Goal: Entertainment & Leisure: Browse casually

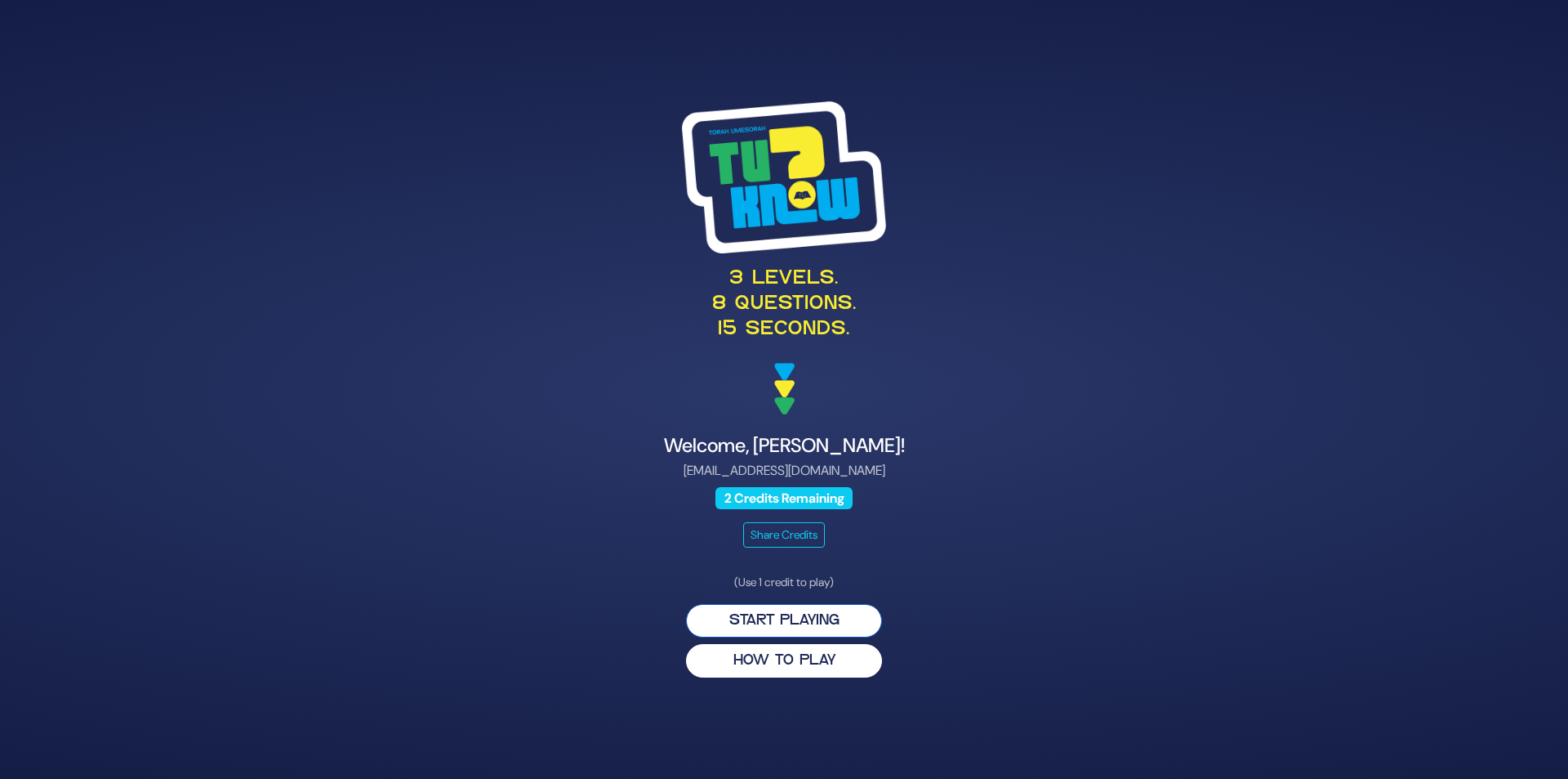
click at [810, 611] on button "Start Playing" at bounding box center [784, 621] width 196 height 33
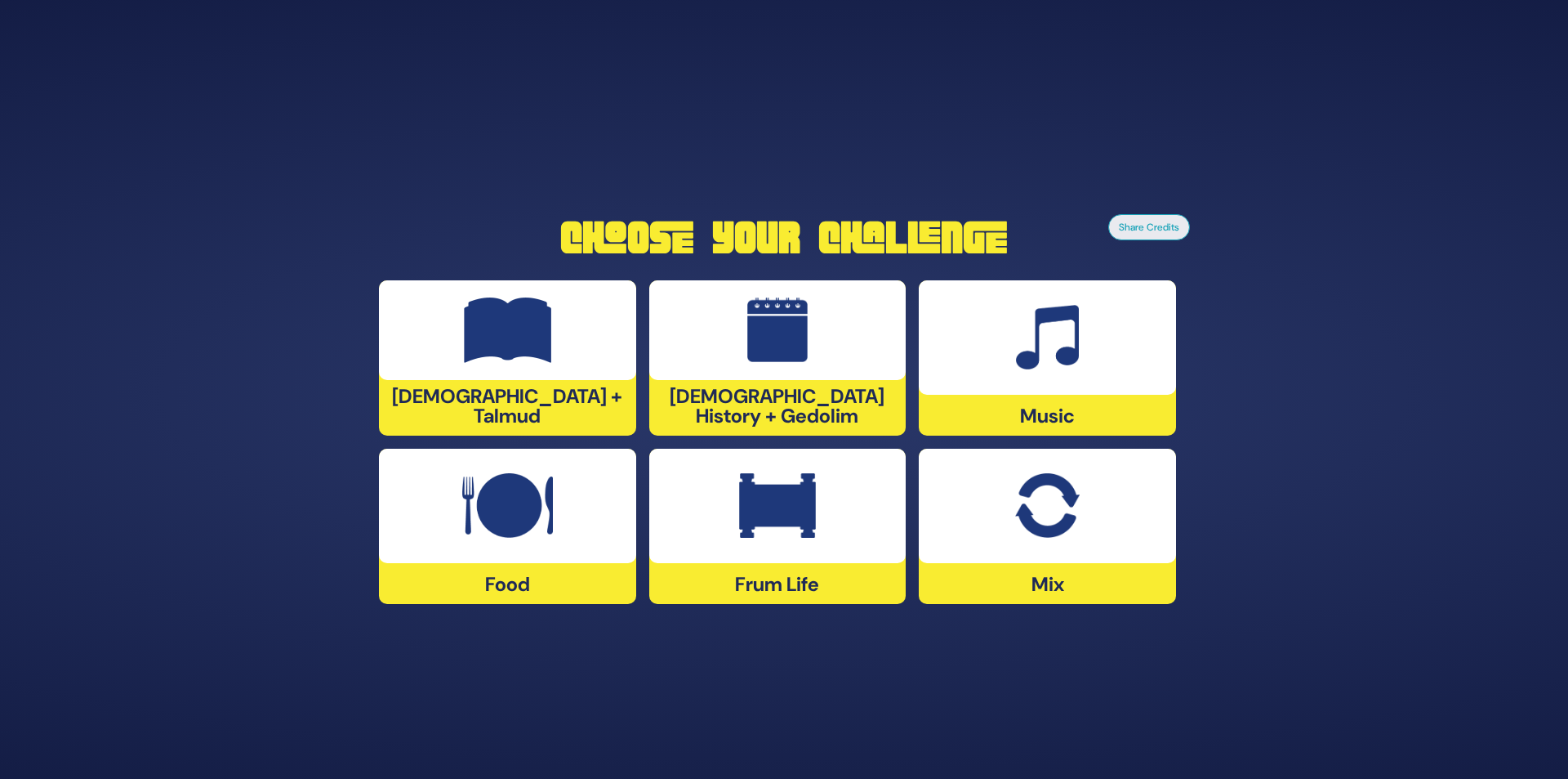
click at [1049, 504] on img at bounding box center [1046, 505] width 64 height 65
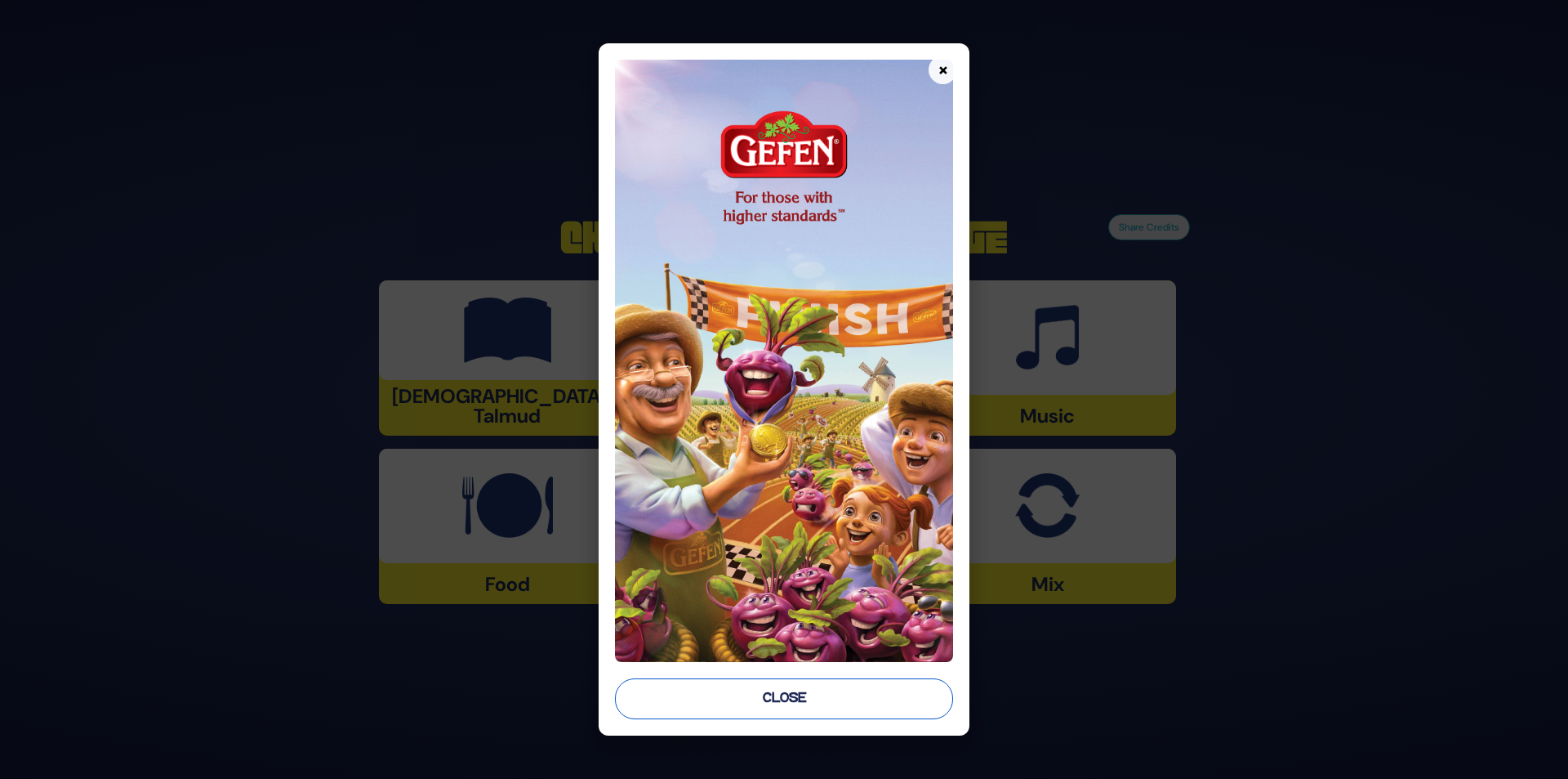
click at [847, 695] on button "Close" at bounding box center [784, 699] width 339 height 41
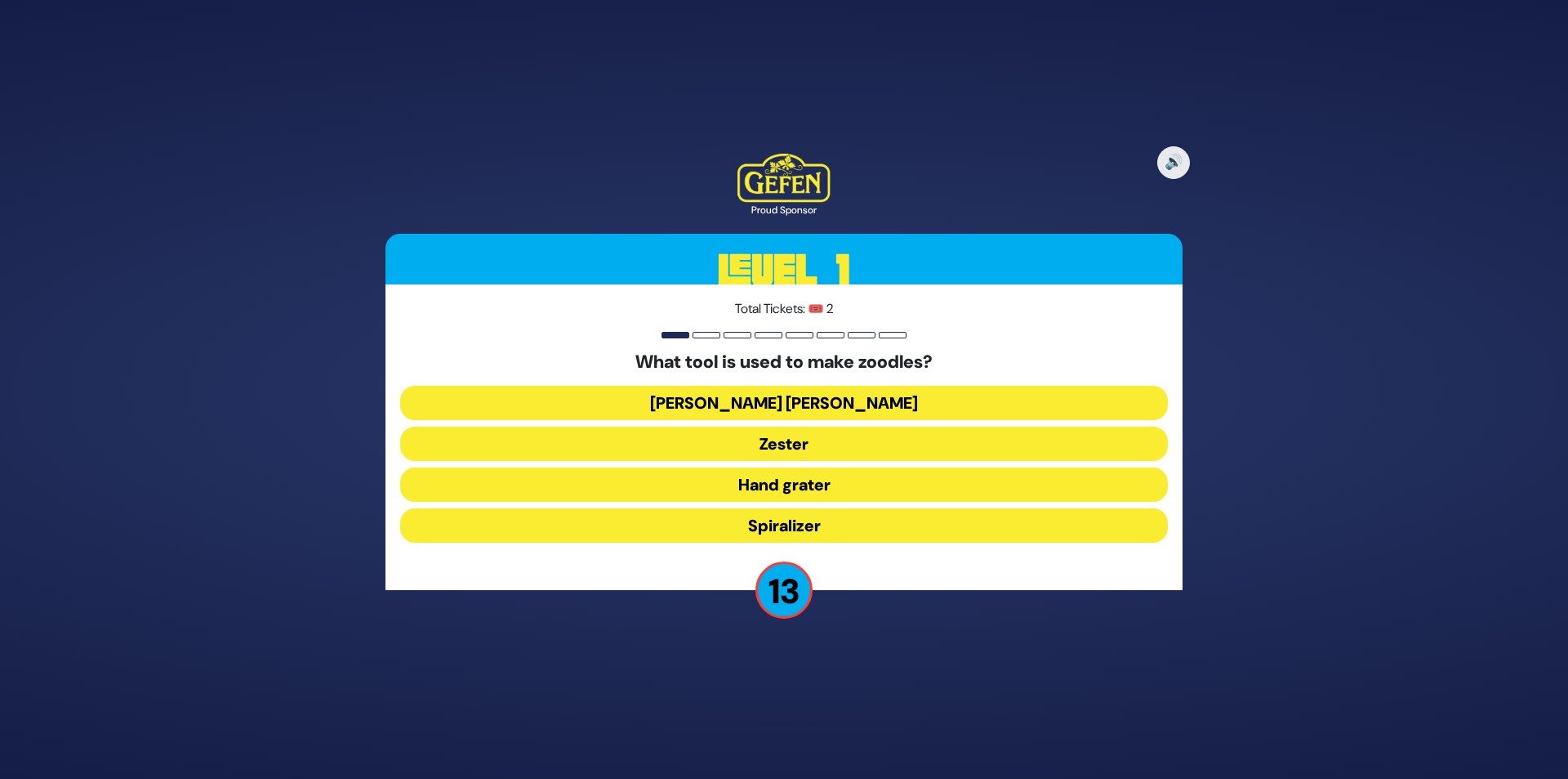
click at [826, 402] on button "Julienne peeler" at bounding box center [784, 403] width 768 height 34
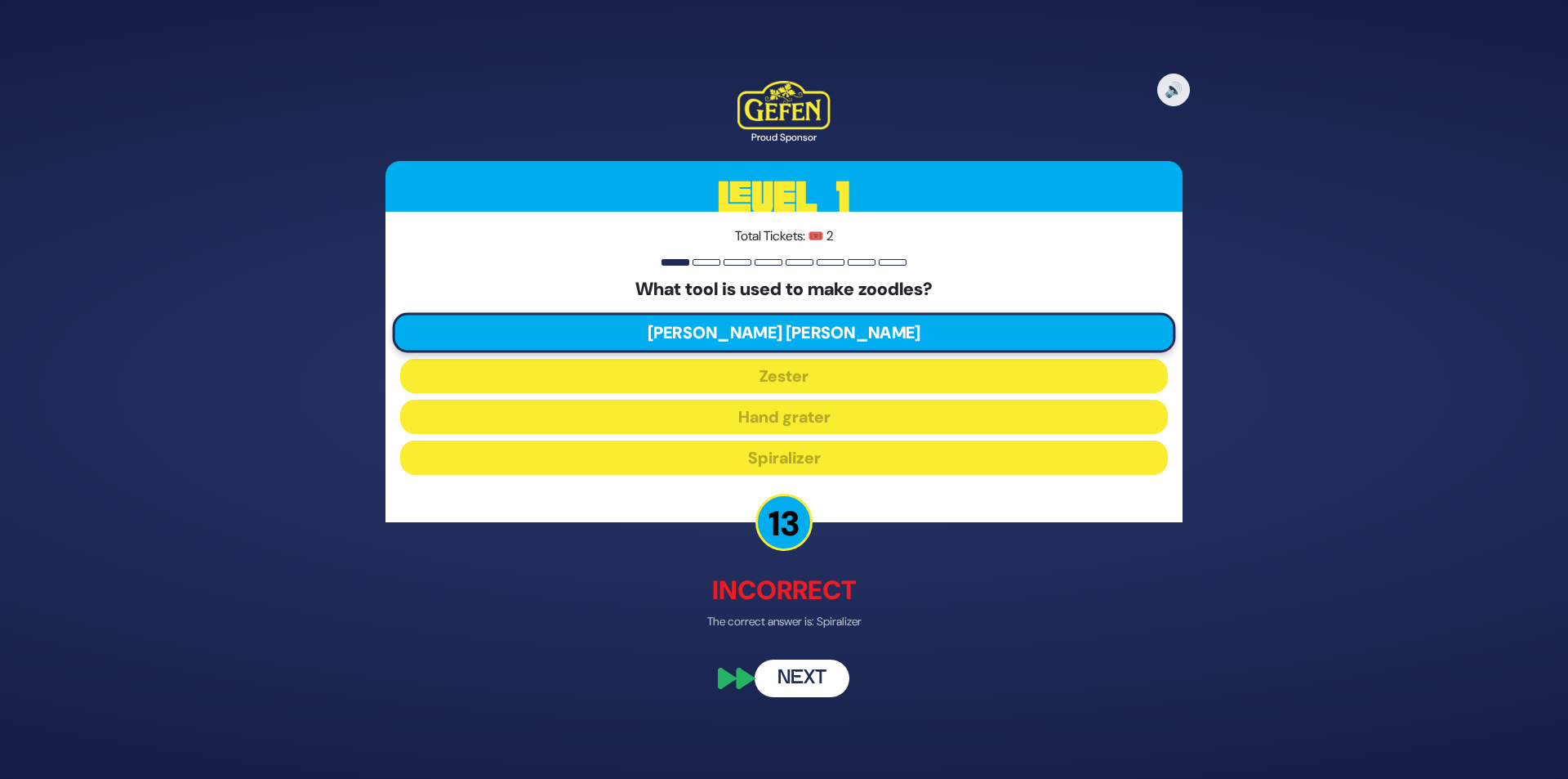
click at [810, 683] on button "Next" at bounding box center [802, 679] width 95 height 37
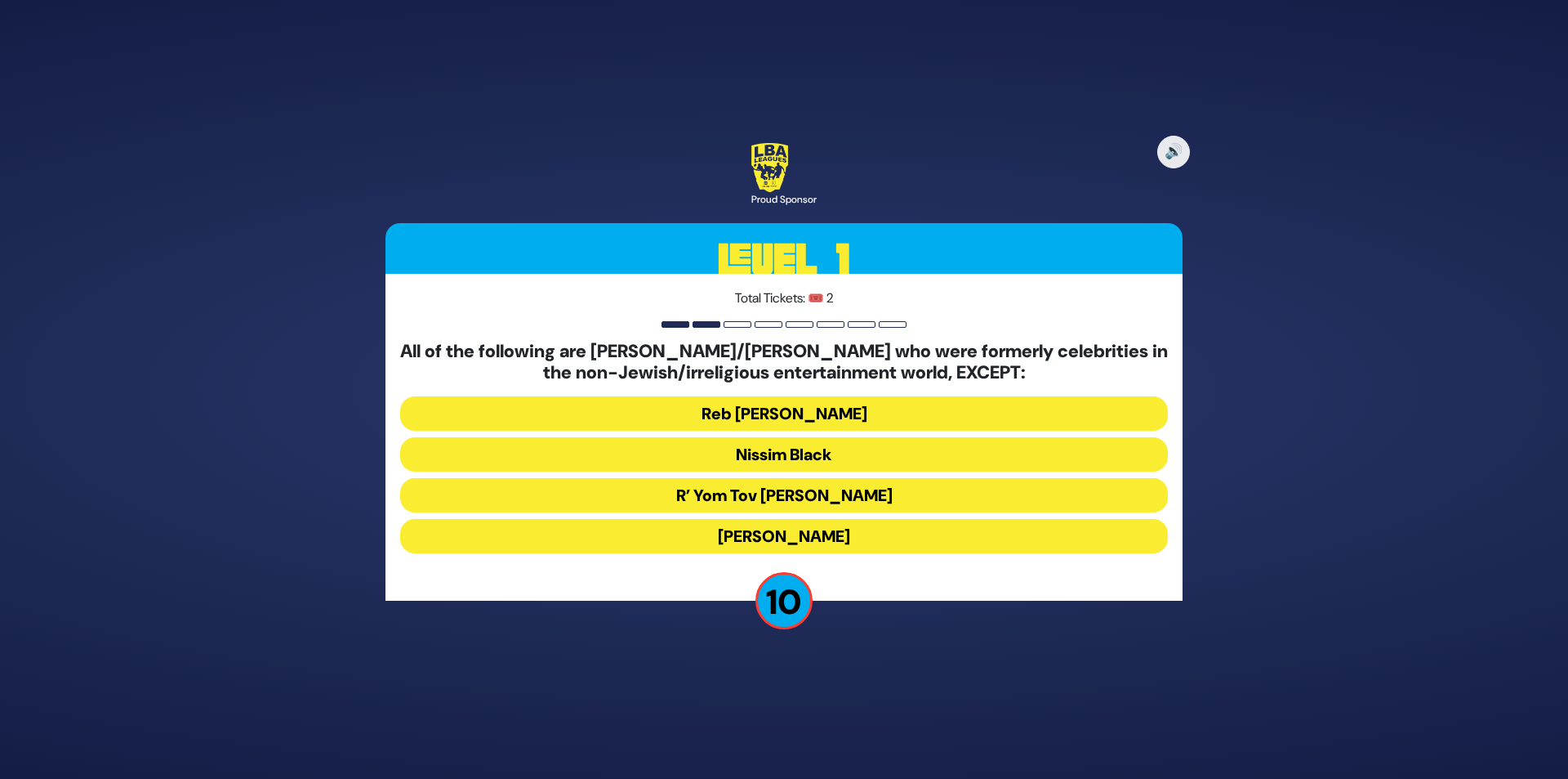
click at [848, 492] on button "R’ Yom Tov Glazer" at bounding box center [784, 495] width 768 height 34
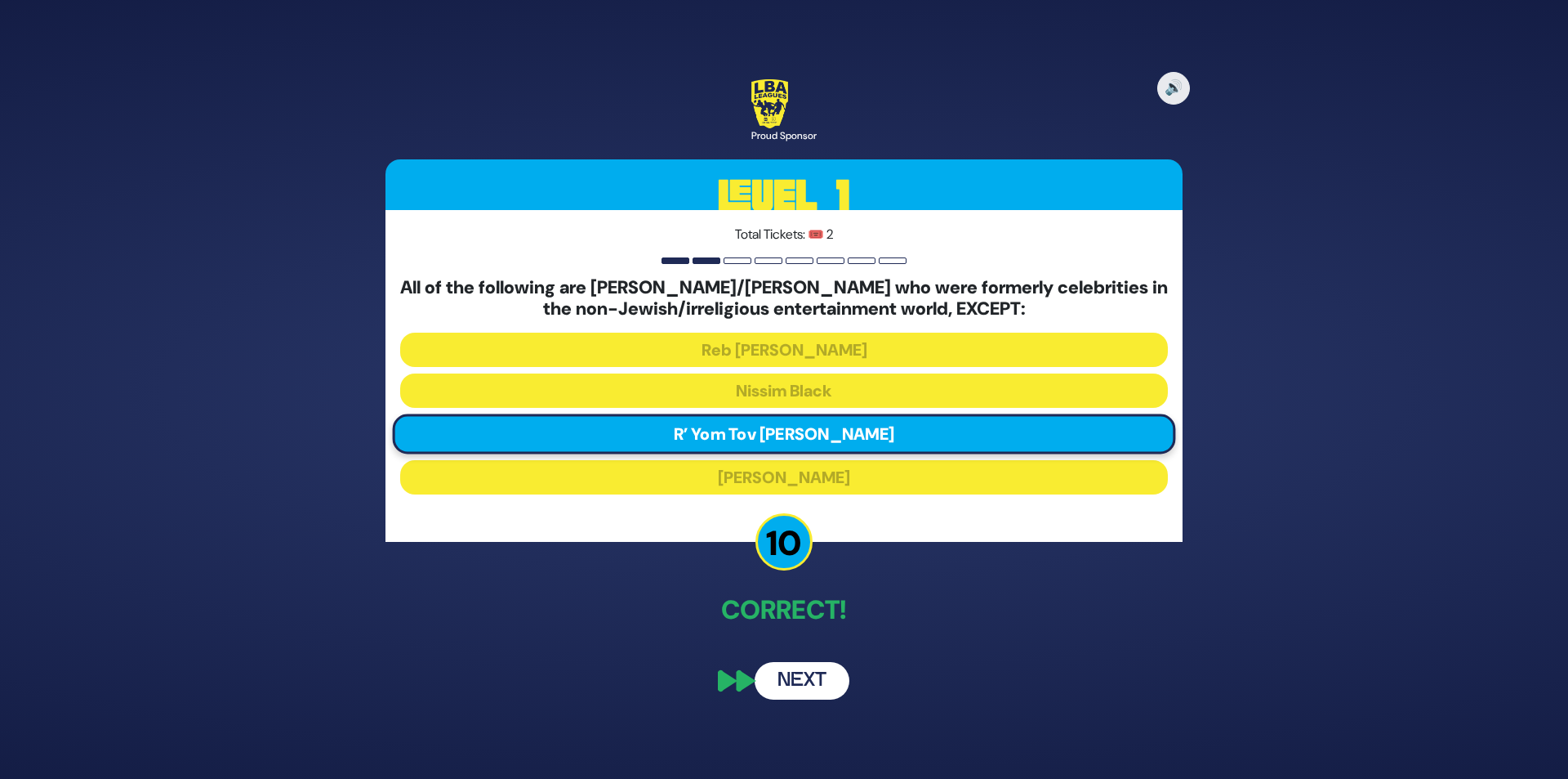
click at [814, 675] on button "Next" at bounding box center [802, 680] width 95 height 37
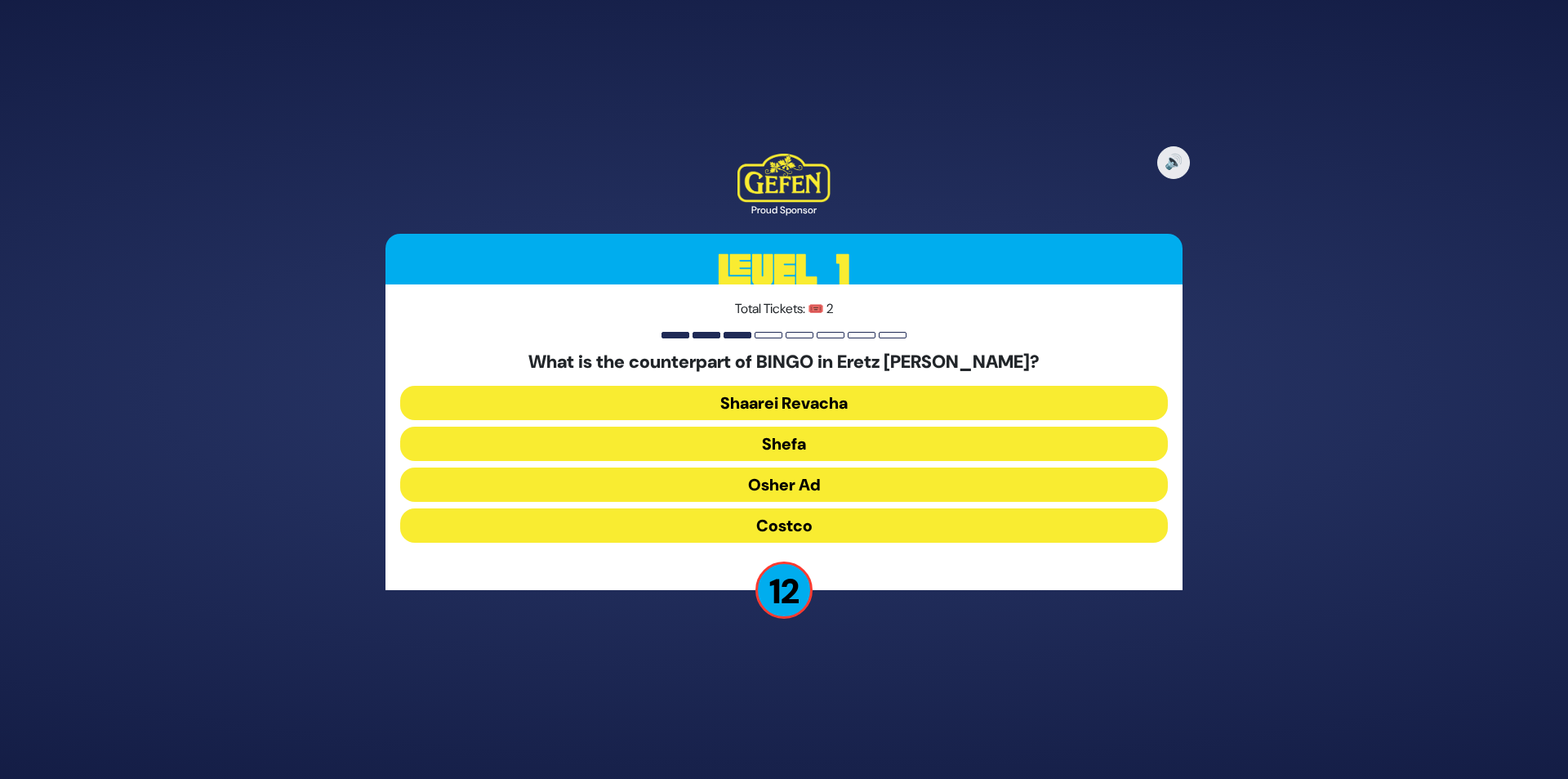
click at [829, 473] on button "Osher Ad" at bounding box center [784, 484] width 768 height 34
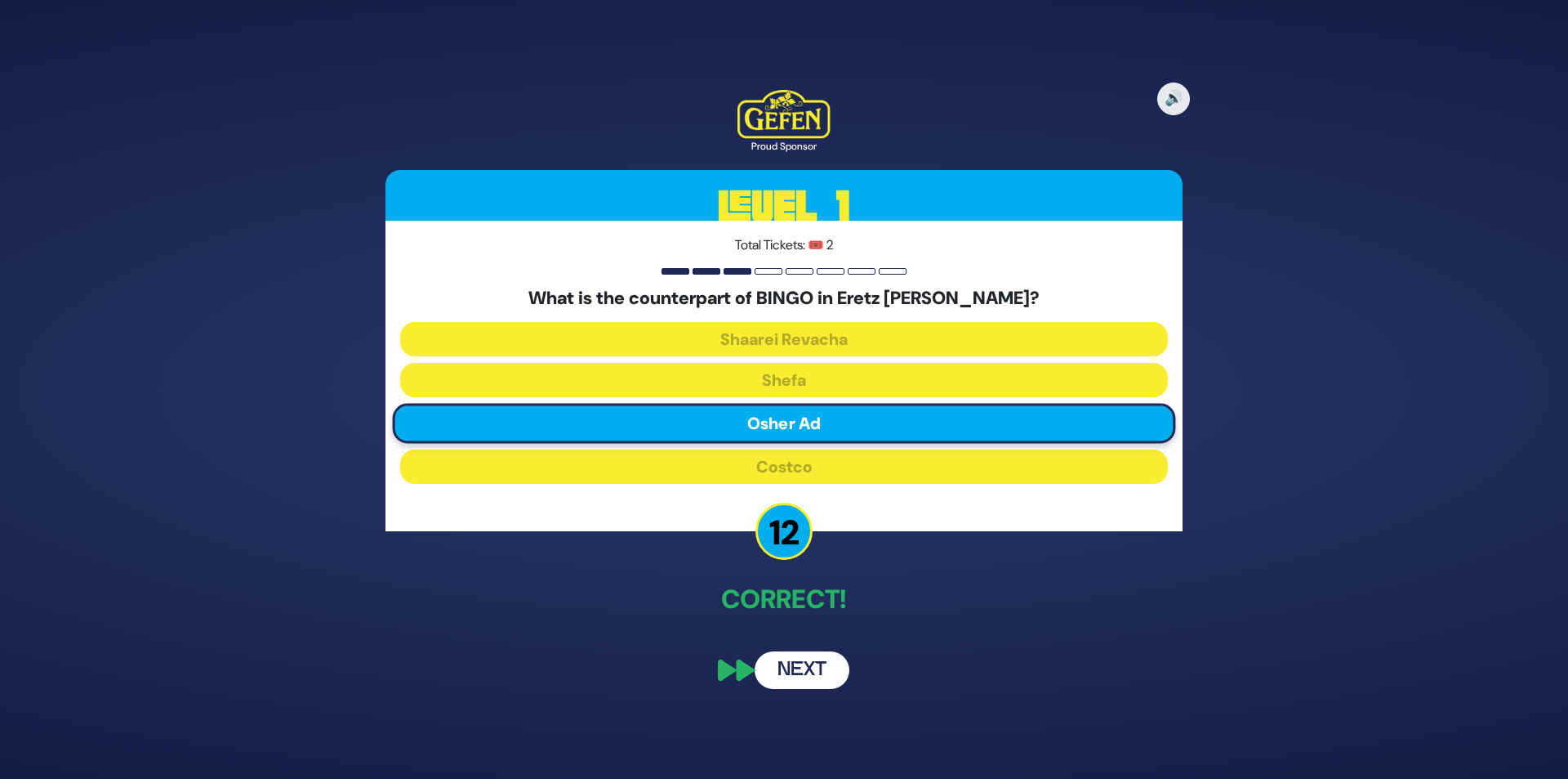
click at [806, 677] on button "Next" at bounding box center [802, 670] width 95 height 37
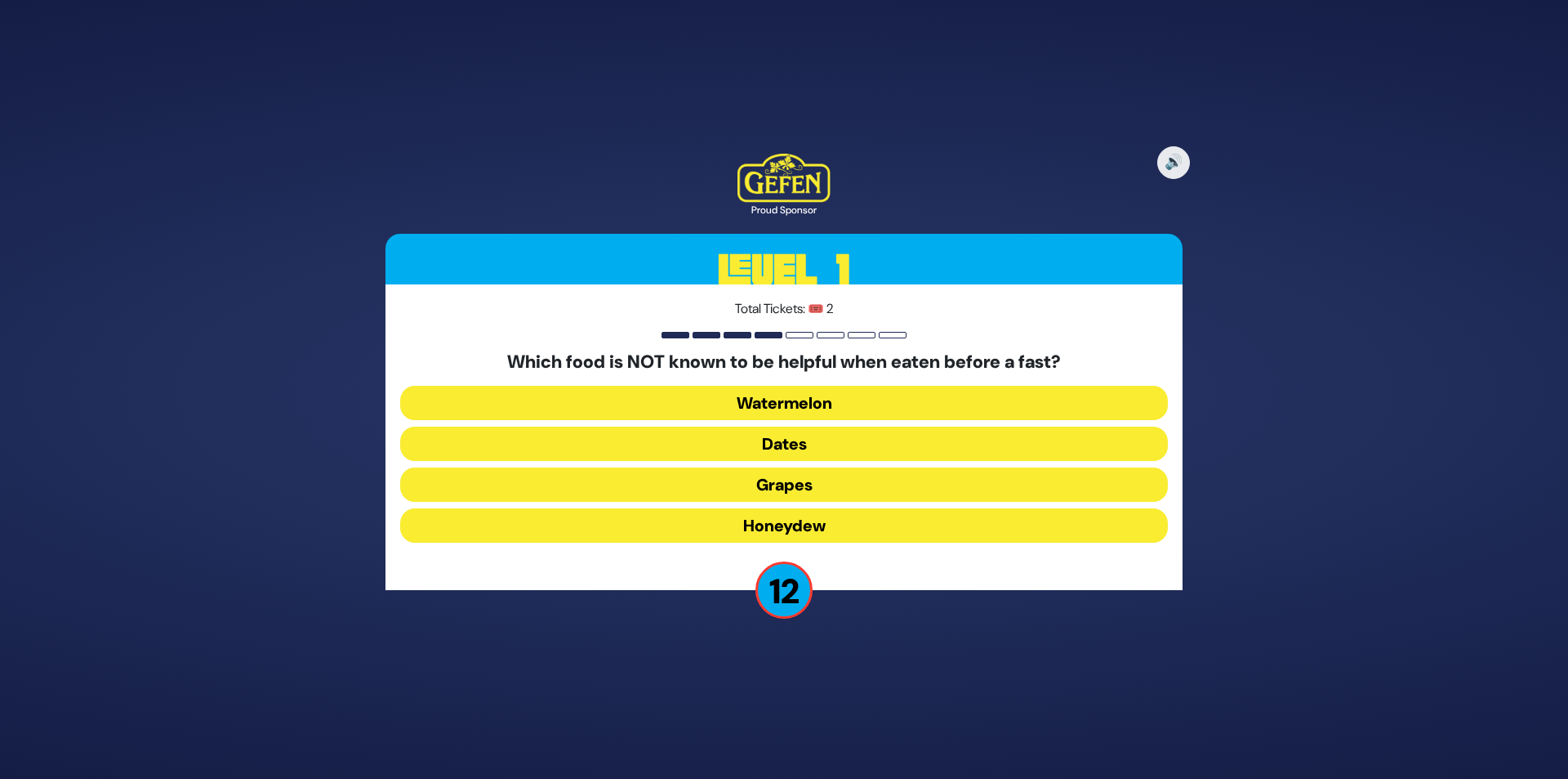
click at [793, 402] on button "Watermelon" at bounding box center [784, 403] width 768 height 34
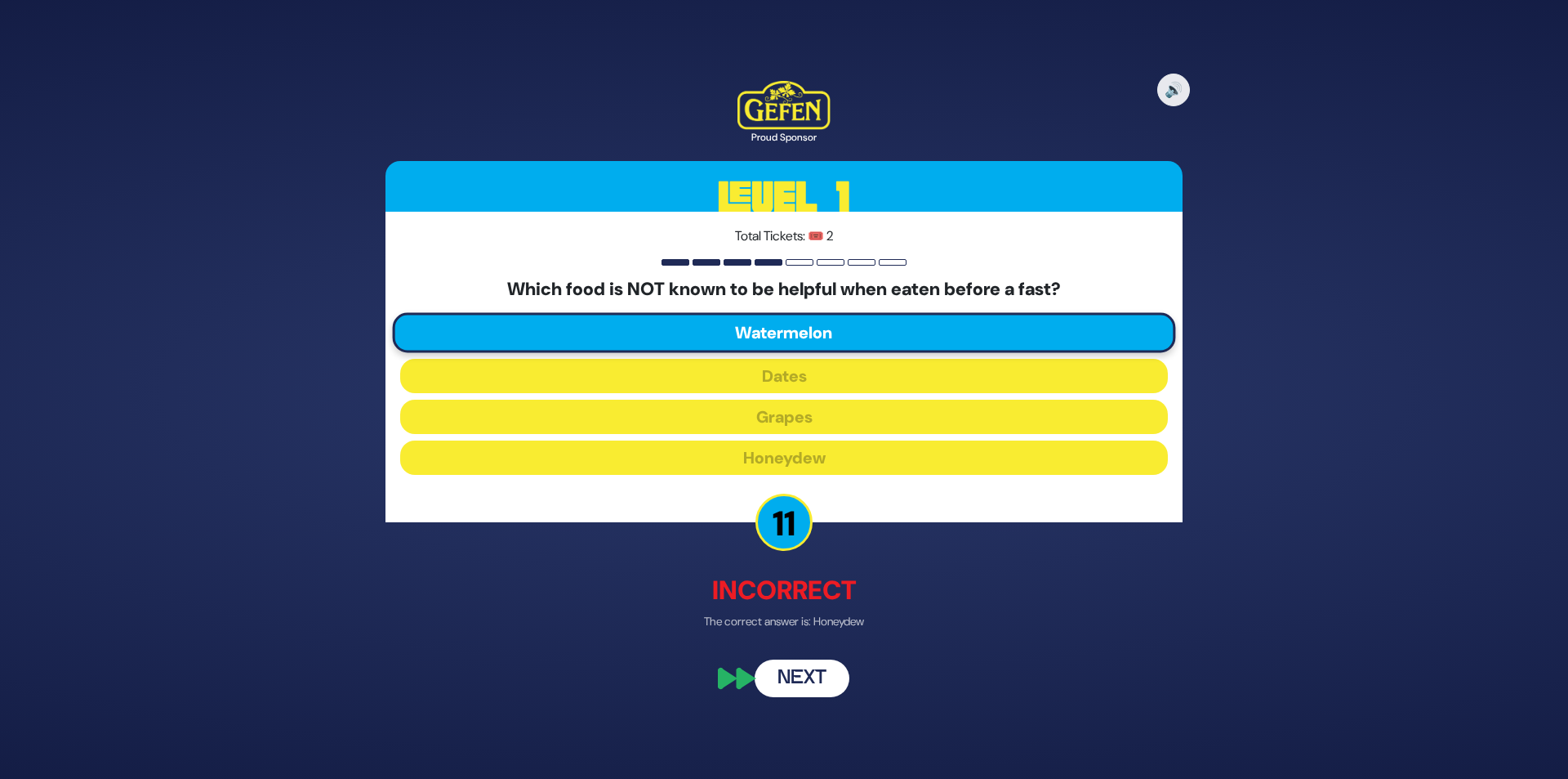
click at [815, 670] on button "Next" at bounding box center [802, 679] width 95 height 37
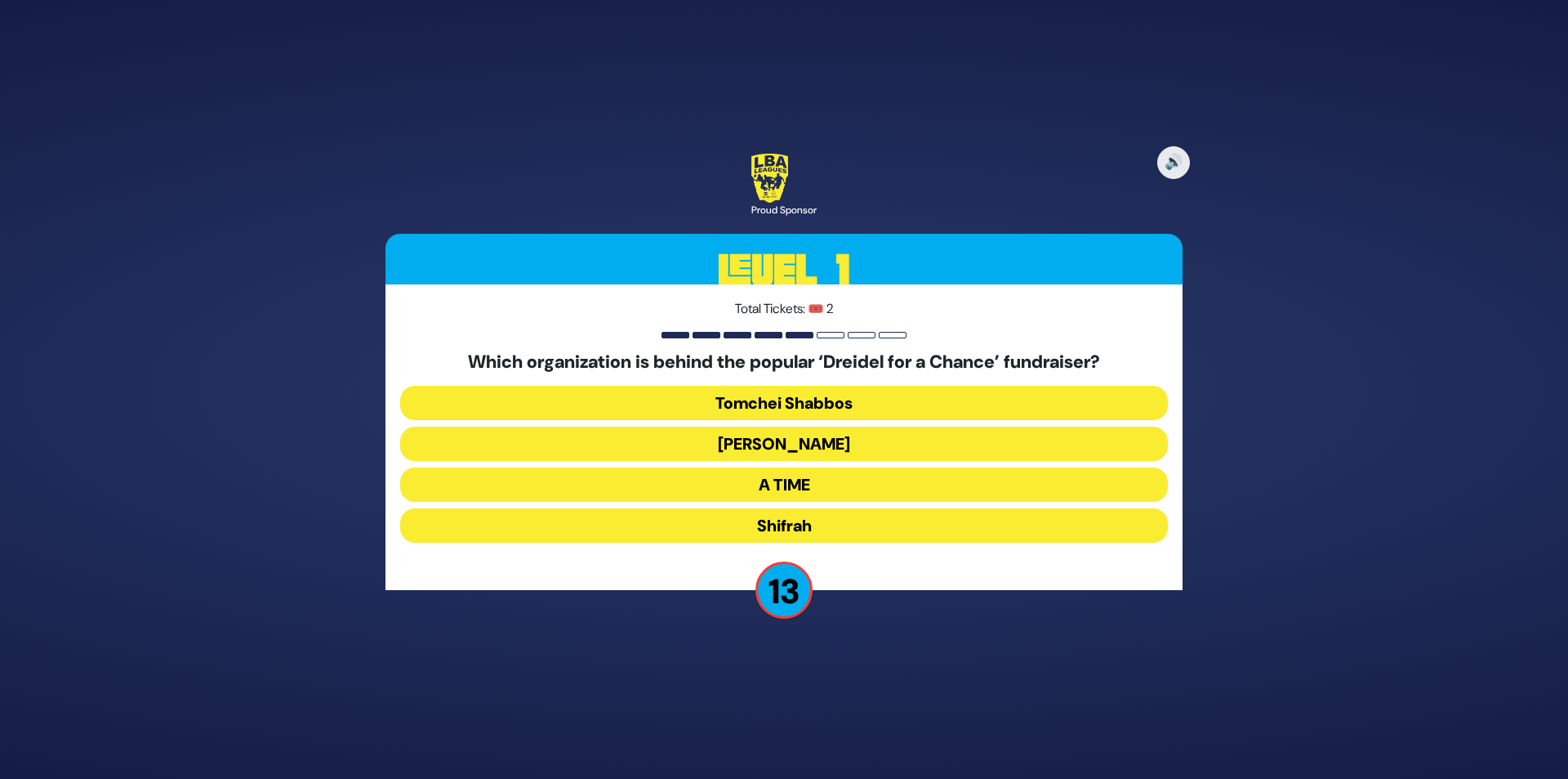
click at [820, 452] on button "Bonei Olam" at bounding box center [784, 443] width 768 height 34
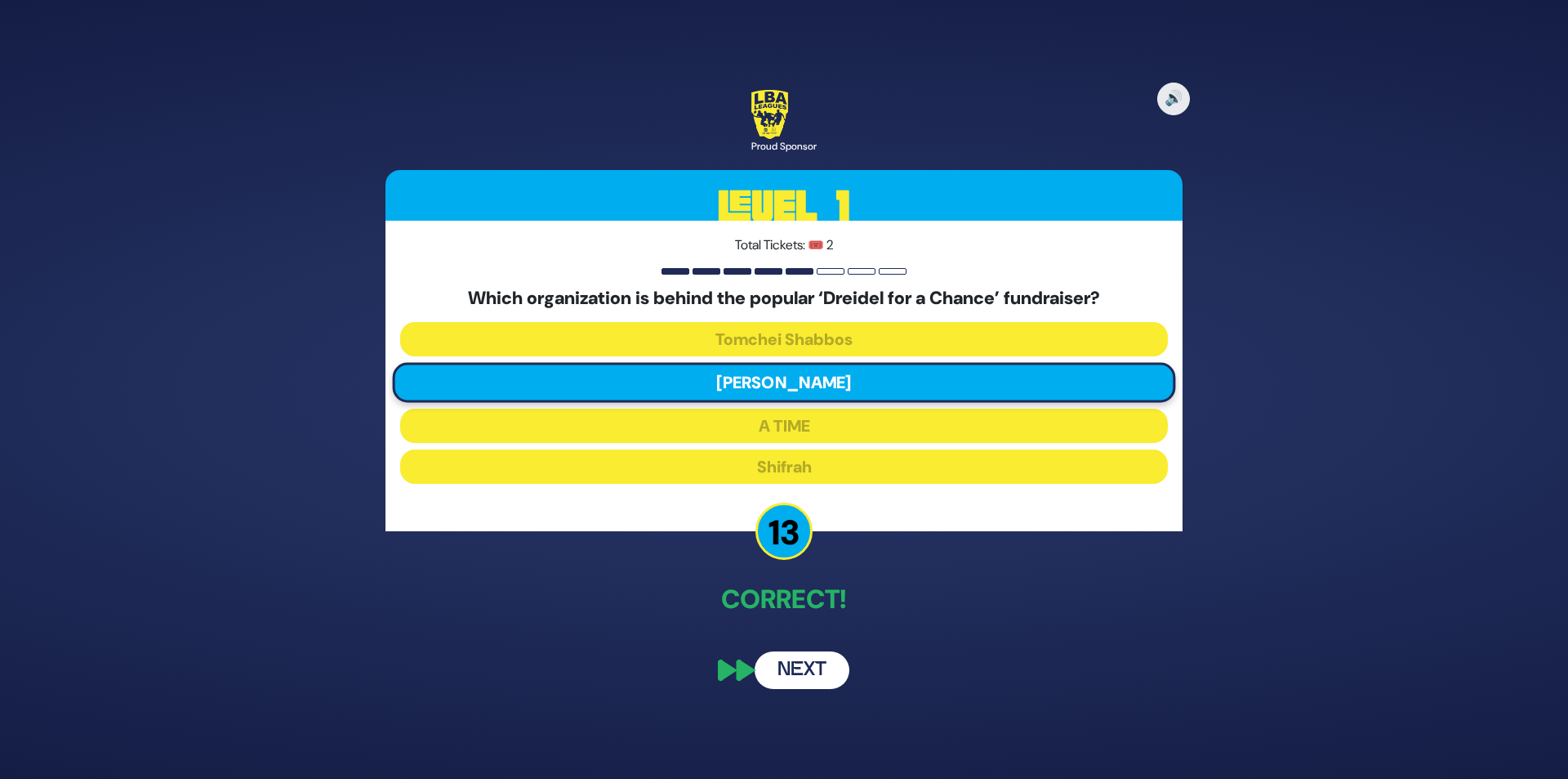
click at [837, 675] on button "Next" at bounding box center [802, 670] width 95 height 37
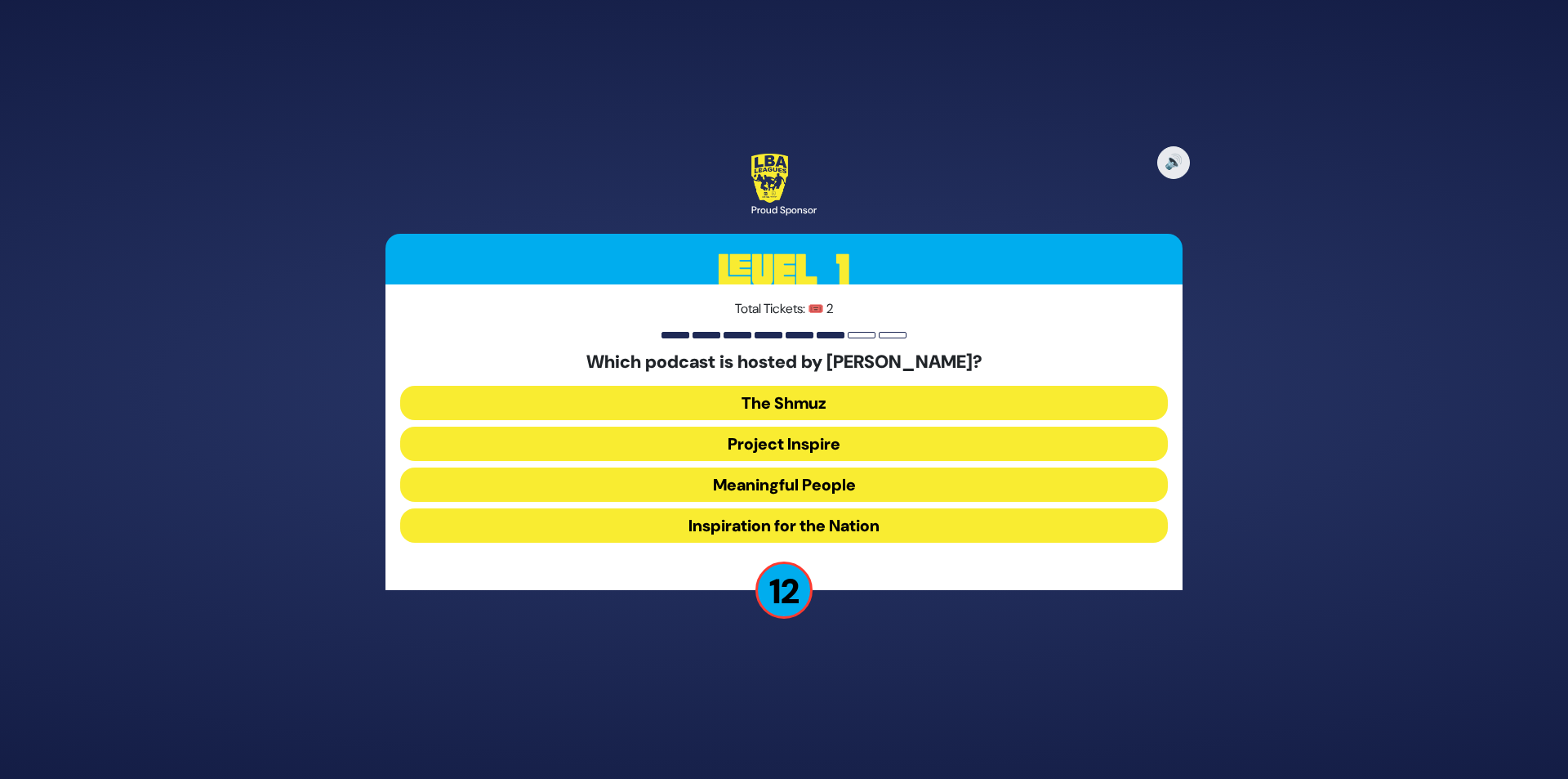
click at [834, 480] on button "Meaningful People" at bounding box center [784, 484] width 768 height 34
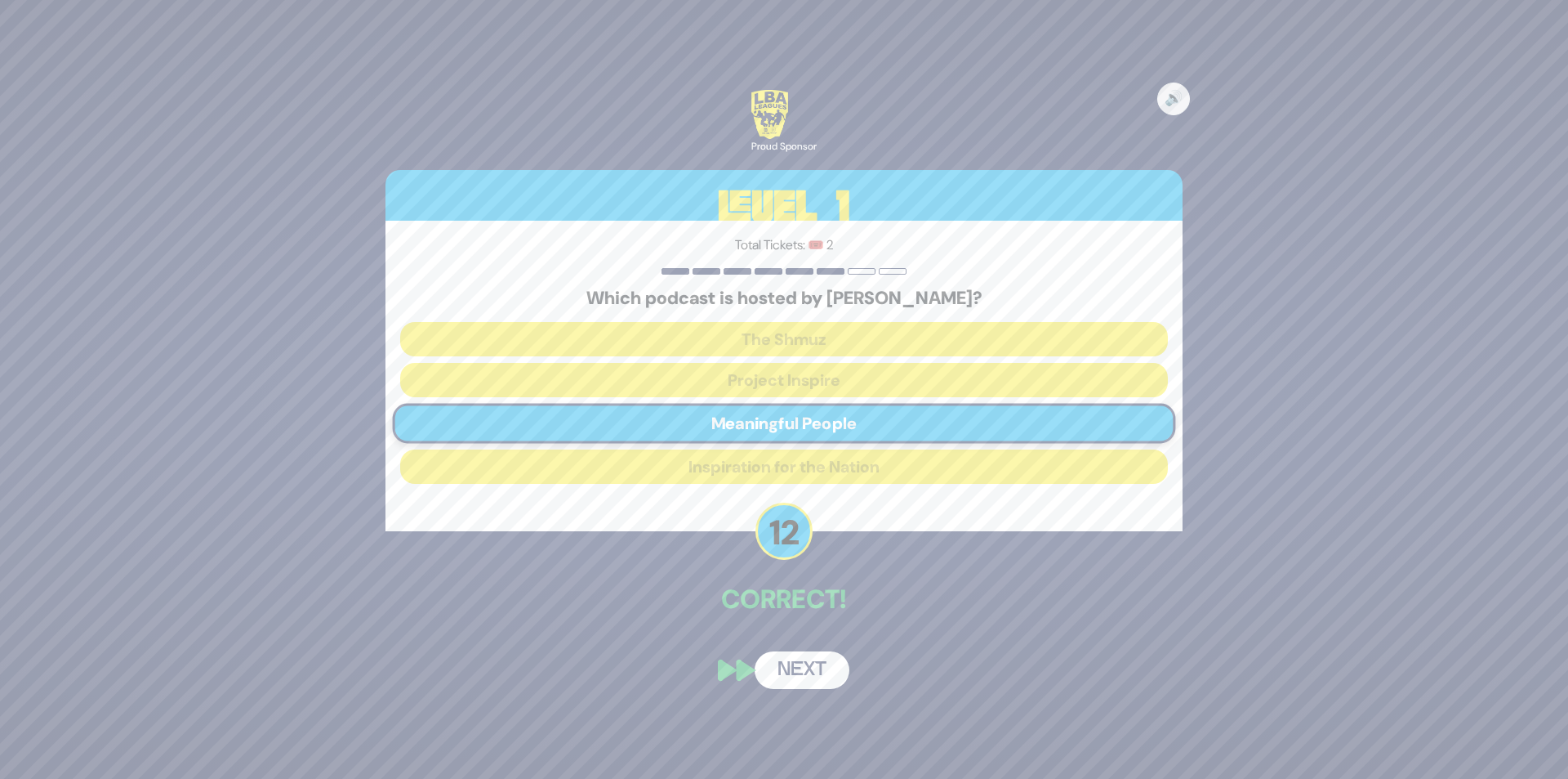
click at [820, 674] on button "Next" at bounding box center [802, 670] width 95 height 37
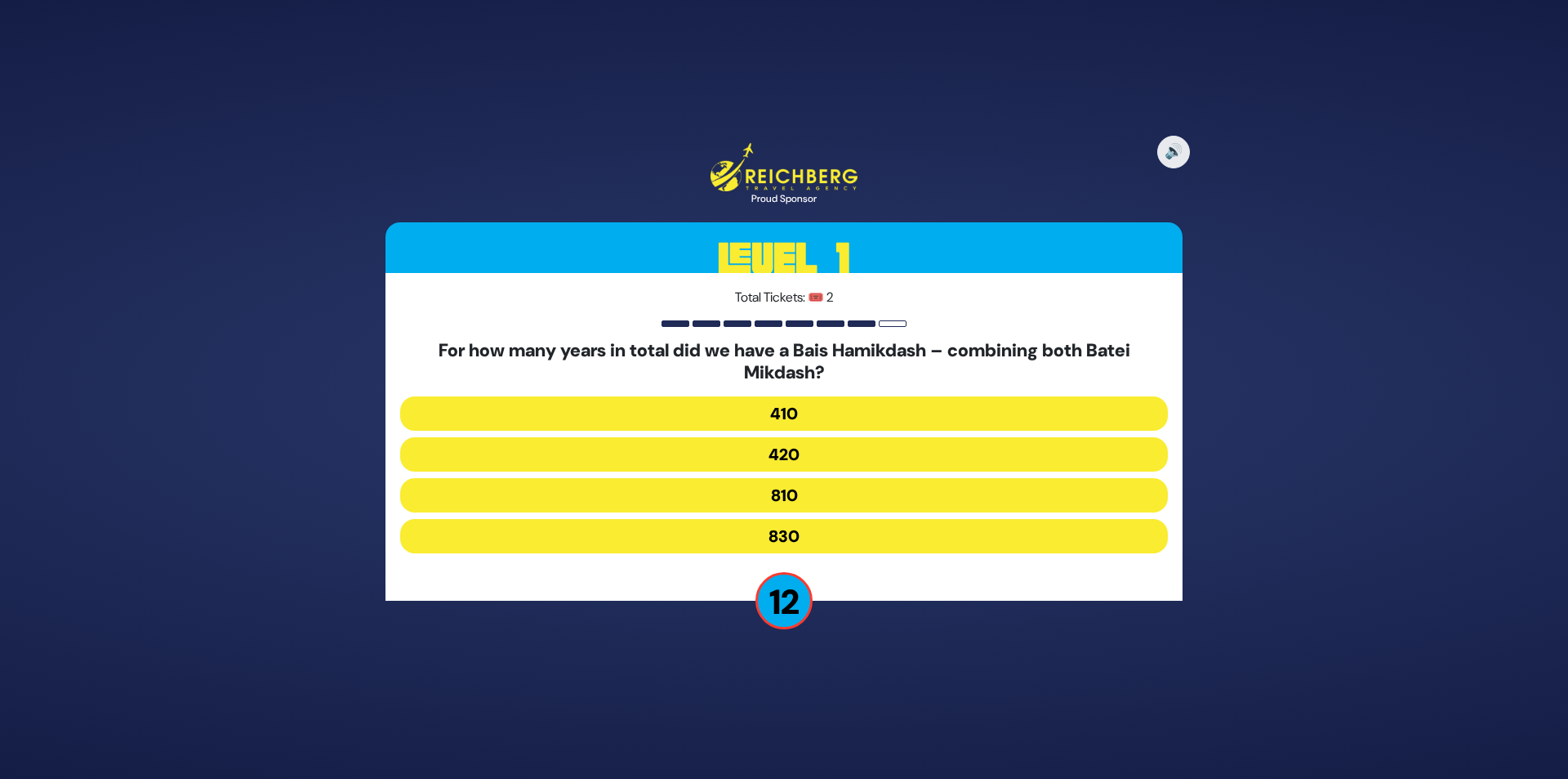
click at [821, 405] on button "410" at bounding box center [784, 412] width 768 height 34
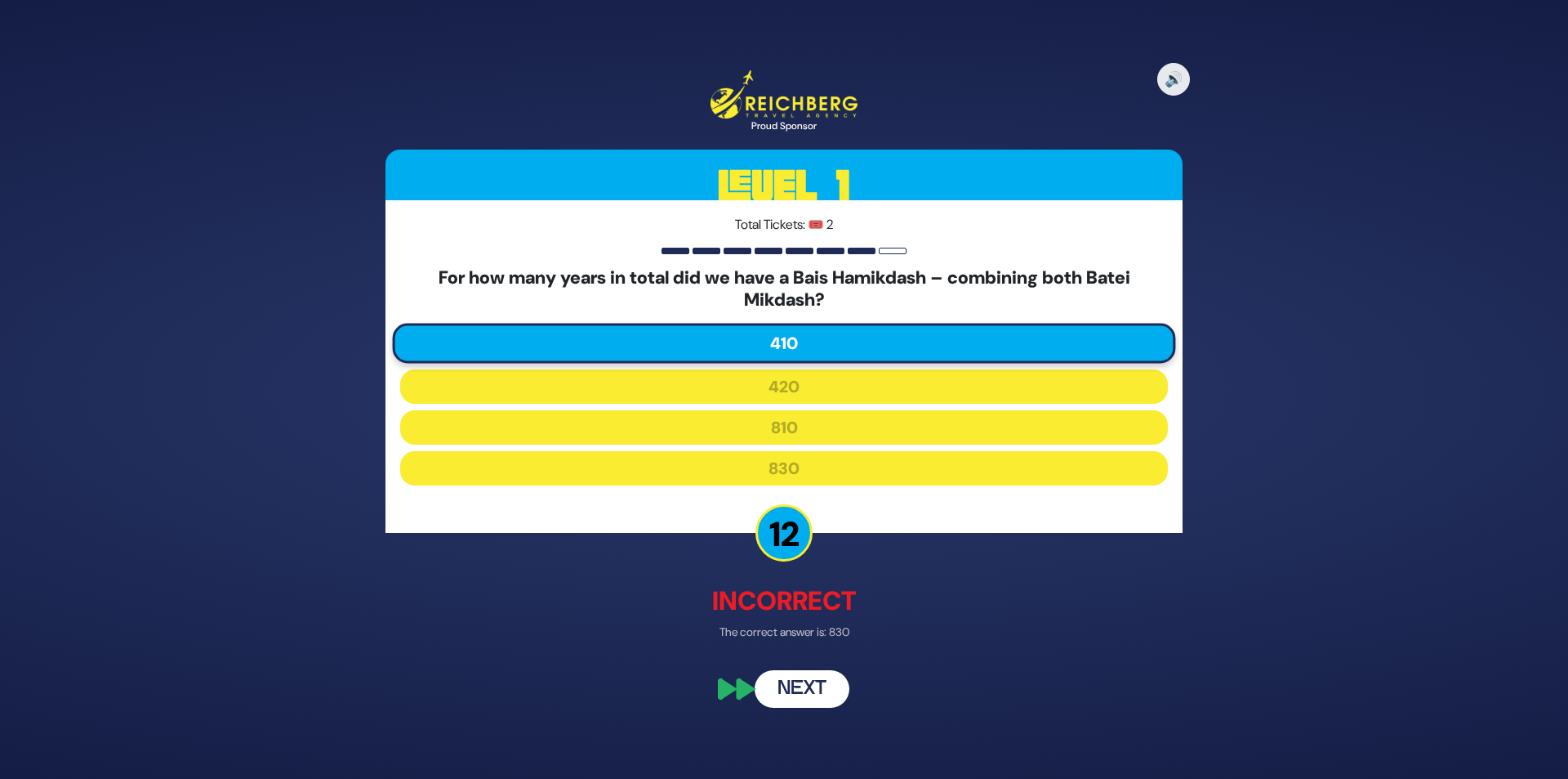
click at [821, 686] on button "Next" at bounding box center [802, 689] width 95 height 37
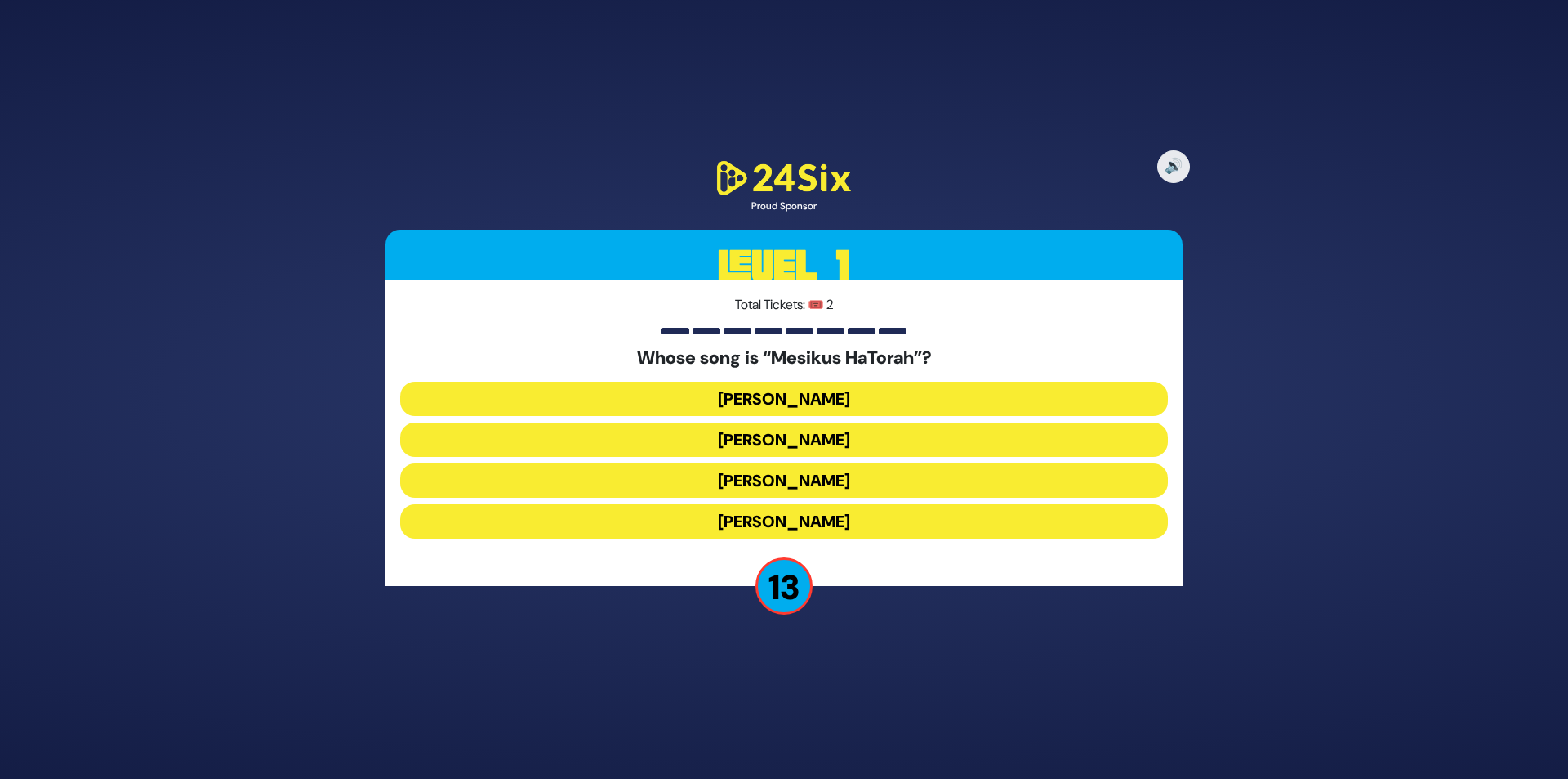
click at [810, 471] on button "Yisroel Werdyger" at bounding box center [784, 480] width 768 height 34
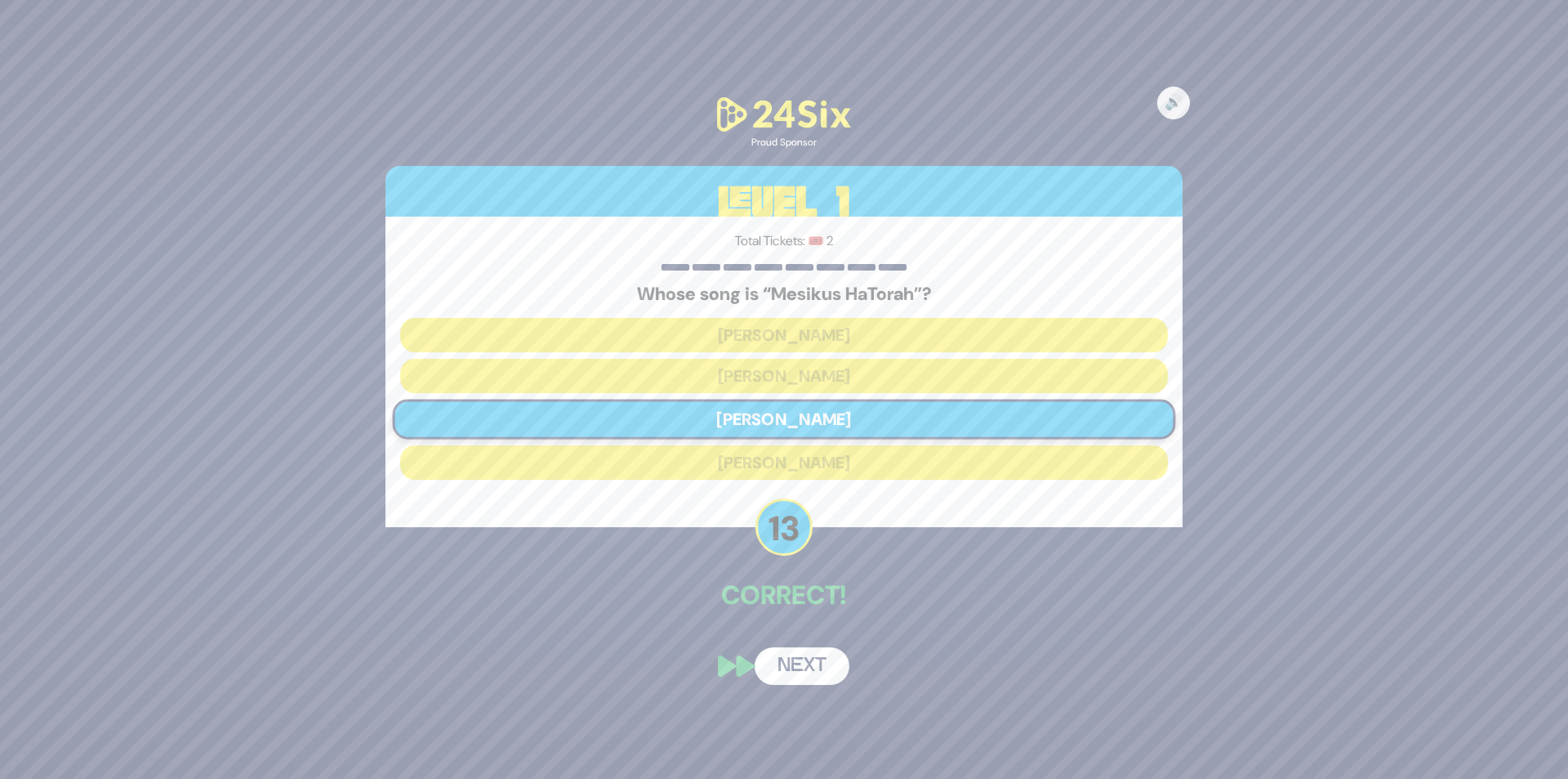
click at [800, 671] on button "Next" at bounding box center [802, 666] width 95 height 37
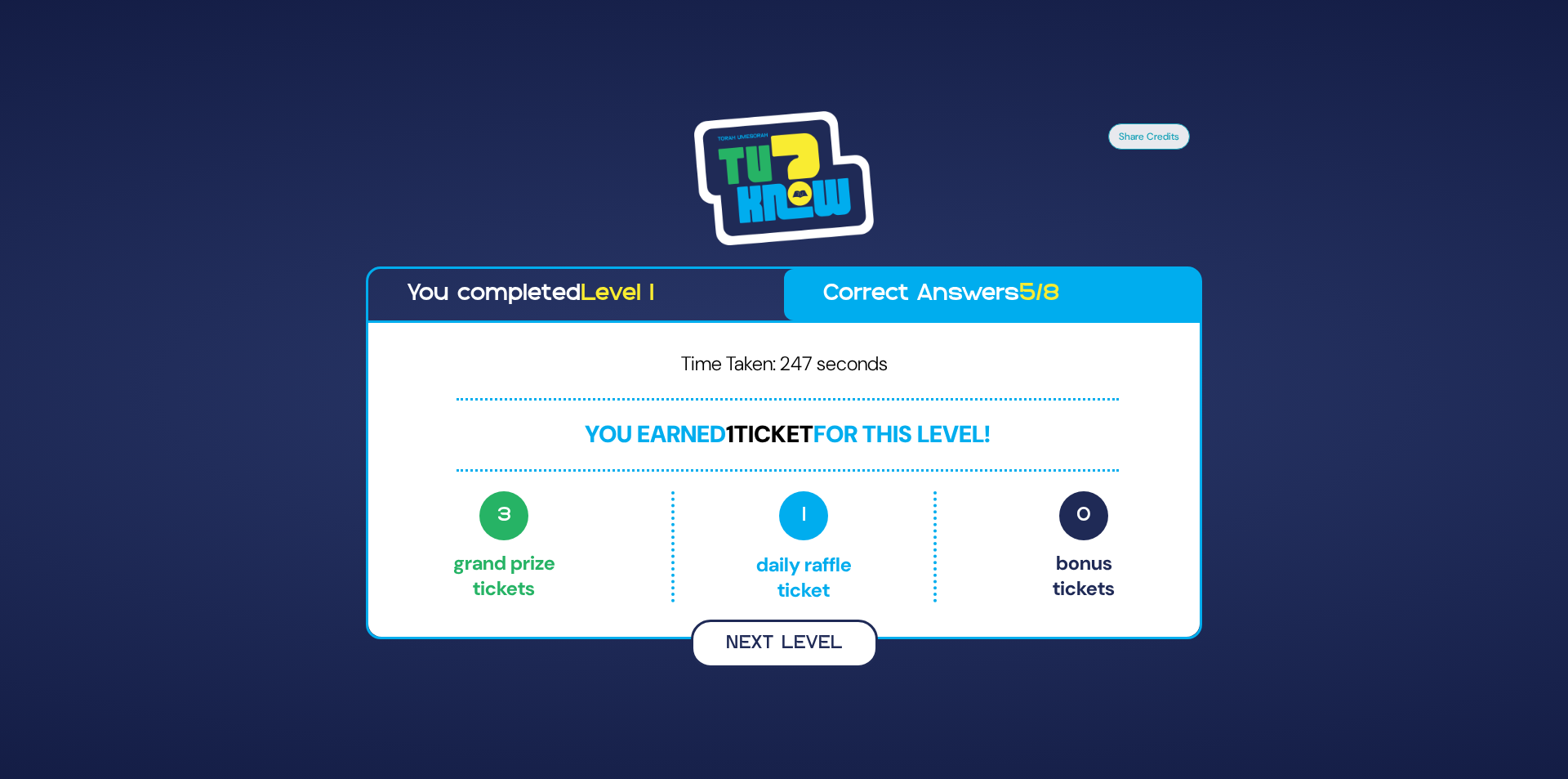
click at [797, 641] on button "Next Level" at bounding box center [784, 643] width 187 height 48
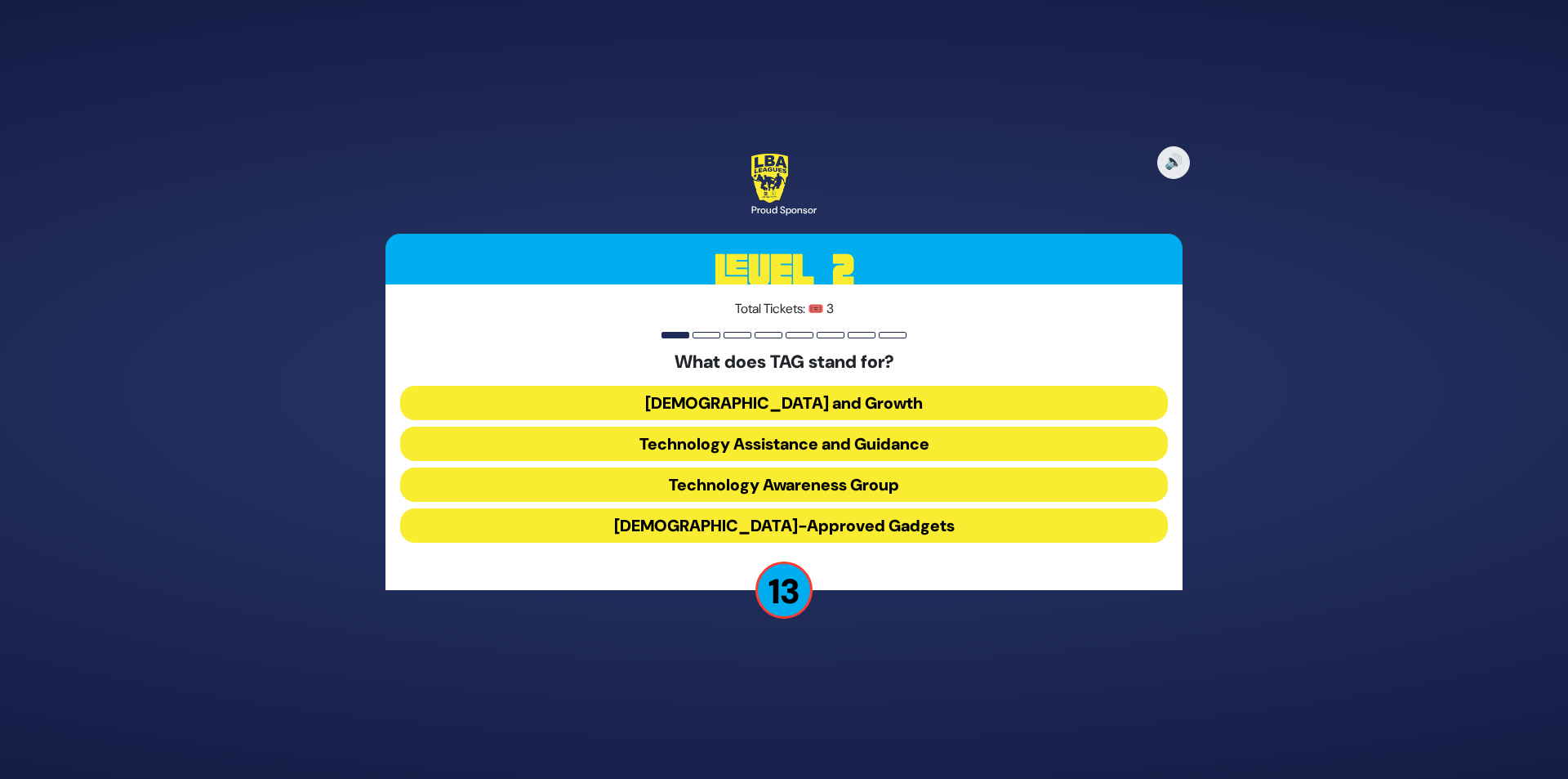
click at [850, 480] on button "Technology Awareness Group" at bounding box center [784, 484] width 768 height 34
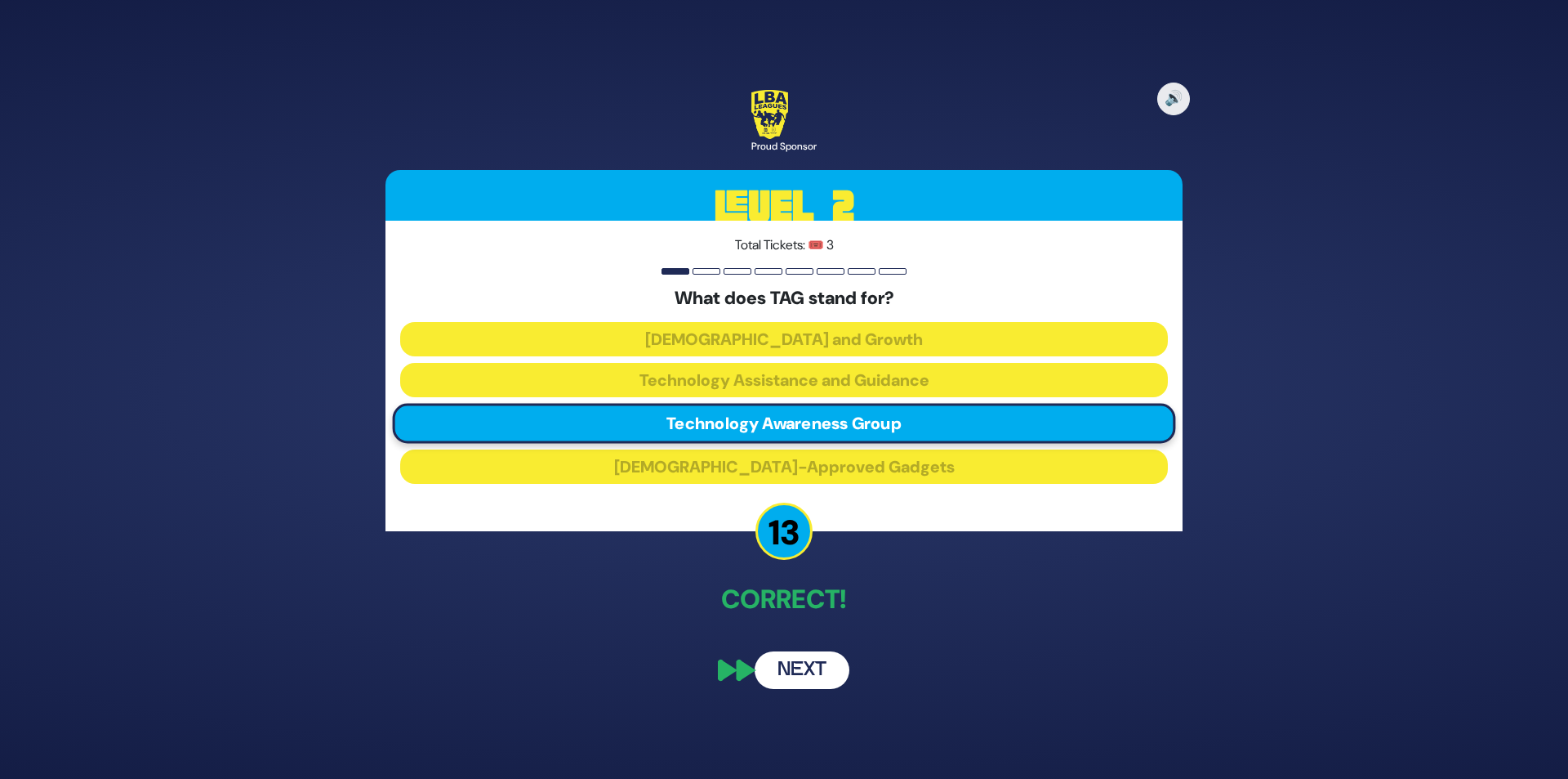
click at [829, 671] on button "Next" at bounding box center [802, 670] width 95 height 37
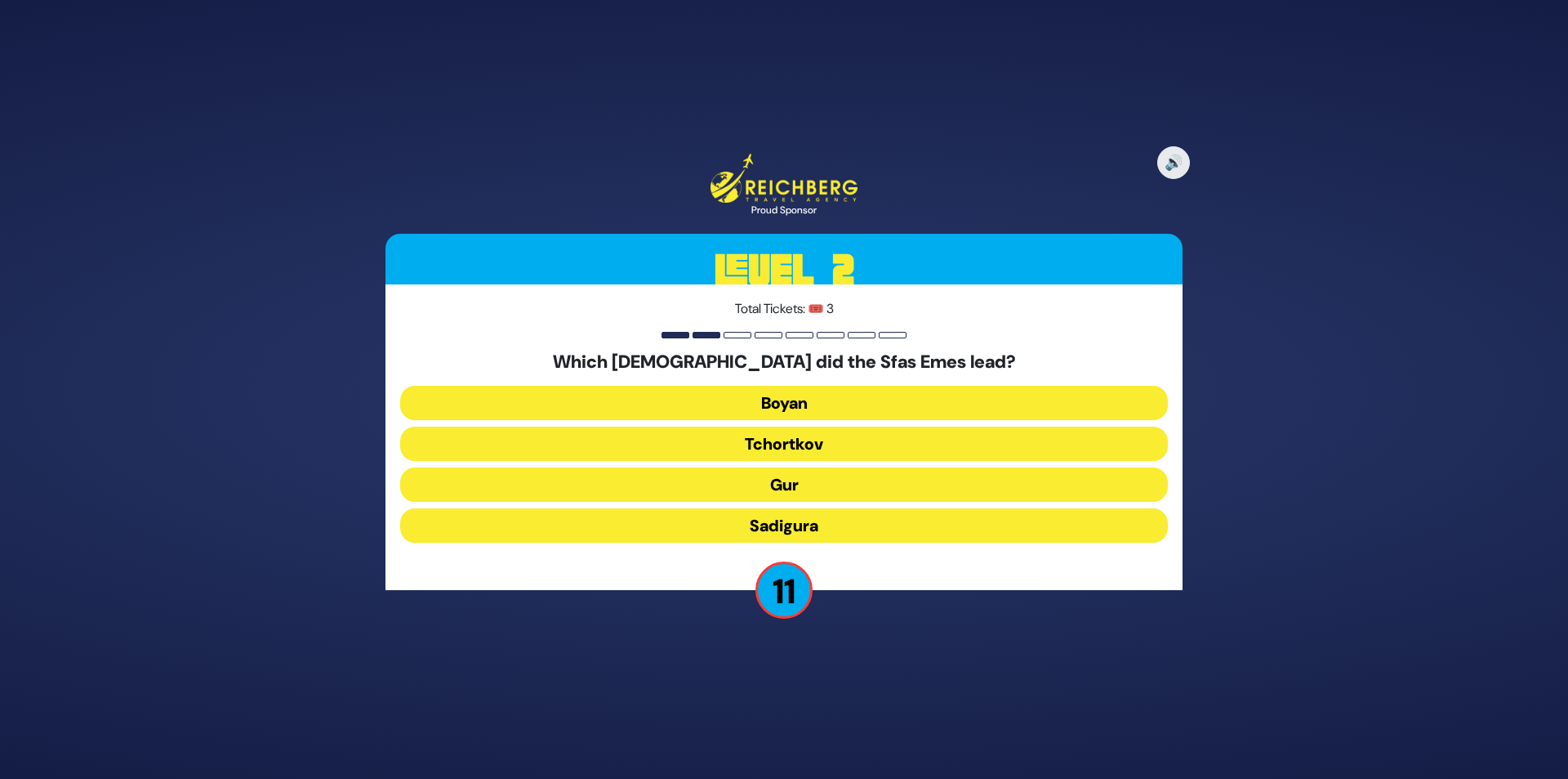
click at [883, 455] on button "Tchortkov" at bounding box center [784, 443] width 768 height 34
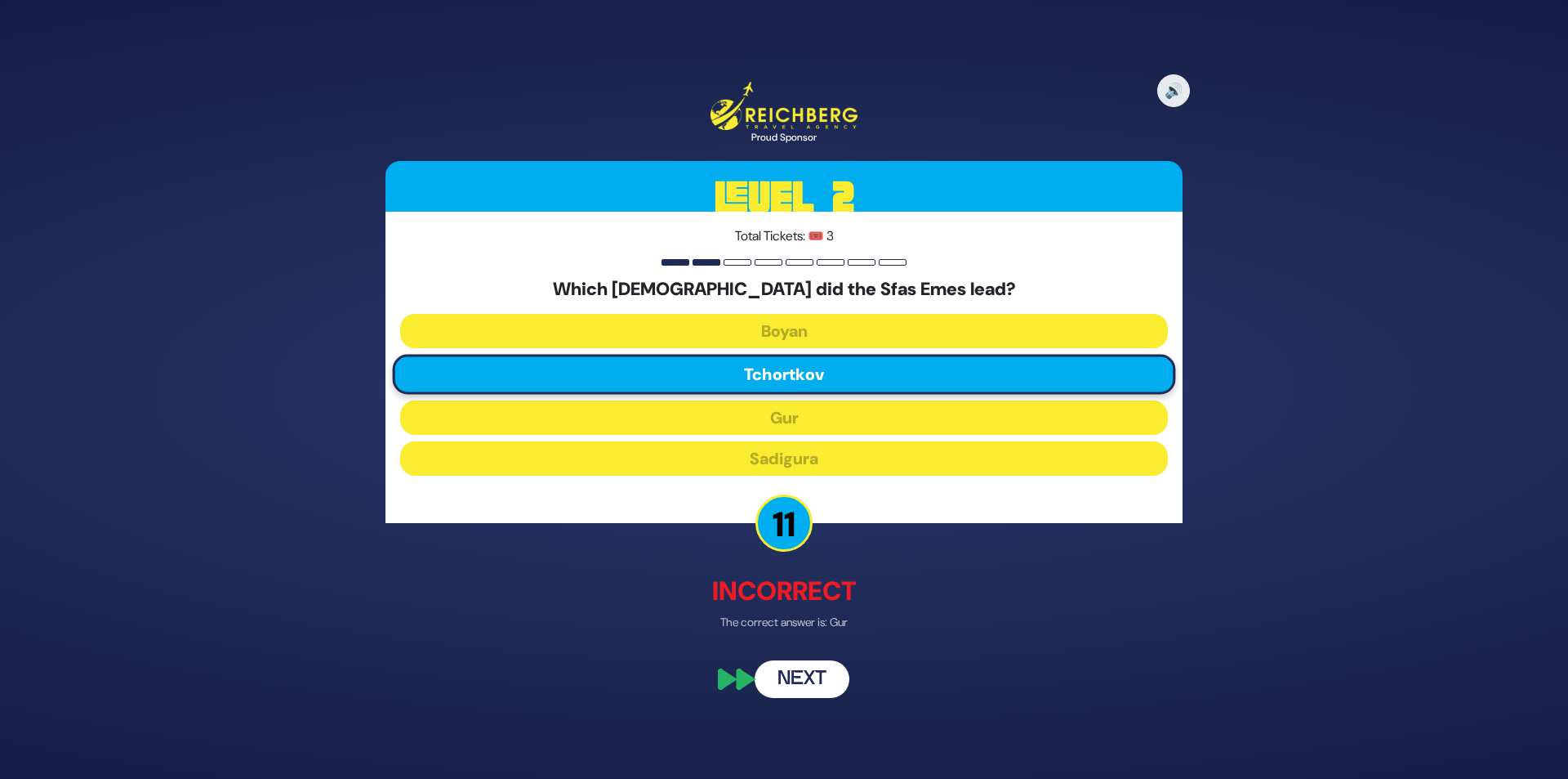
click at [795, 670] on button "Next" at bounding box center [802, 678] width 95 height 37
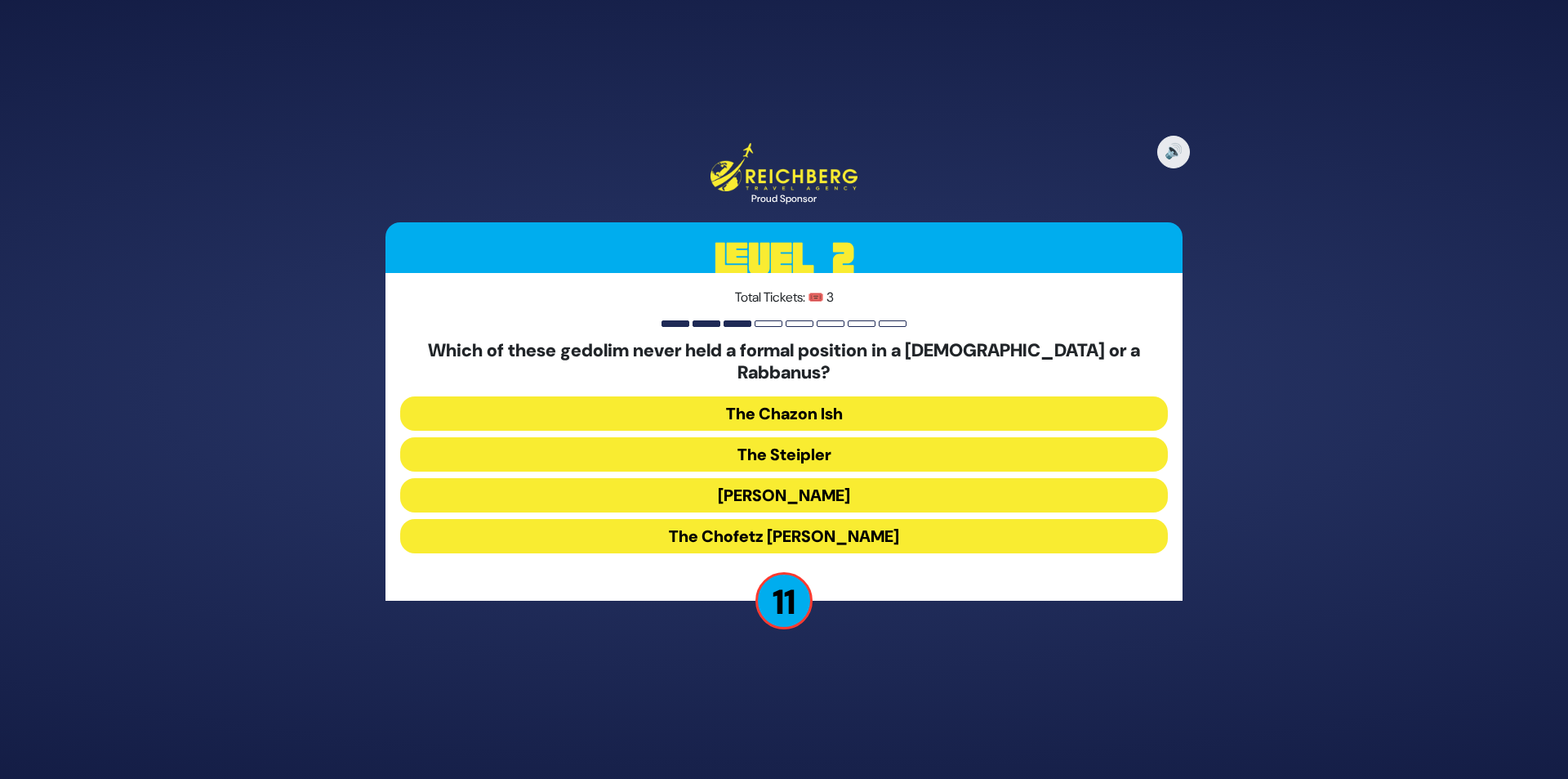
click at [815, 521] on button "The Chofetz Chaim" at bounding box center [784, 536] width 768 height 34
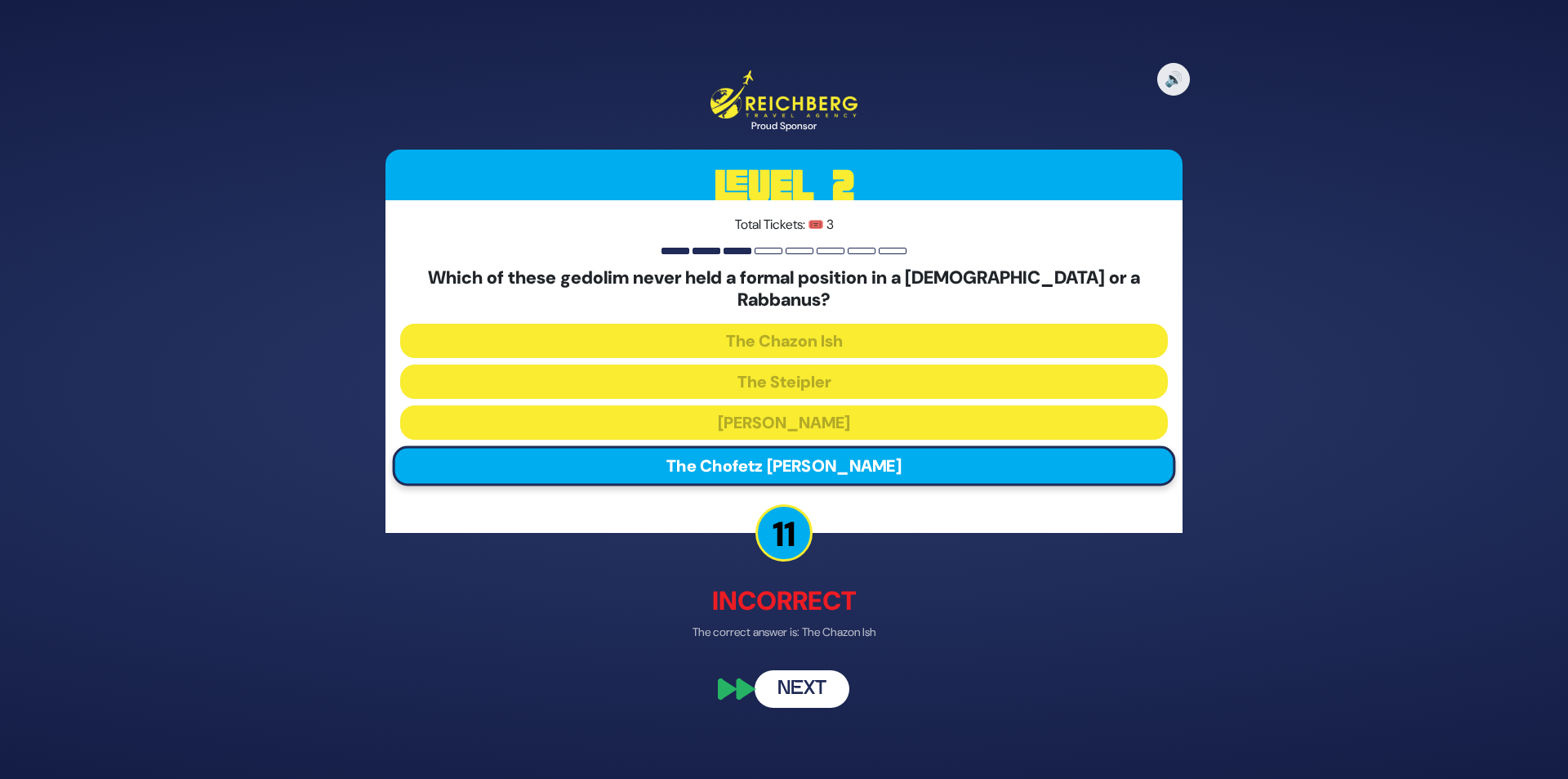
click at [808, 683] on button "Next" at bounding box center [802, 689] width 95 height 37
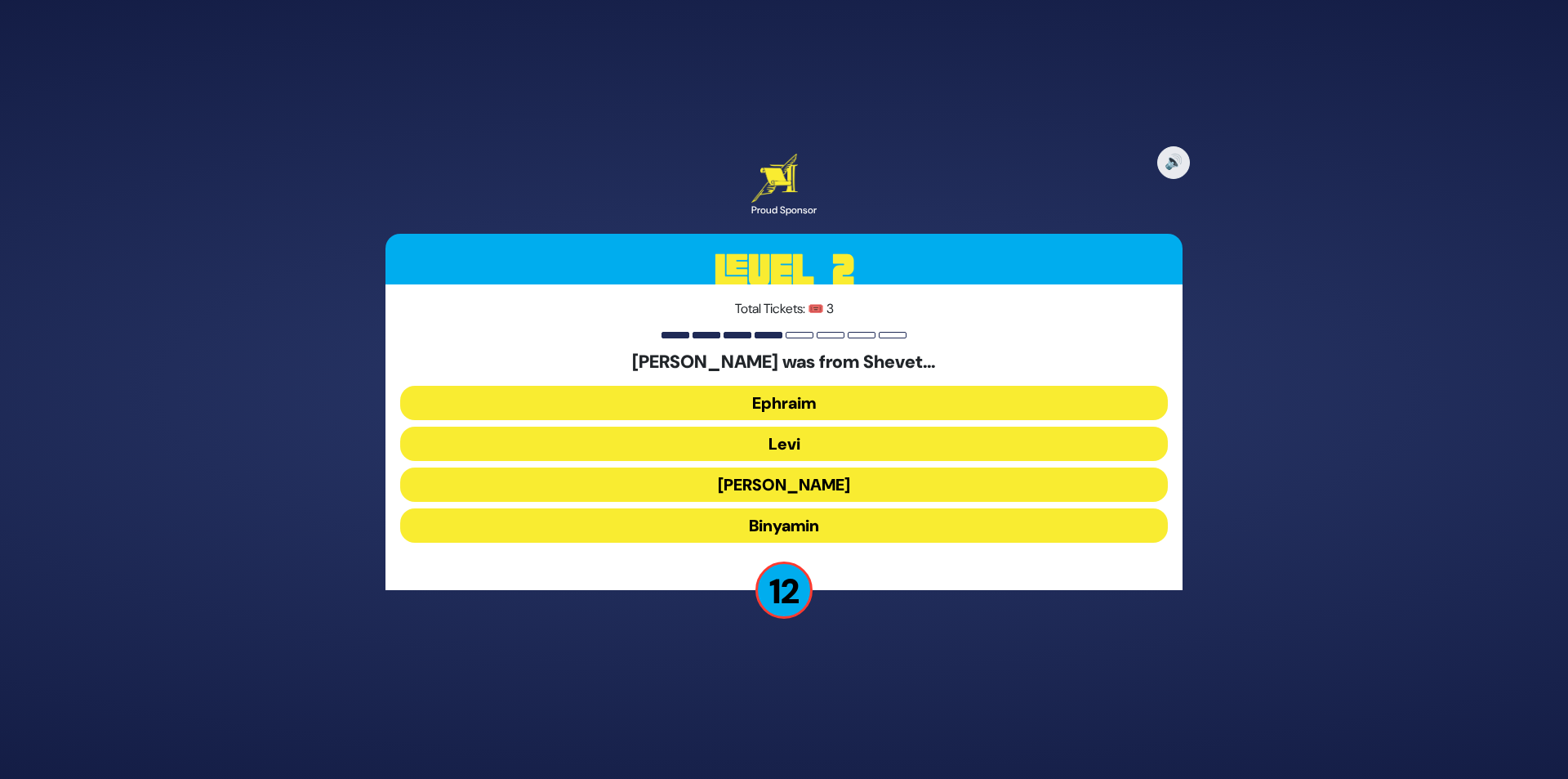
click at [814, 538] on button "Binyamin" at bounding box center [784, 525] width 768 height 34
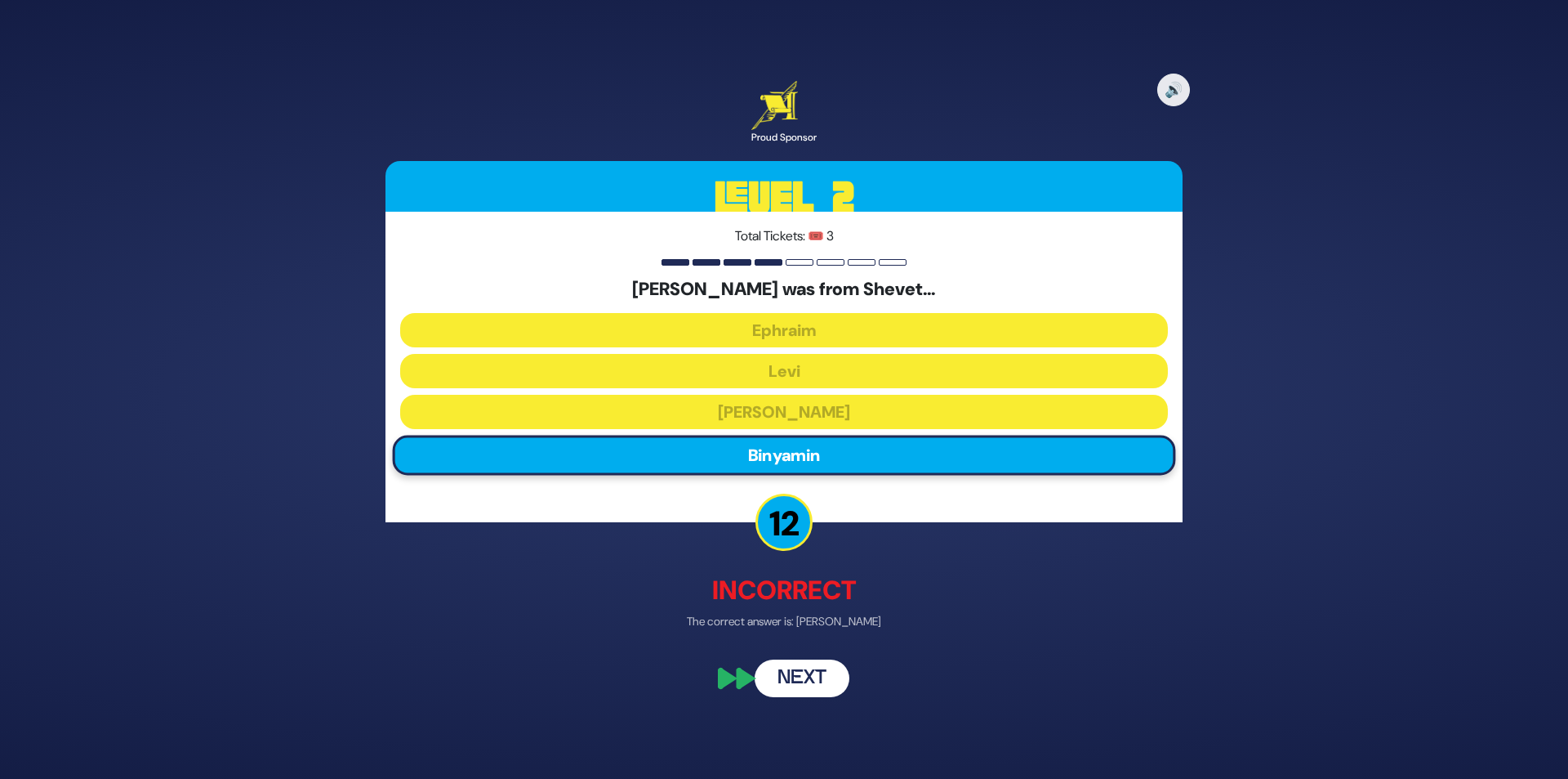
click at [822, 679] on button "Next" at bounding box center [802, 679] width 95 height 37
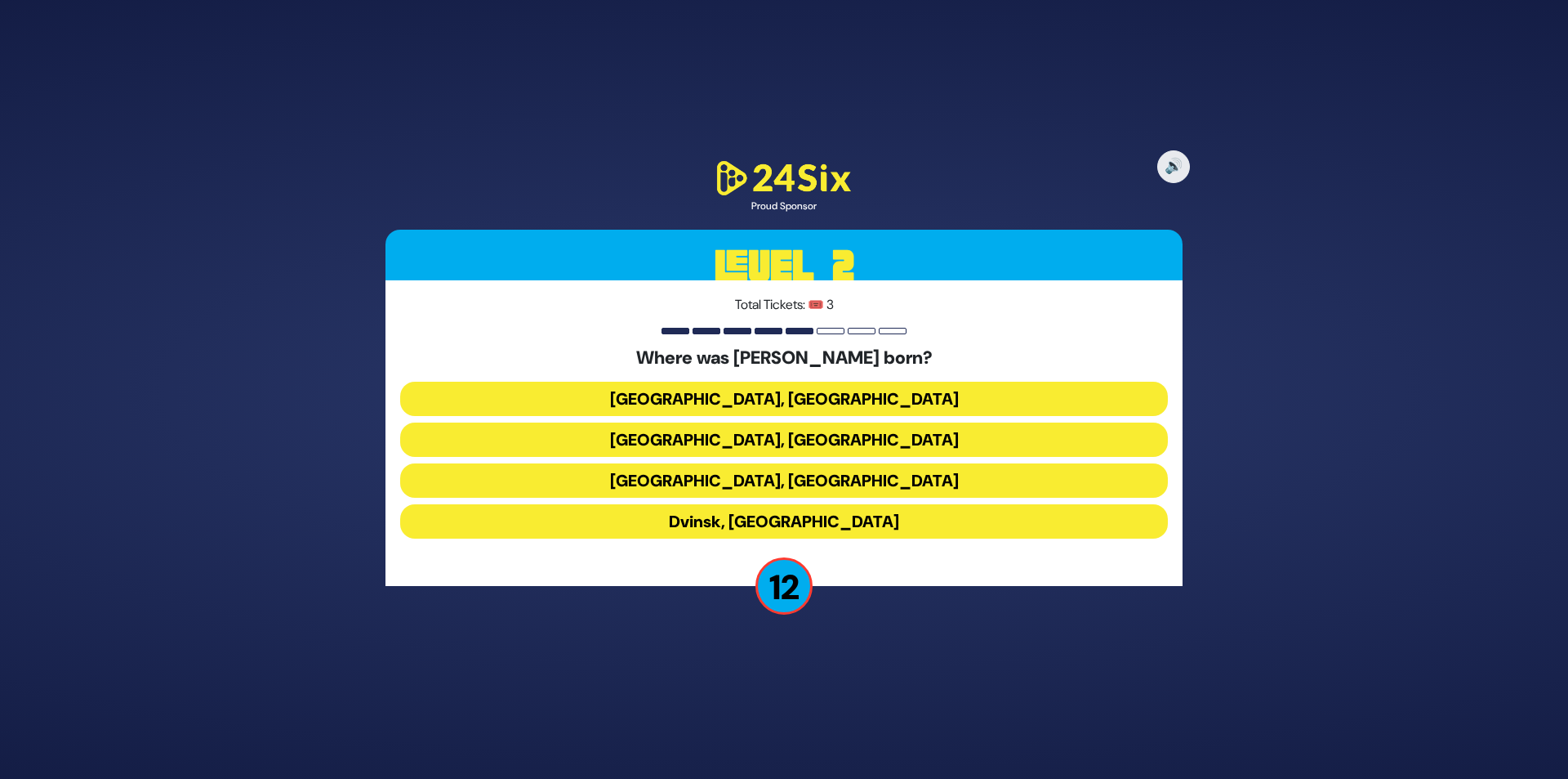
click at [817, 480] on button "Kraków, Poland" at bounding box center [784, 480] width 768 height 34
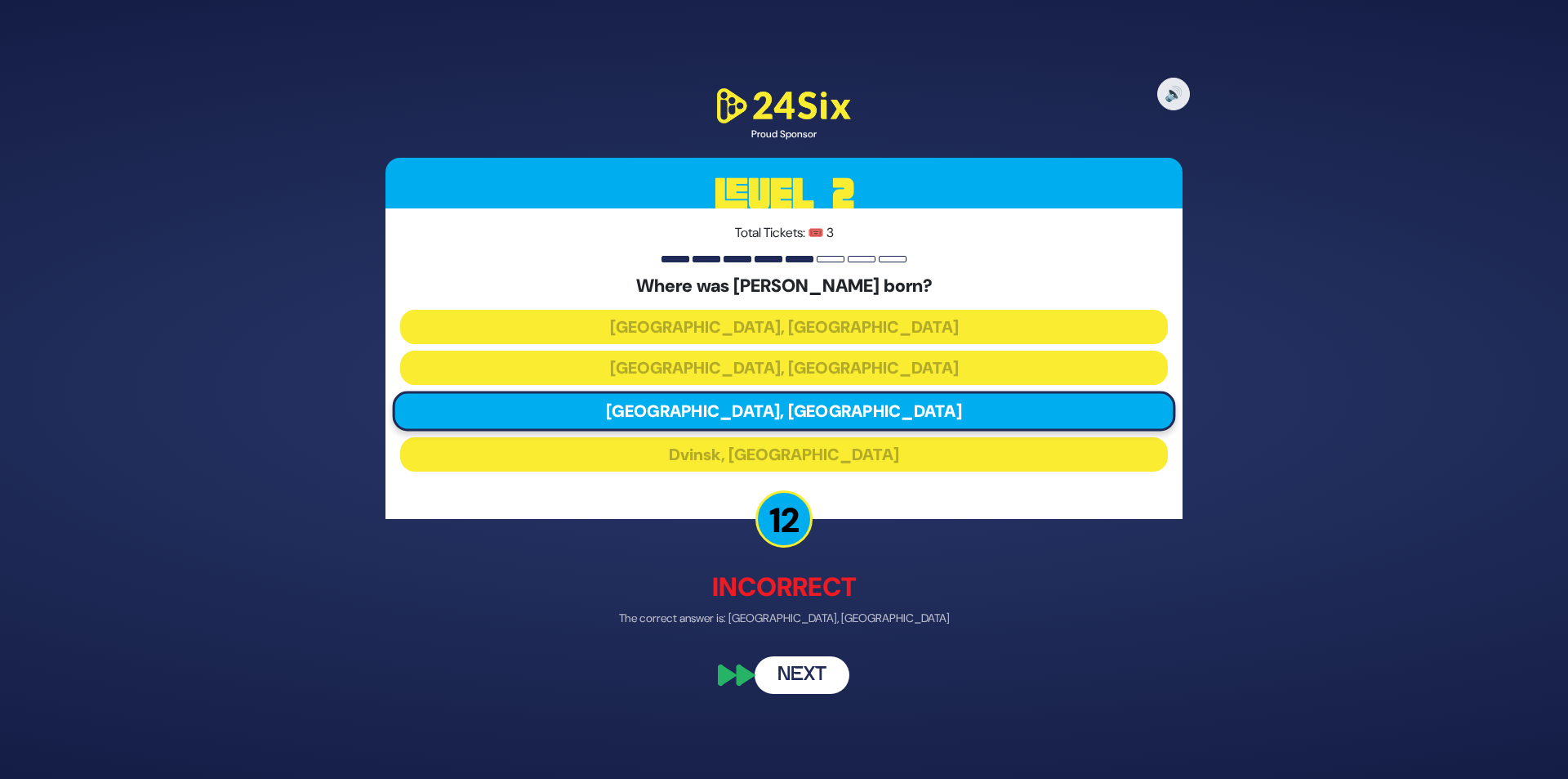
click at [819, 661] on button "Next" at bounding box center [802, 674] width 95 height 37
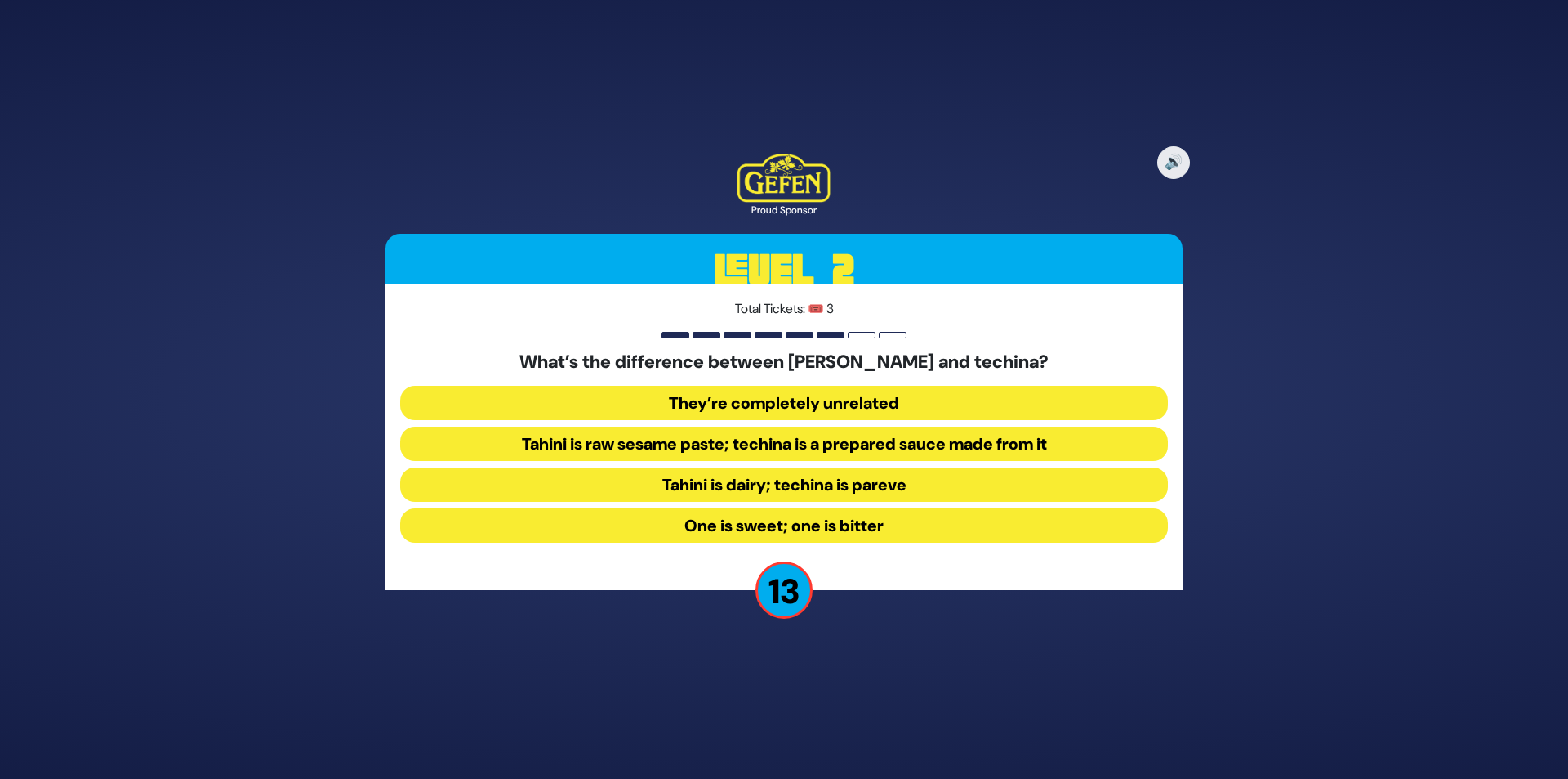
click at [775, 441] on button "Tahini is raw sesame paste; techina is a prepared sauce made from it" at bounding box center [784, 443] width 768 height 34
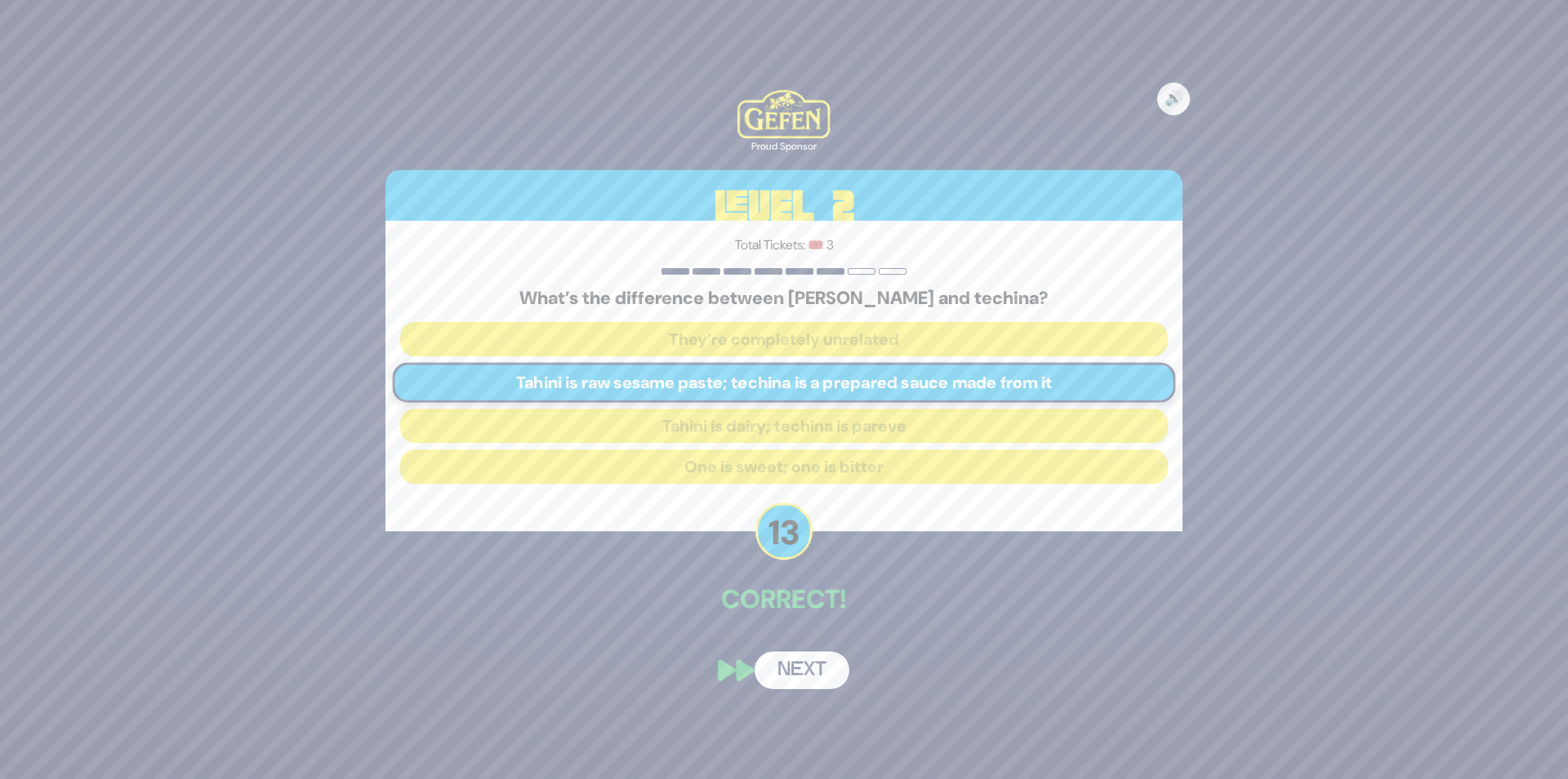
click at [813, 680] on button "Next" at bounding box center [802, 670] width 95 height 37
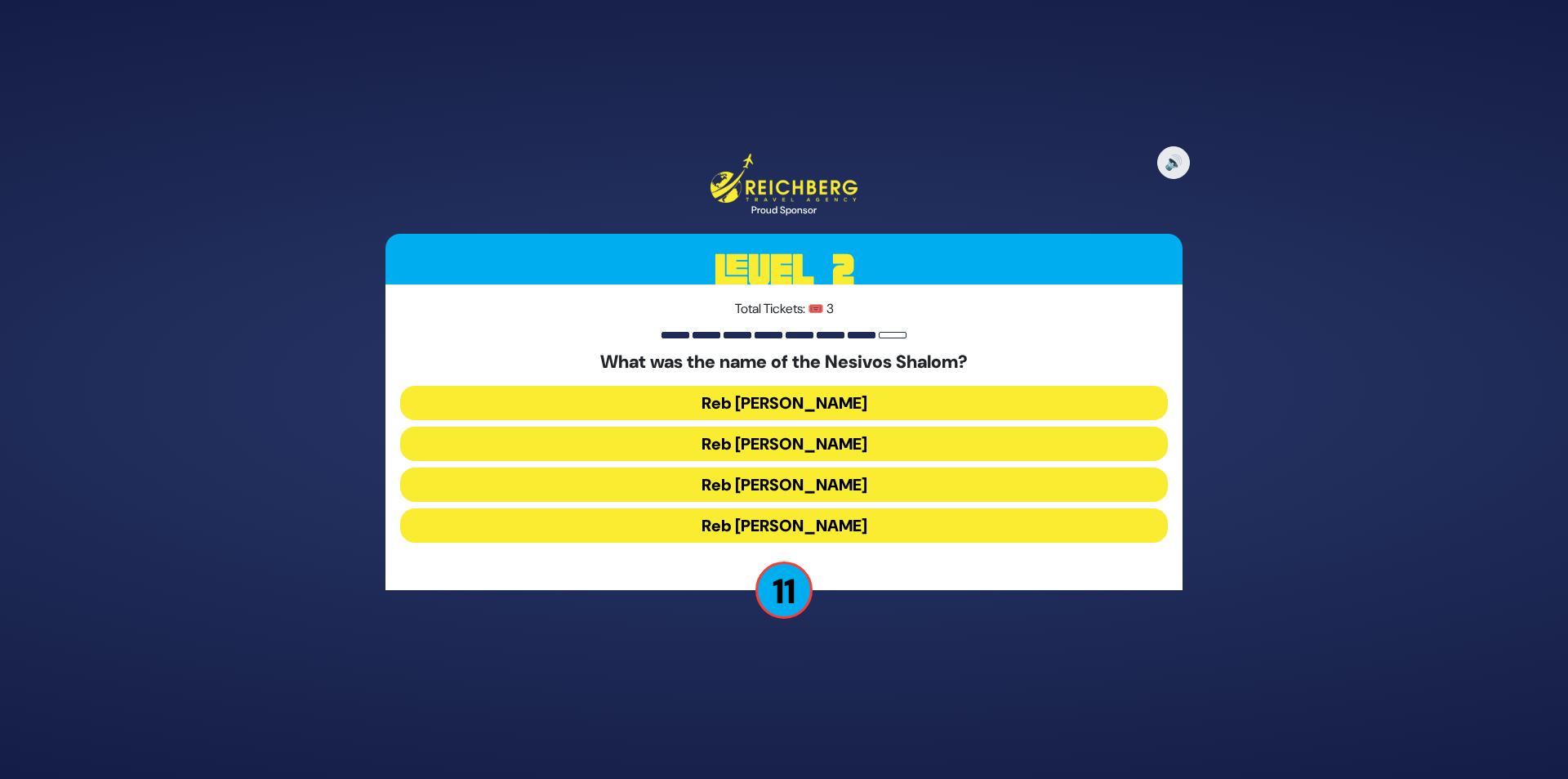
click at [839, 471] on button "Reb Shulem Noach" at bounding box center [784, 484] width 768 height 34
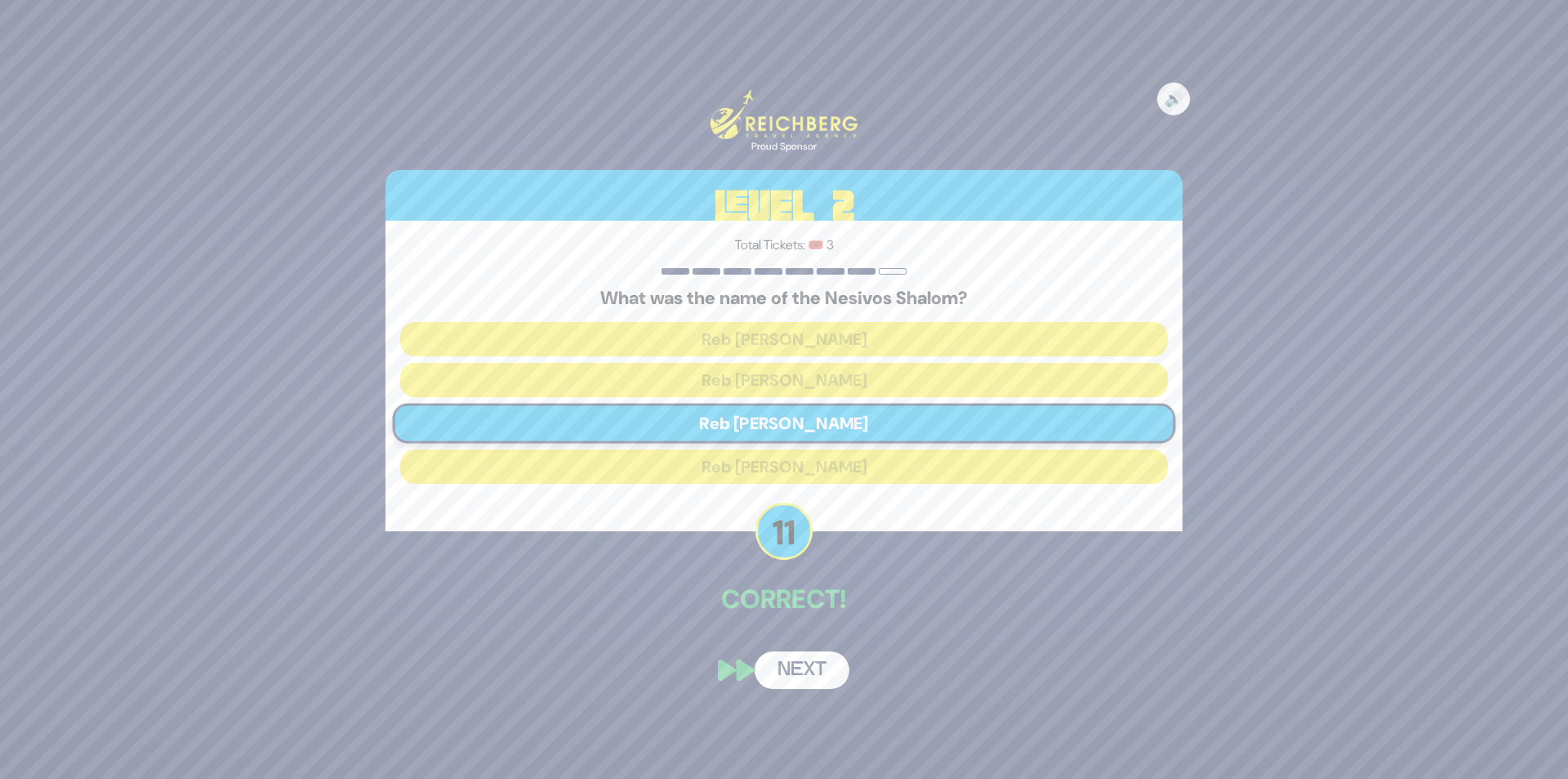
click at [820, 674] on button "Next" at bounding box center [802, 670] width 95 height 37
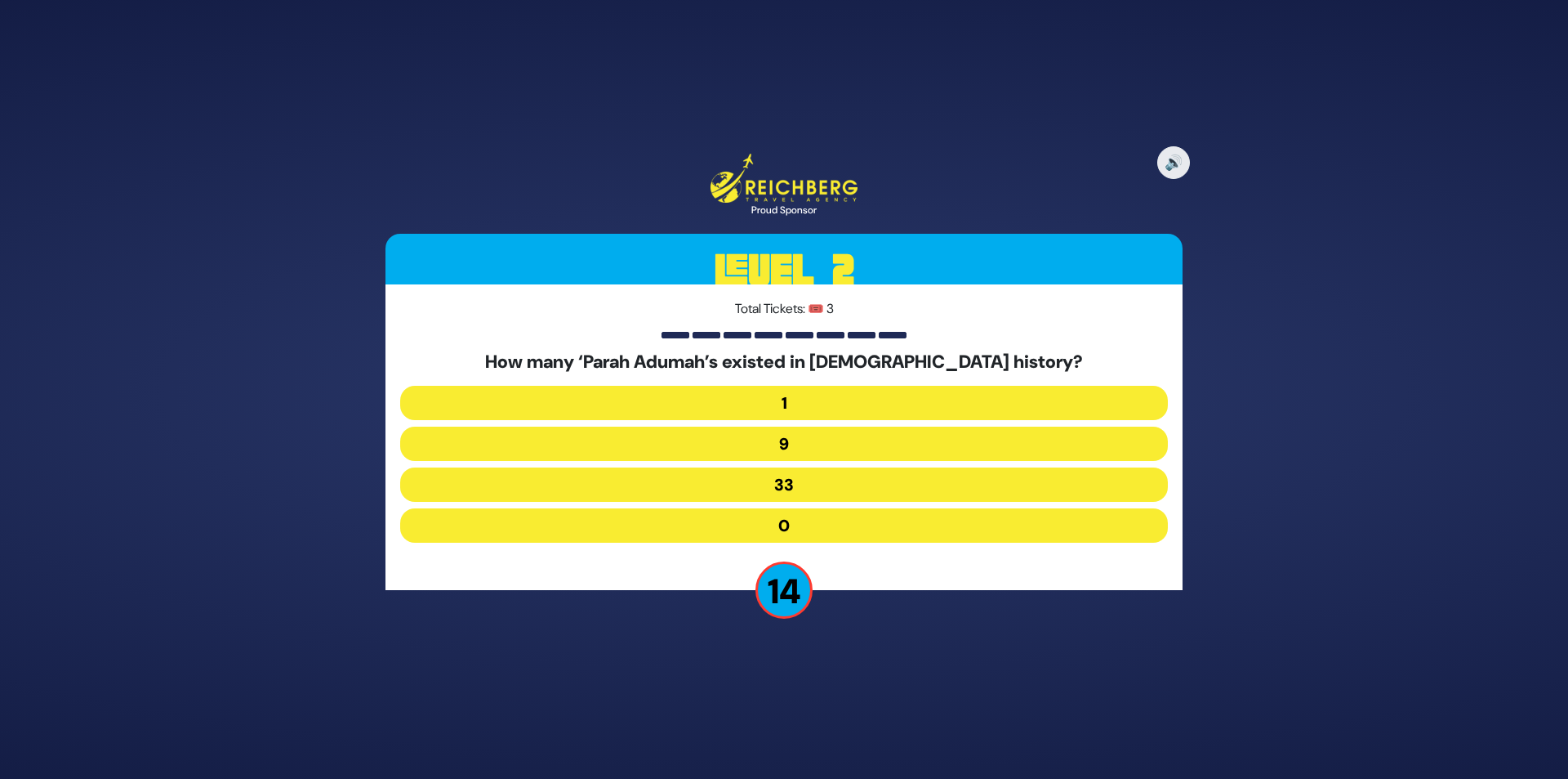
click at [851, 398] on button "1" at bounding box center [784, 403] width 768 height 34
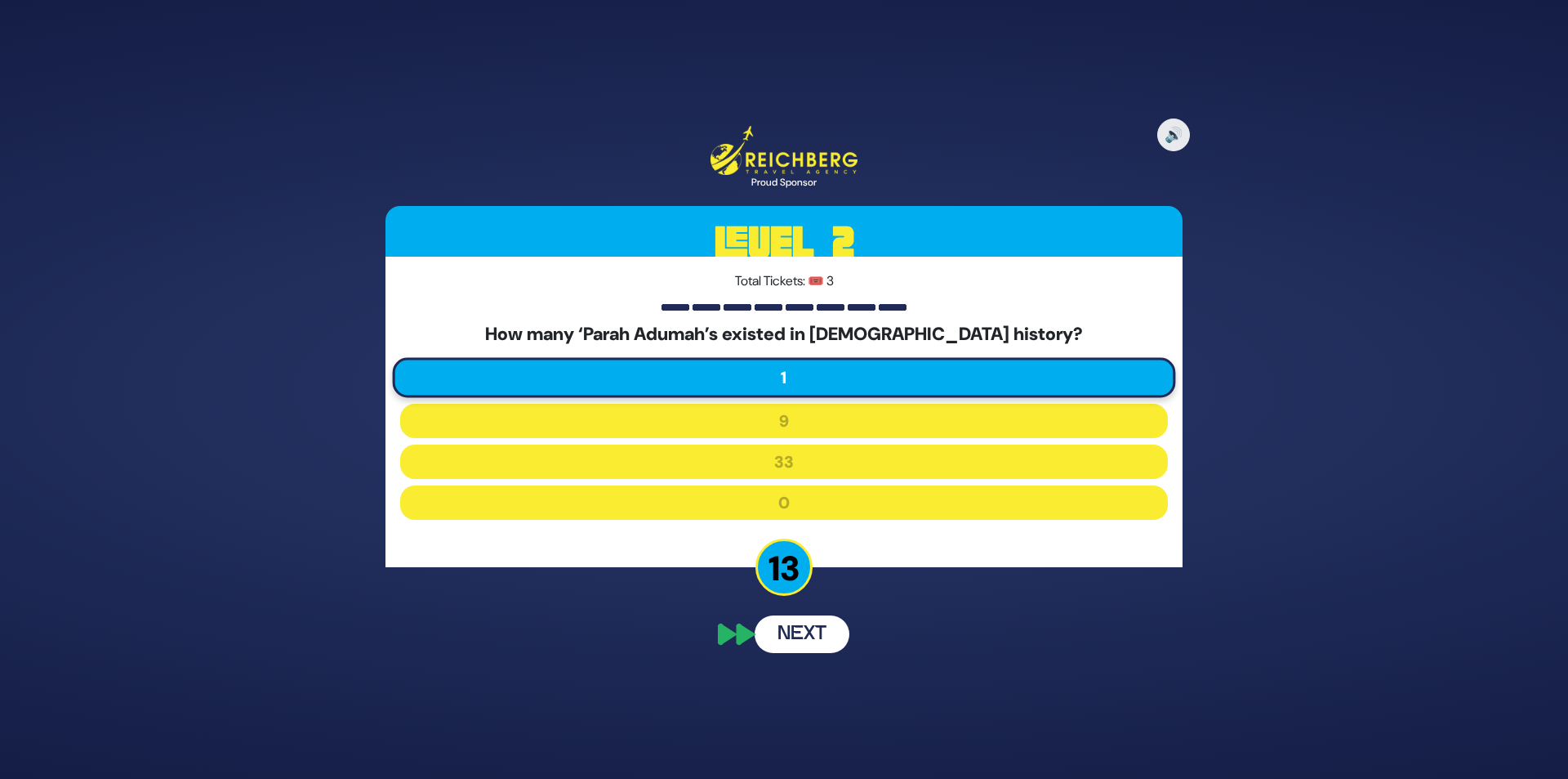
click at [818, 635] on button "Next" at bounding box center [802, 634] width 95 height 37
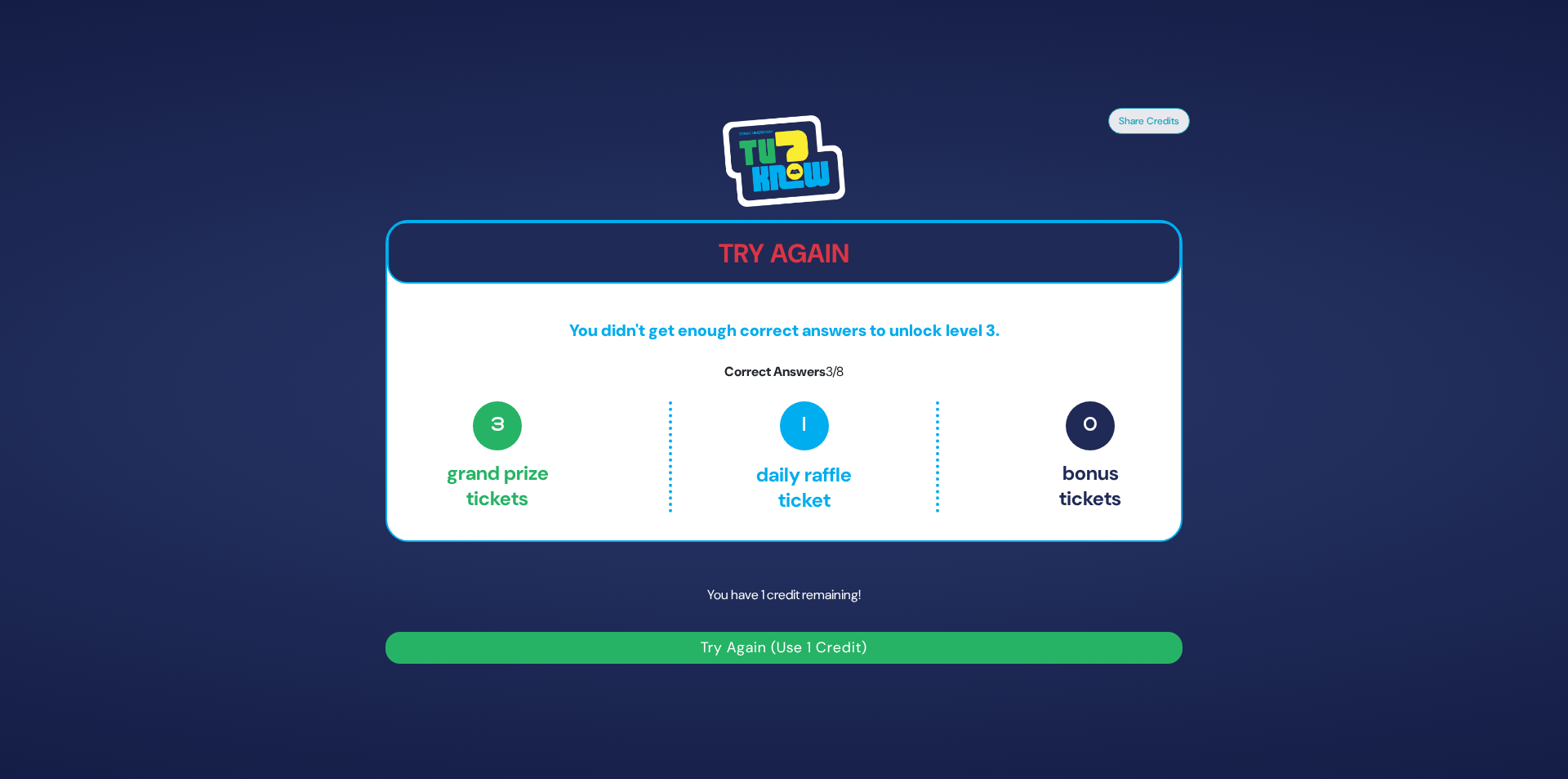
click at [794, 650] on button "Try Again (Use 1 Credit)" at bounding box center [784, 647] width 797 height 32
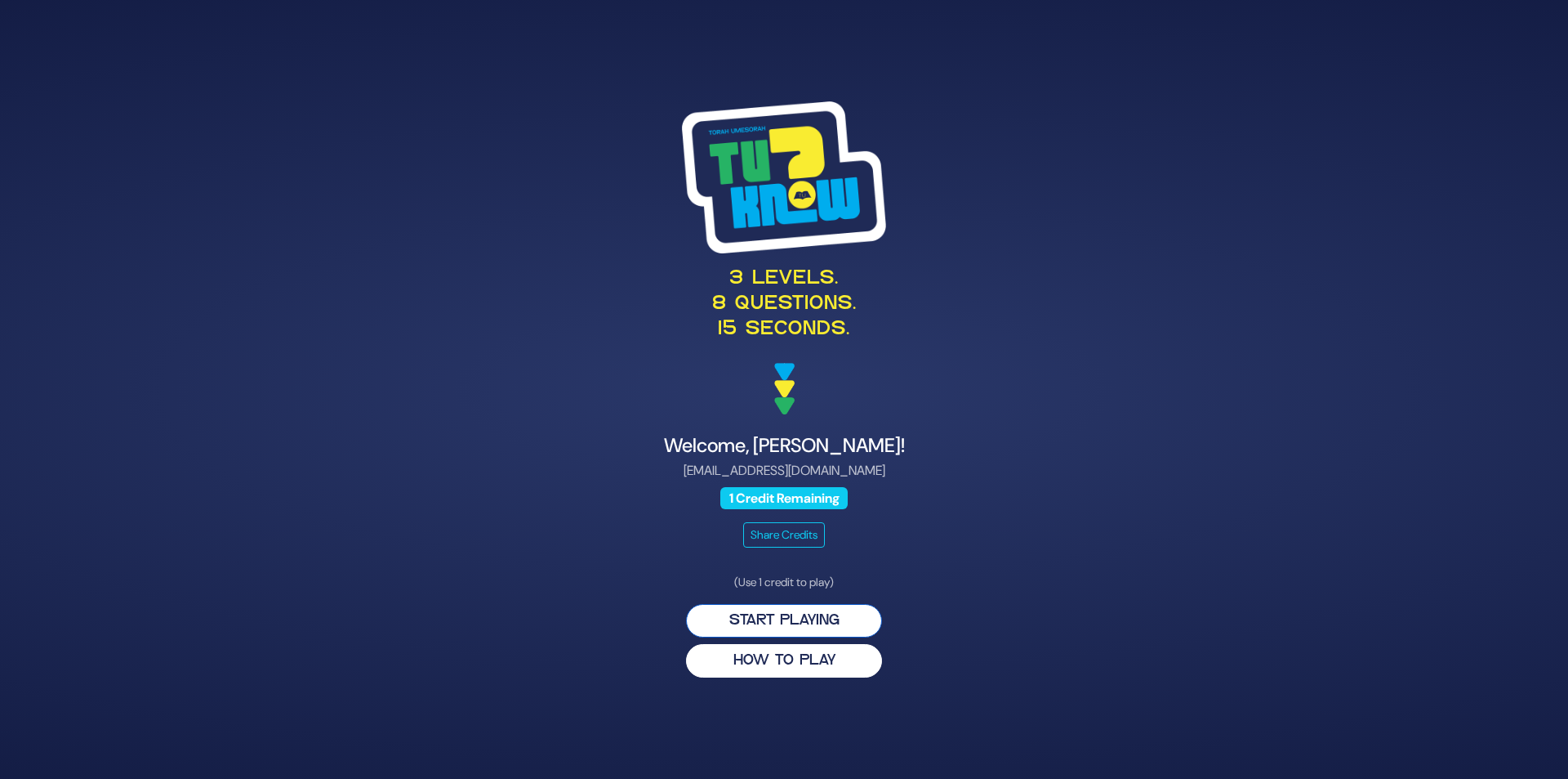
click at [816, 628] on button "Start Playing" at bounding box center [784, 621] width 196 height 33
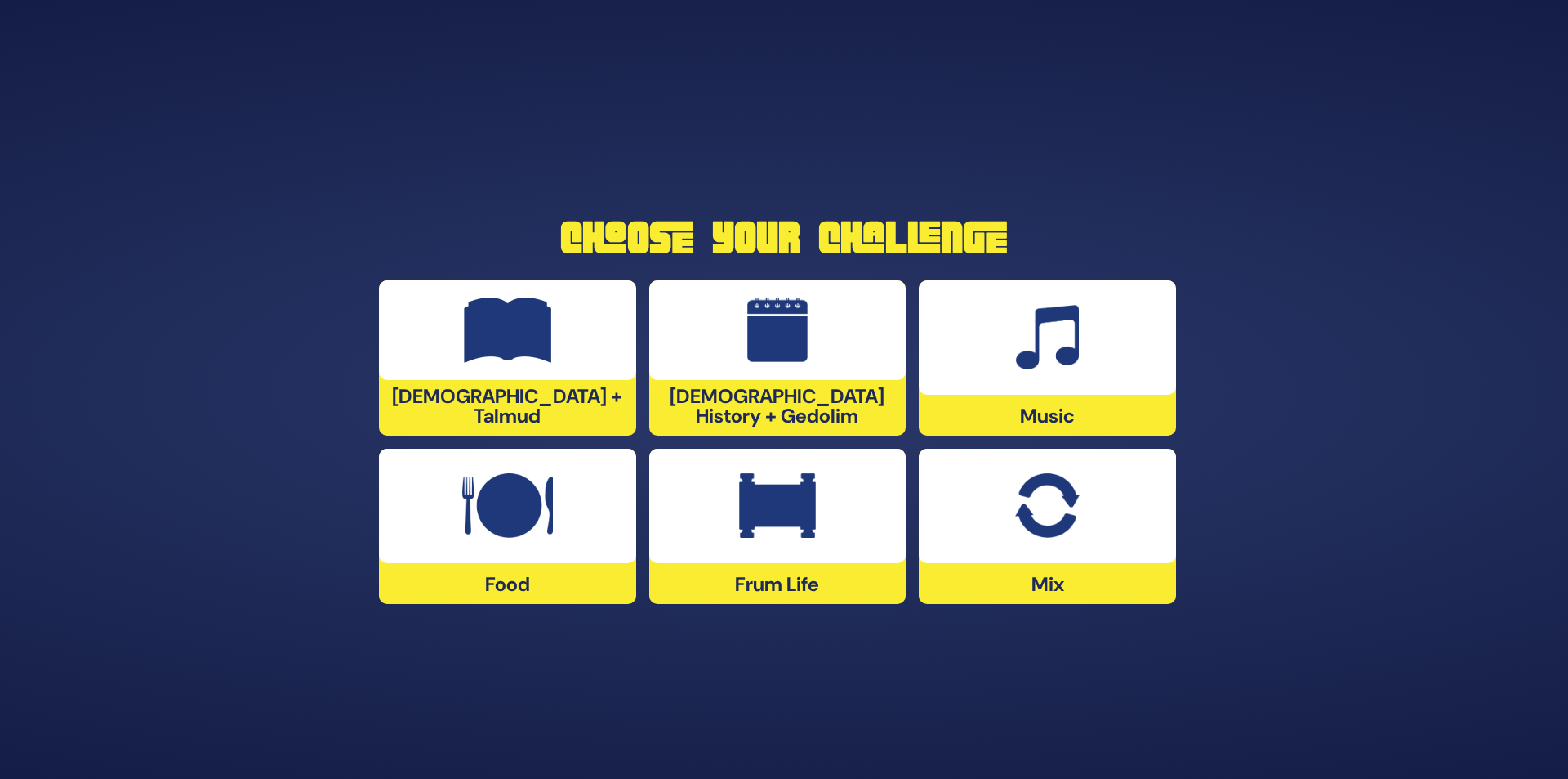
click at [1002, 513] on div at bounding box center [1047, 505] width 257 height 114
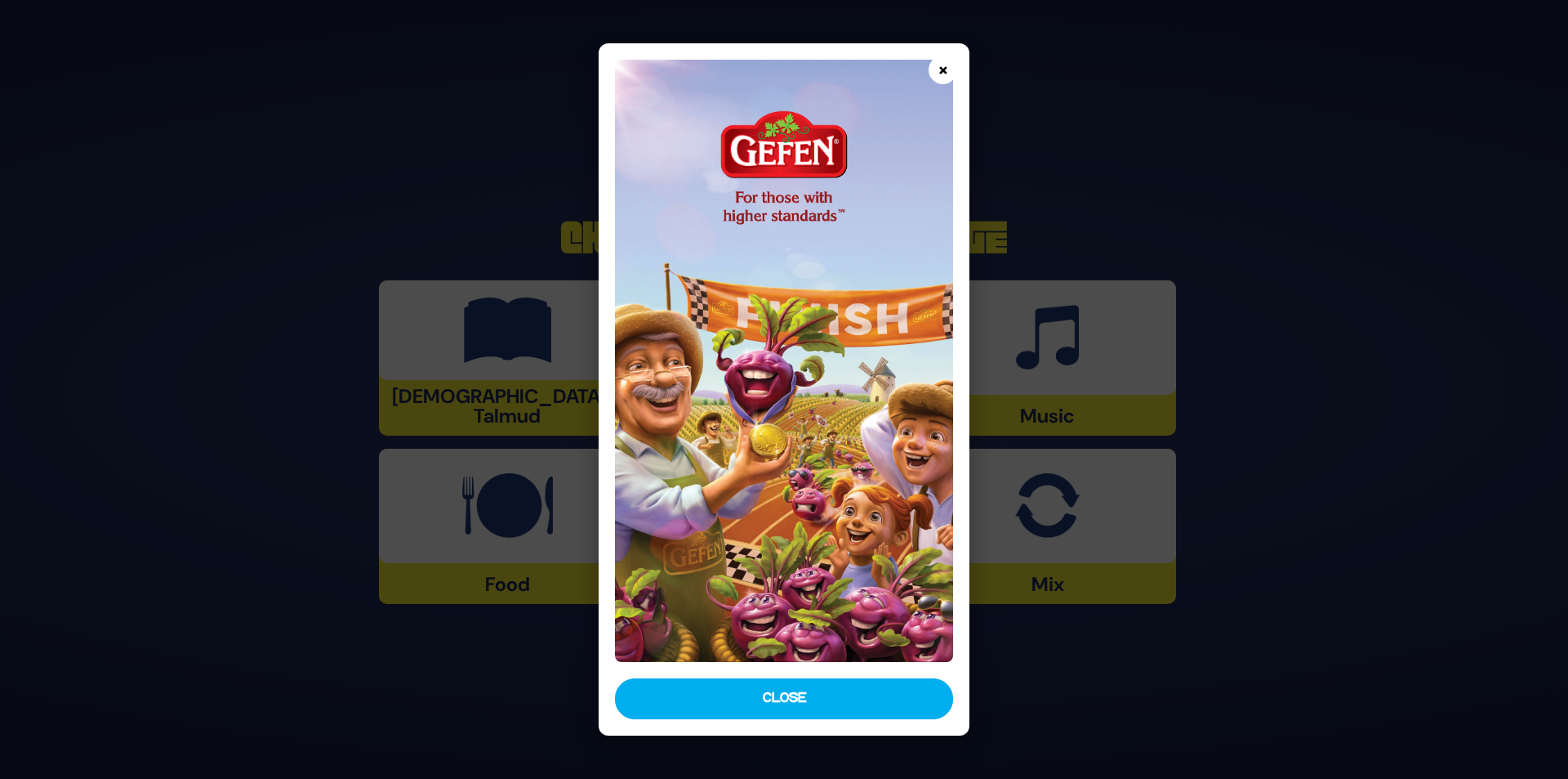
click at [937, 69] on button "×" at bounding box center [943, 69] width 28 height 28
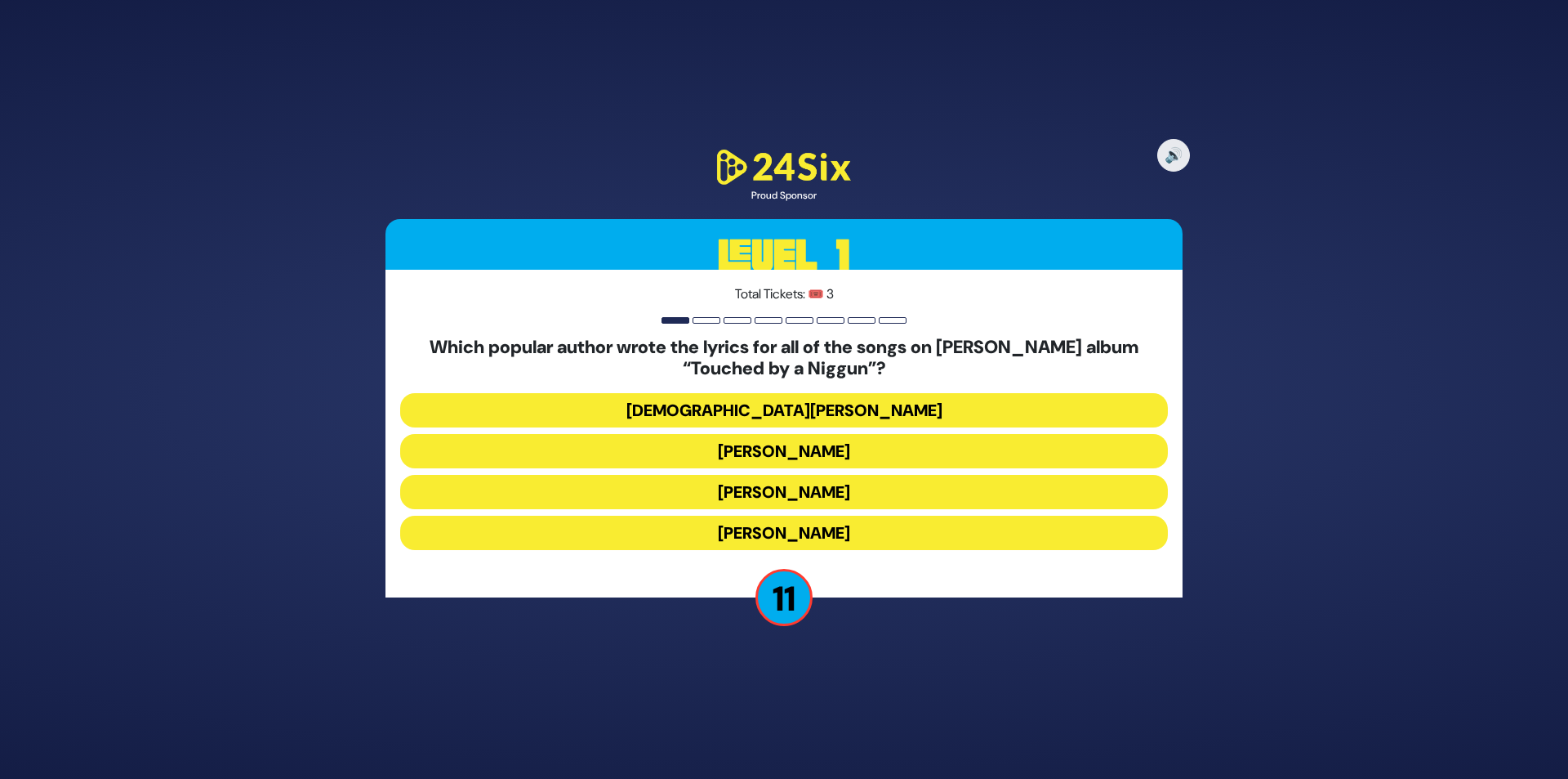
click at [803, 521] on button "[PERSON_NAME]" at bounding box center [784, 533] width 768 height 34
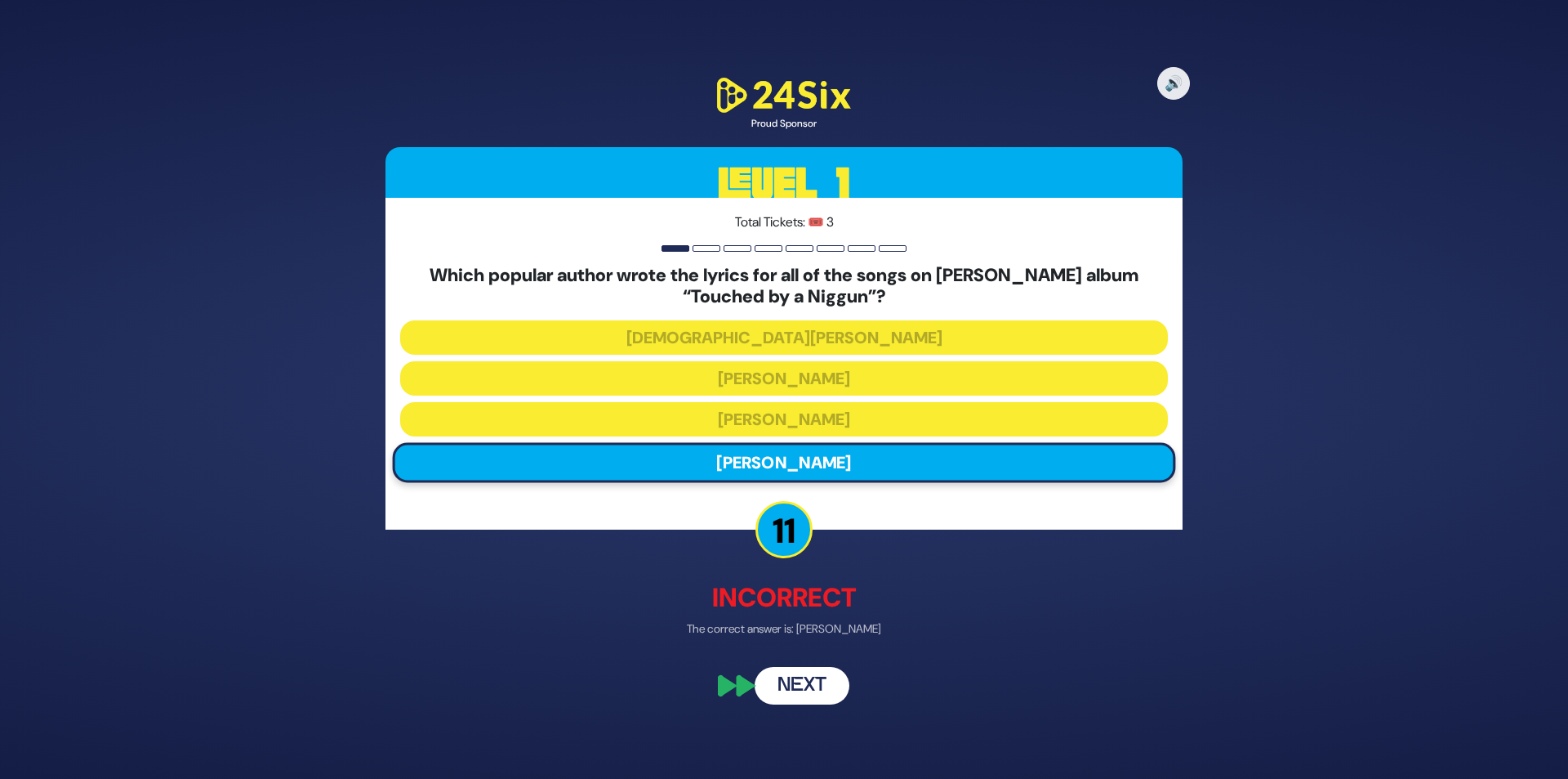
click at [814, 676] on button "Next" at bounding box center [802, 685] width 95 height 37
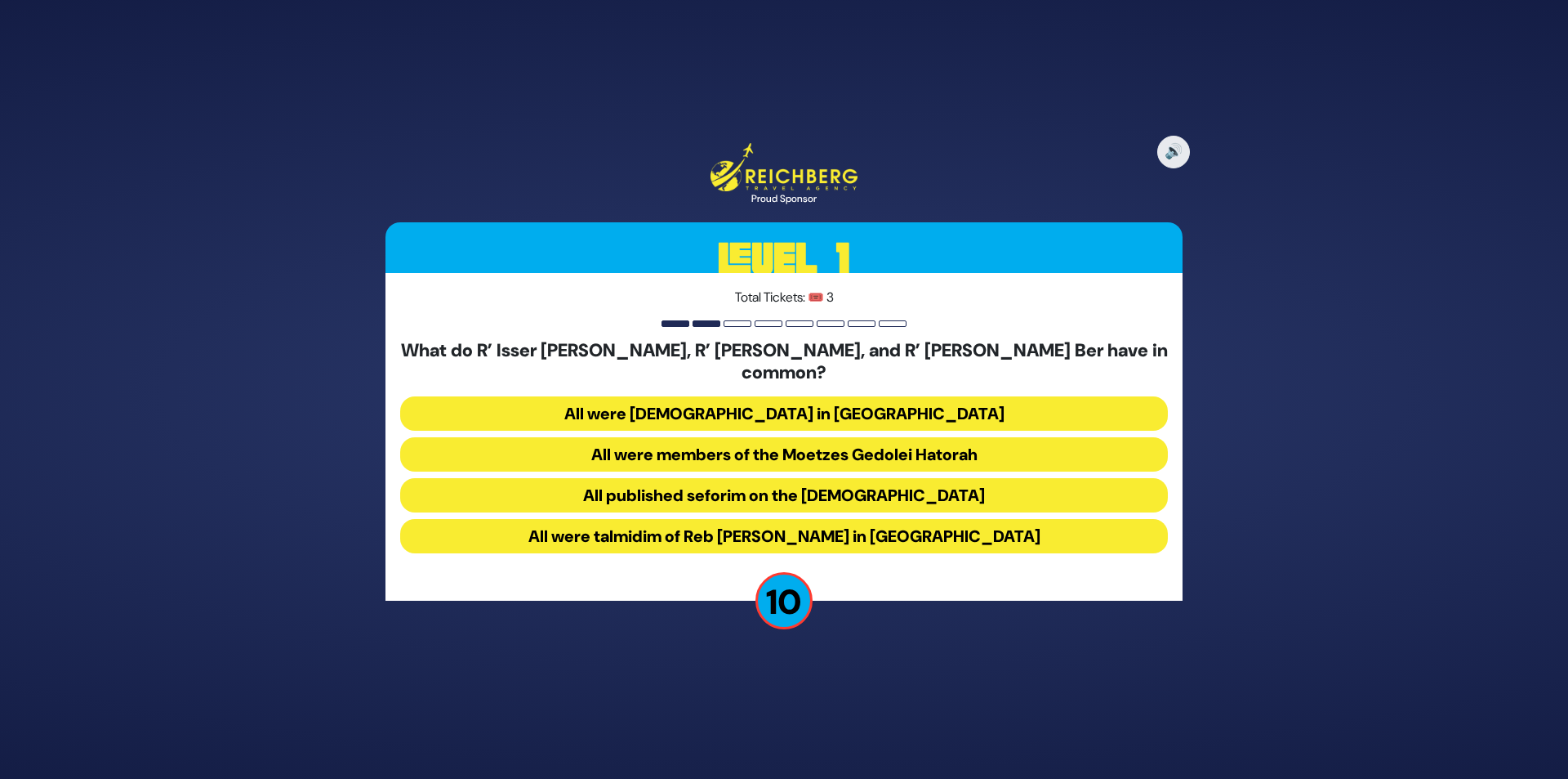
click at [792, 405] on button "All were Roshei Yeshiva in Slabodka" at bounding box center [784, 412] width 768 height 34
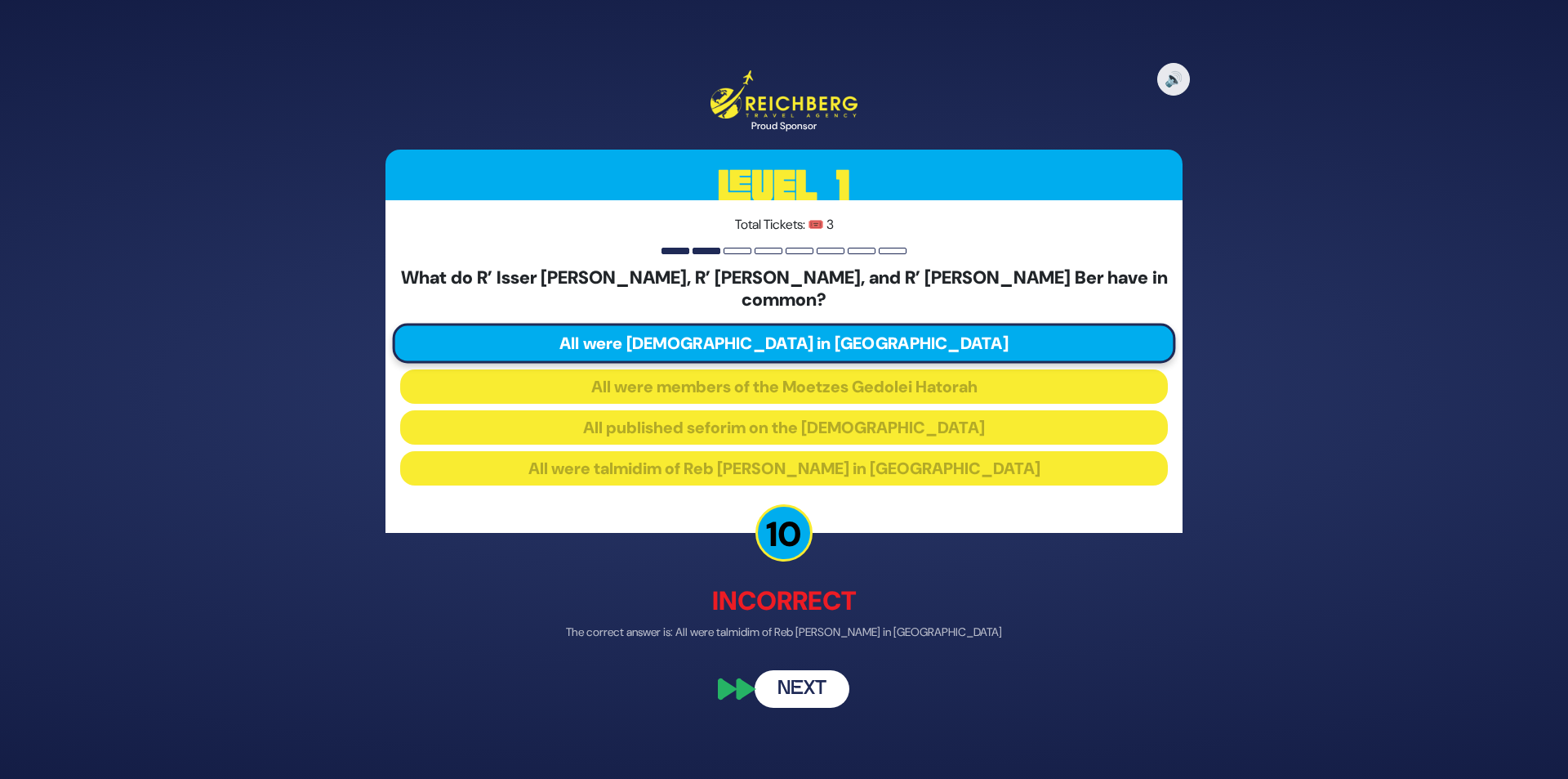
click at [820, 671] on button "Next" at bounding box center [802, 689] width 95 height 37
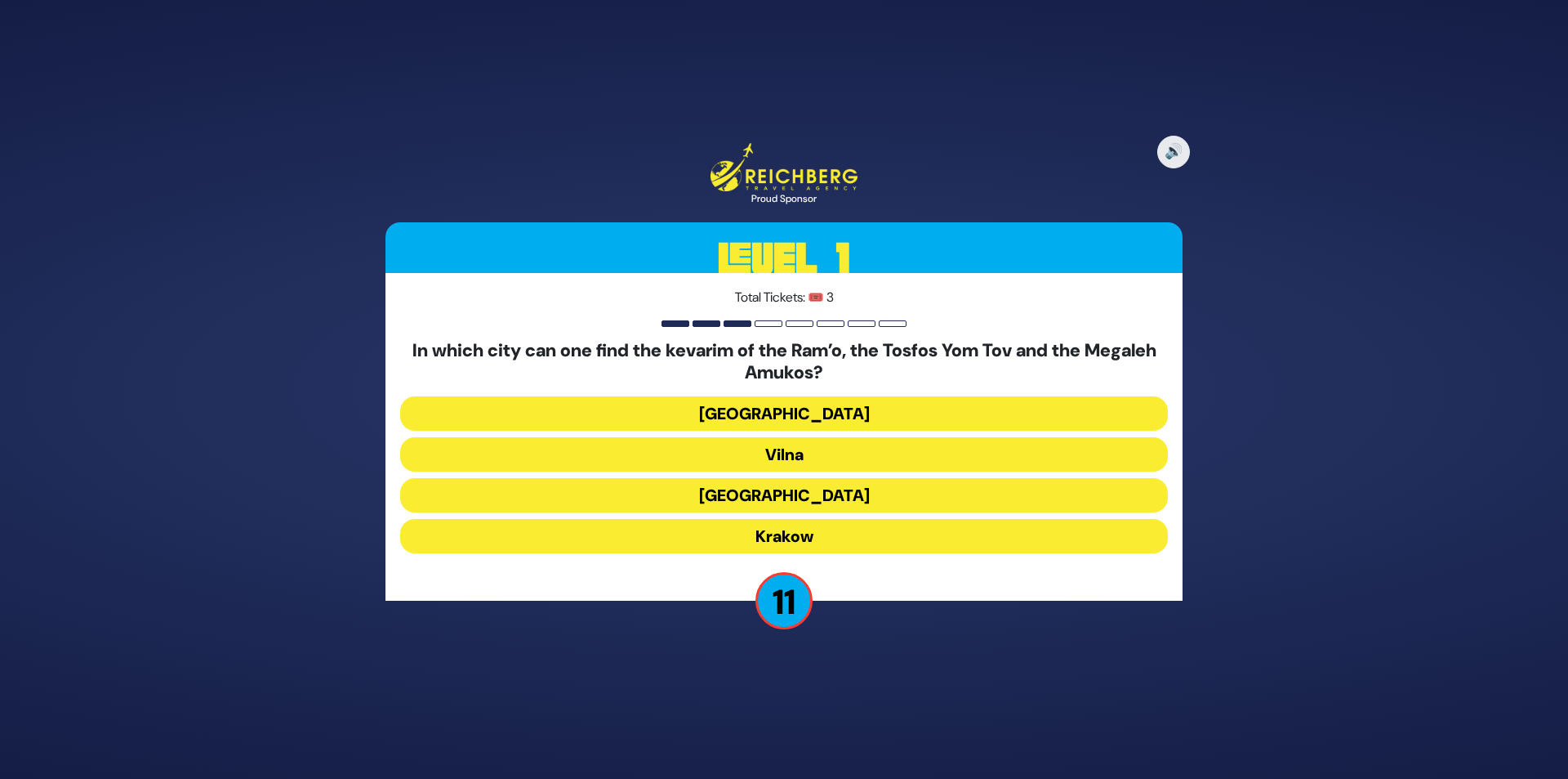
click at [823, 460] on button "Vilna" at bounding box center [784, 454] width 768 height 34
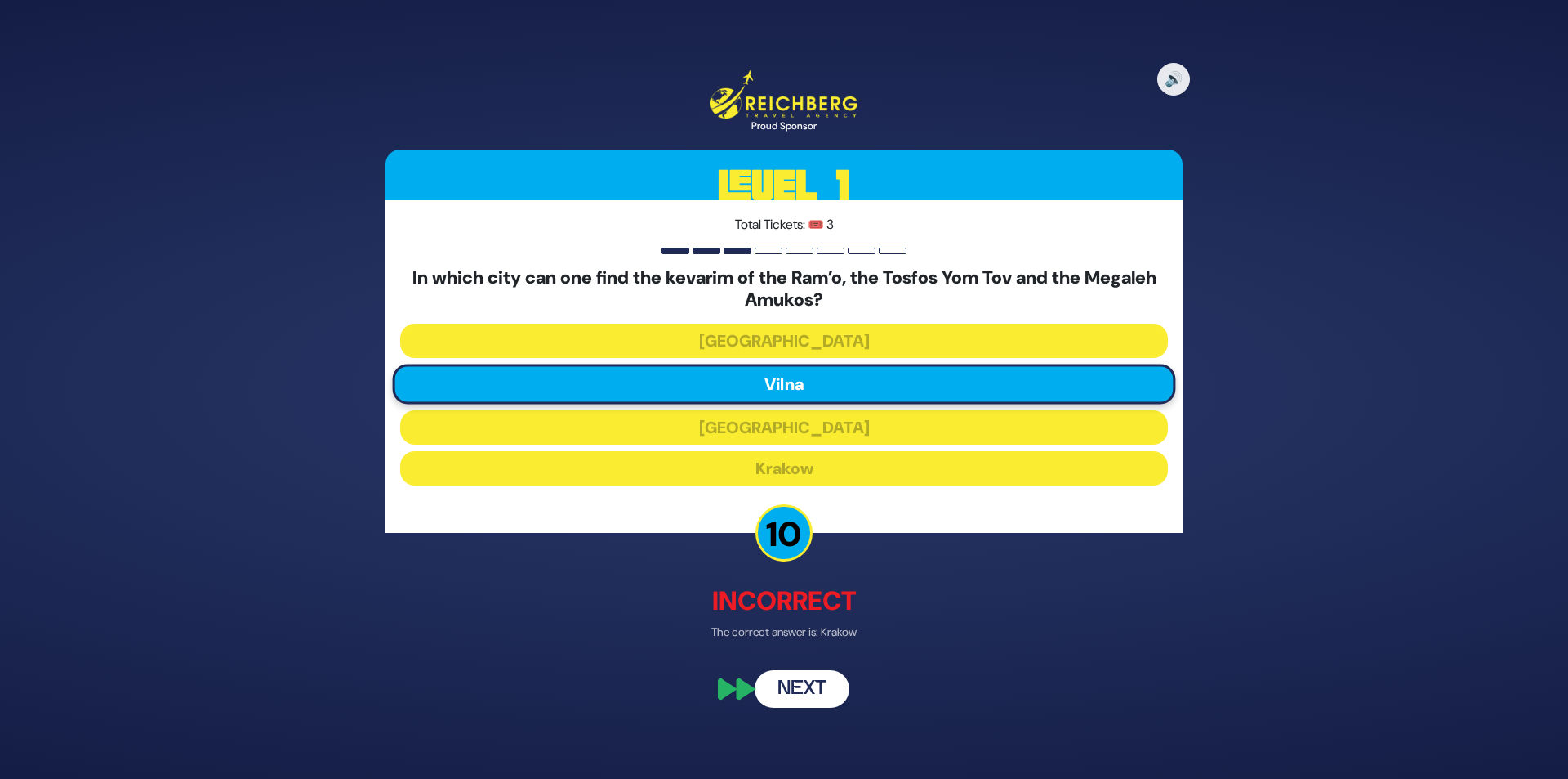
click at [815, 683] on button "Next" at bounding box center [802, 689] width 95 height 37
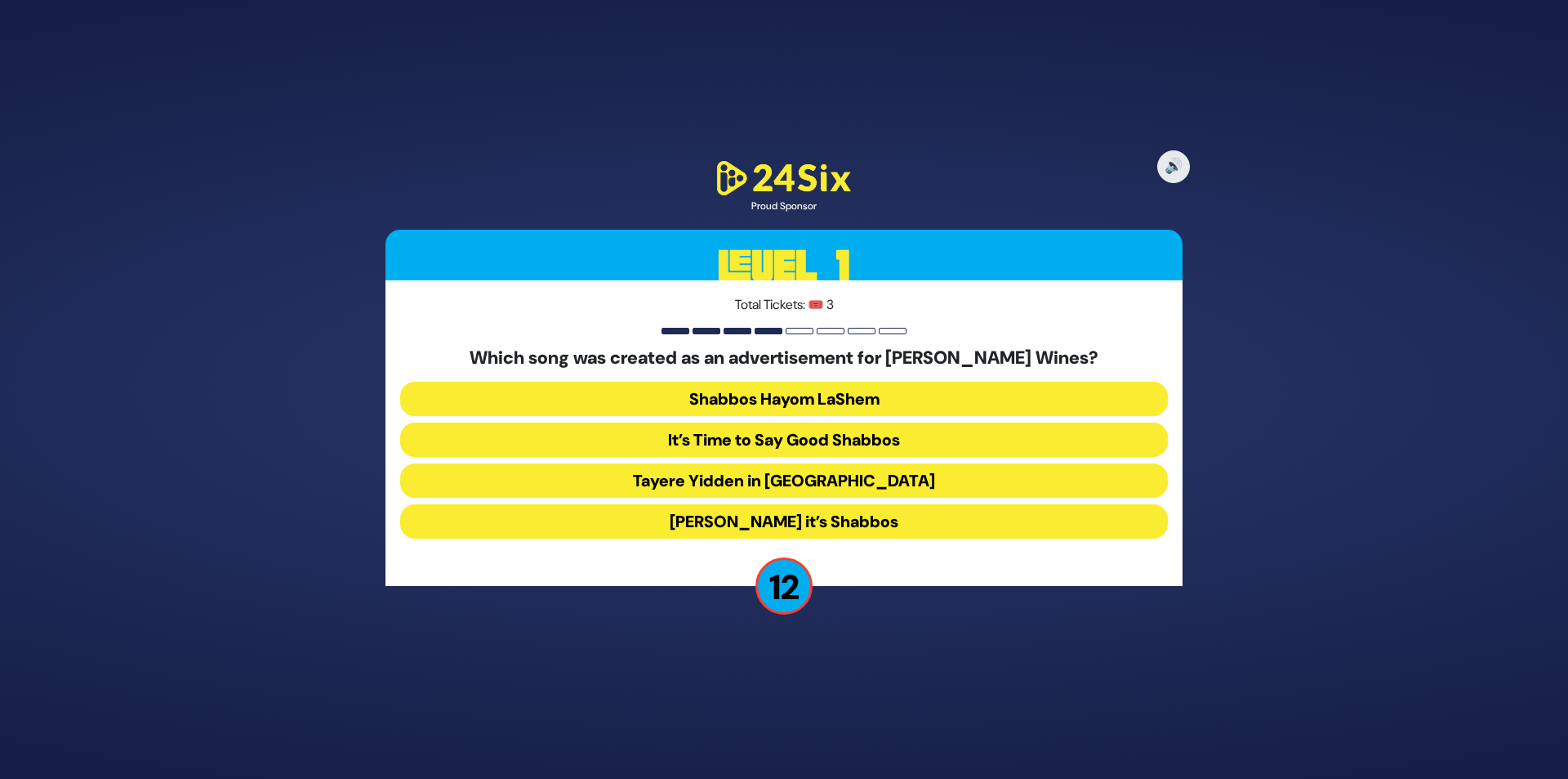
click at [822, 514] on button "Baruch Hashem it’s Shabbos" at bounding box center [784, 521] width 768 height 34
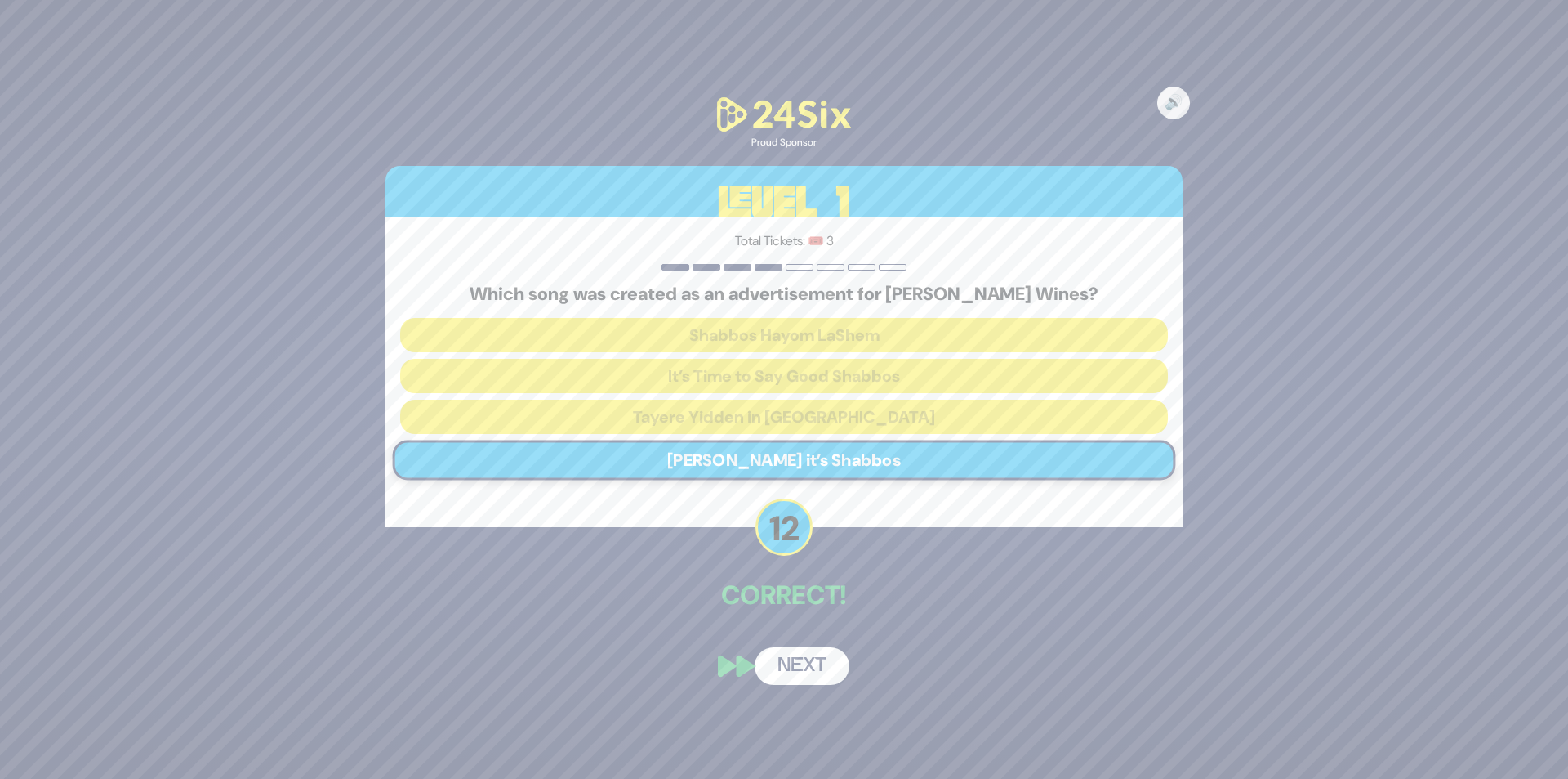
click at [798, 654] on button "Next" at bounding box center [802, 666] width 95 height 37
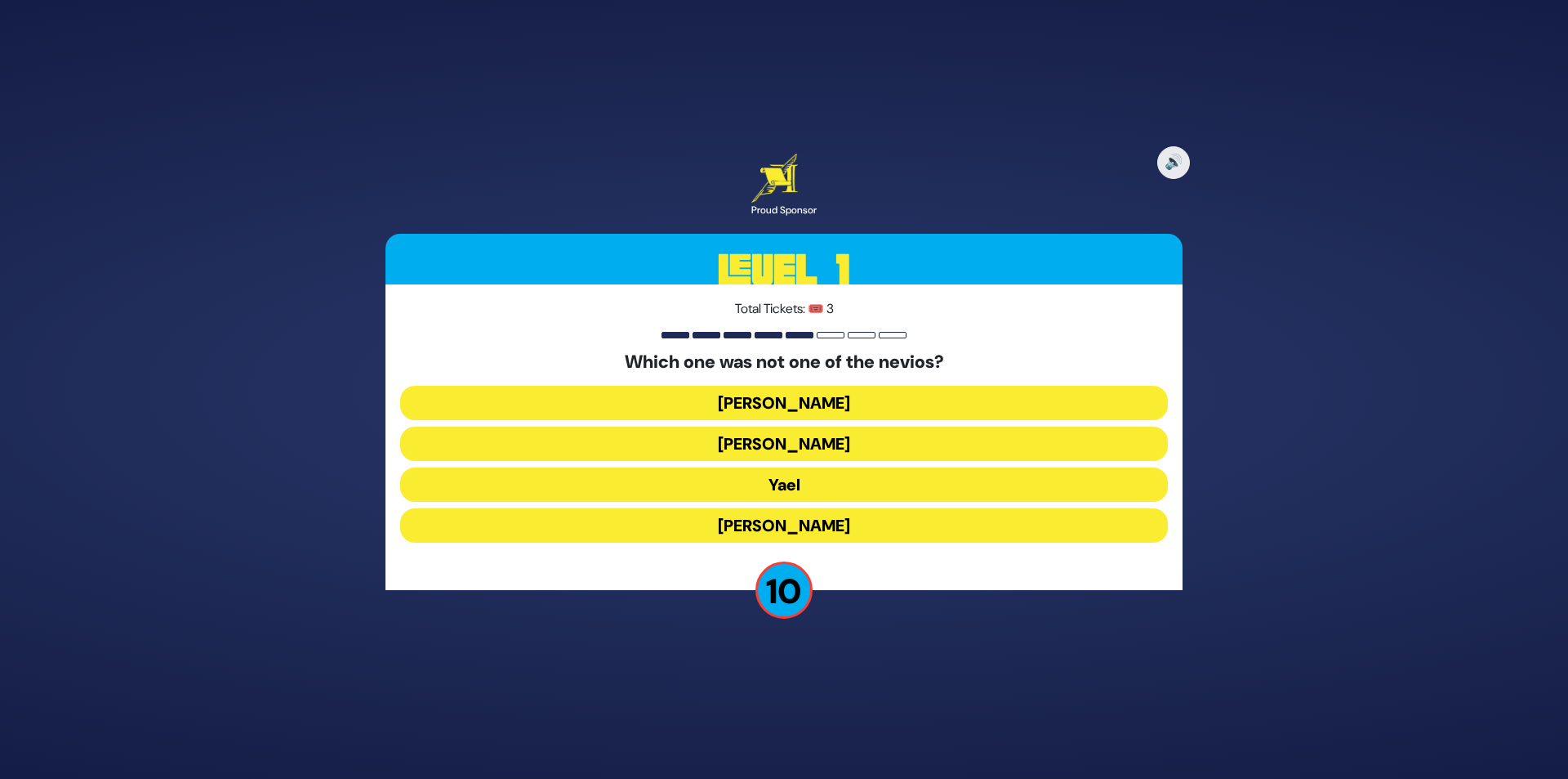
click at [838, 483] on button "Yael" at bounding box center [784, 484] width 768 height 34
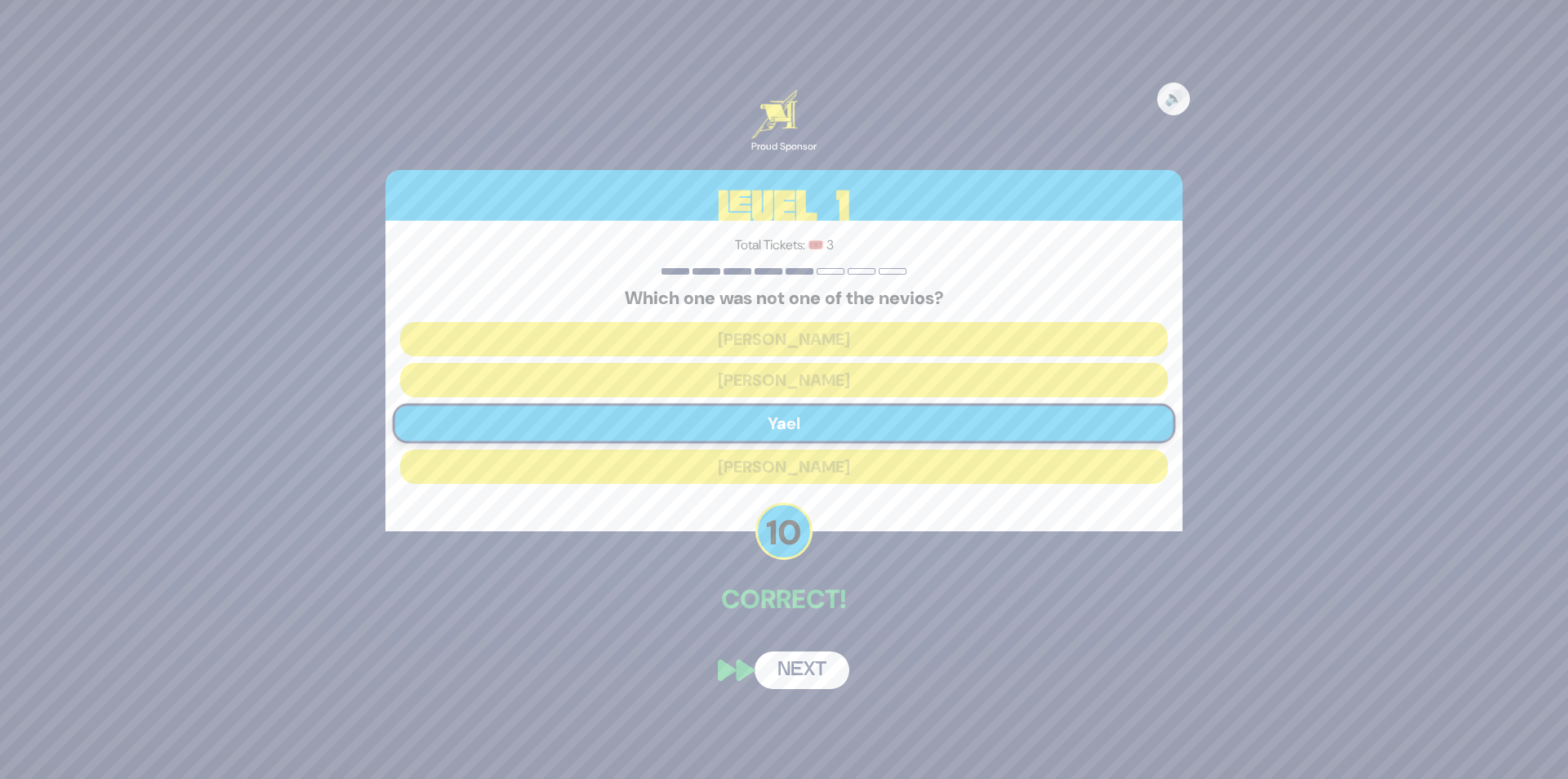
click at [813, 658] on button "Next" at bounding box center [802, 670] width 95 height 37
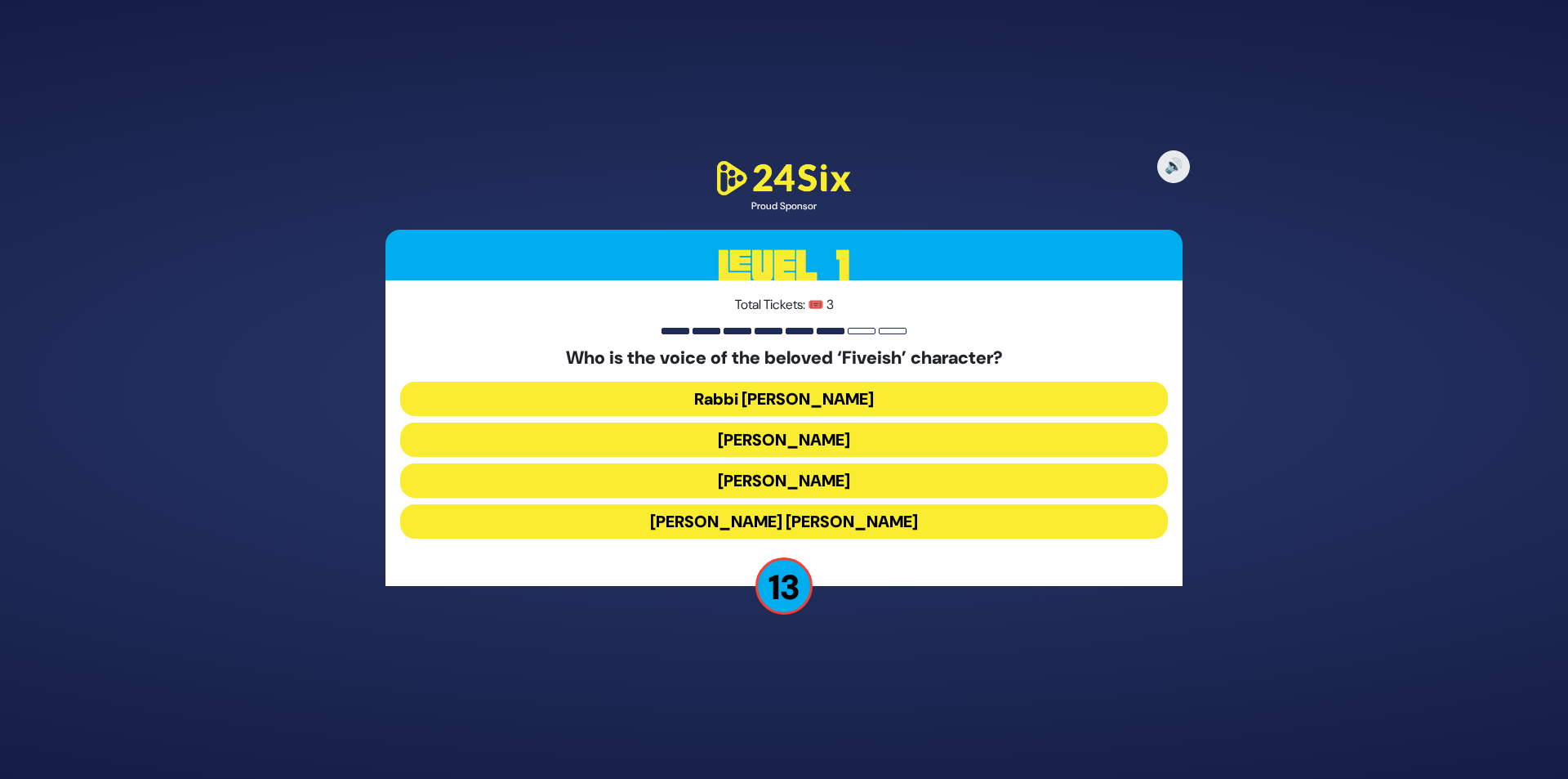
click at [823, 481] on button "Elchonon Schwartz" at bounding box center [784, 480] width 768 height 34
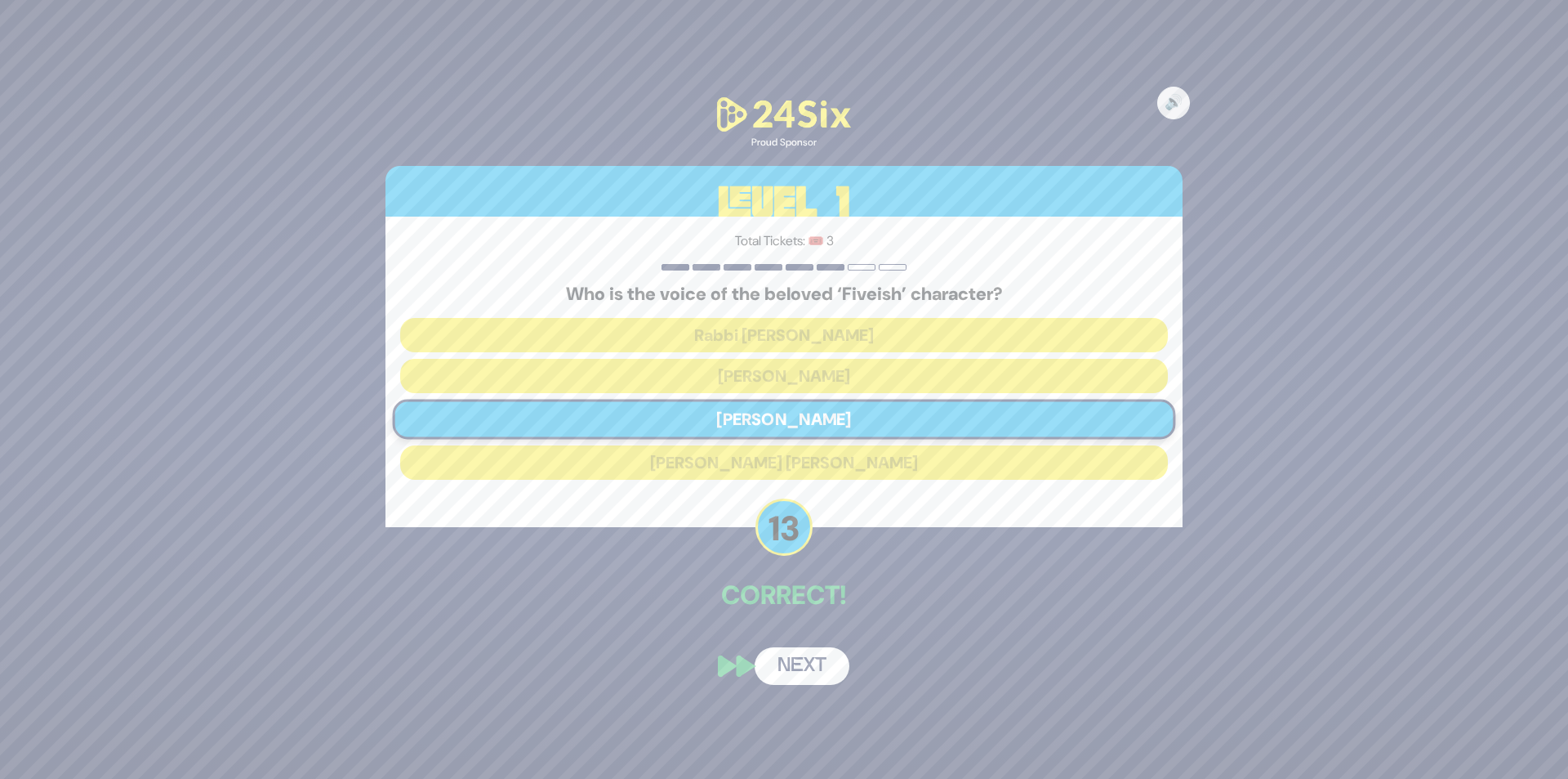
click at [803, 657] on button "Next" at bounding box center [802, 666] width 95 height 37
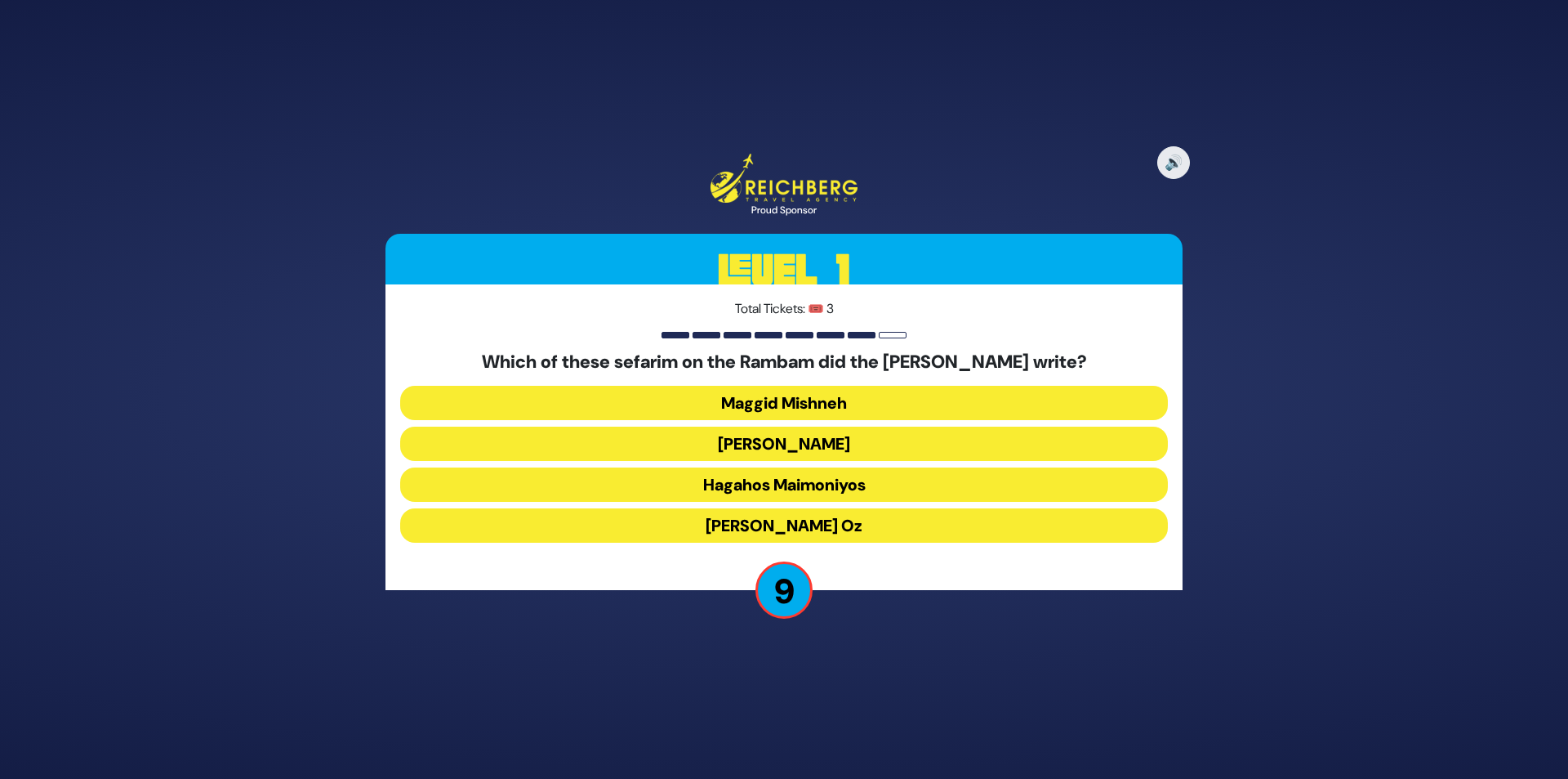
click at [847, 519] on button "Migdal Oz" at bounding box center [784, 525] width 768 height 34
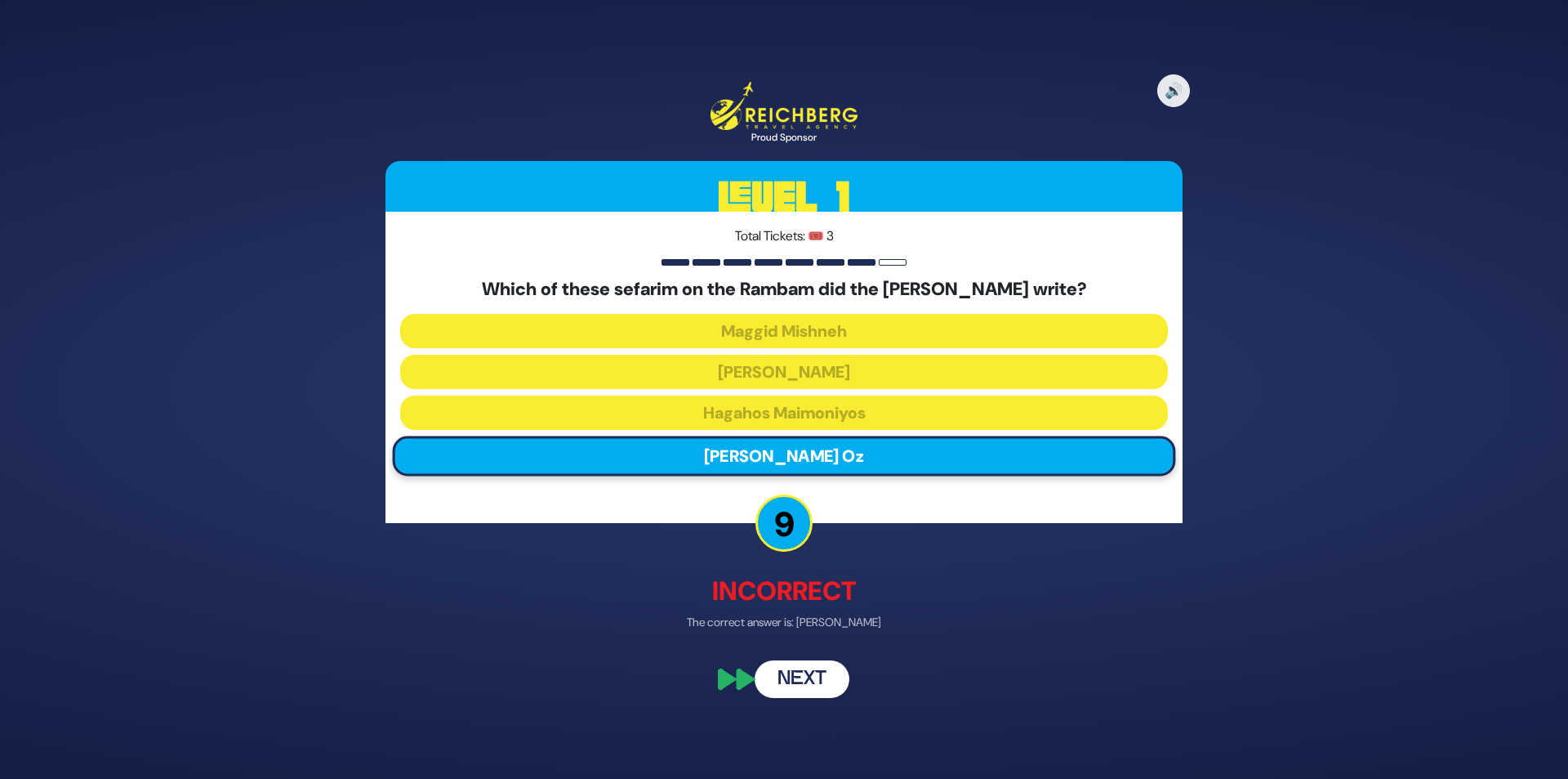
click at [810, 667] on button "Next" at bounding box center [802, 678] width 95 height 37
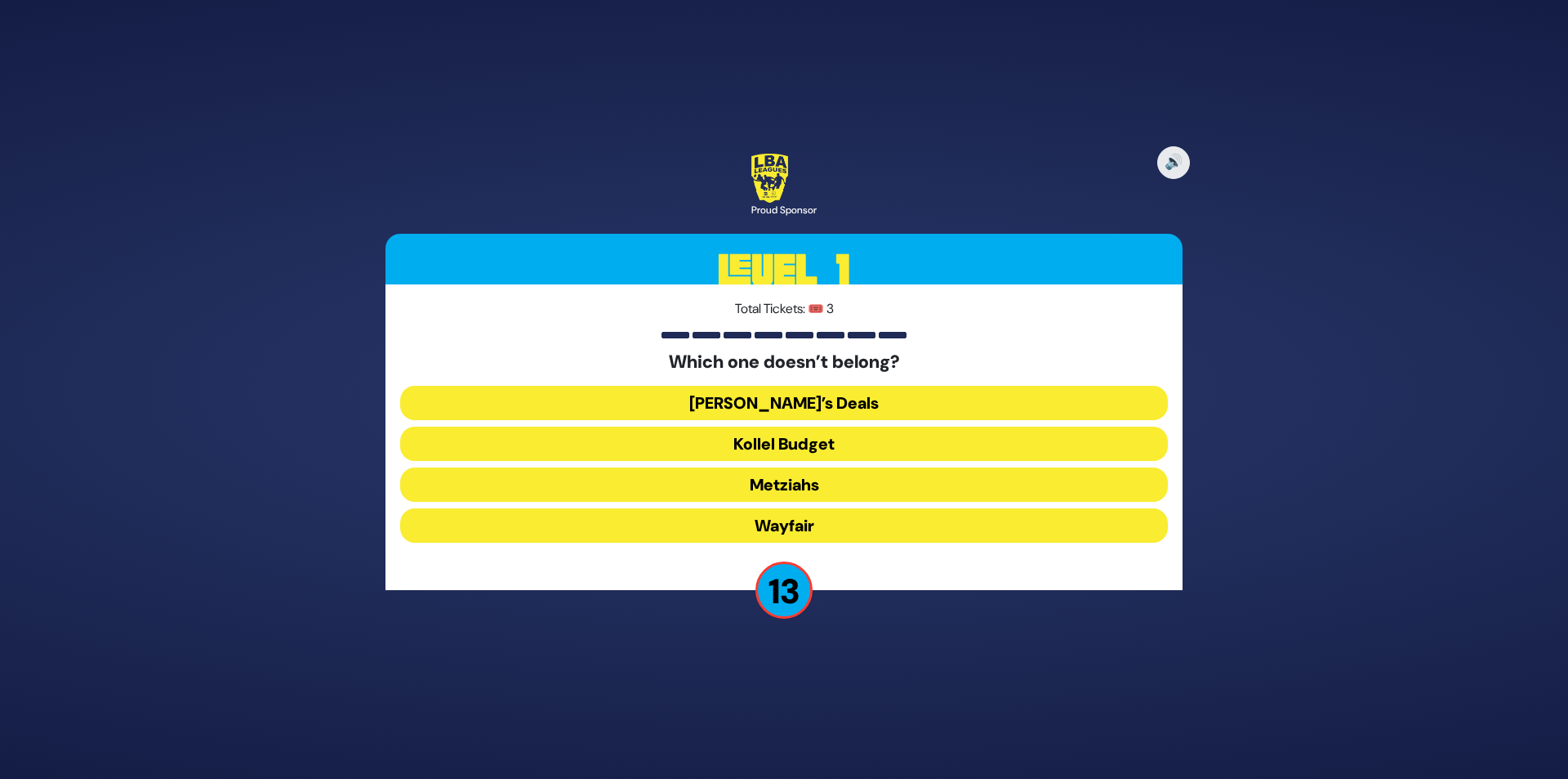
click at [858, 521] on button "Wayfair" at bounding box center [784, 525] width 768 height 34
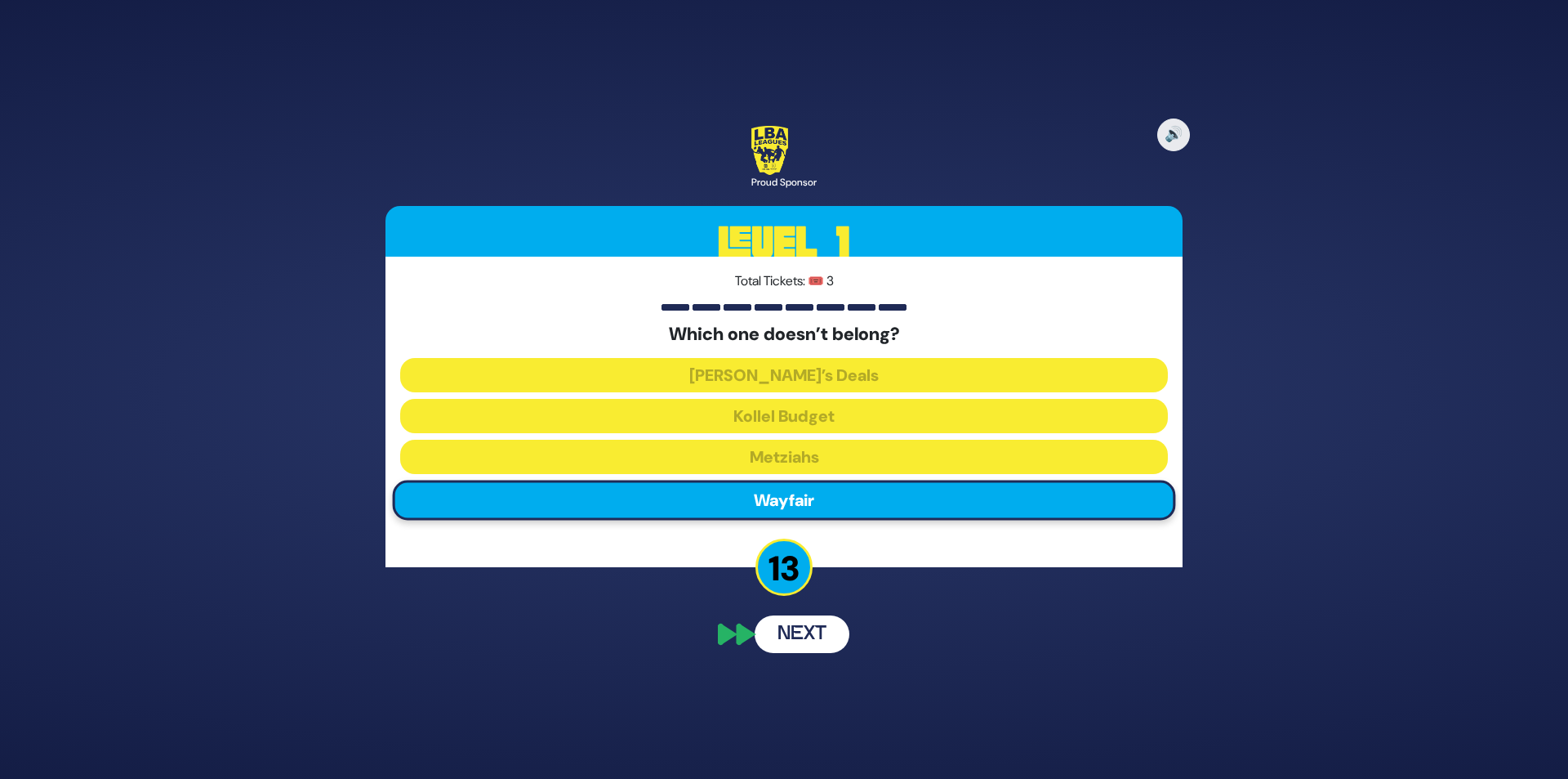
click at [799, 628] on div "🔊 Proud Sponsor Level 1 Total Tickets: 🎟️ 3 Which one doesn’t belong? Dan’s Dea…" at bounding box center [784, 389] width 836 height 566
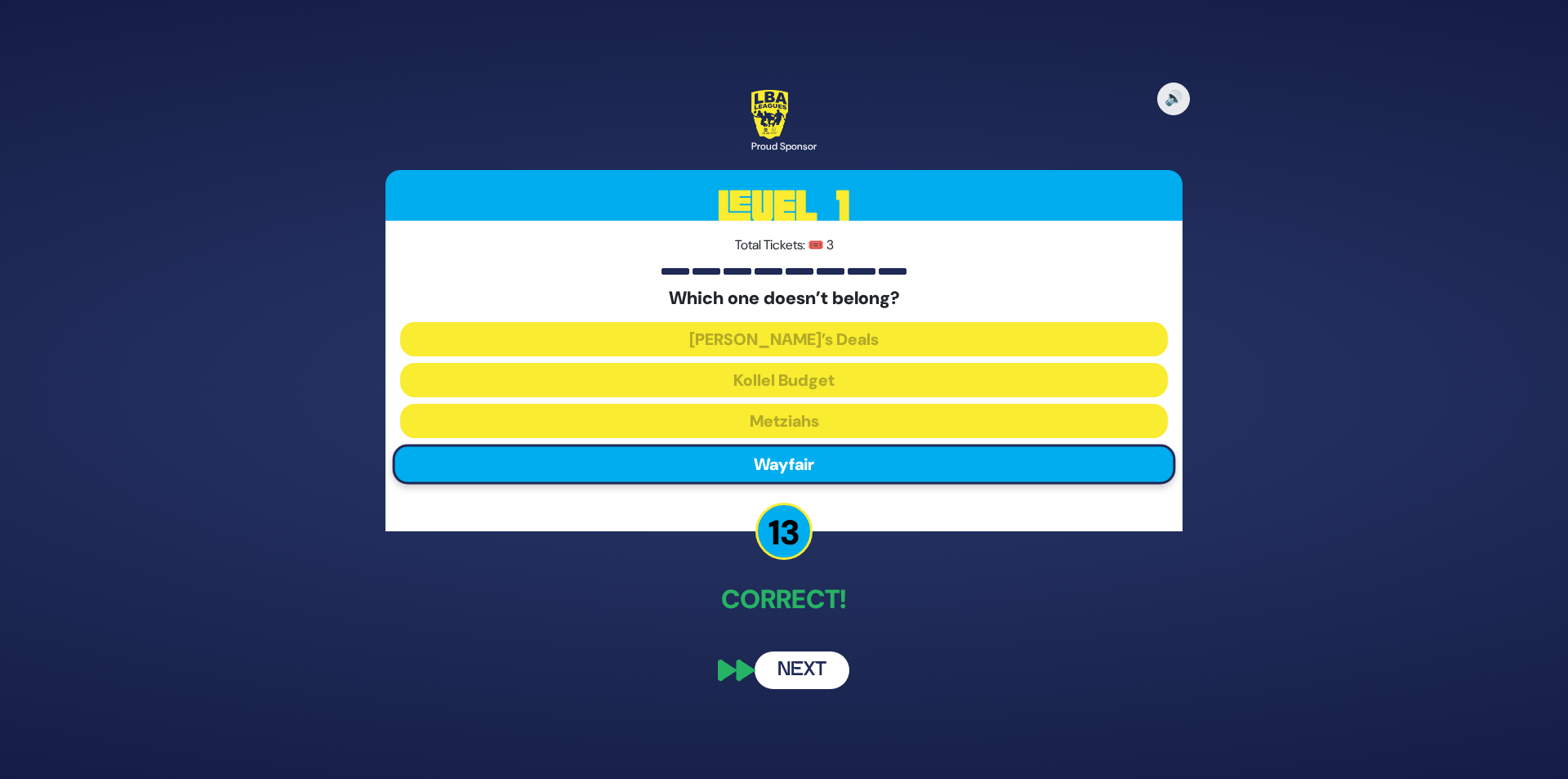
click at [827, 674] on button "Next" at bounding box center [802, 670] width 95 height 37
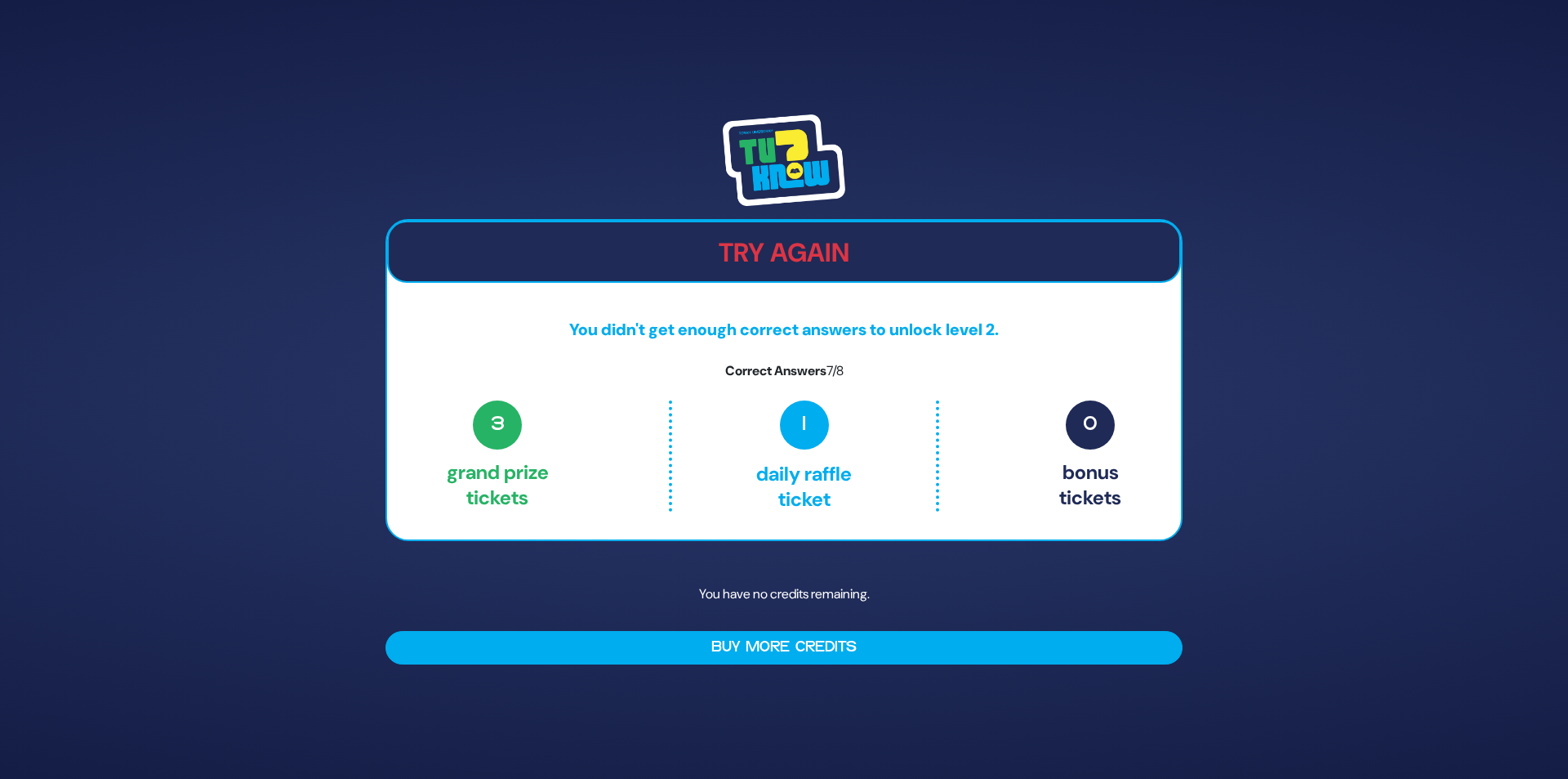
click at [824, 137] on img at bounding box center [784, 160] width 122 height 92
click at [837, 623] on div "You have no credits remaining. Buy More Credits" at bounding box center [784, 618] width 797 height 94
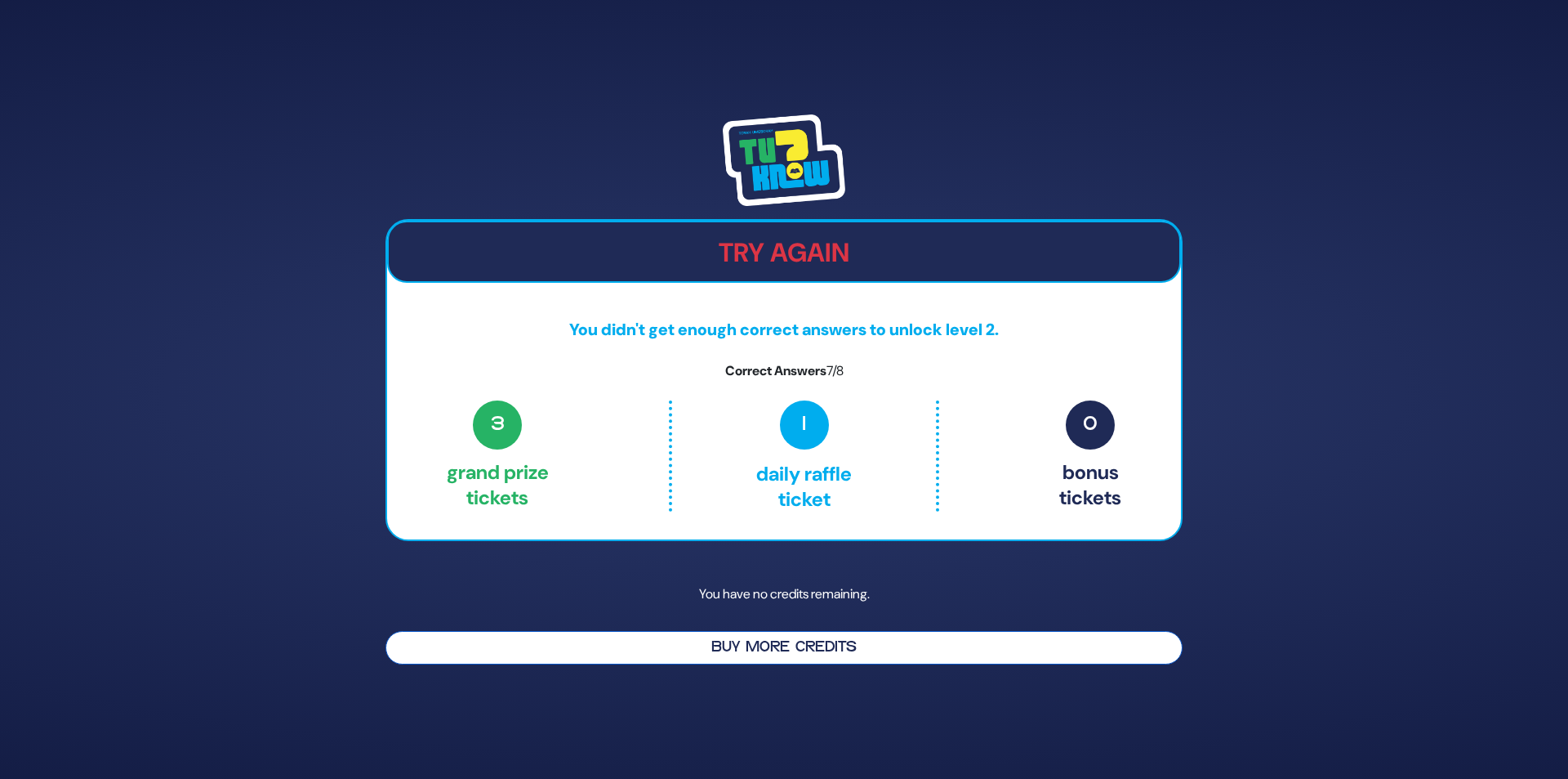
click at [831, 656] on button "Buy More Credits" at bounding box center [784, 647] width 797 height 33
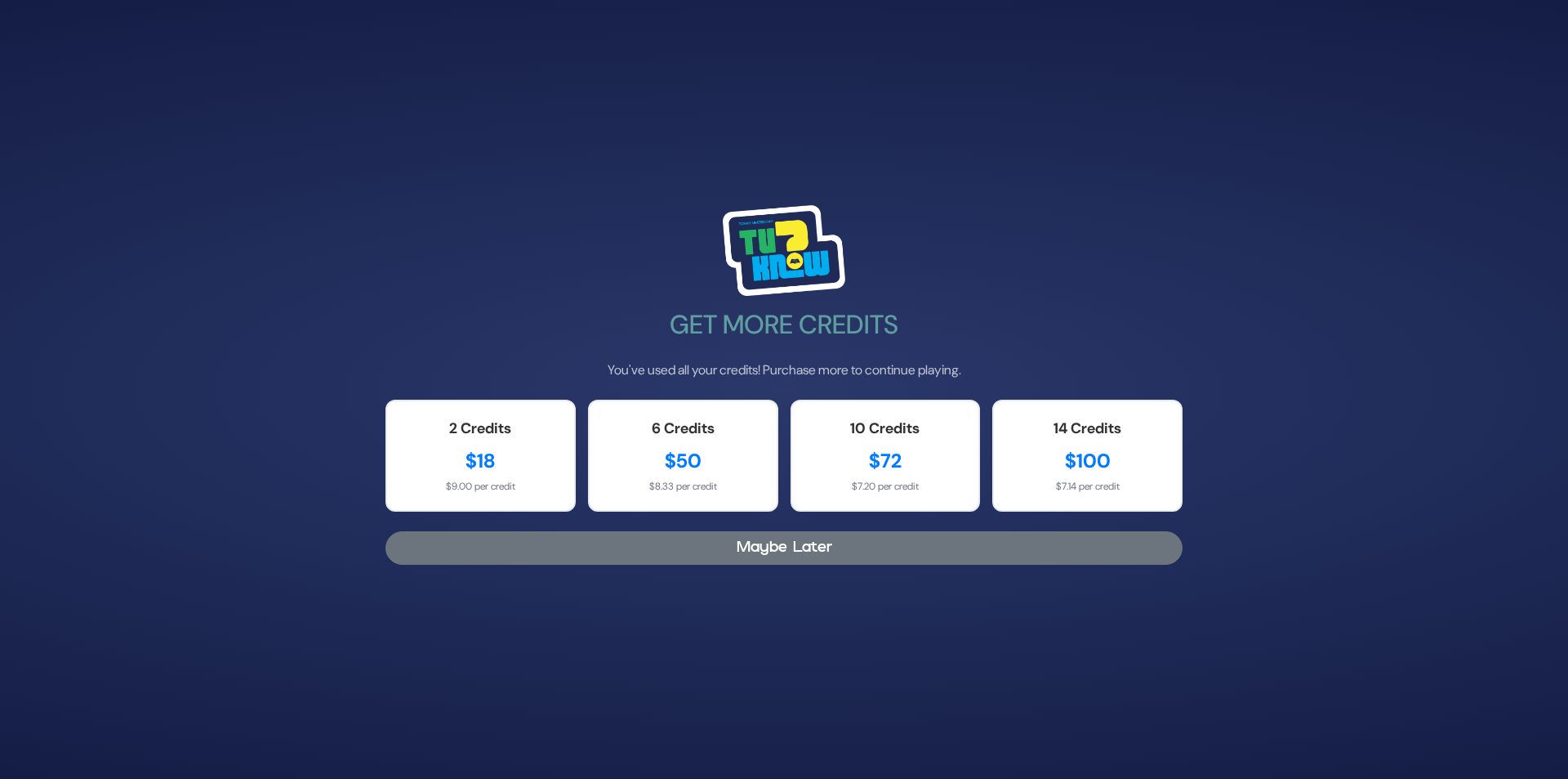
click at [795, 545] on button "Maybe Later" at bounding box center [784, 547] width 797 height 33
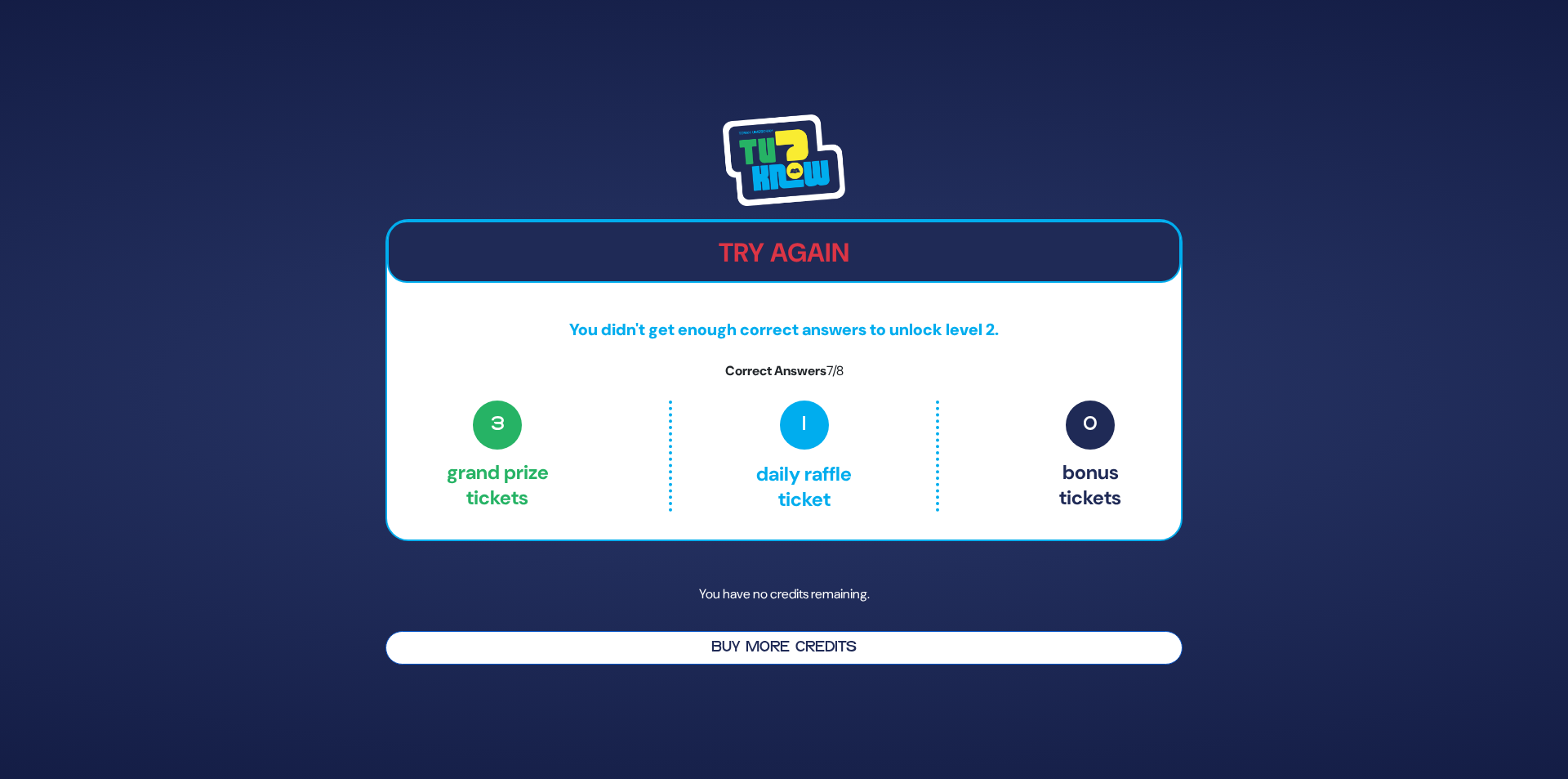
click at [782, 649] on button "Buy More Credits" at bounding box center [784, 647] width 797 height 33
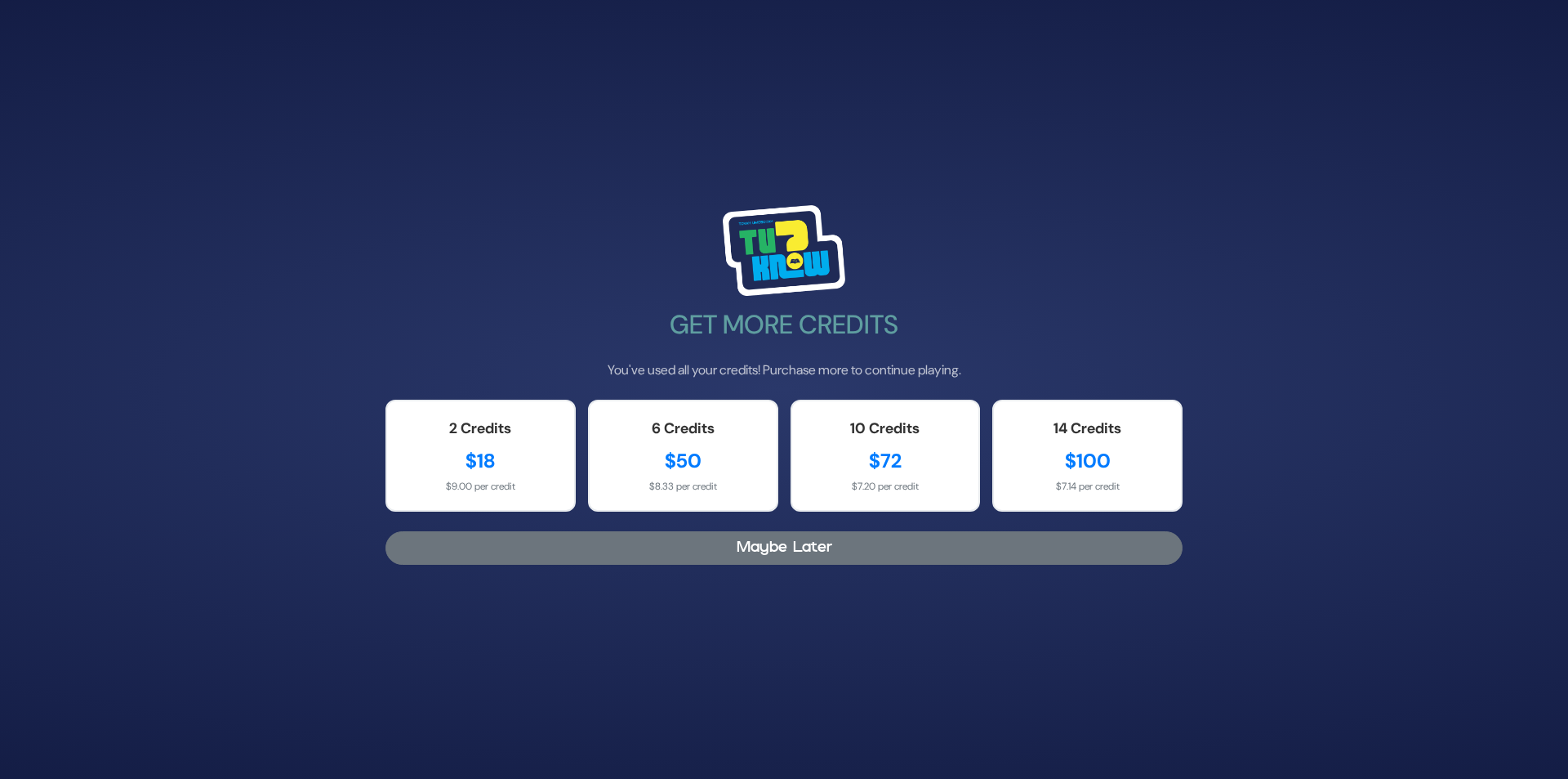
click at [820, 535] on button "Maybe Later" at bounding box center [784, 547] width 797 height 33
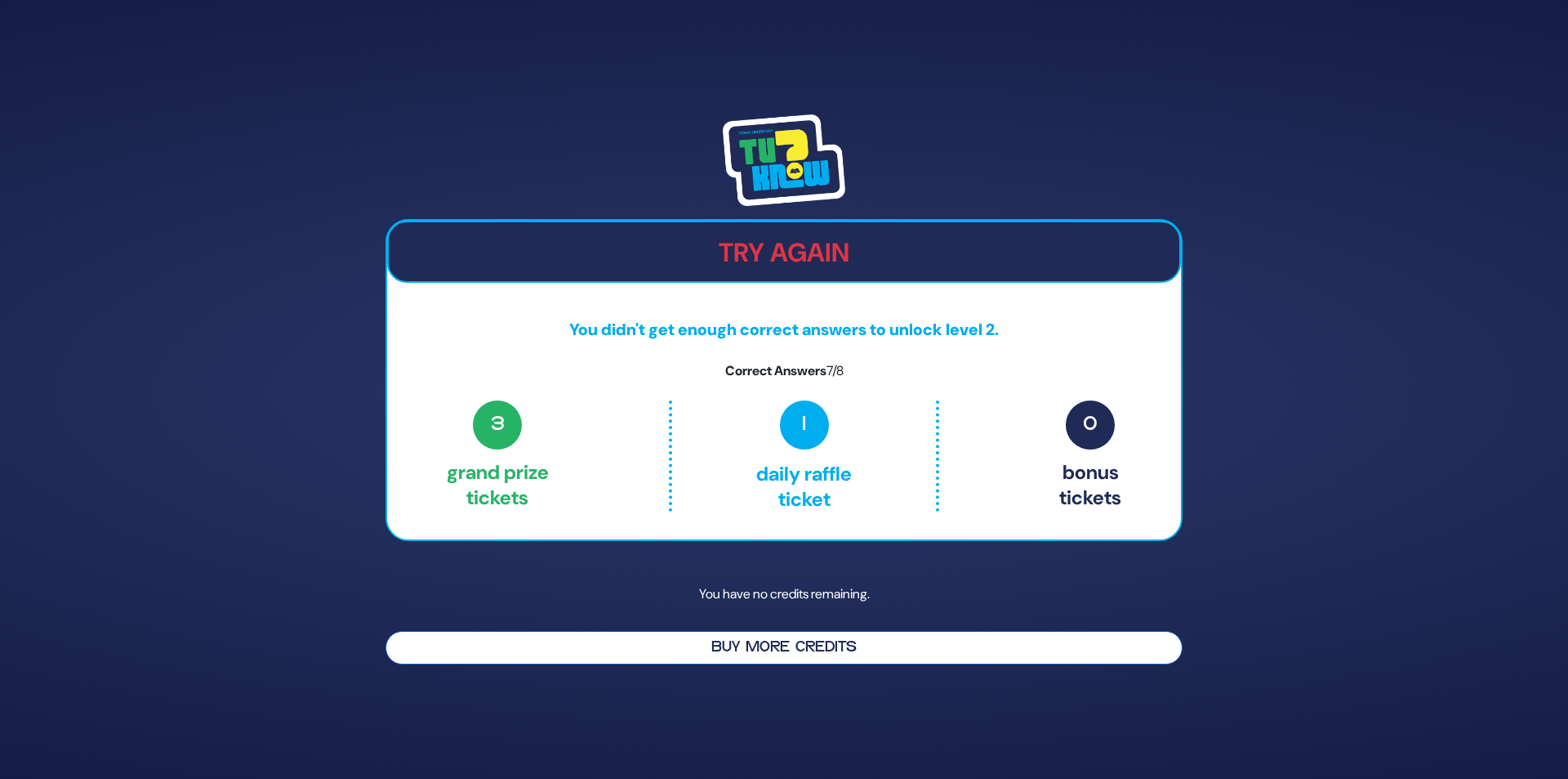
click at [719, 635] on button "Buy More Credits" at bounding box center [784, 647] width 797 height 33
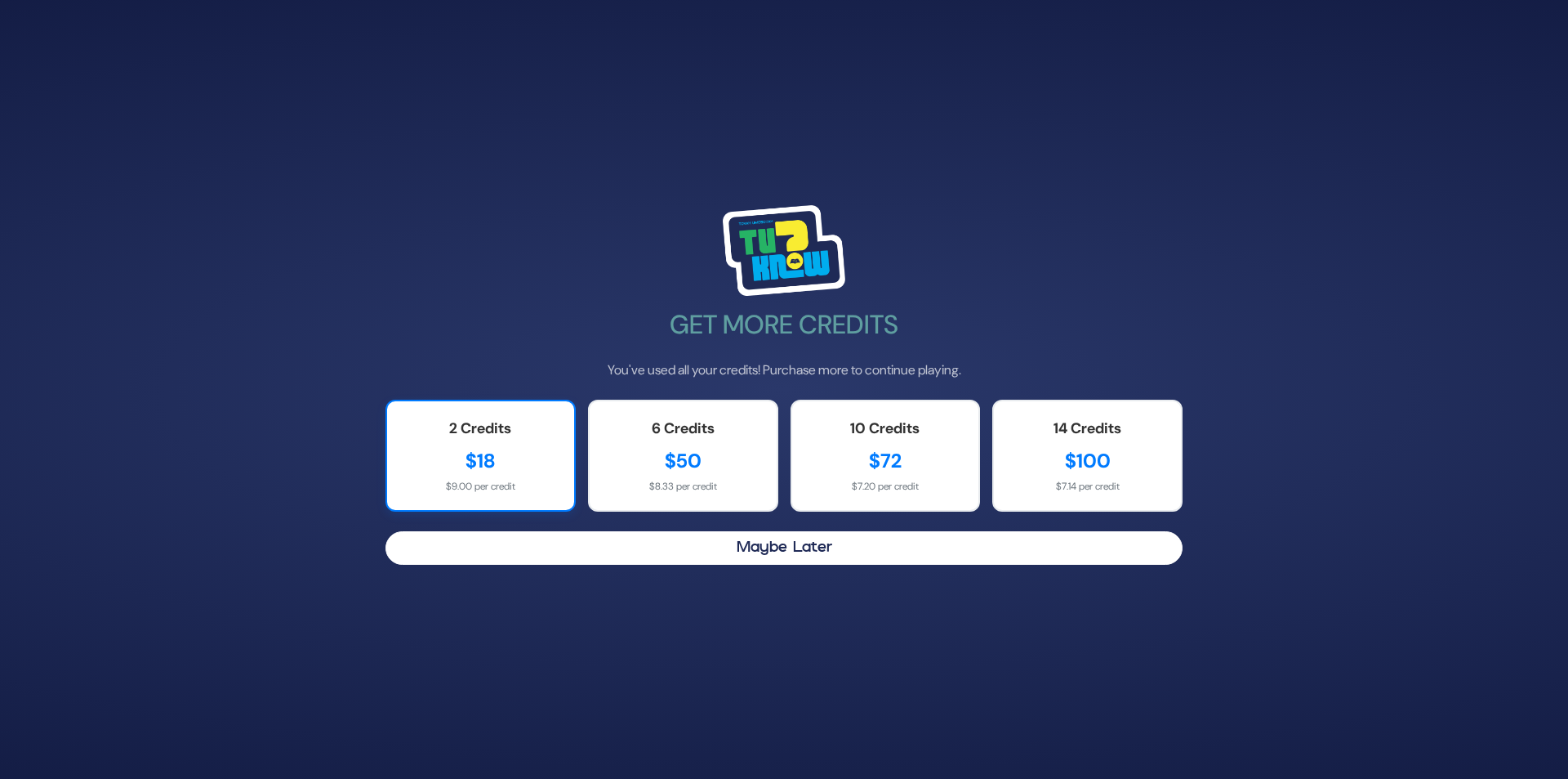
click at [527, 452] on div "$18" at bounding box center [481, 460] width 154 height 29
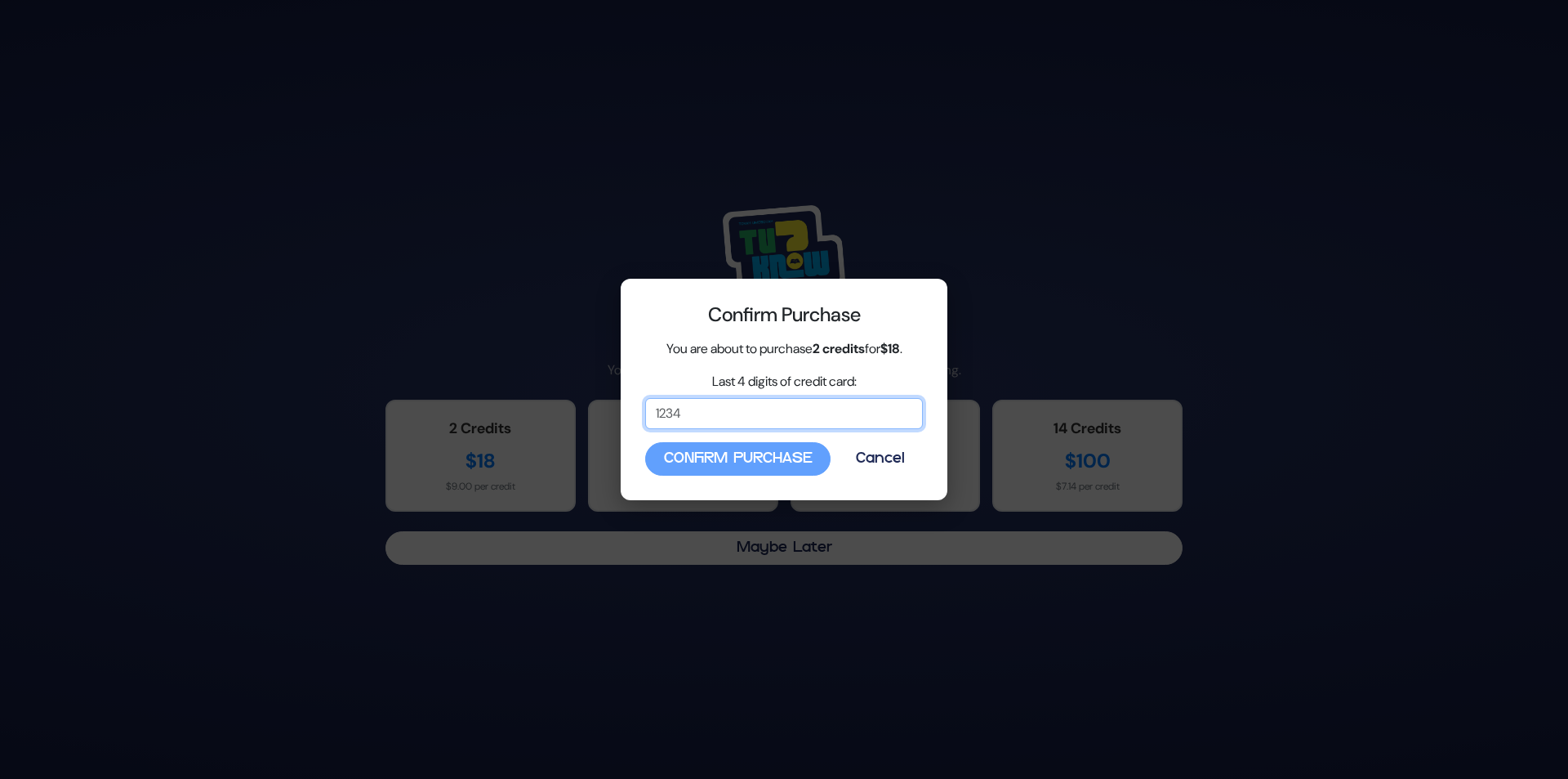
click at [838, 421] on input "Last 4 digits of credit card:" at bounding box center [784, 413] width 277 height 31
type input "6230"
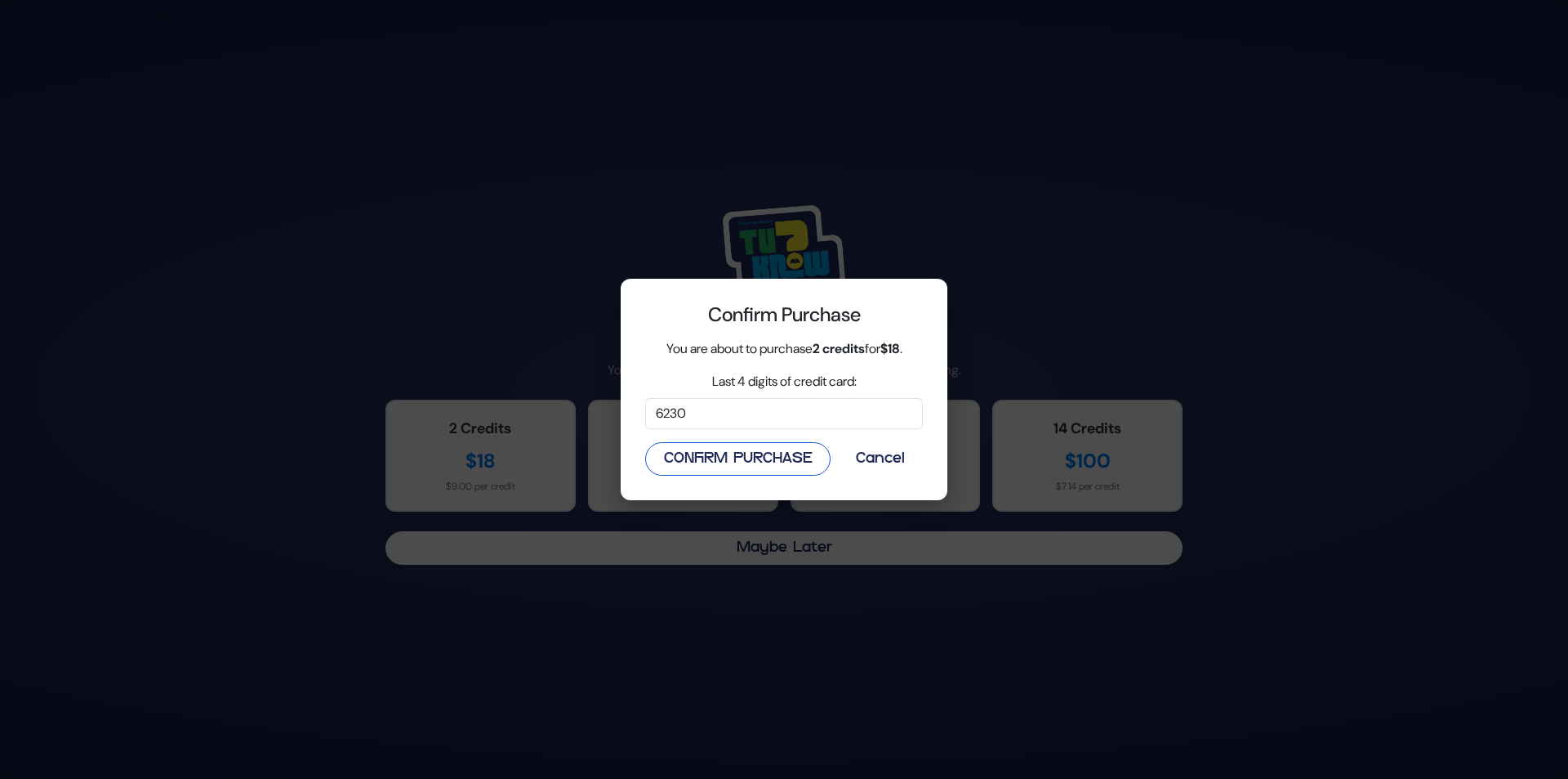
click at [681, 454] on button "Confirm Purchase" at bounding box center [738, 458] width 186 height 33
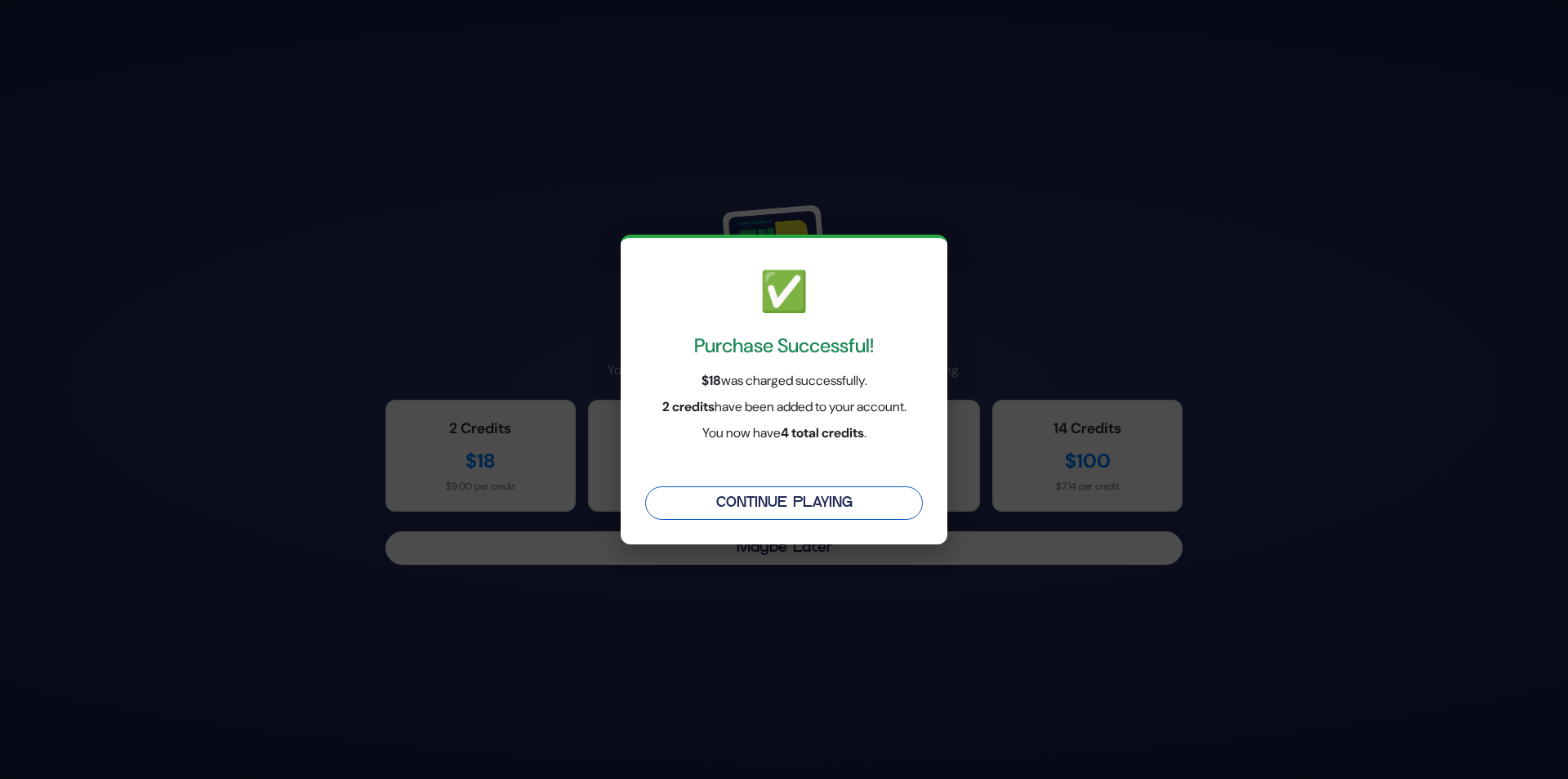
click at [749, 487] on button "Continue Playing" at bounding box center [784, 502] width 277 height 33
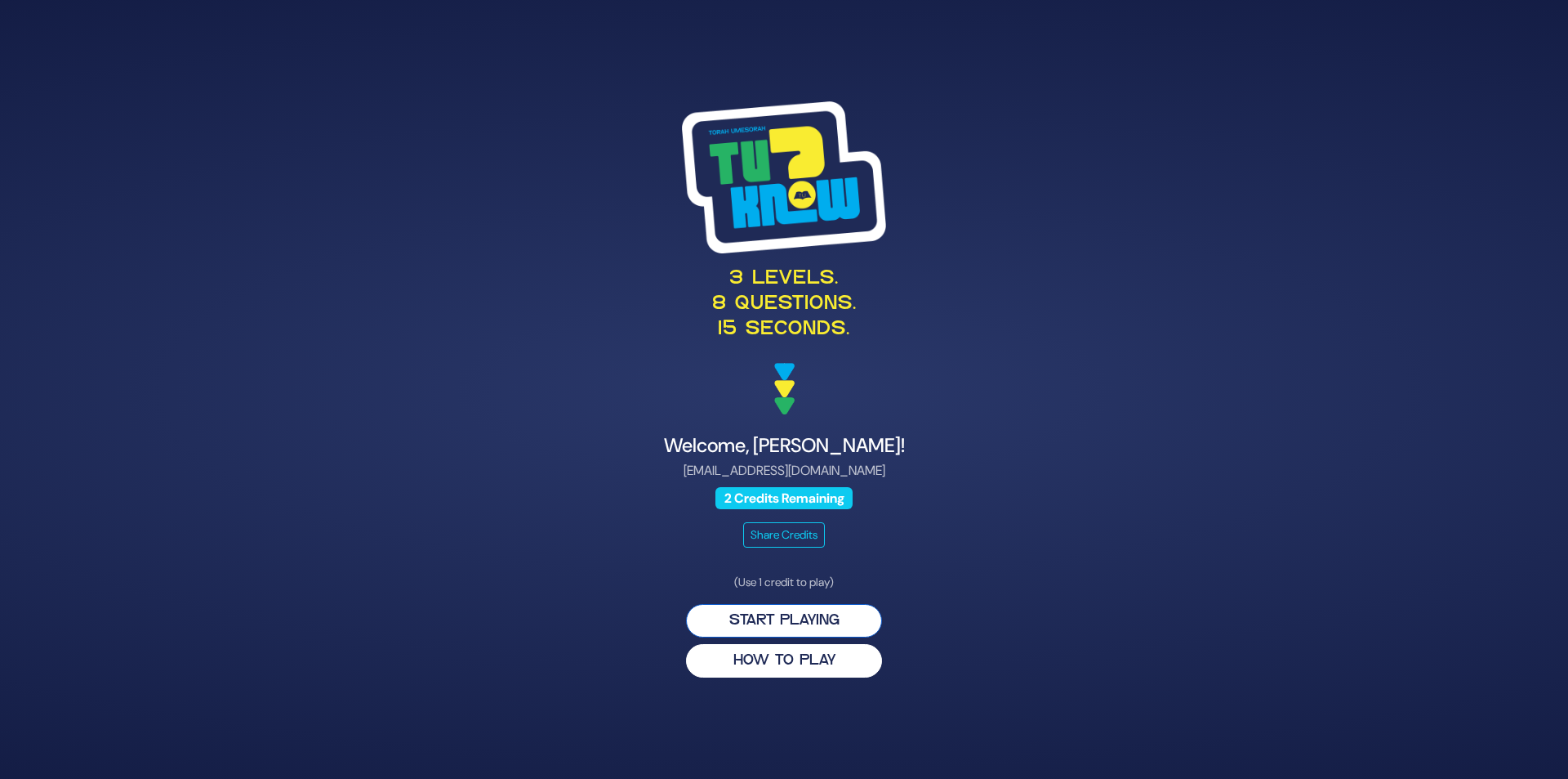
click at [851, 620] on button "Start Playing" at bounding box center [784, 621] width 196 height 33
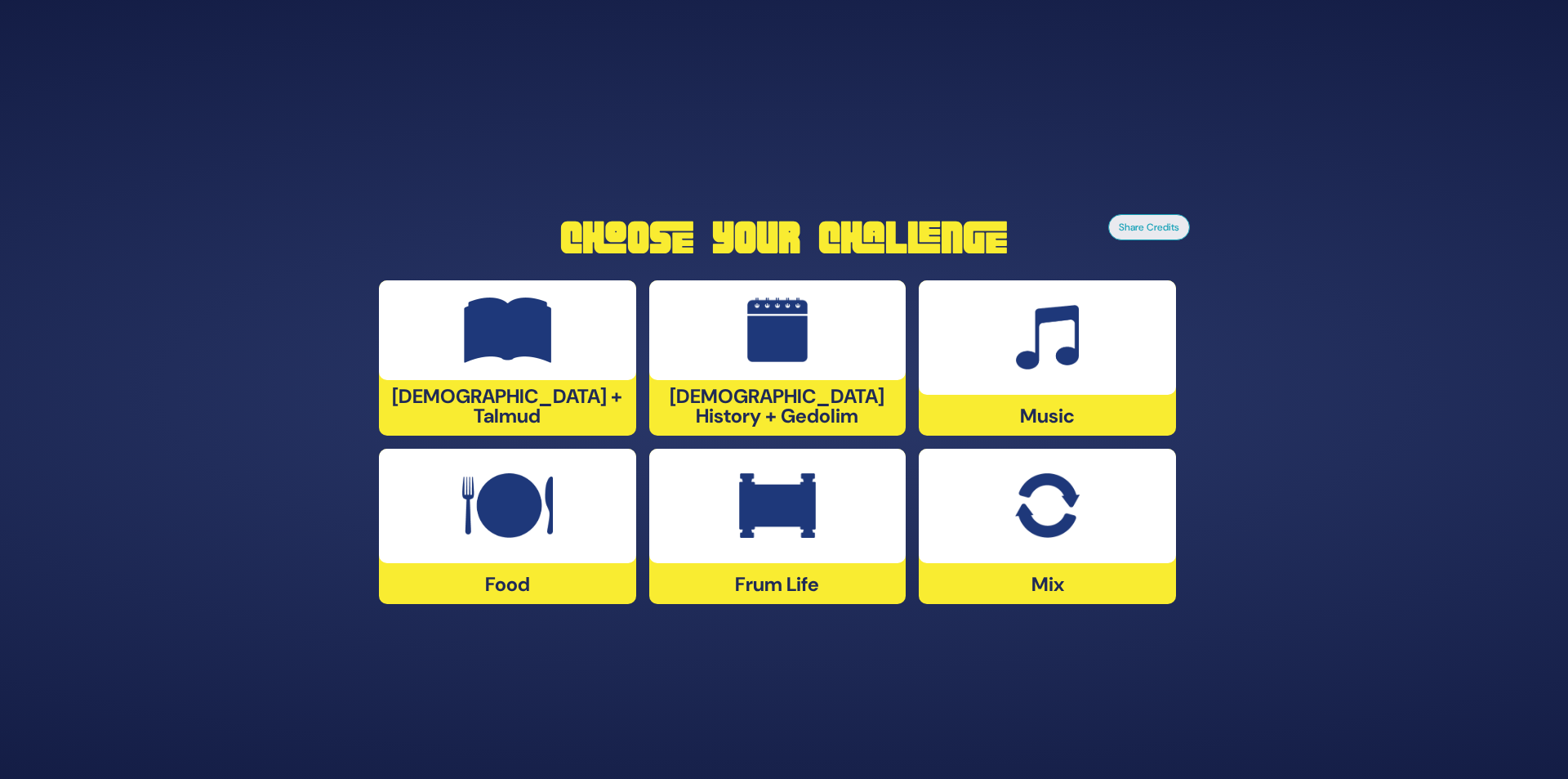
click at [805, 524] on img at bounding box center [778, 505] width 77 height 65
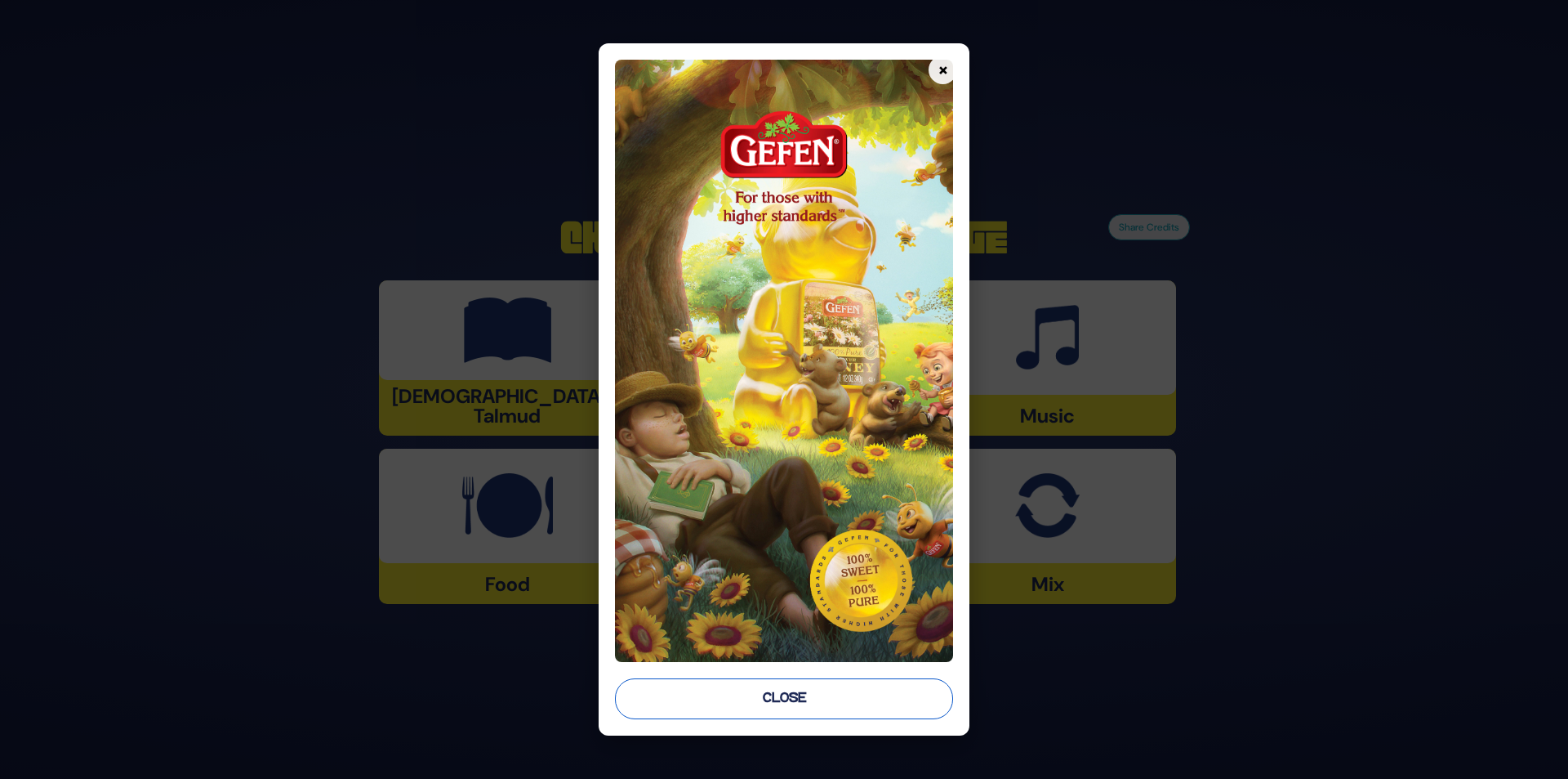
click at [887, 690] on button "Close" at bounding box center [784, 699] width 339 height 41
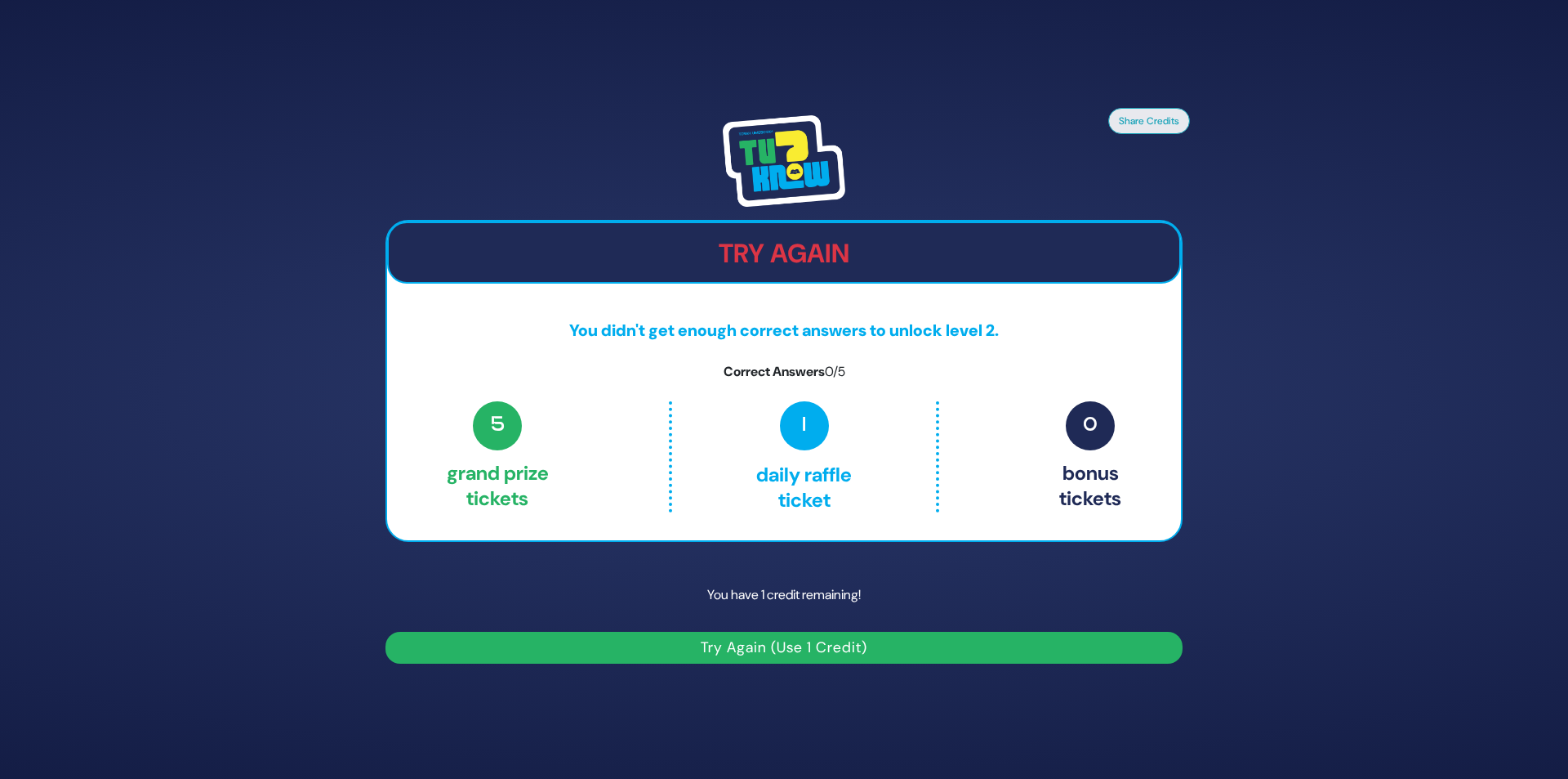
click at [860, 265] on h2 "Try Again" at bounding box center [784, 253] width 790 height 31
click at [919, 640] on button "Try Again (Use 1 Credit)" at bounding box center [784, 647] width 797 height 32
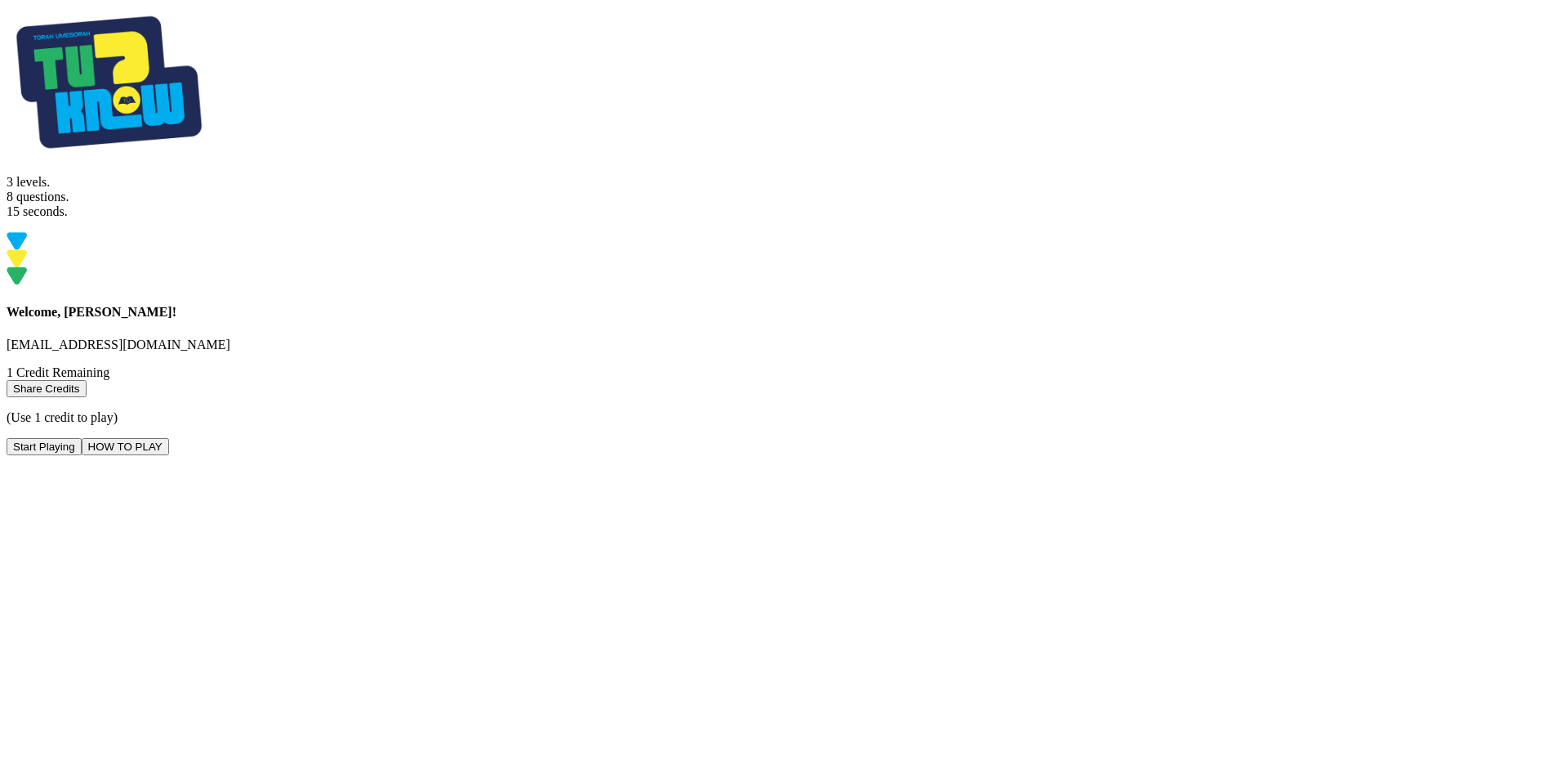
click at [82, 455] on button "Start Playing" at bounding box center [44, 447] width 75 height 18
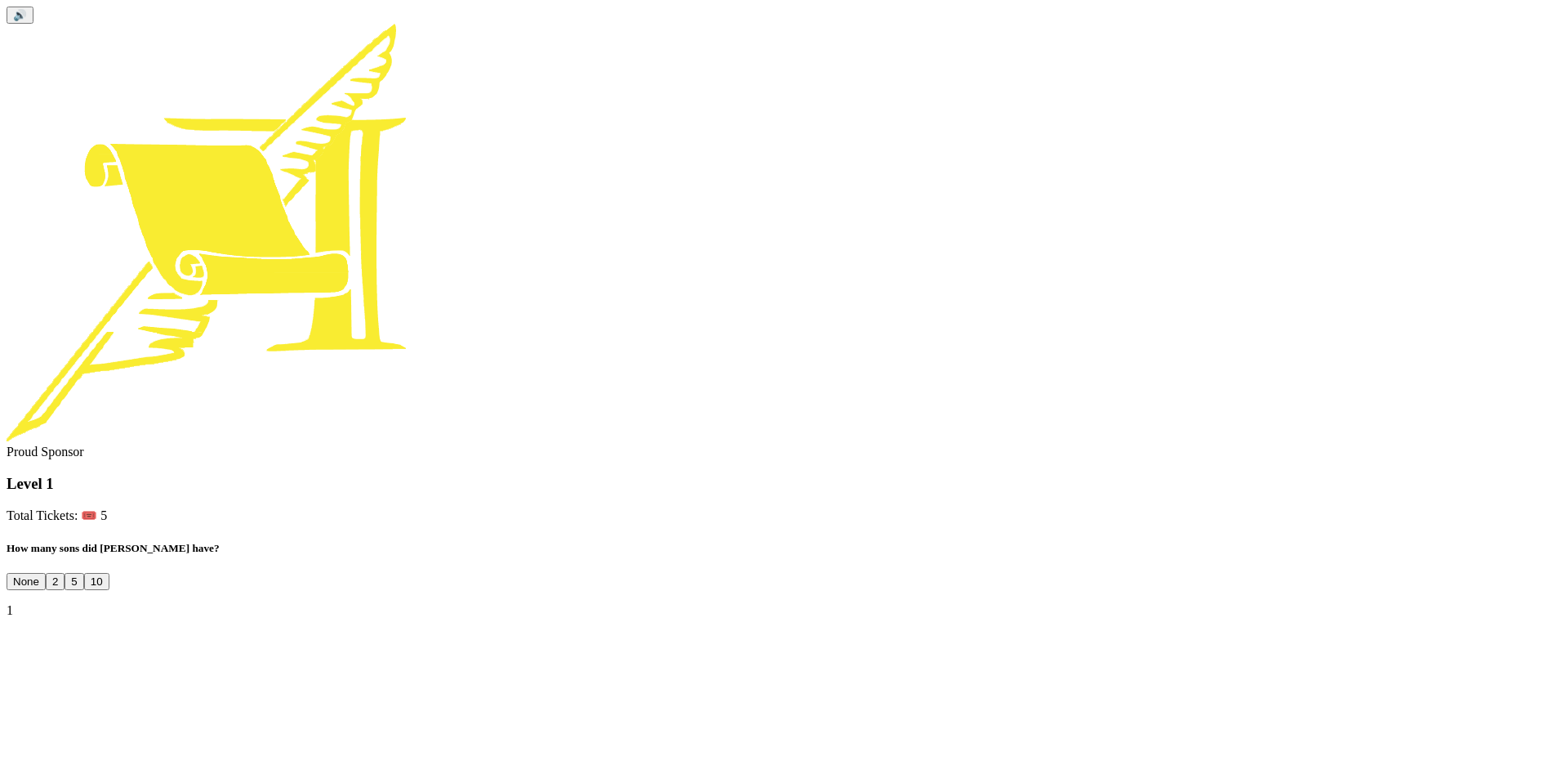
click at [109, 573] on button "10" at bounding box center [97, 582] width 25 height 18
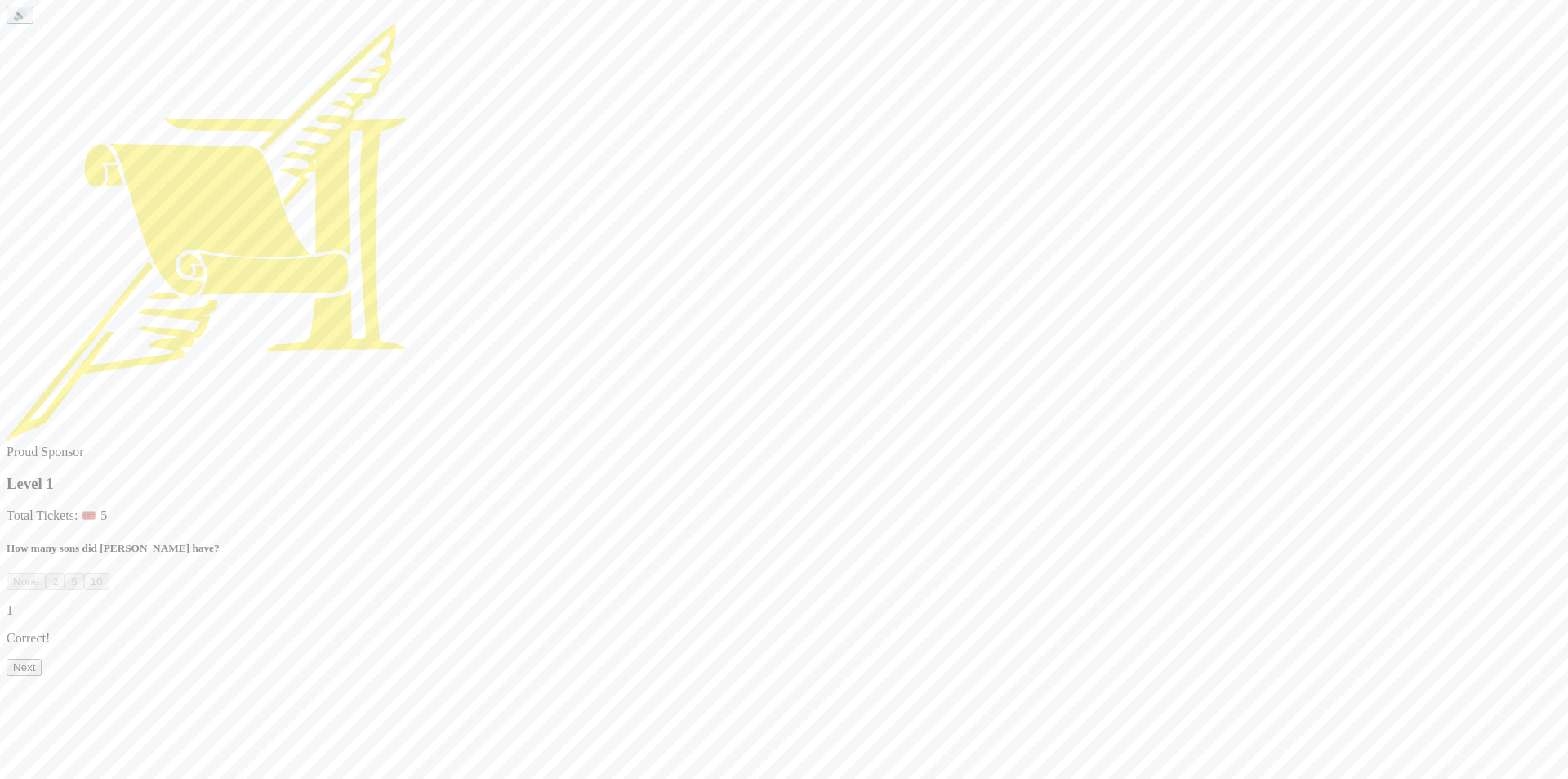
click at [42, 666] on button "Next" at bounding box center [24, 668] width 35 height 18
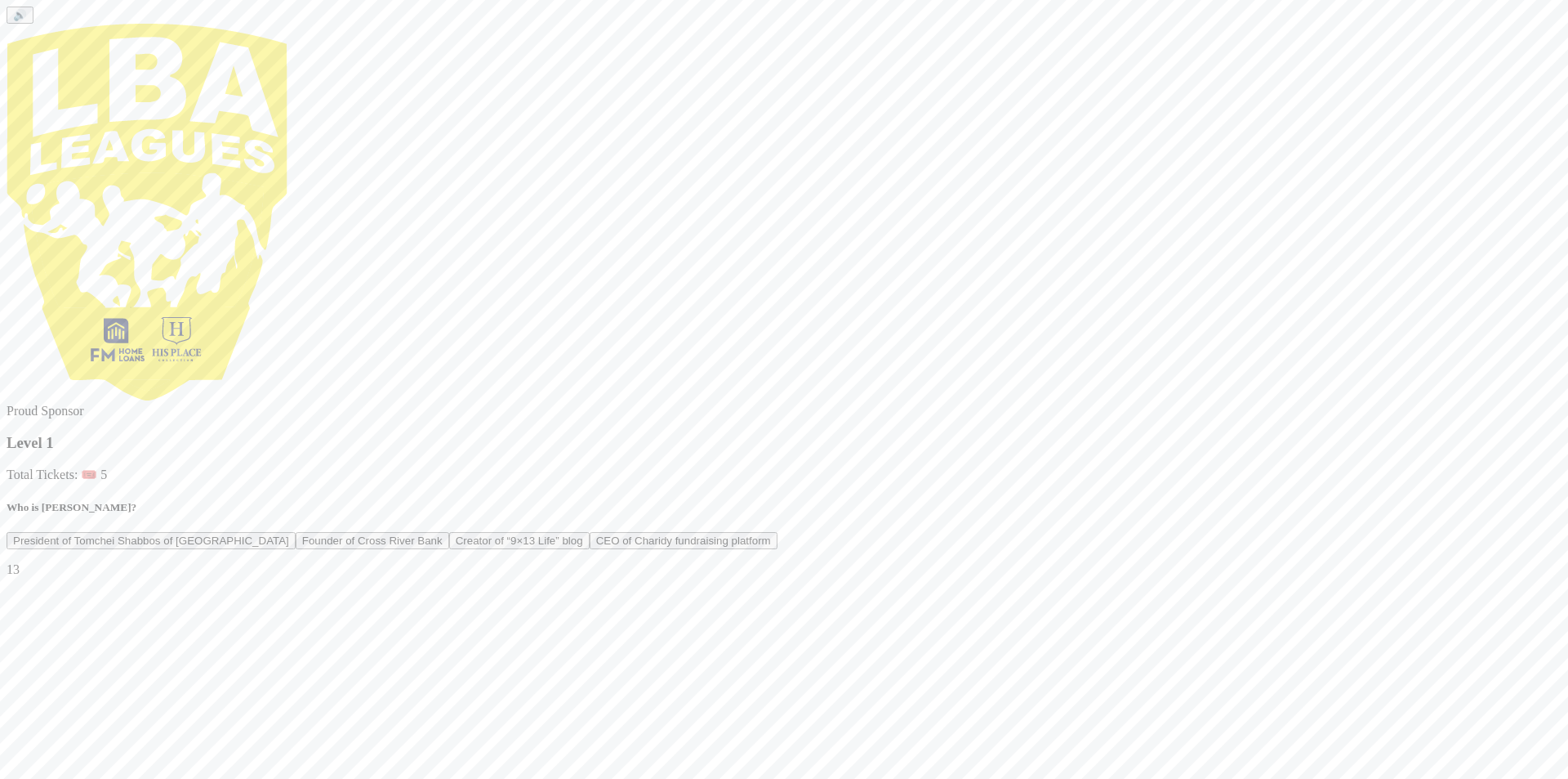
click at [296, 532] on button "President of Tomchei Shabbos of Rockland County" at bounding box center [151, 541] width 289 height 18
click at [42, 635] on button "Next" at bounding box center [24, 627] width 35 height 18
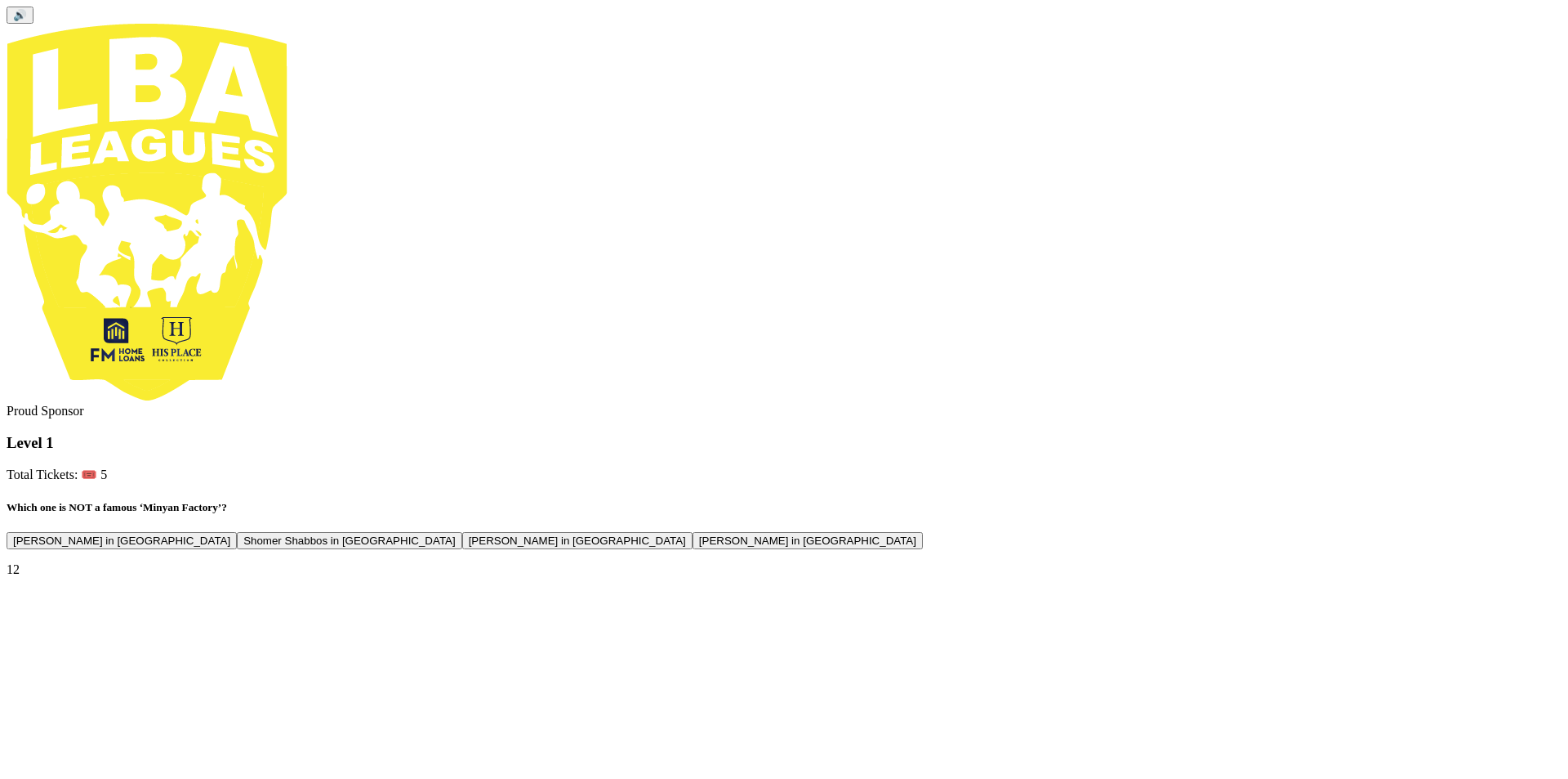
click at [832, 532] on button "Bais Dovid in Lakewood" at bounding box center [808, 541] width 231 height 18
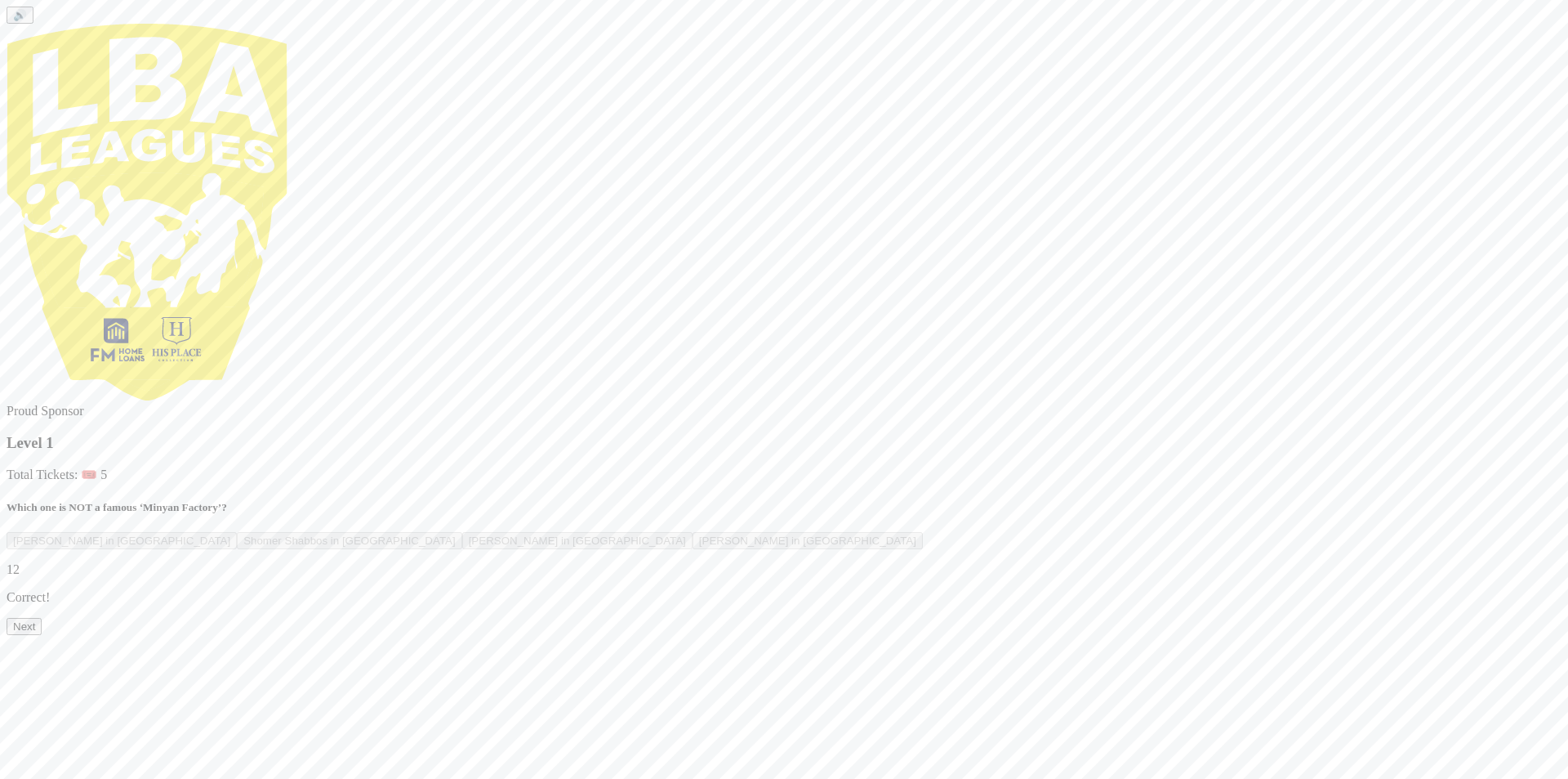
click at [42, 635] on button "Next" at bounding box center [24, 627] width 35 height 18
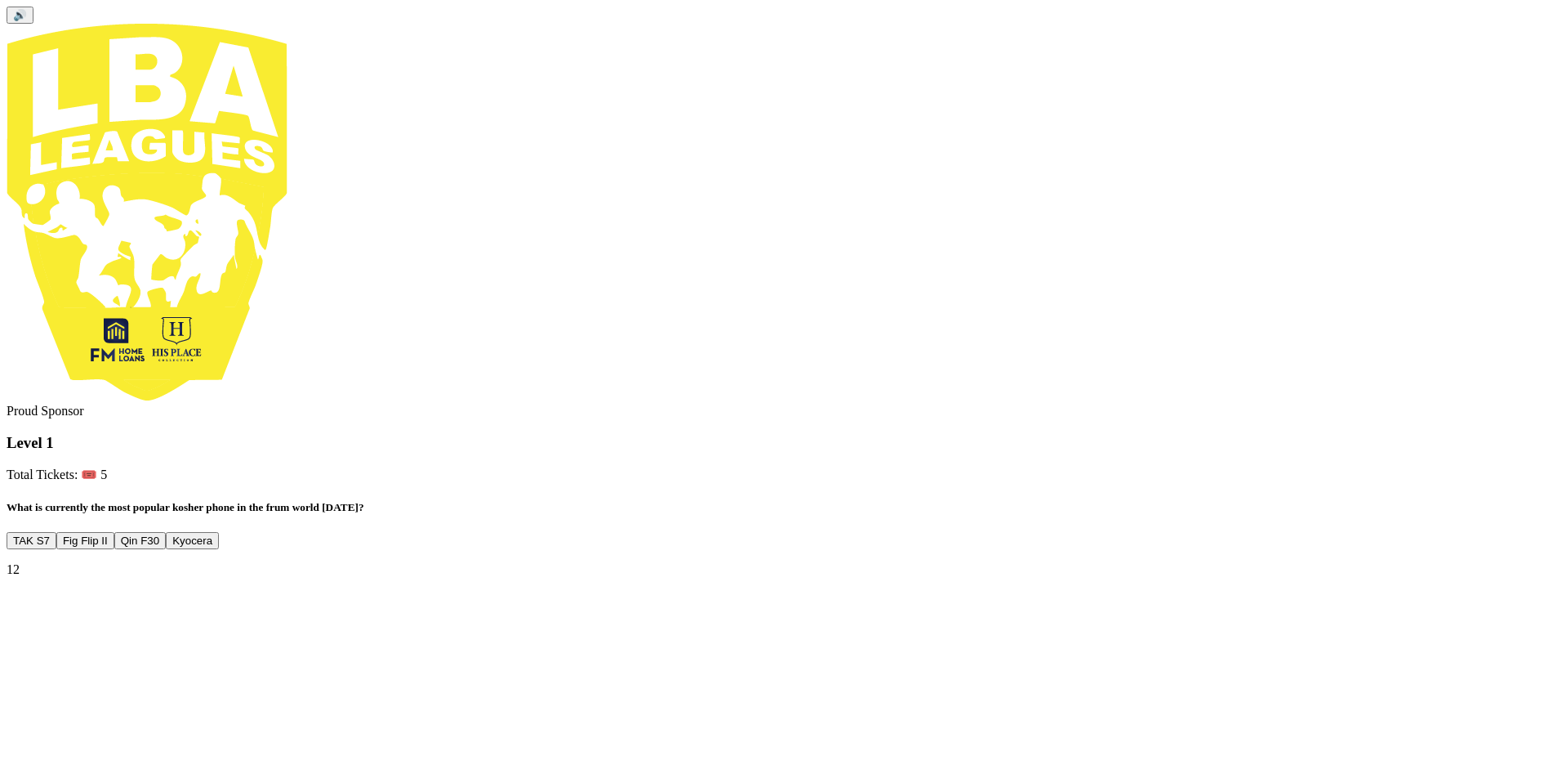
click at [114, 532] on button "Fig Flip II" at bounding box center [85, 541] width 58 height 18
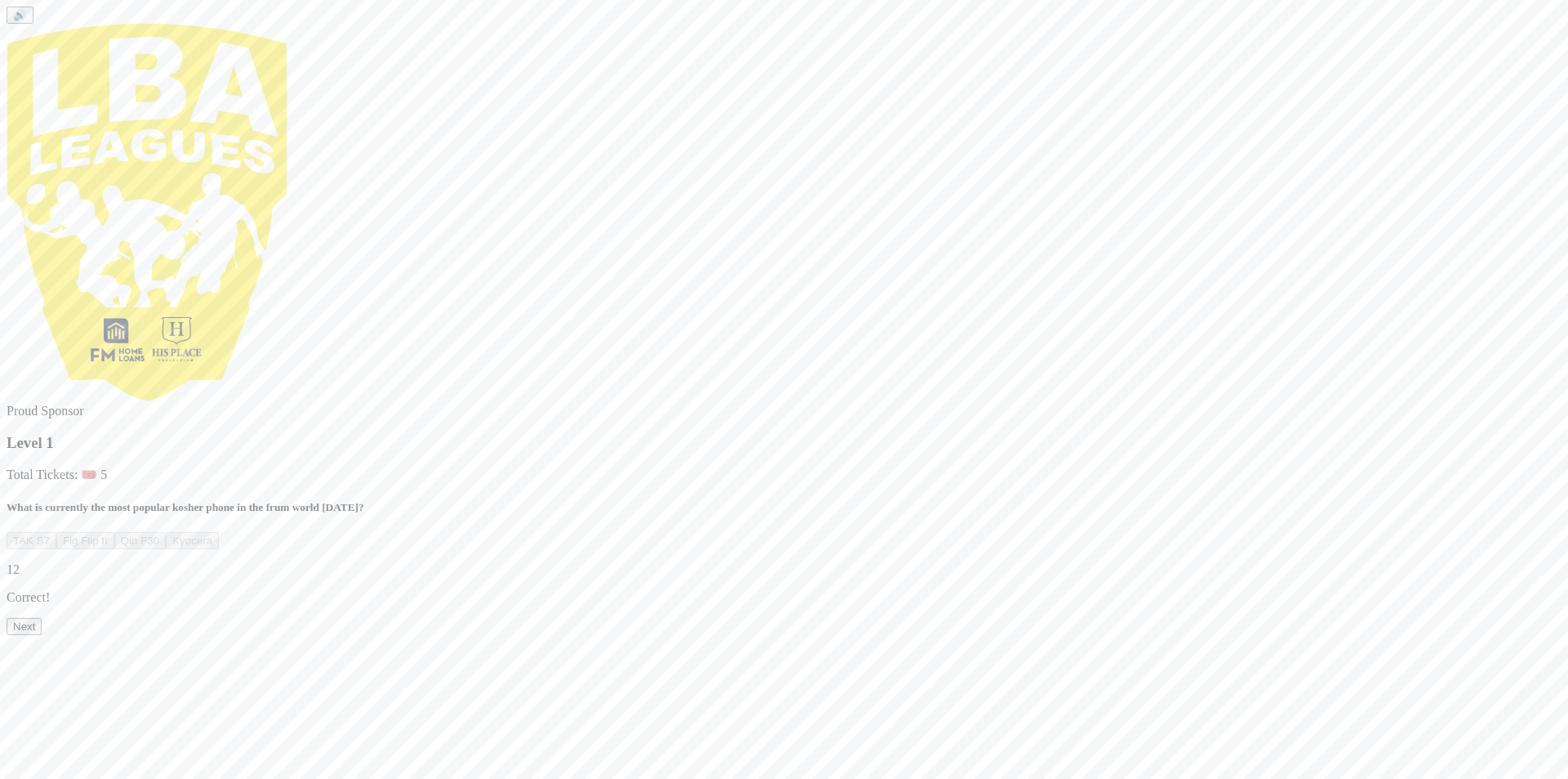
click at [42, 635] on button "Next" at bounding box center [24, 627] width 35 height 18
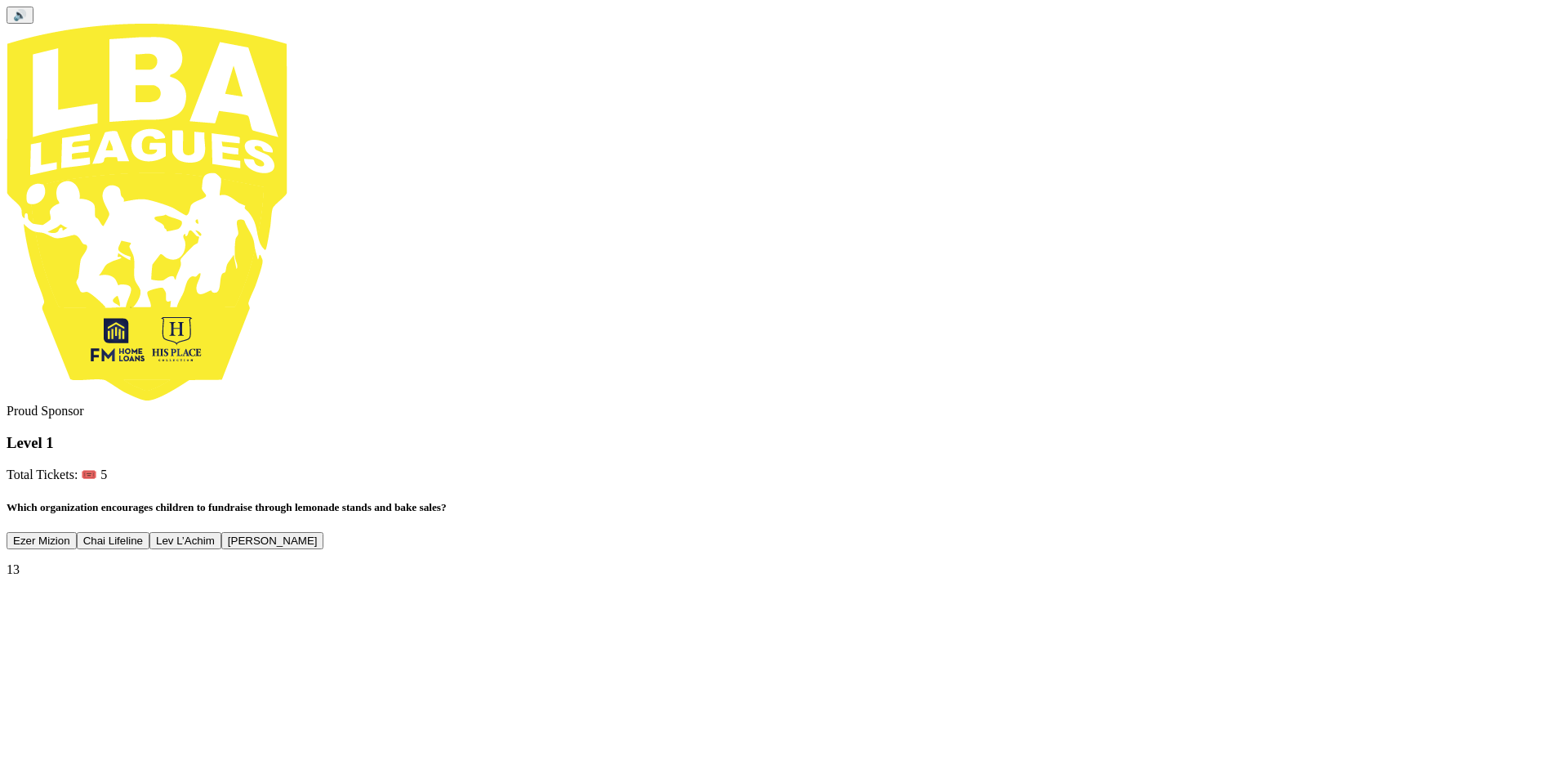
click at [149, 532] on button "Chai Lifeline" at bounding box center [113, 541] width 72 height 18
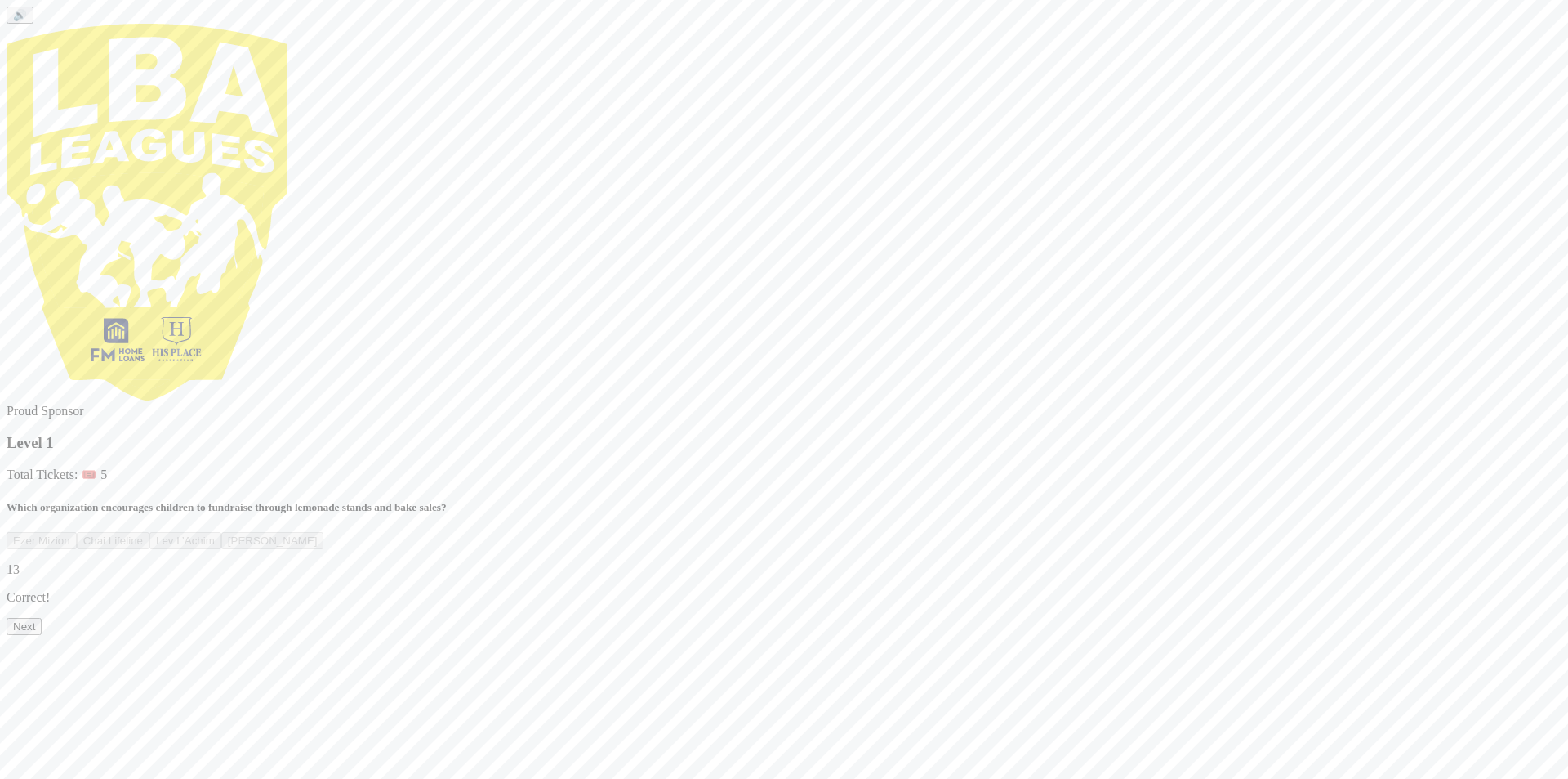
click at [42, 635] on button "Next" at bounding box center [24, 627] width 35 height 18
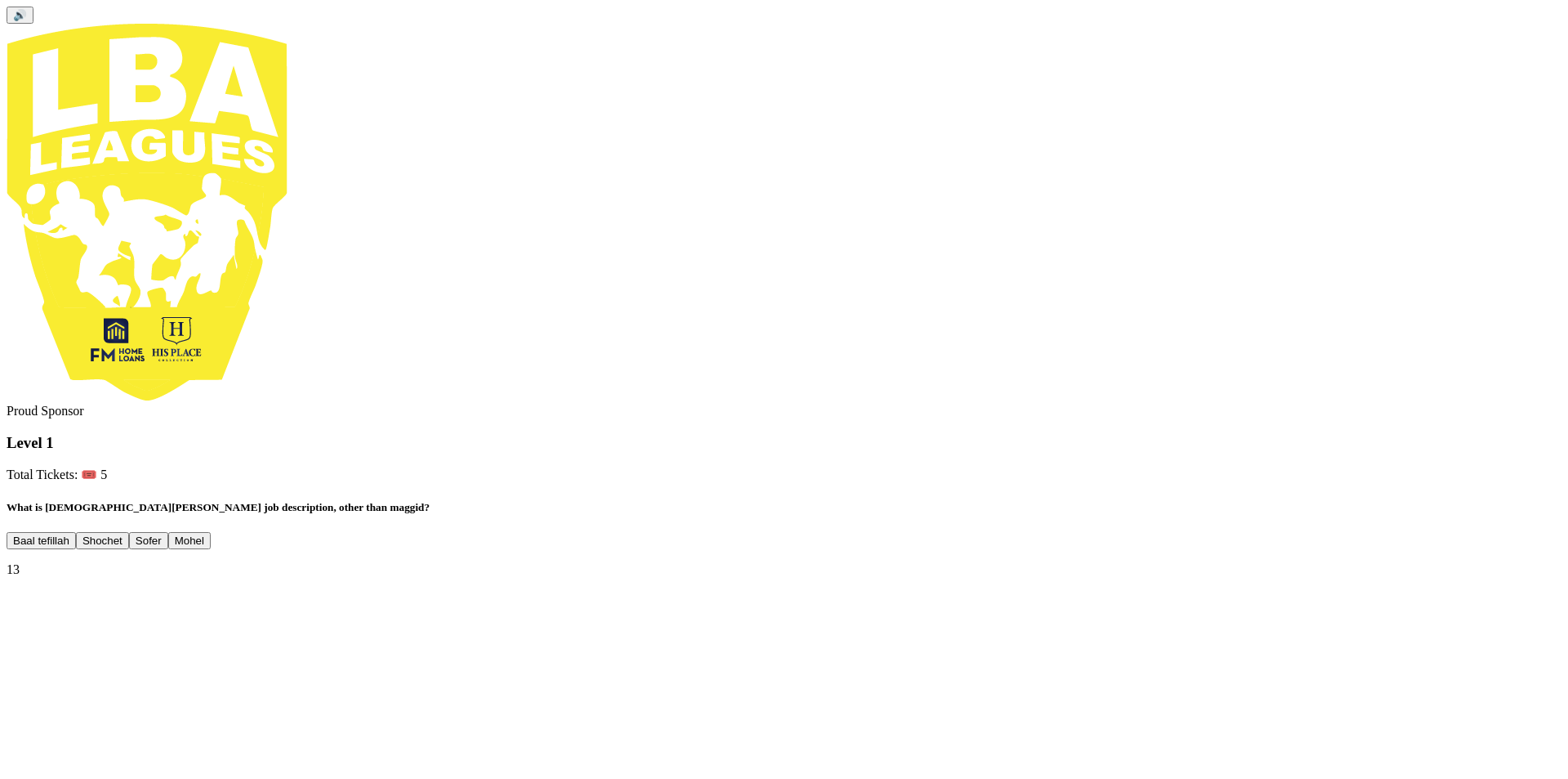
click at [211, 532] on button "Mohel" at bounding box center [189, 541] width 42 height 18
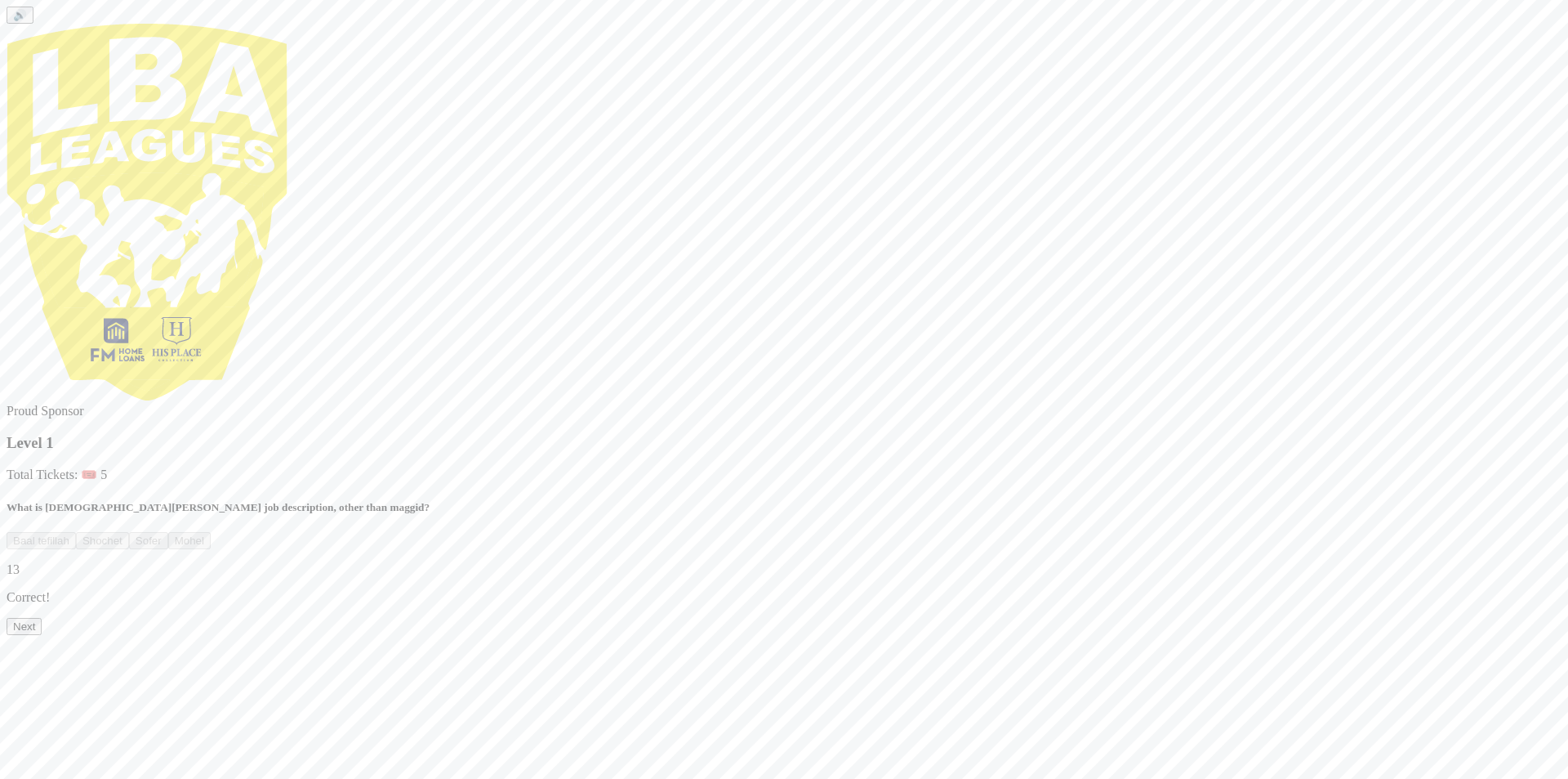
click at [42, 635] on button "Next" at bounding box center [24, 627] width 35 height 18
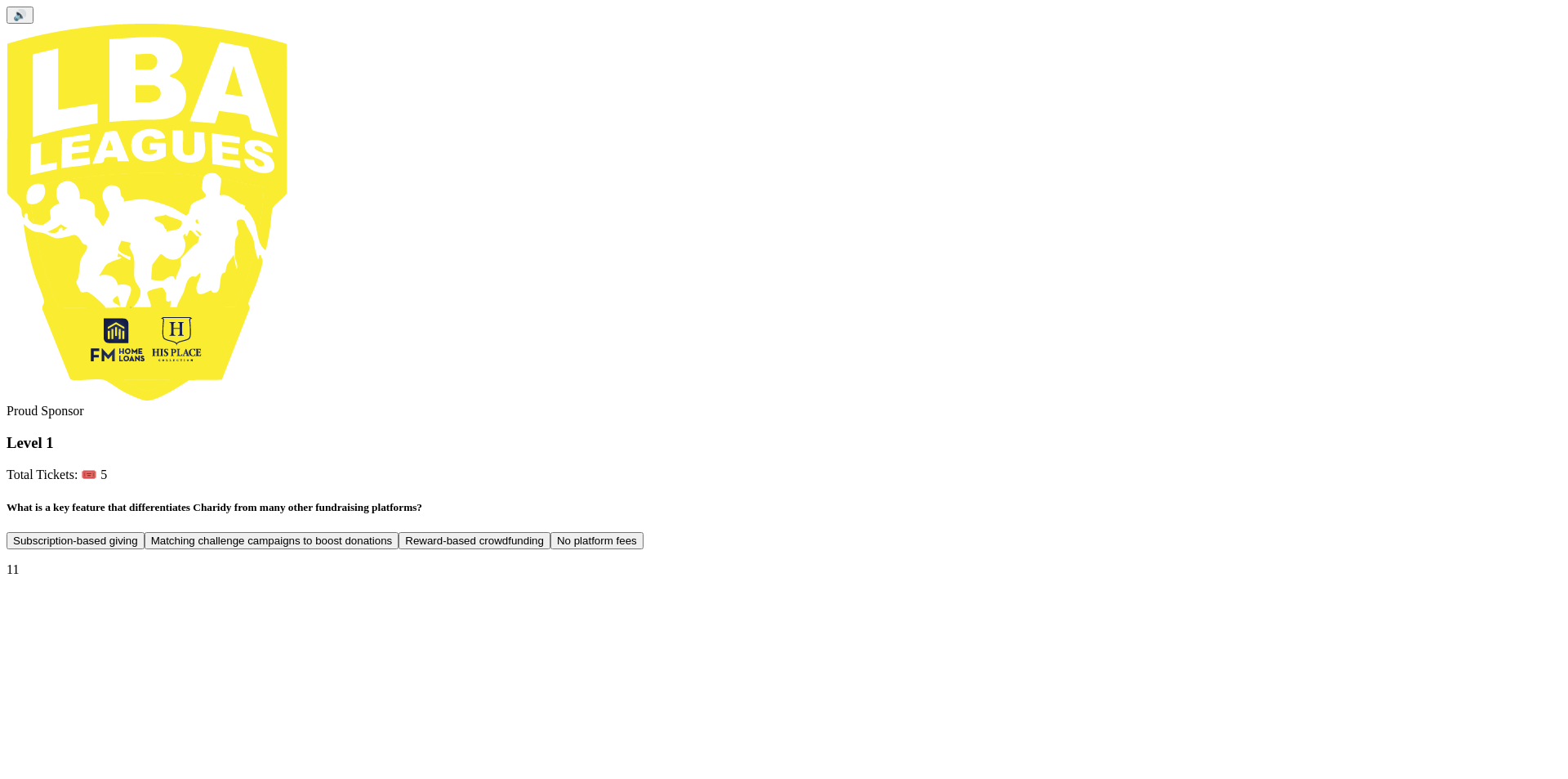
click at [644, 532] on button "No platform fees" at bounding box center [597, 541] width 93 height 18
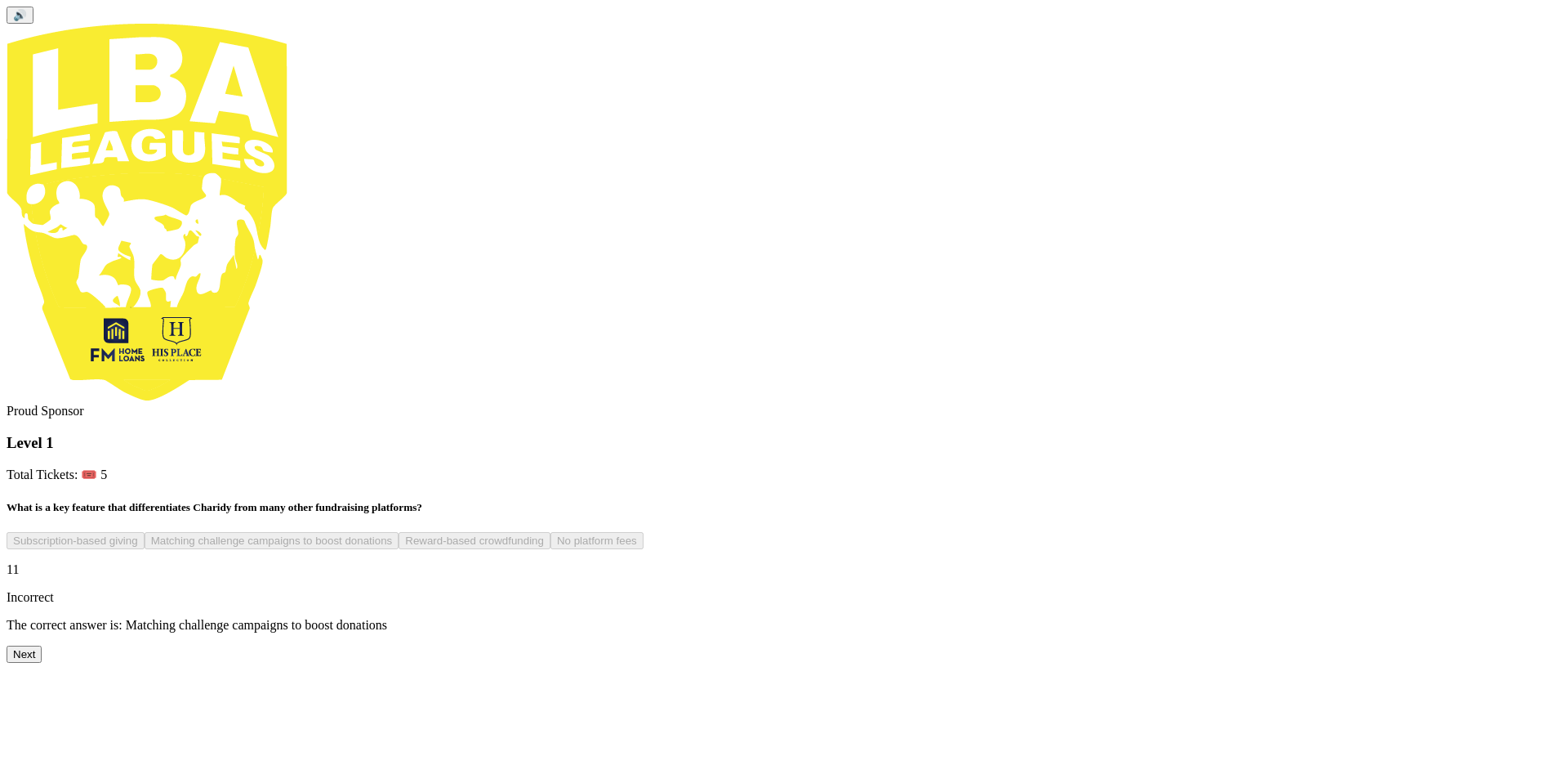
click at [42, 663] on button "Next" at bounding box center [24, 654] width 35 height 18
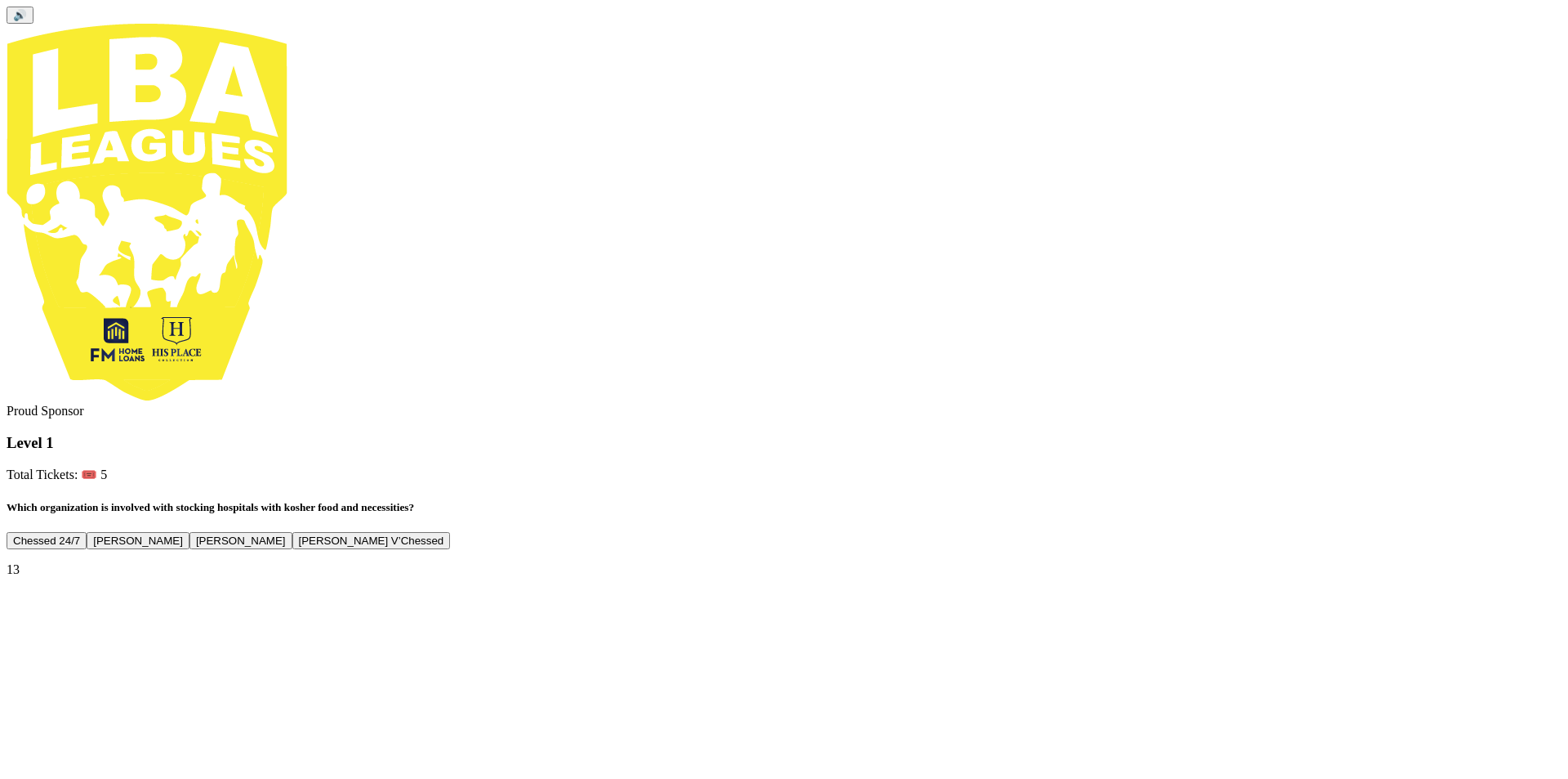
click at [87, 532] on button "Chessed 24/7" at bounding box center [47, 541] width 80 height 18
click at [42, 607] on button "Next" at bounding box center [24, 599] width 35 height 18
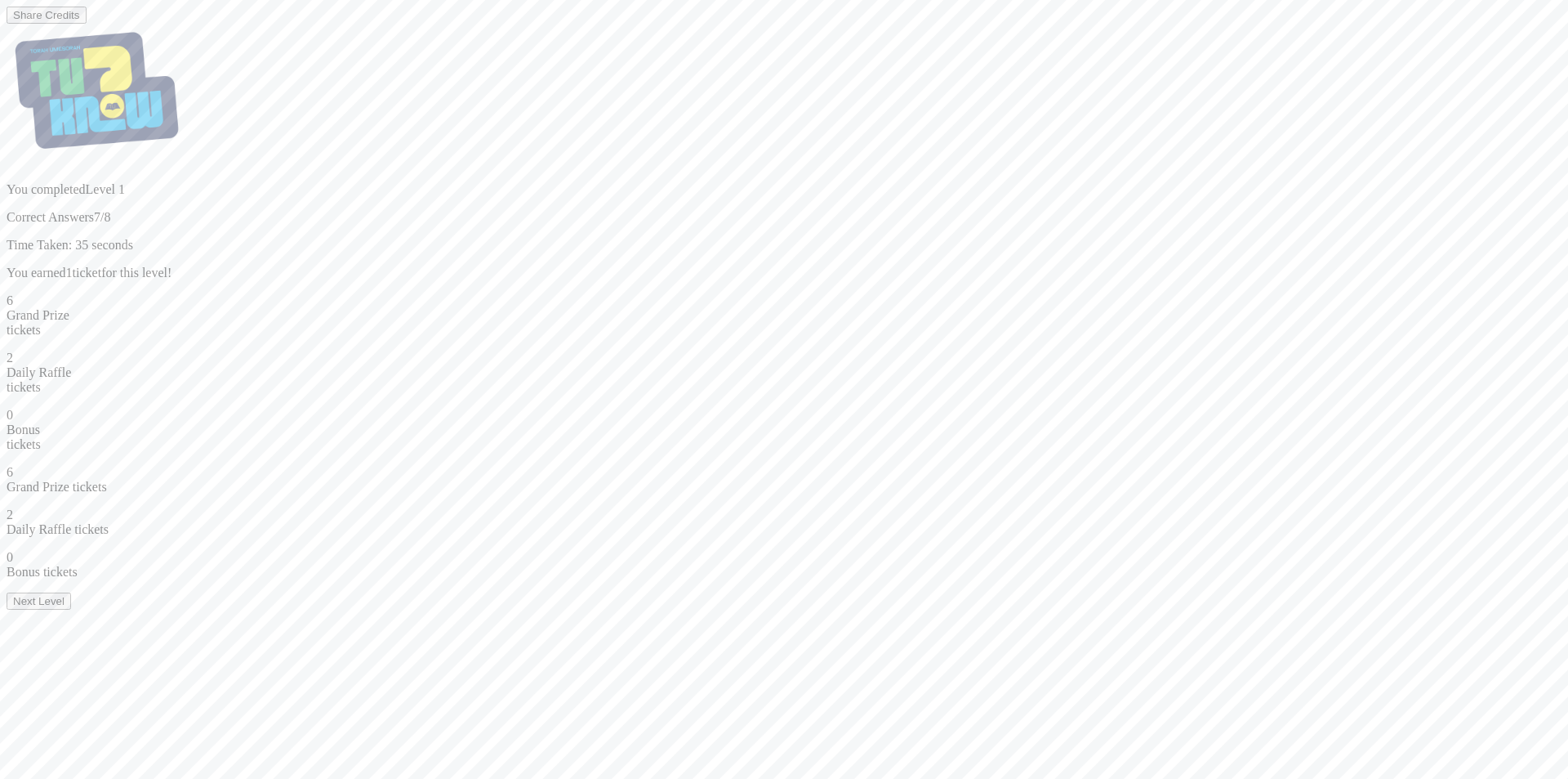
click at [71, 610] on button "Next Level" at bounding box center [39, 601] width 64 height 18
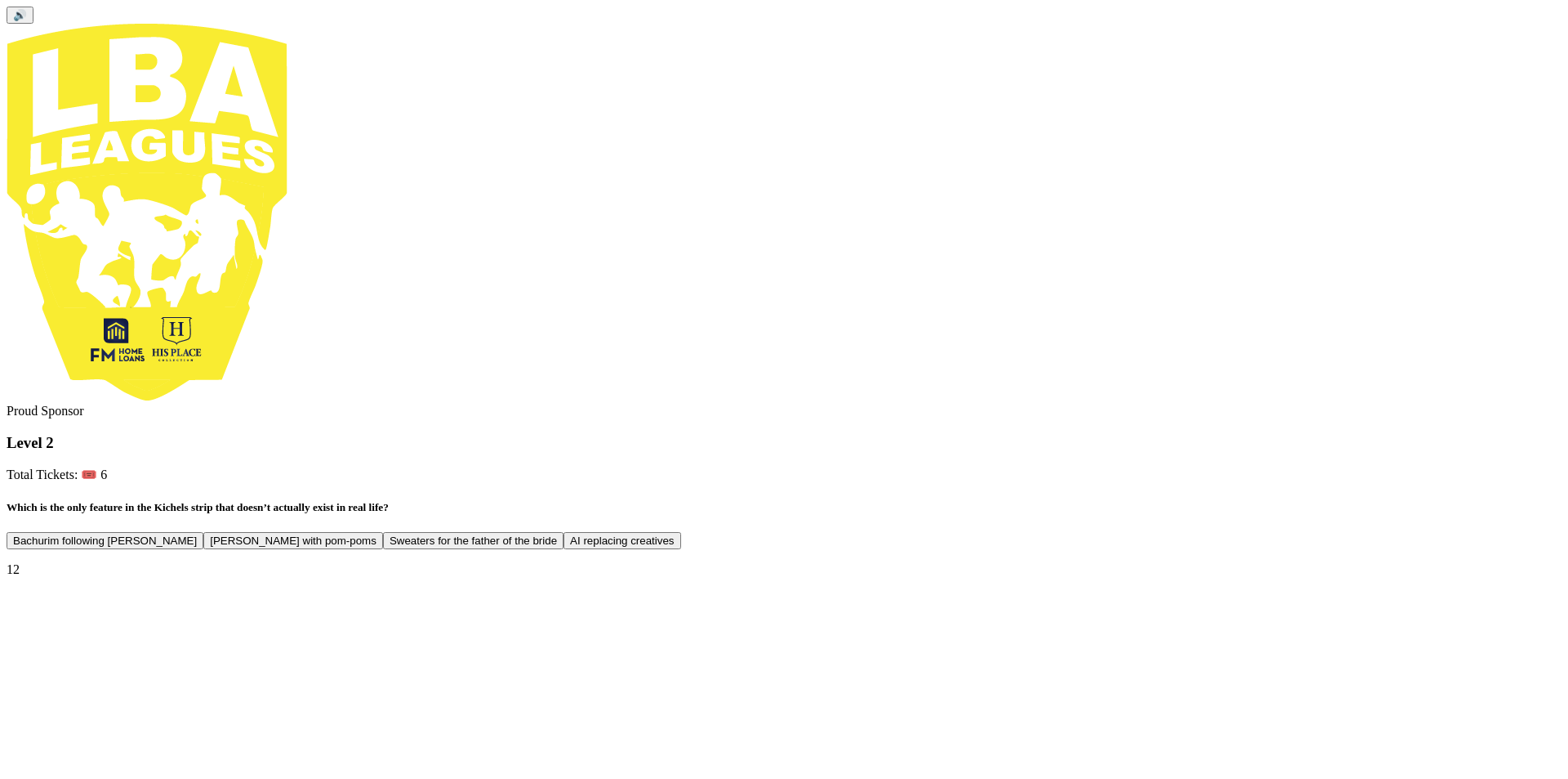
drag, startPoint x: 812, startPoint y: 440, endPoint x: 872, endPoint y: 591, distance: 162.5
click at [383, 532] on button "Yarmulkes with pom-poms" at bounding box center [293, 541] width 180 height 18
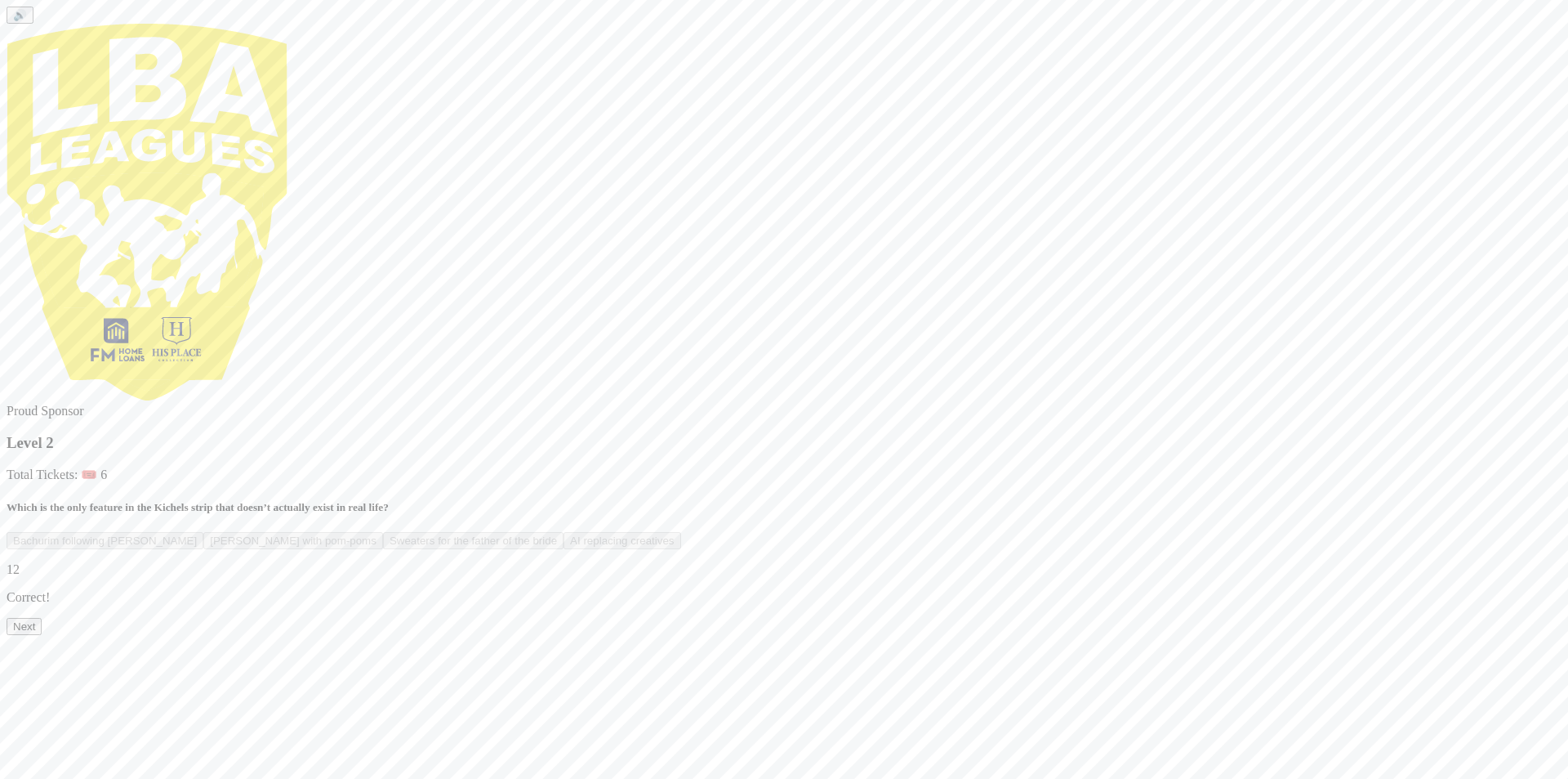
click at [42, 635] on button "Next" at bounding box center [24, 627] width 35 height 18
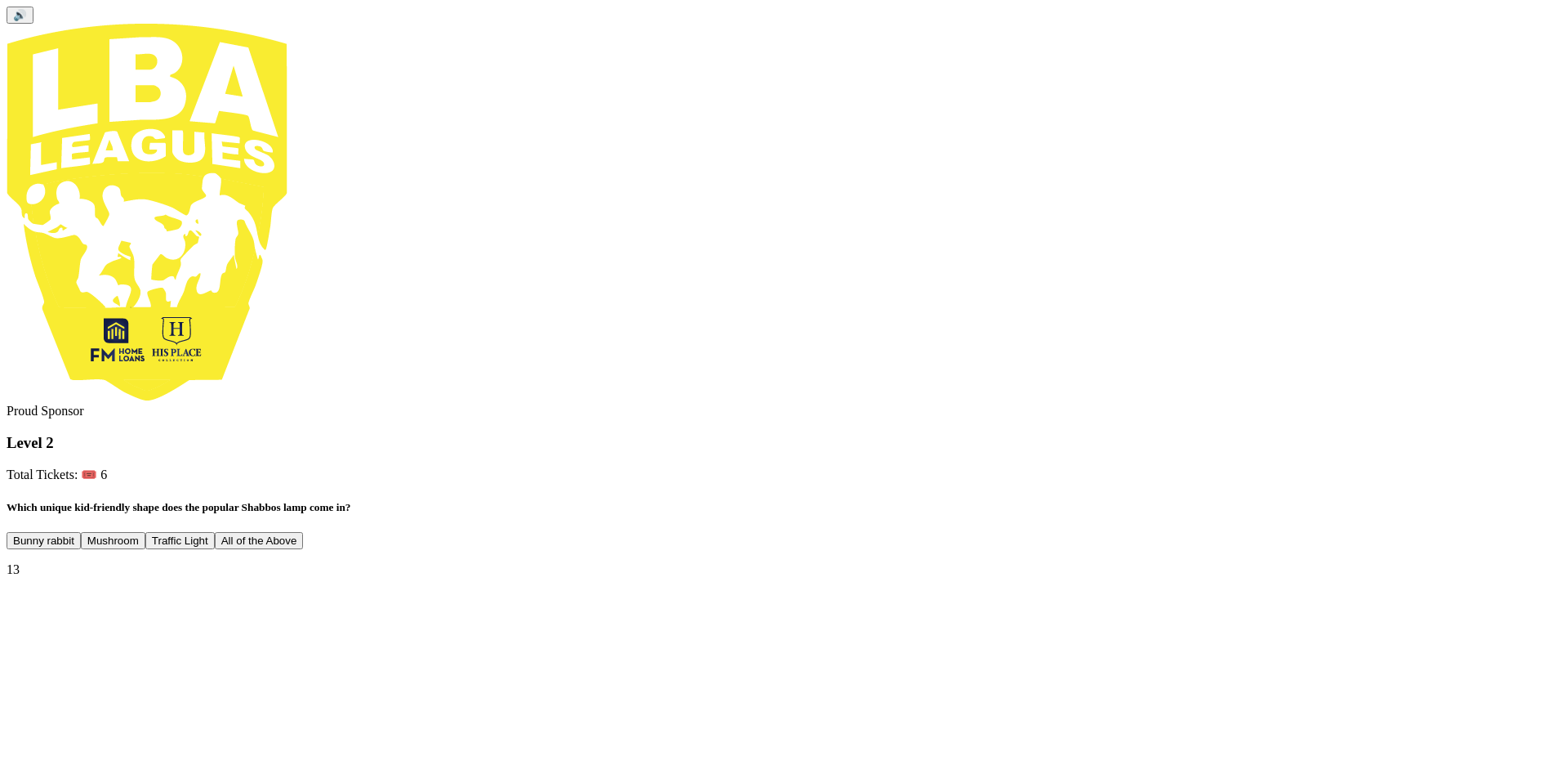
click at [146, 532] on button "Mushroom" at bounding box center [113, 541] width 64 height 18
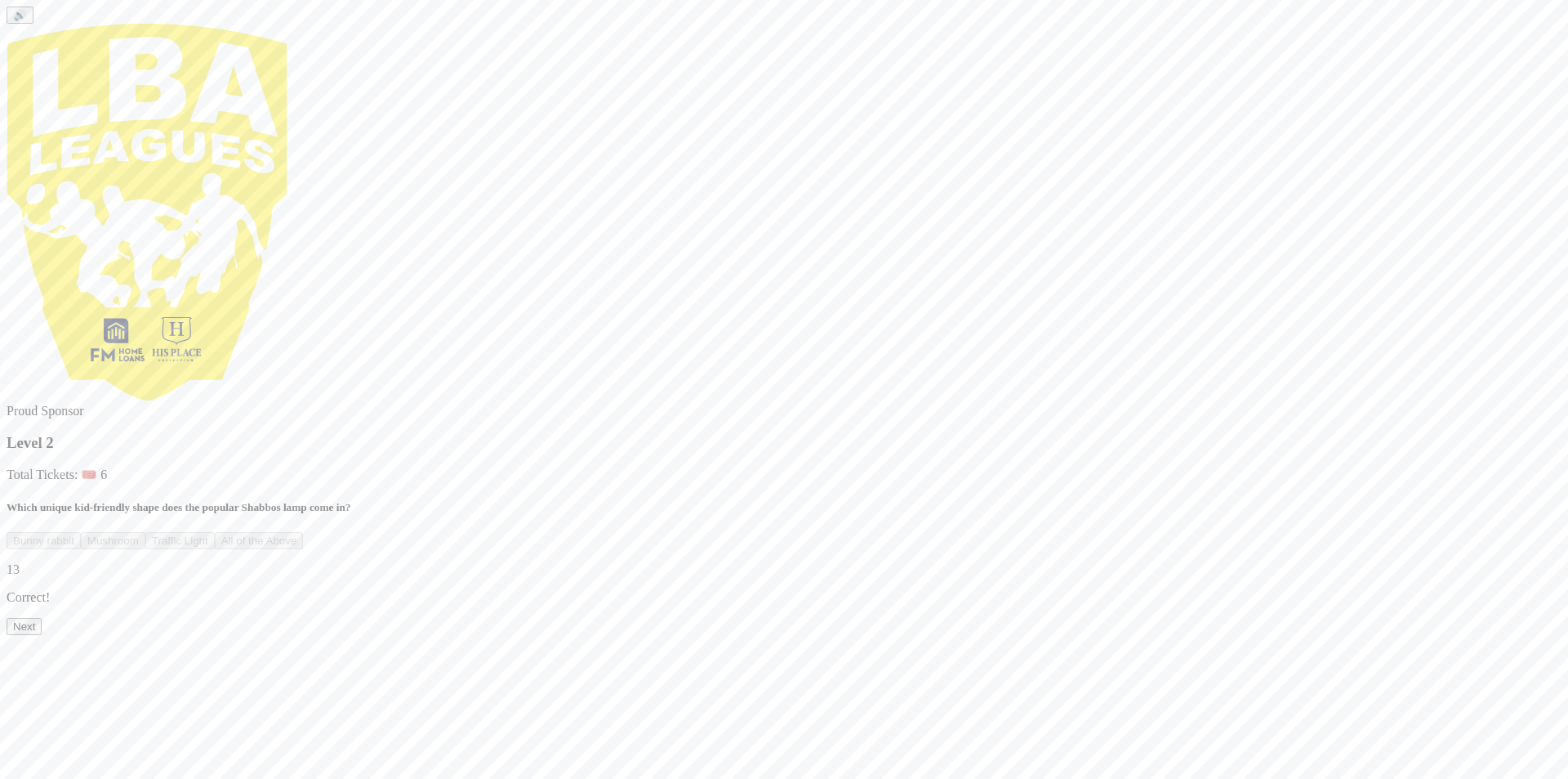
click at [42, 635] on button "Next" at bounding box center [24, 627] width 35 height 18
click at [552, 532] on button "Technology Awareness Group" at bounding box center [473, 541] width 157 height 18
click at [42, 635] on button "Next" at bounding box center [24, 627] width 35 height 18
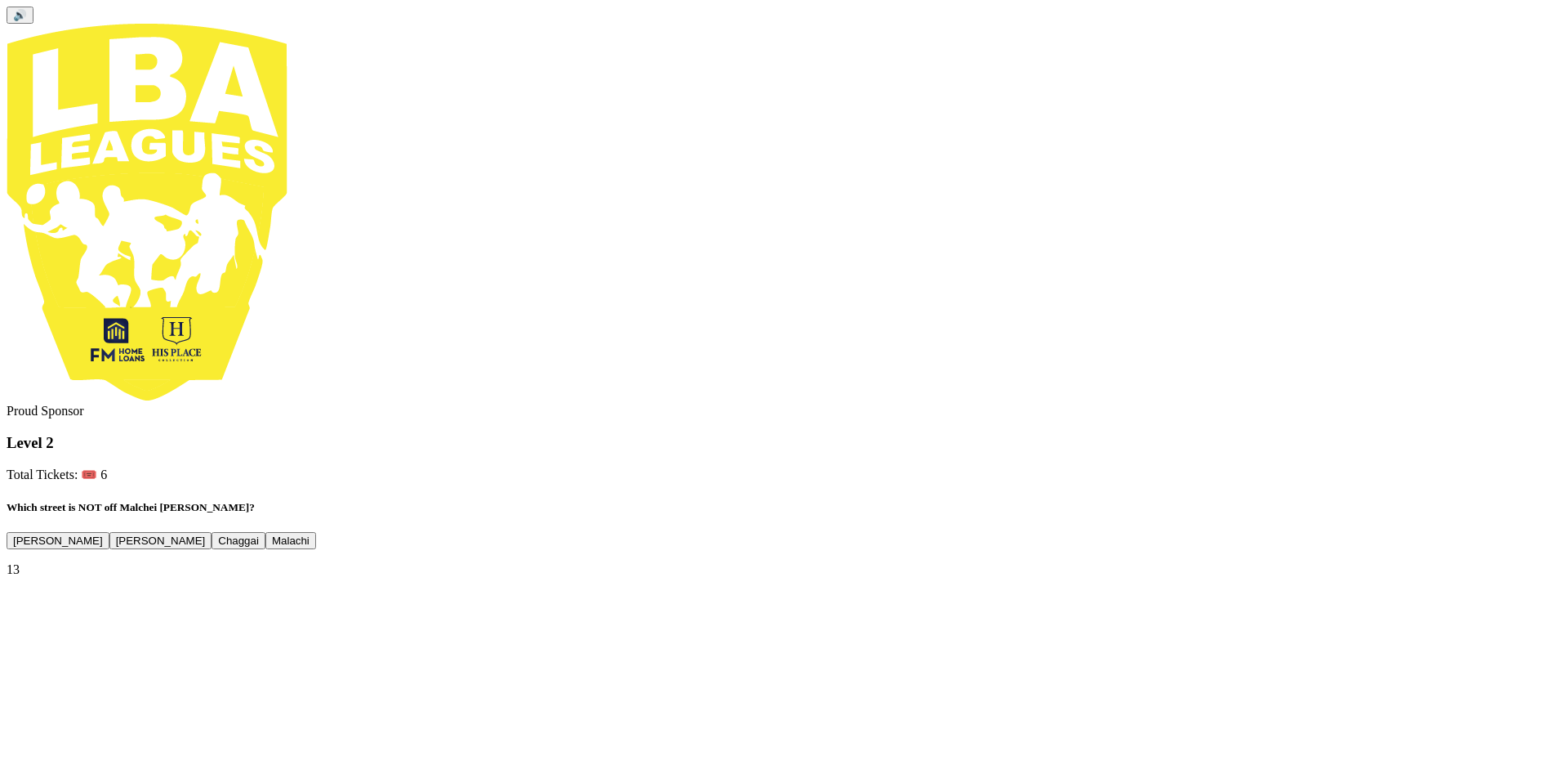
click at [317, 532] on button "Malachi" at bounding box center [291, 541] width 51 height 18
click at [42, 661] on button "Next" at bounding box center [24, 654] width 35 height 18
click at [98, 532] on button "Levana" at bounding box center [73, 541] width 49 height 18
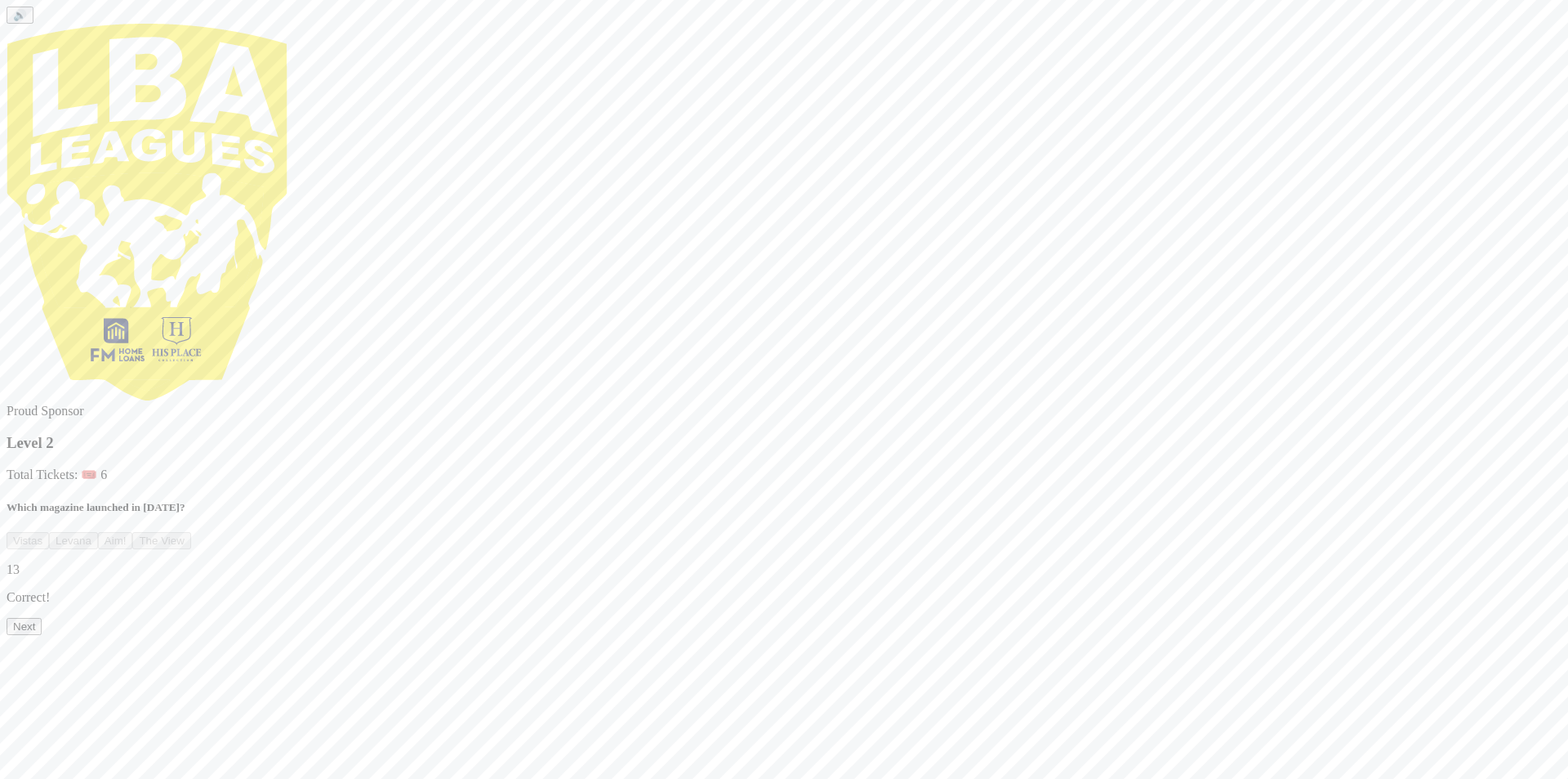
click at [42, 635] on button "Next" at bounding box center [24, 627] width 35 height 18
click at [432, 532] on button "Mercaz Daf Yomi" at bounding box center [384, 541] width 96 height 18
click at [42, 635] on button "Next" at bounding box center [24, 627] width 35 height 18
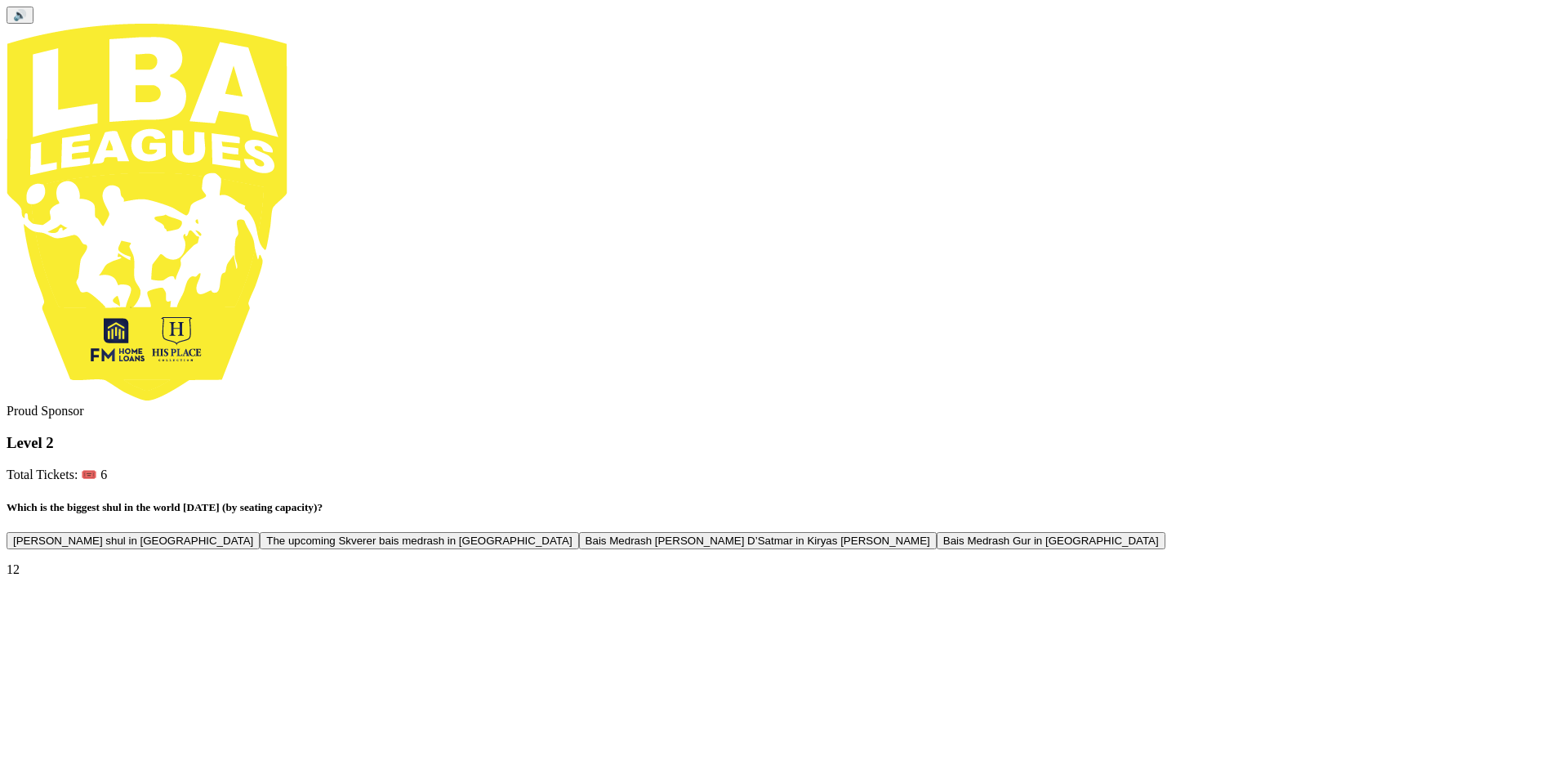
click at [578, 532] on button "The upcoming Skverer bais medrash in [GEOGRAPHIC_DATA]" at bounding box center [419, 541] width 318 height 18
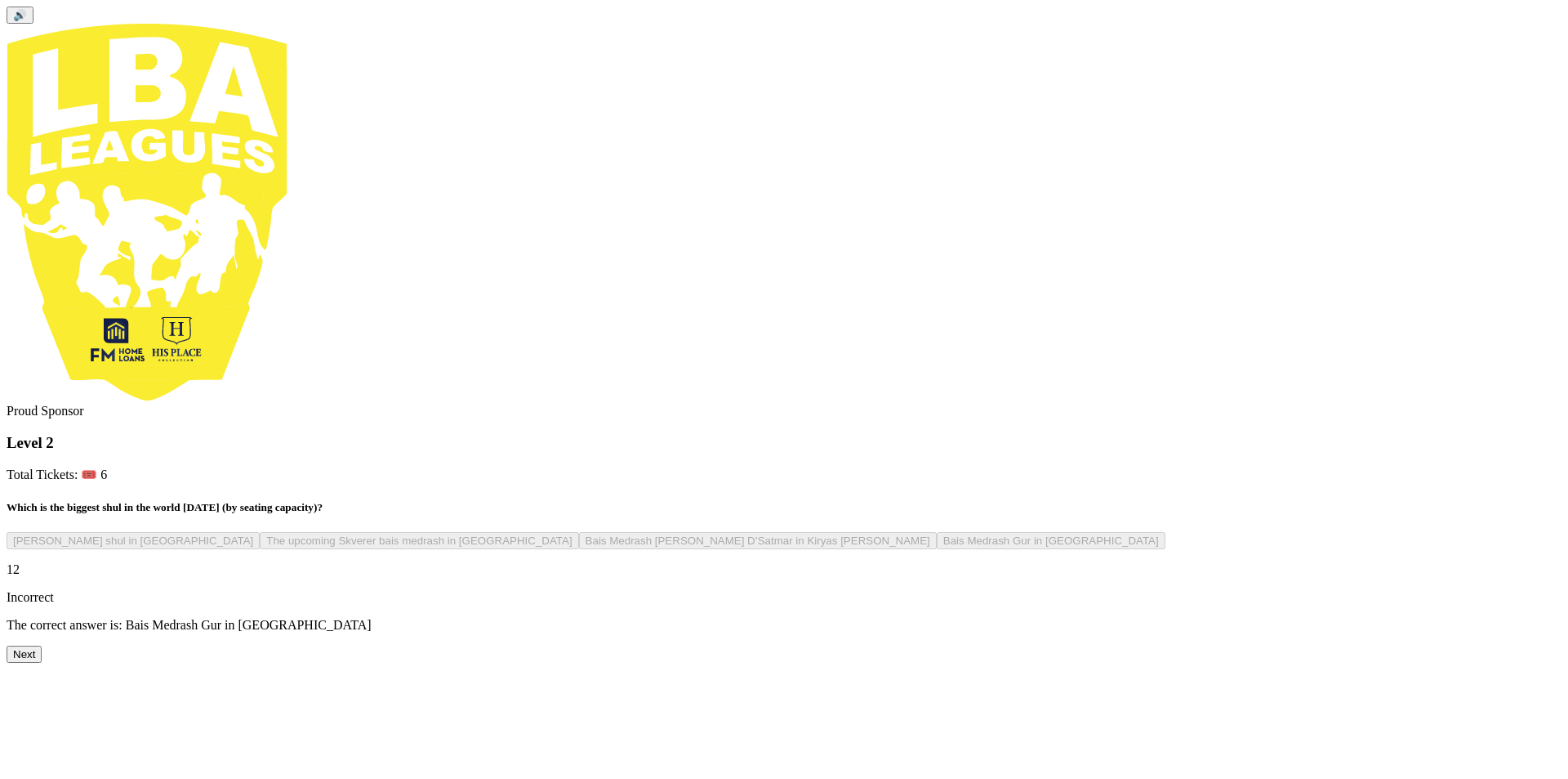
click at [42, 663] on button "Next" at bounding box center [24, 654] width 35 height 18
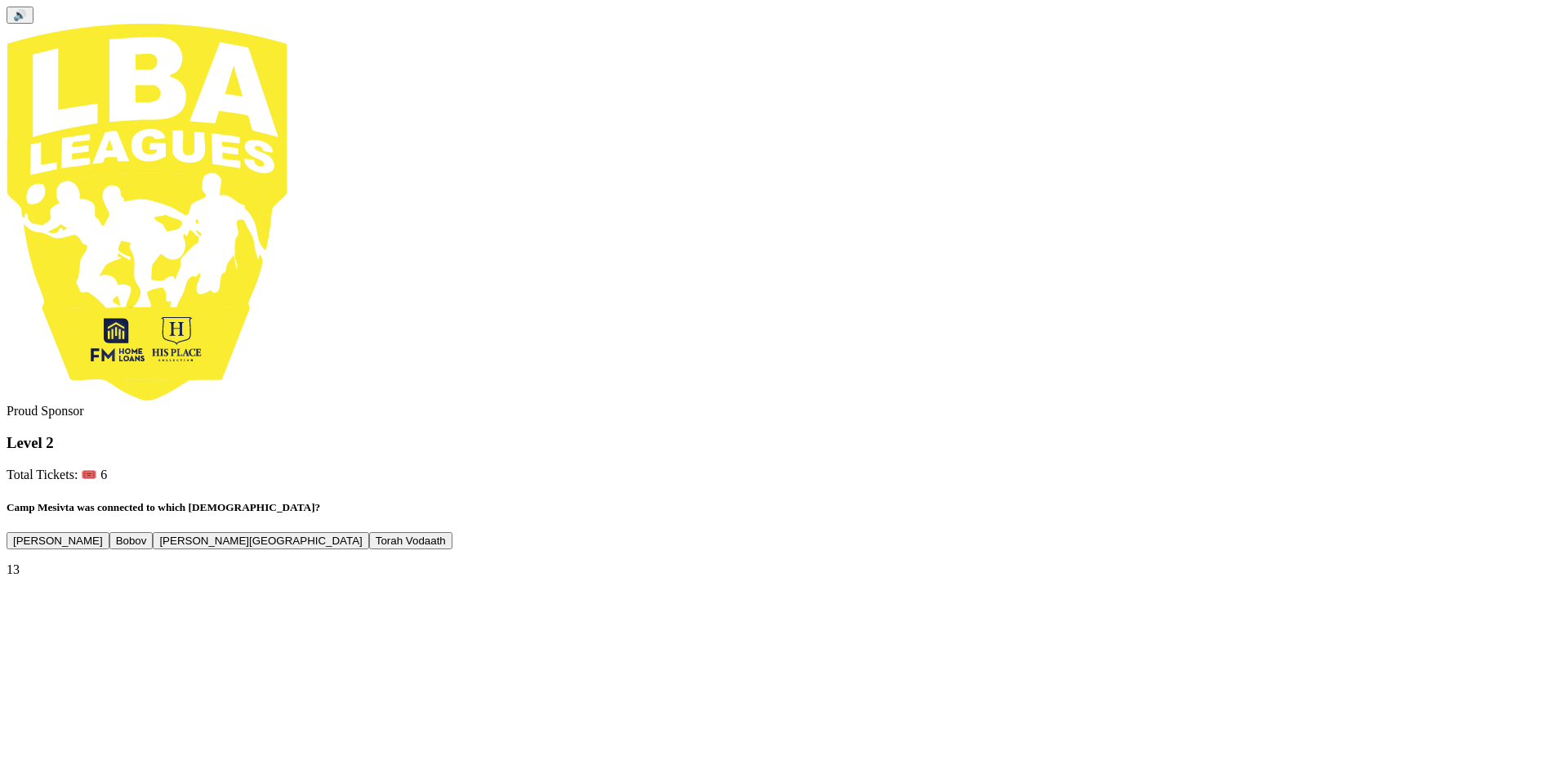
click at [368, 532] on button "Chaim Berlin" at bounding box center [260, 541] width 216 height 18
click at [810, 607] on div "🔊 Proud Sponsor Level 2 Total Tickets: 🎟️ 6 Camp Mesivta was connected to which…" at bounding box center [784, 307] width 1555 height 601
click at [42, 663] on button "Next" at bounding box center [24, 654] width 35 height 18
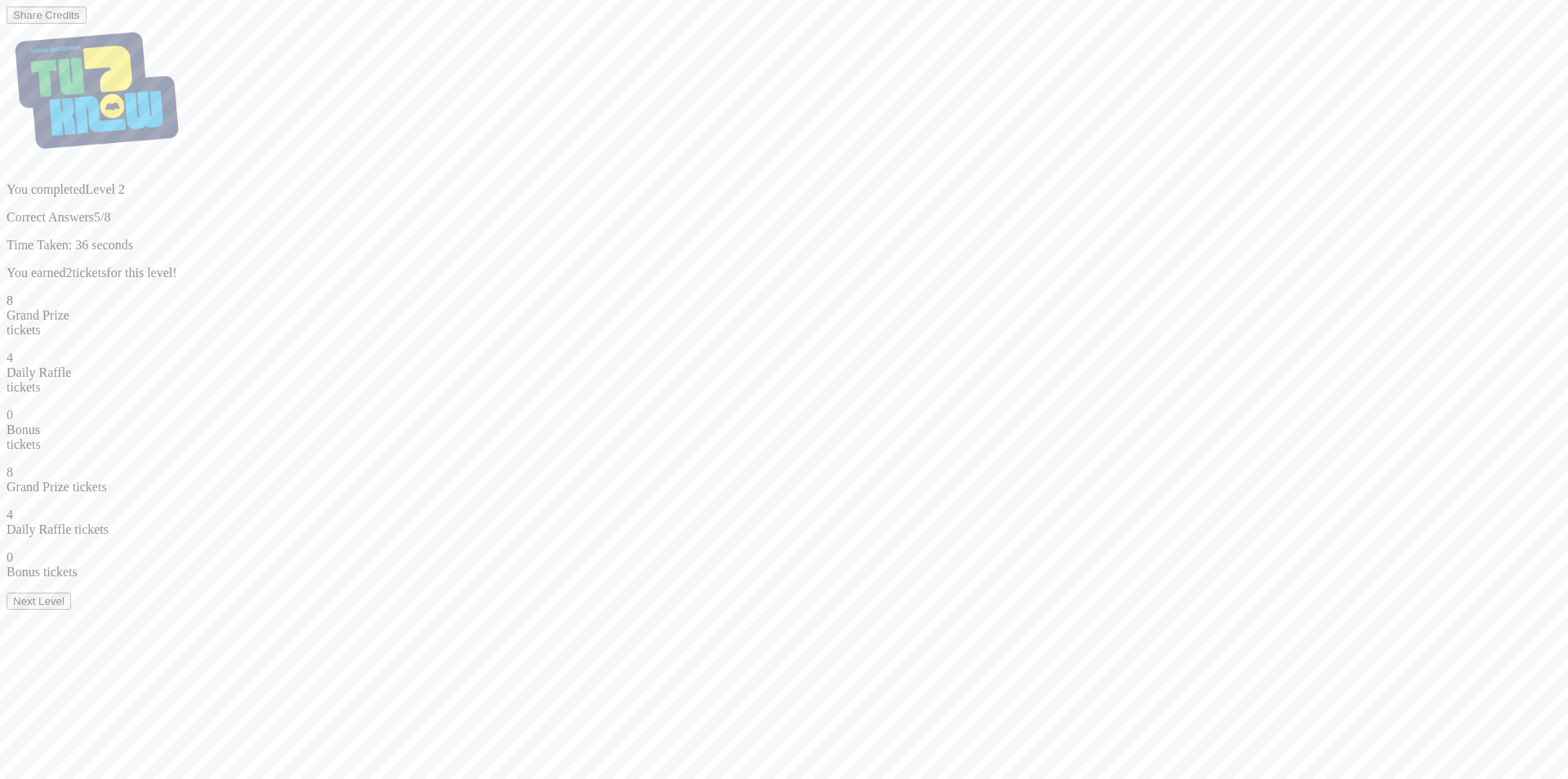
click at [71, 610] on button "Next Level" at bounding box center [39, 601] width 64 height 18
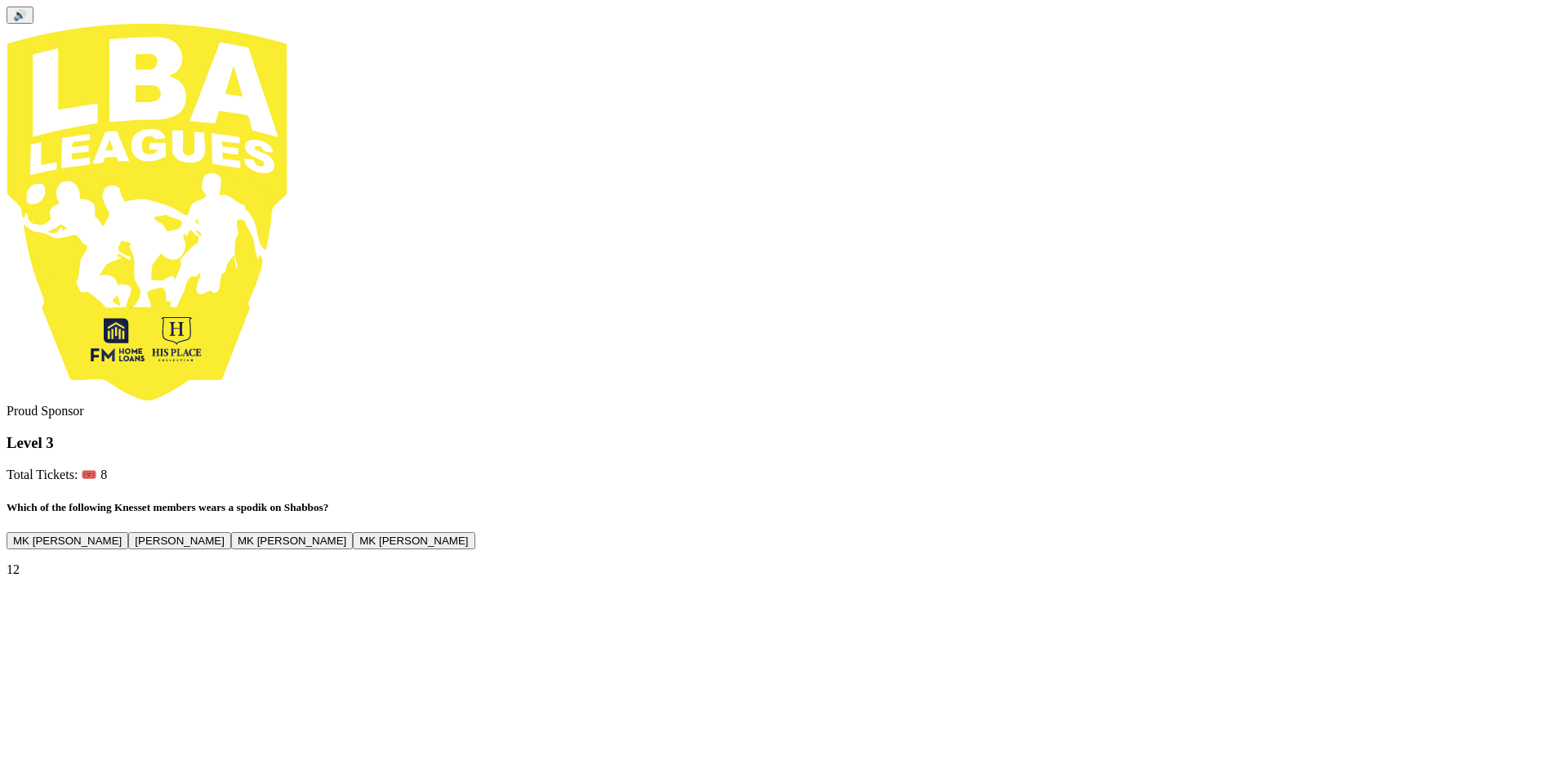
click at [232, 532] on button "MK Meir Porush" at bounding box center [179, 541] width 103 height 18
click at [42, 663] on button "Next" at bounding box center [24, 654] width 35 height 18
click at [163, 532] on button "Mosdos Al Taharas Hakodesh" at bounding box center [85, 541] width 157 height 18
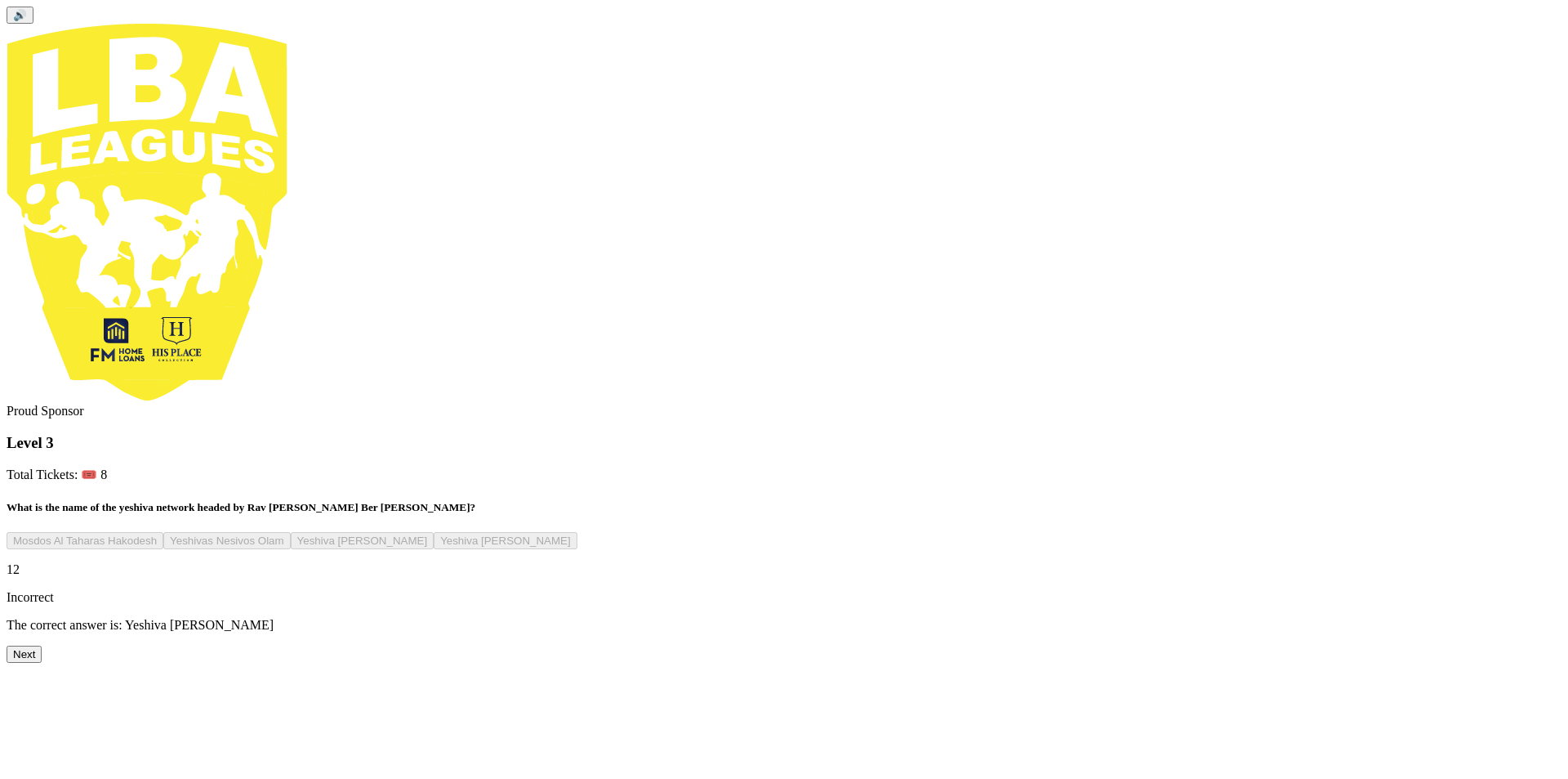
click at [42, 663] on button "Next" at bounding box center [24, 654] width 35 height 18
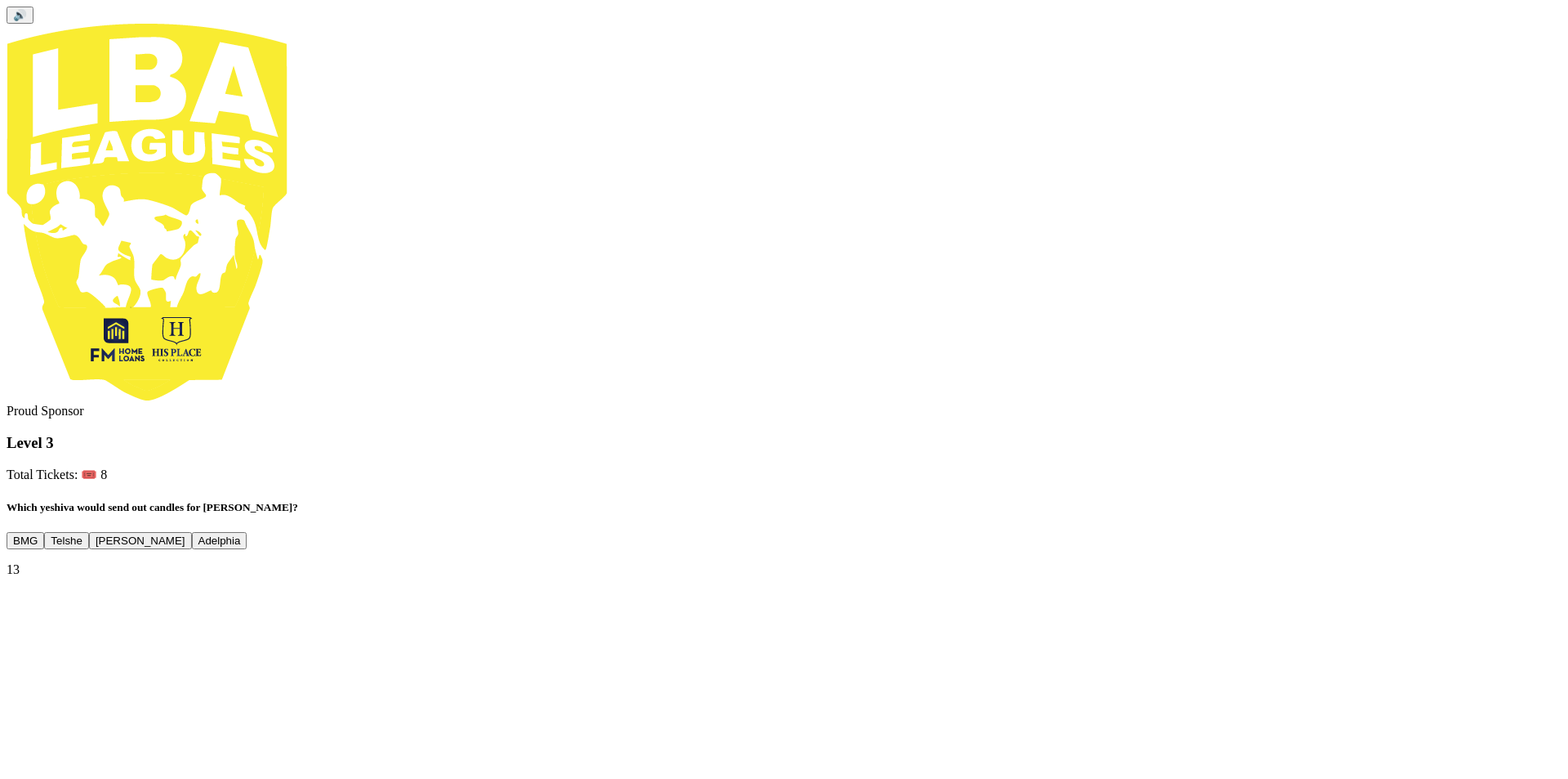
click at [247, 532] on button "Adelphia" at bounding box center [219, 541] width 56 height 18
click at [42, 663] on button "Next" at bounding box center [24, 654] width 35 height 18
click at [157, 532] on button "First cousins" at bounding box center [120, 541] width 74 height 18
click at [42, 663] on button "Next" at bounding box center [24, 654] width 35 height 18
click at [382, 532] on button "Rowenta iron" at bounding box center [343, 541] width 77 height 18
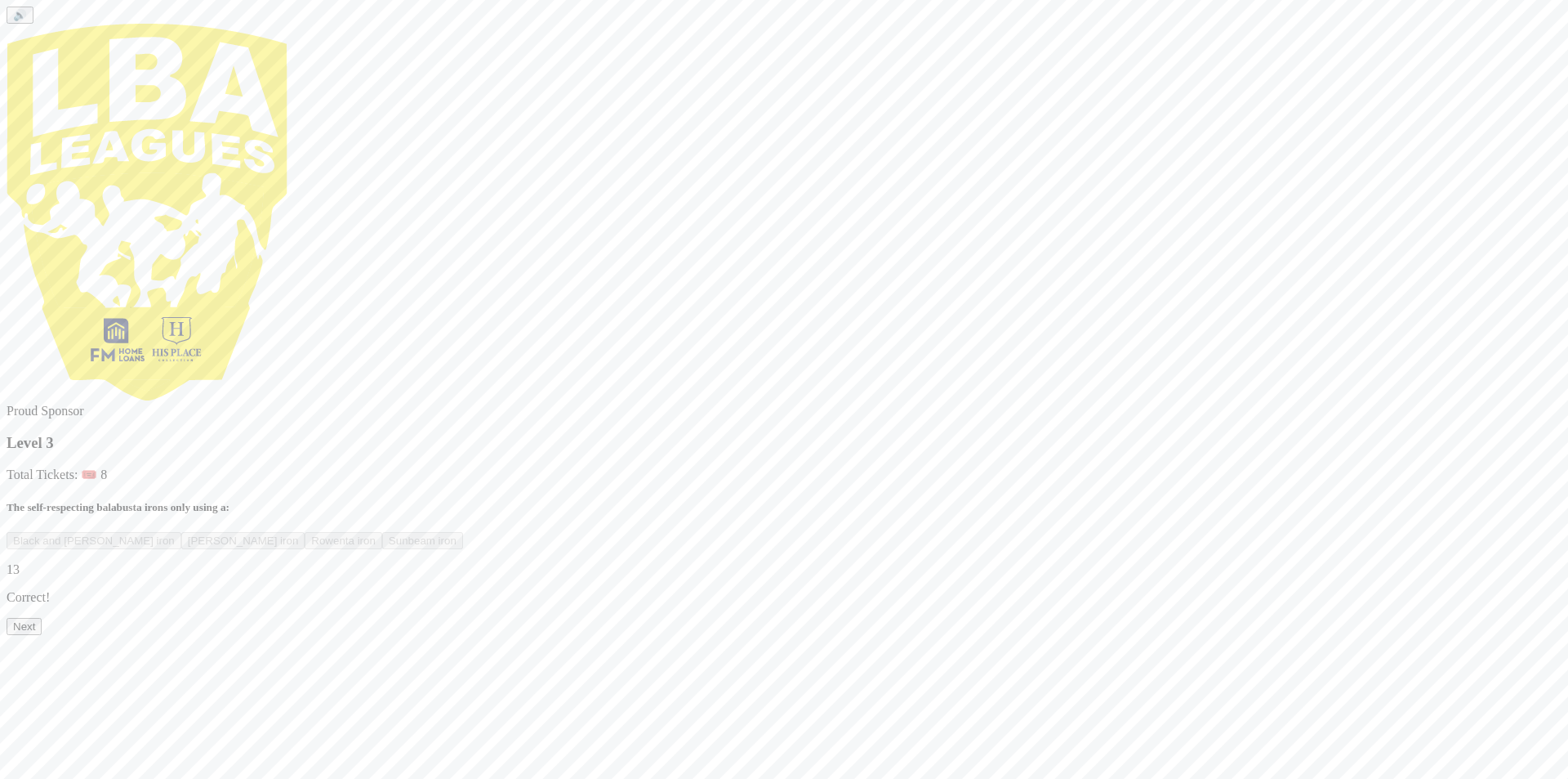
click at [42, 635] on button "Next" at bounding box center [24, 627] width 35 height 18
click at [109, 532] on button "Baruch Hashem" at bounding box center [58, 541] width 103 height 18
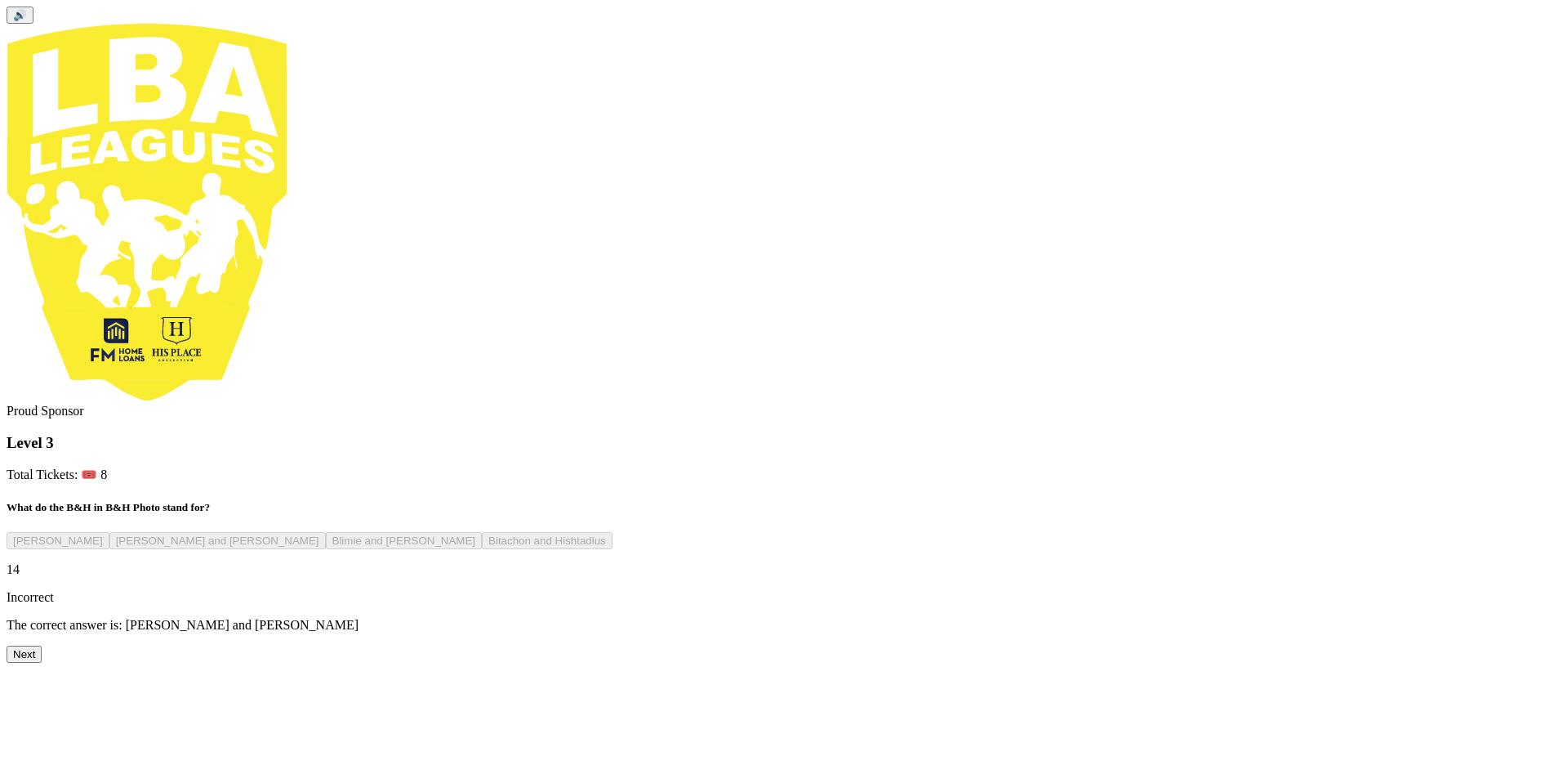
click at [42, 663] on button "Next" at bounding box center [24, 654] width 35 height 18
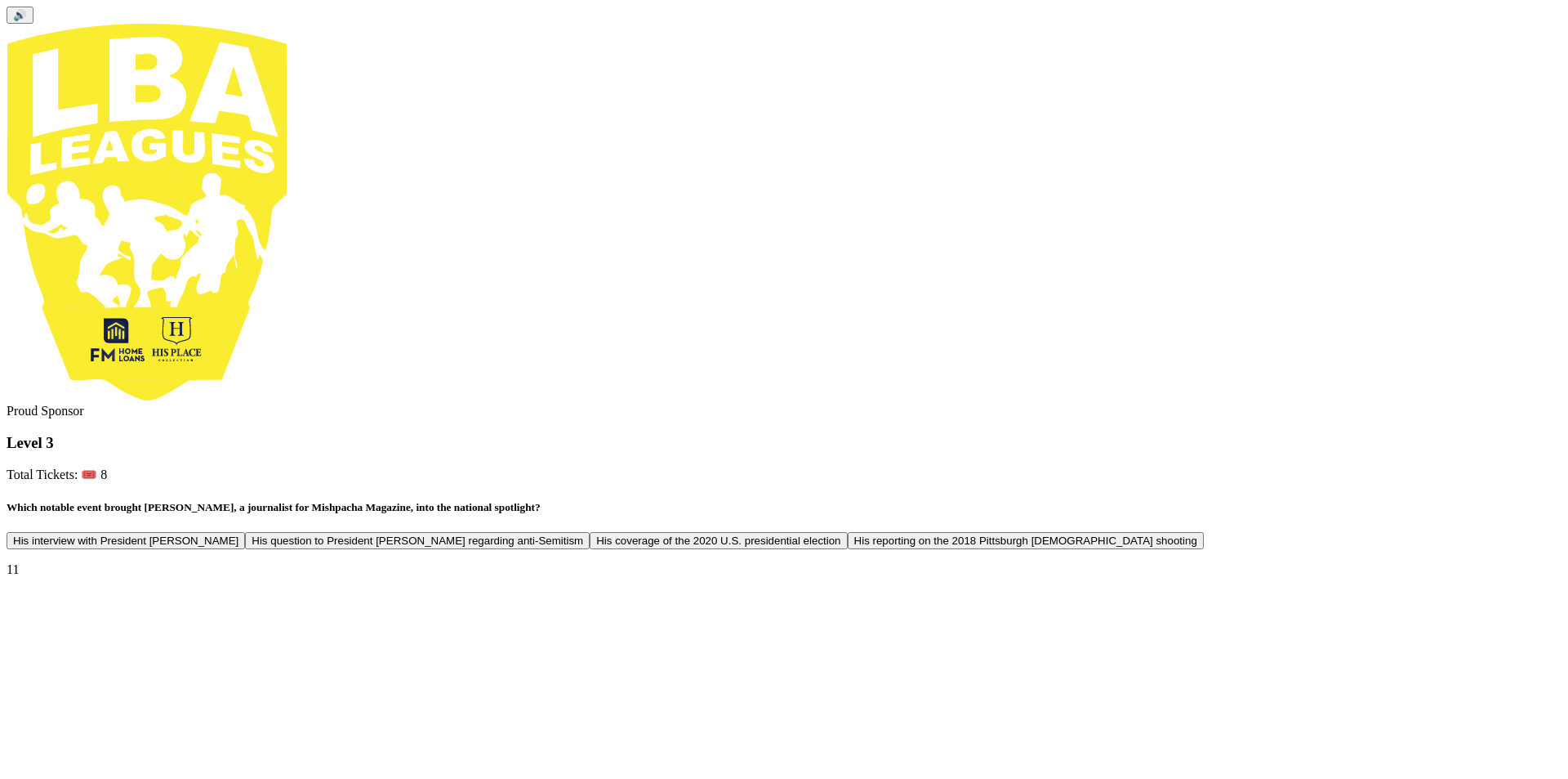
click at [590, 532] on button "His question to President Donald Trump regarding anti-Semitism" at bounding box center [417, 541] width 345 height 18
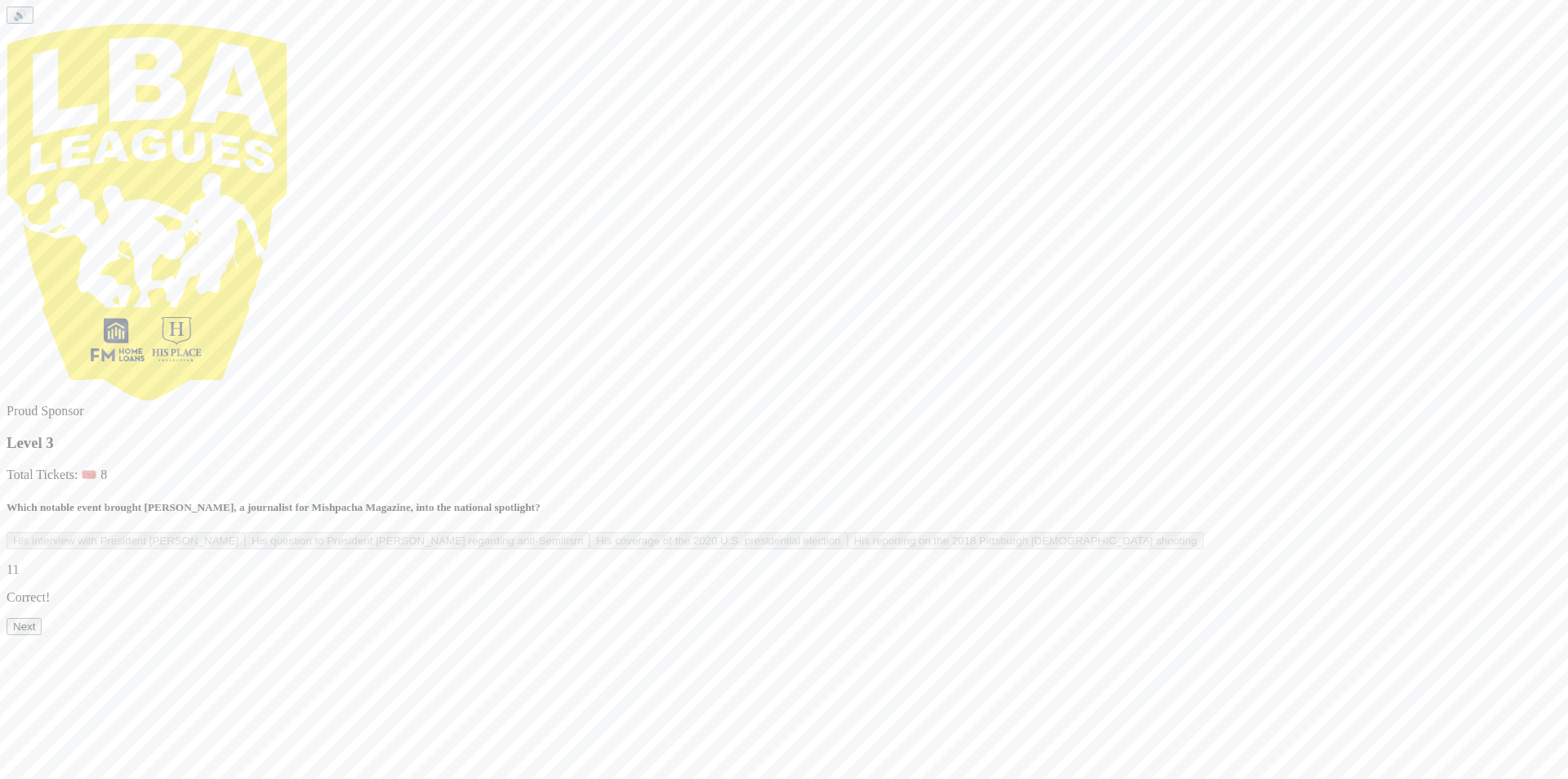
click at [42, 635] on button "Next" at bounding box center [24, 627] width 35 height 18
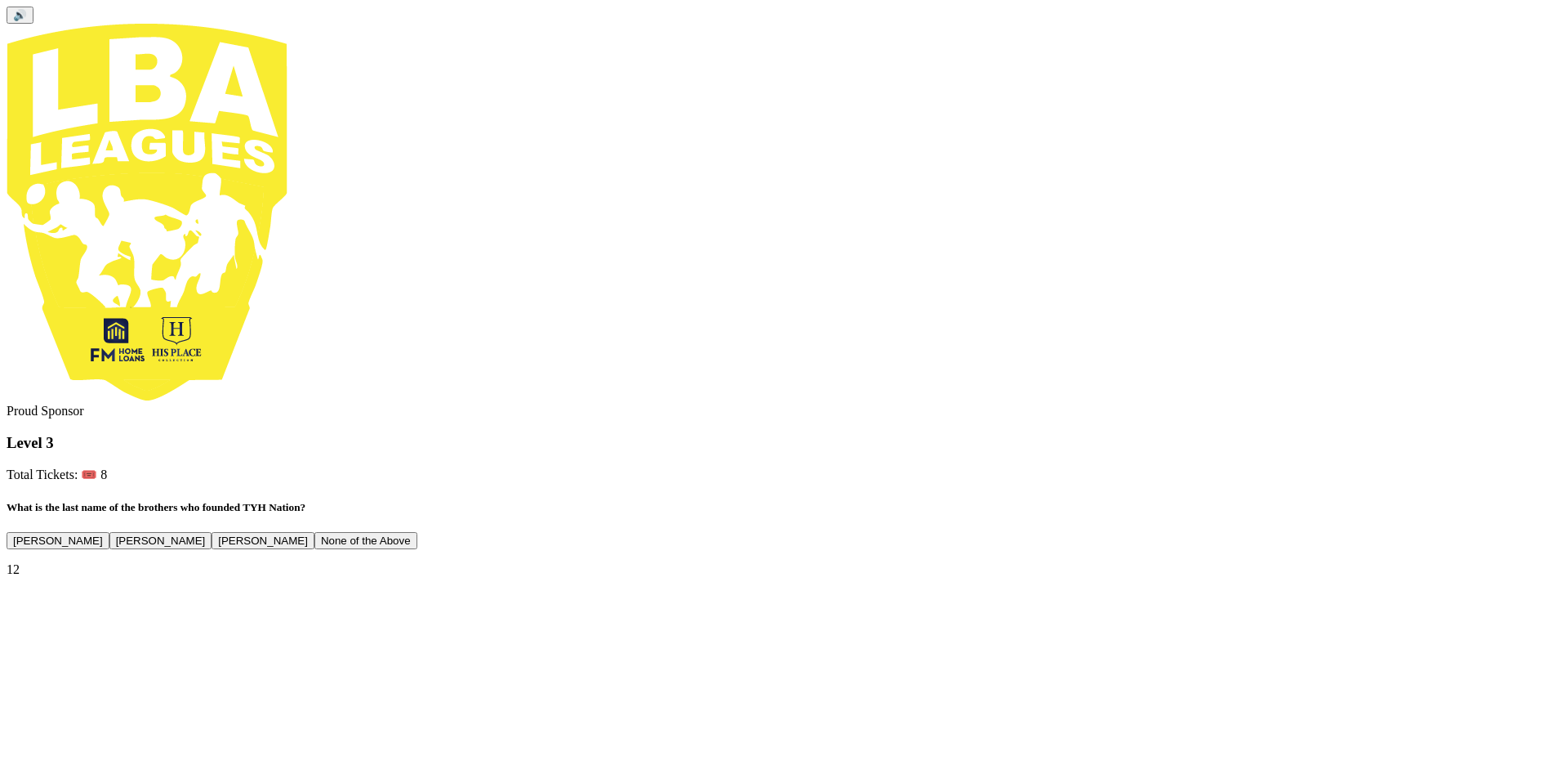
click at [417, 532] on button "None of the Above" at bounding box center [365, 541] width 103 height 18
click at [42, 607] on button "Next" at bounding box center [24, 599] width 35 height 18
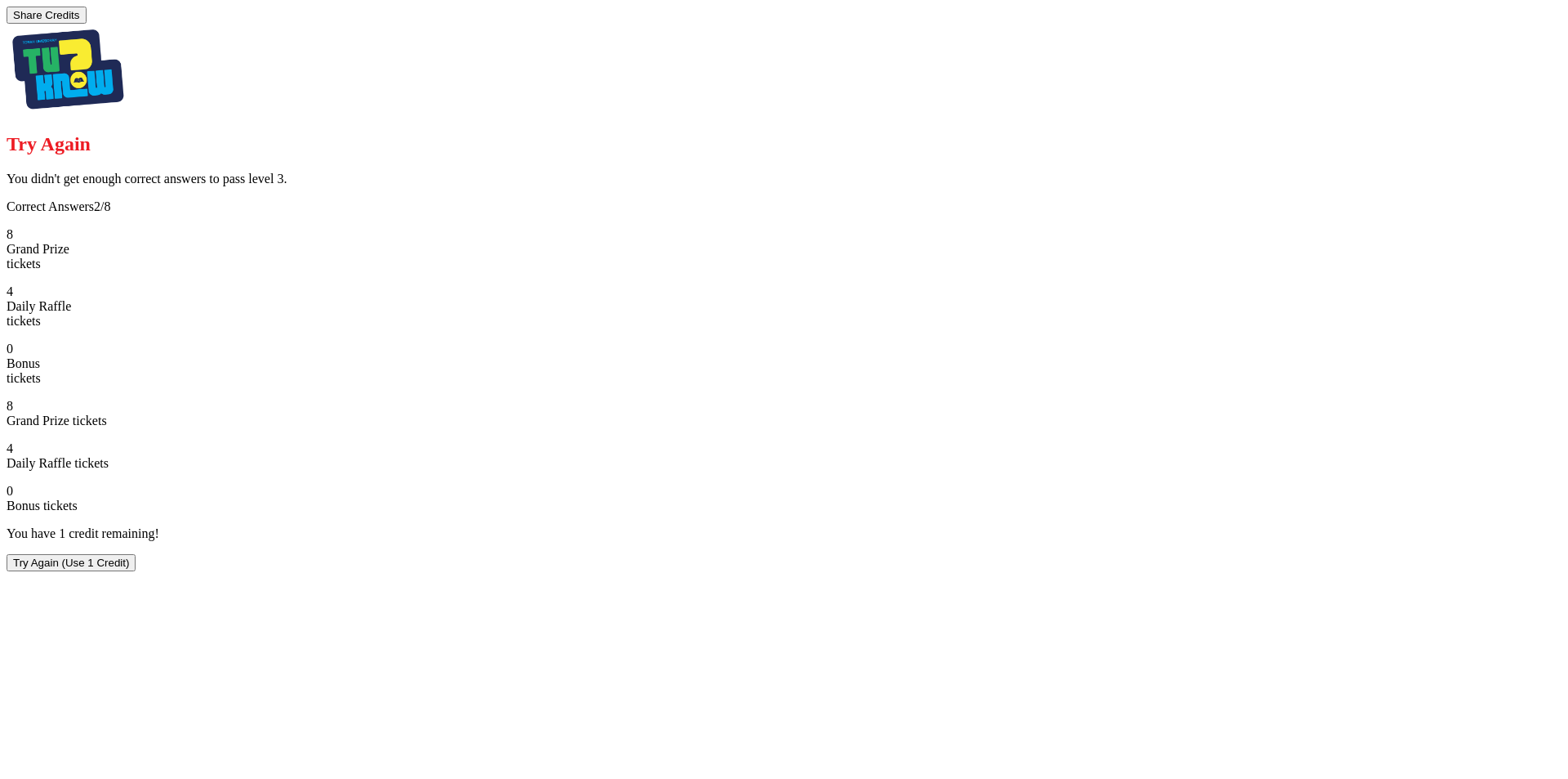
click at [136, 571] on button "Try Again (Use 1 Credit)" at bounding box center [71, 563] width 129 height 18
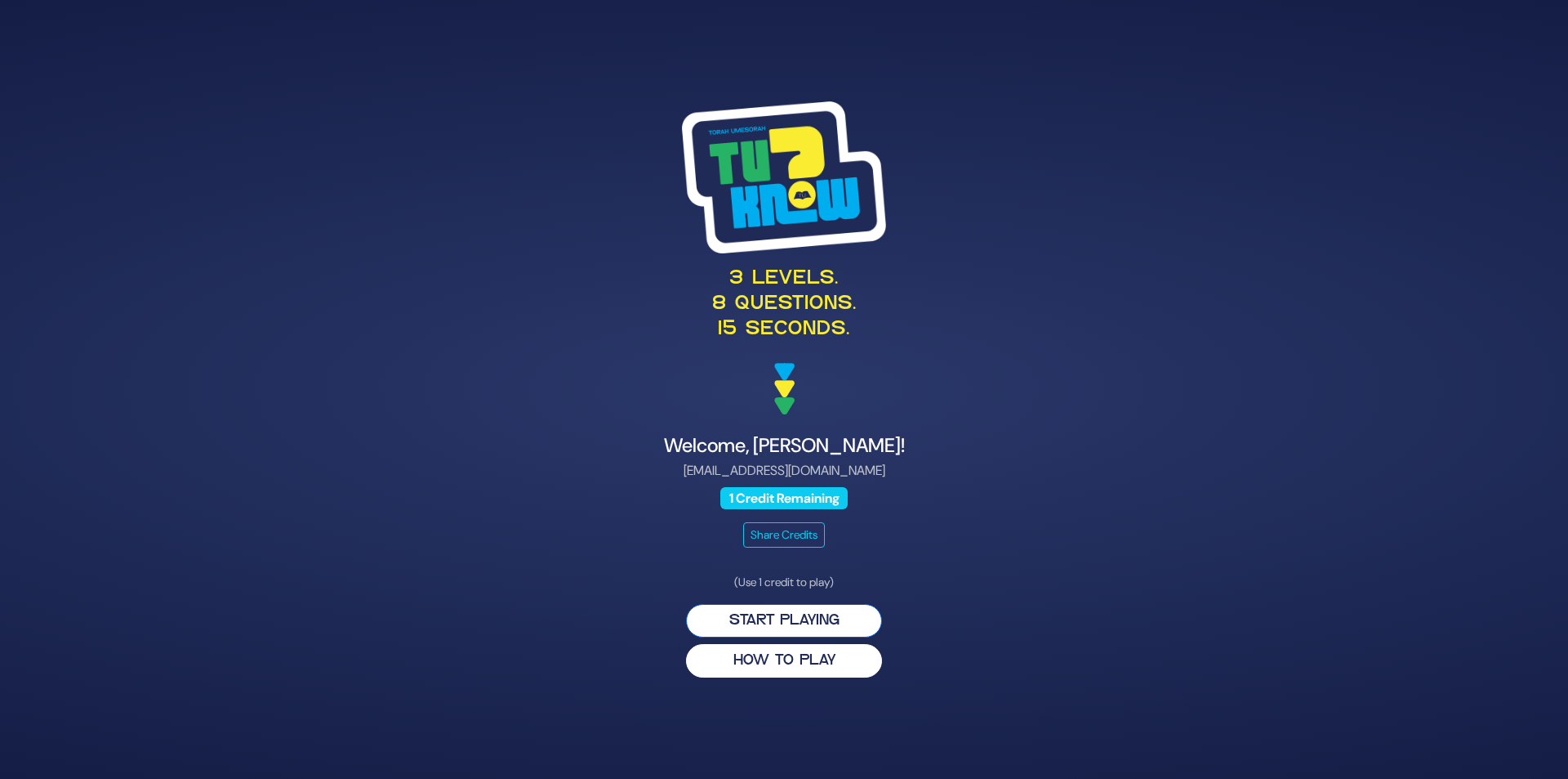
click at [815, 627] on button "Start Playing" at bounding box center [784, 621] width 196 height 33
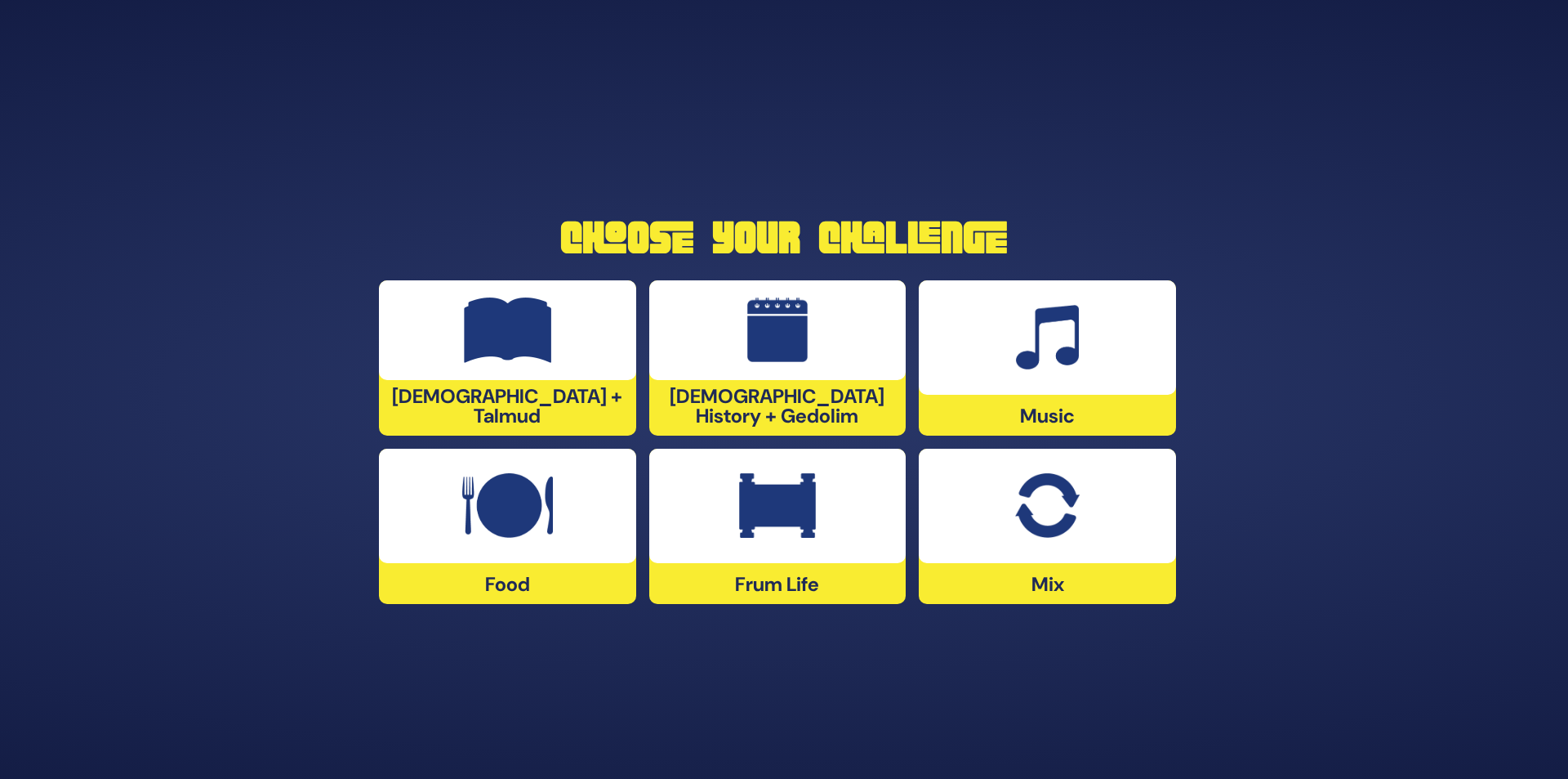
click at [802, 536] on img at bounding box center [778, 505] width 77 height 65
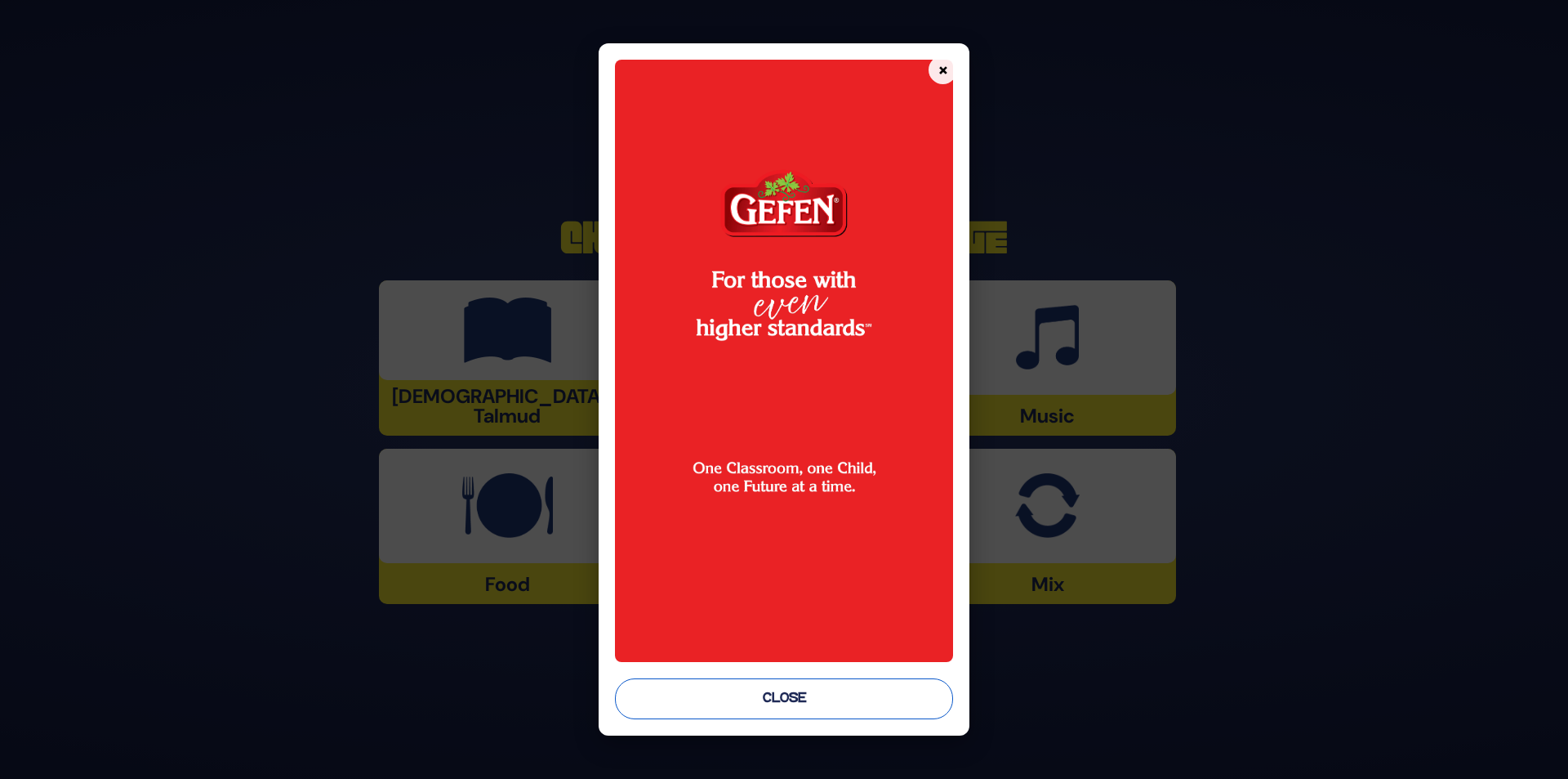
click at [855, 687] on button "Close" at bounding box center [784, 699] width 339 height 41
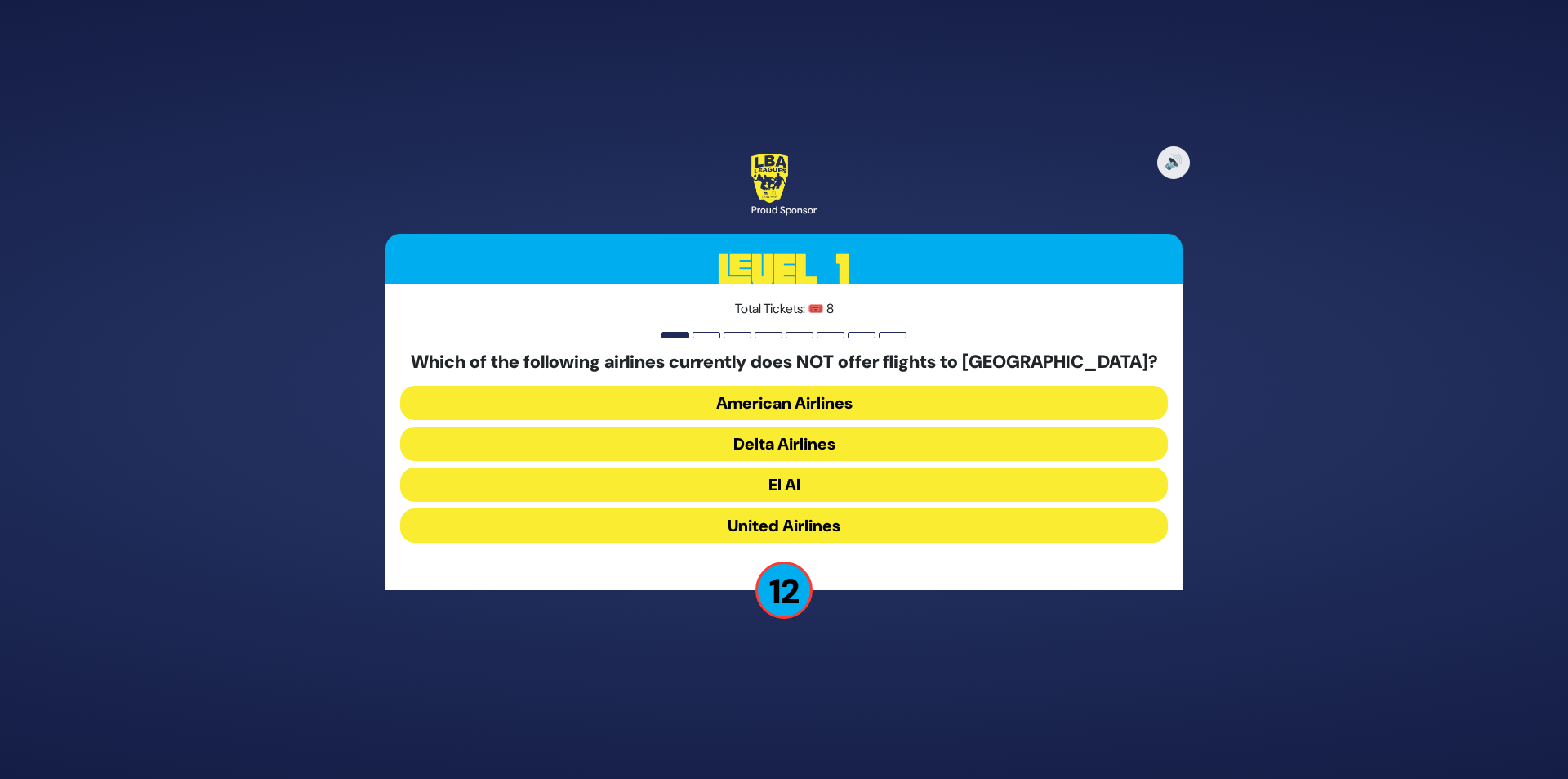
click at [842, 402] on button "American Airlines" at bounding box center [784, 403] width 768 height 34
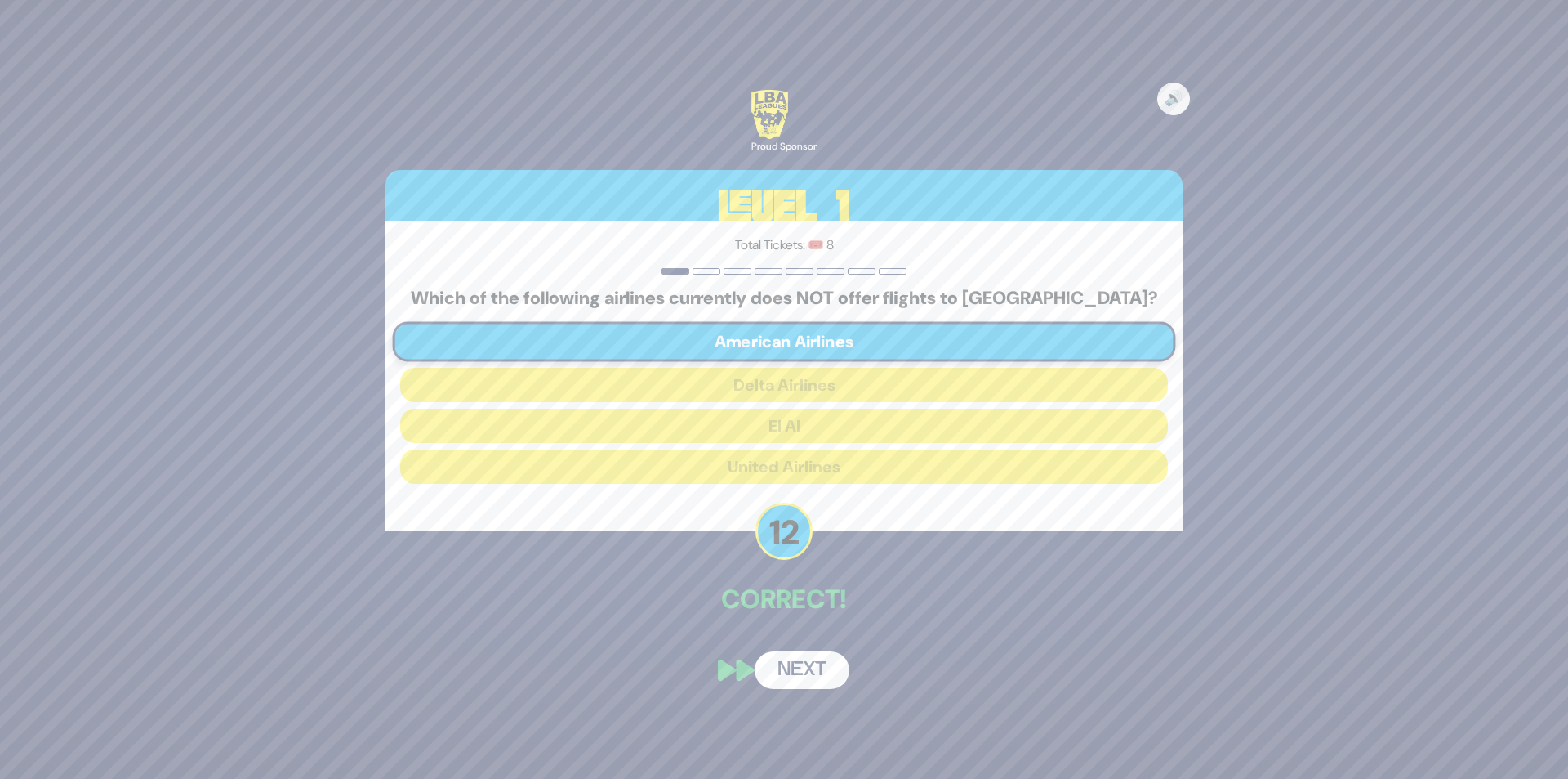
click at [801, 666] on button "Next" at bounding box center [802, 670] width 95 height 37
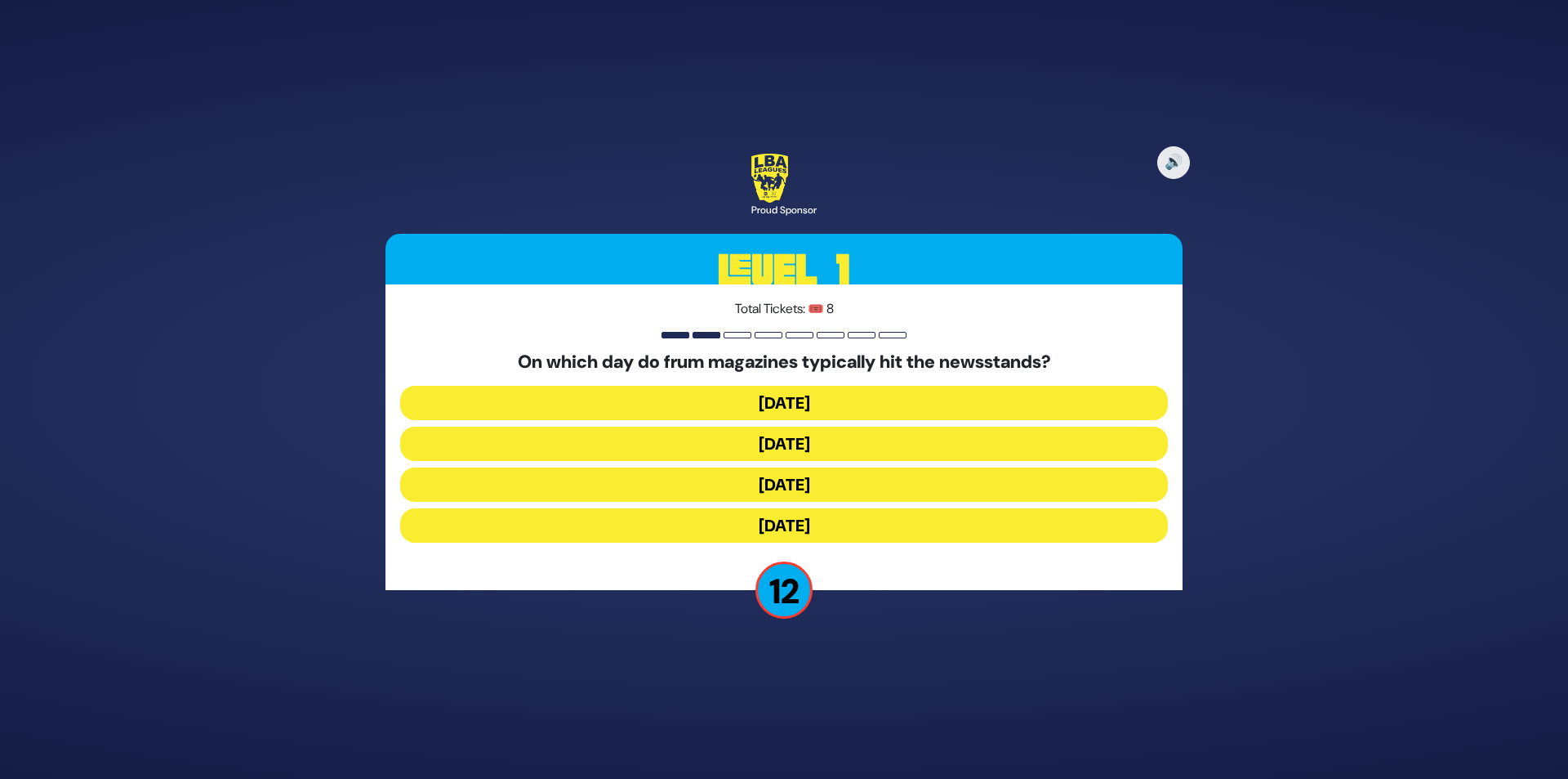
click at [839, 439] on button "[DATE]" at bounding box center [784, 443] width 768 height 34
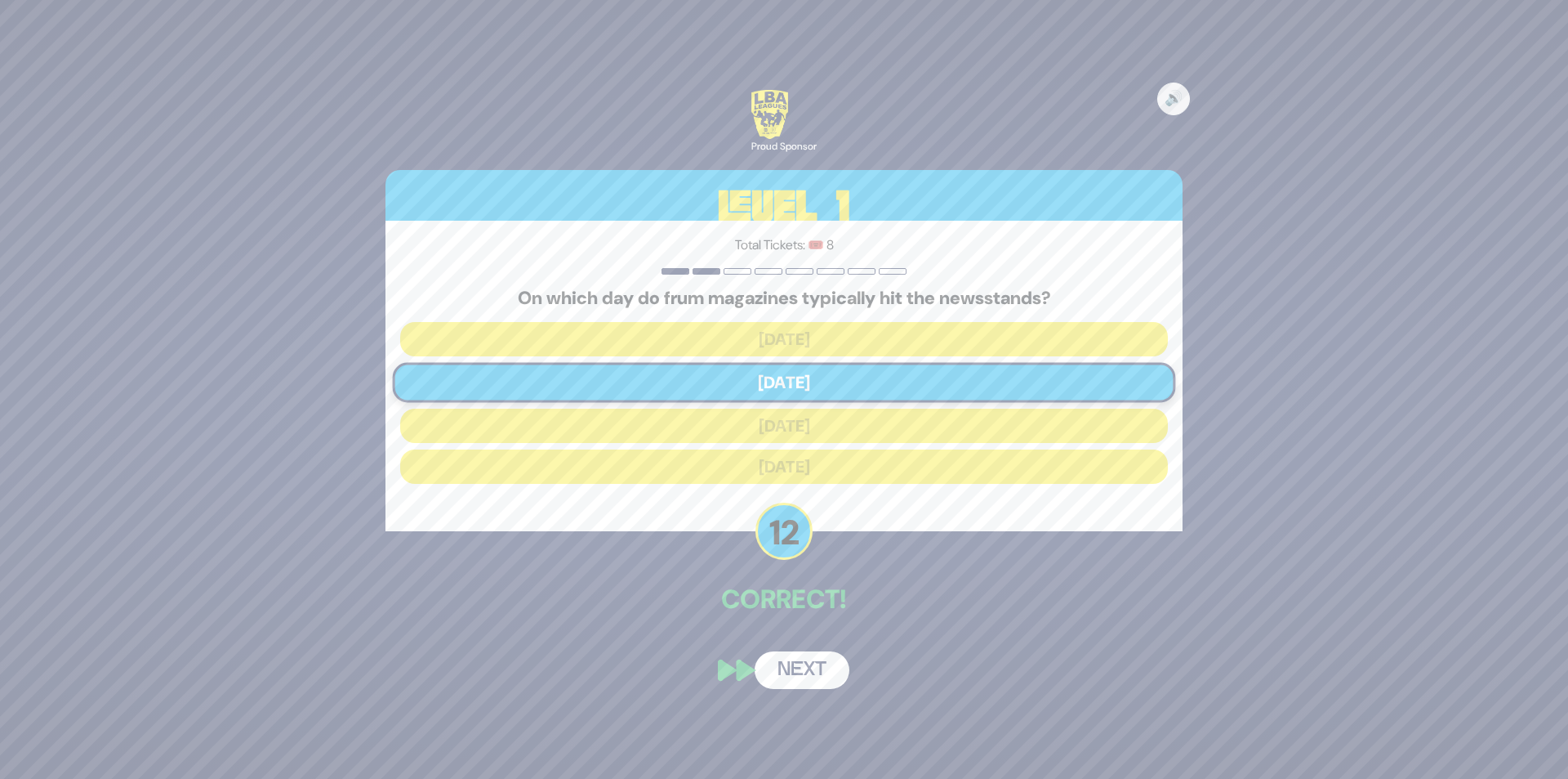
click at [805, 666] on button "Next" at bounding box center [802, 670] width 95 height 37
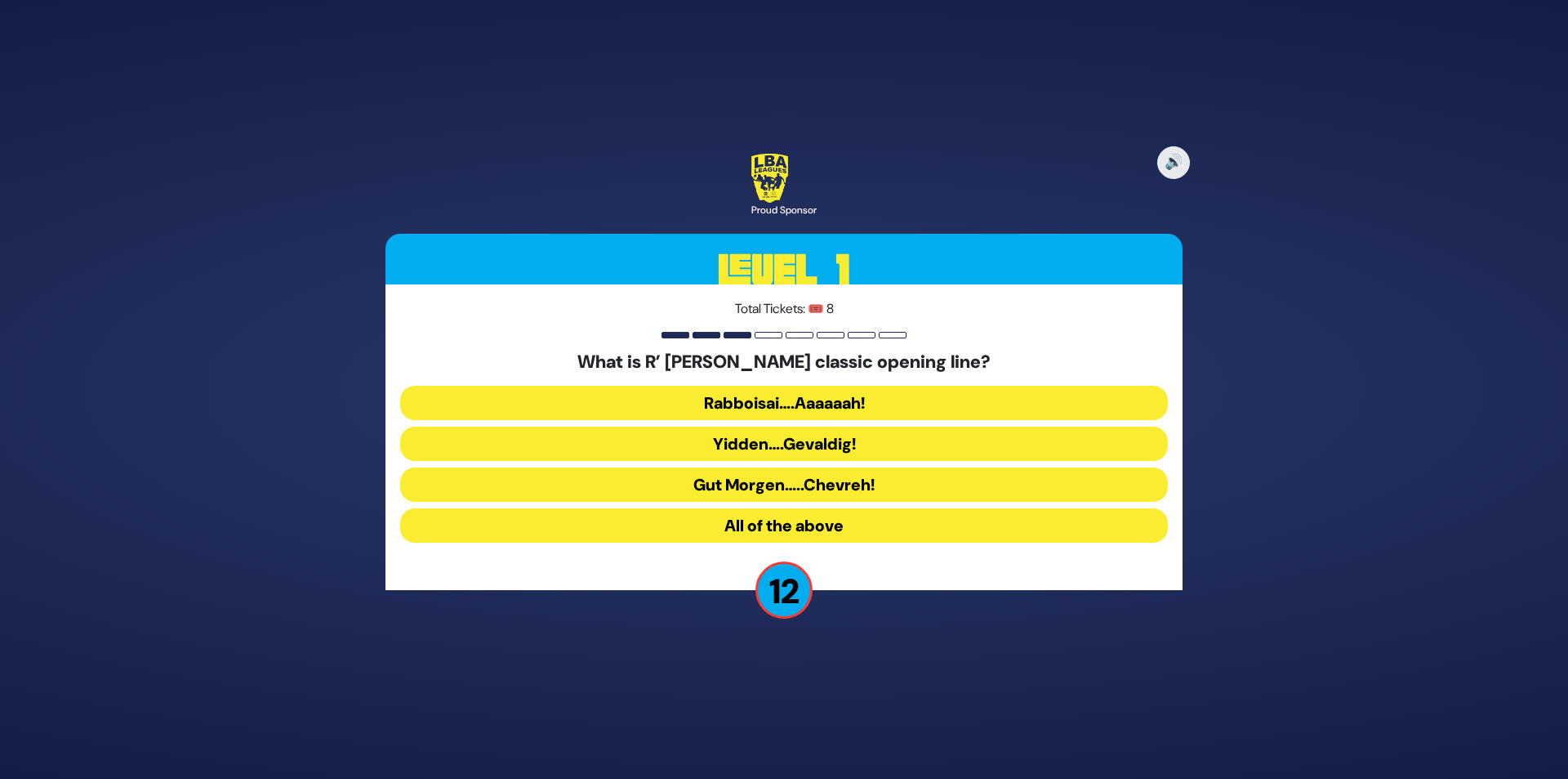
click at [835, 527] on button "All of the above" at bounding box center [784, 525] width 768 height 34
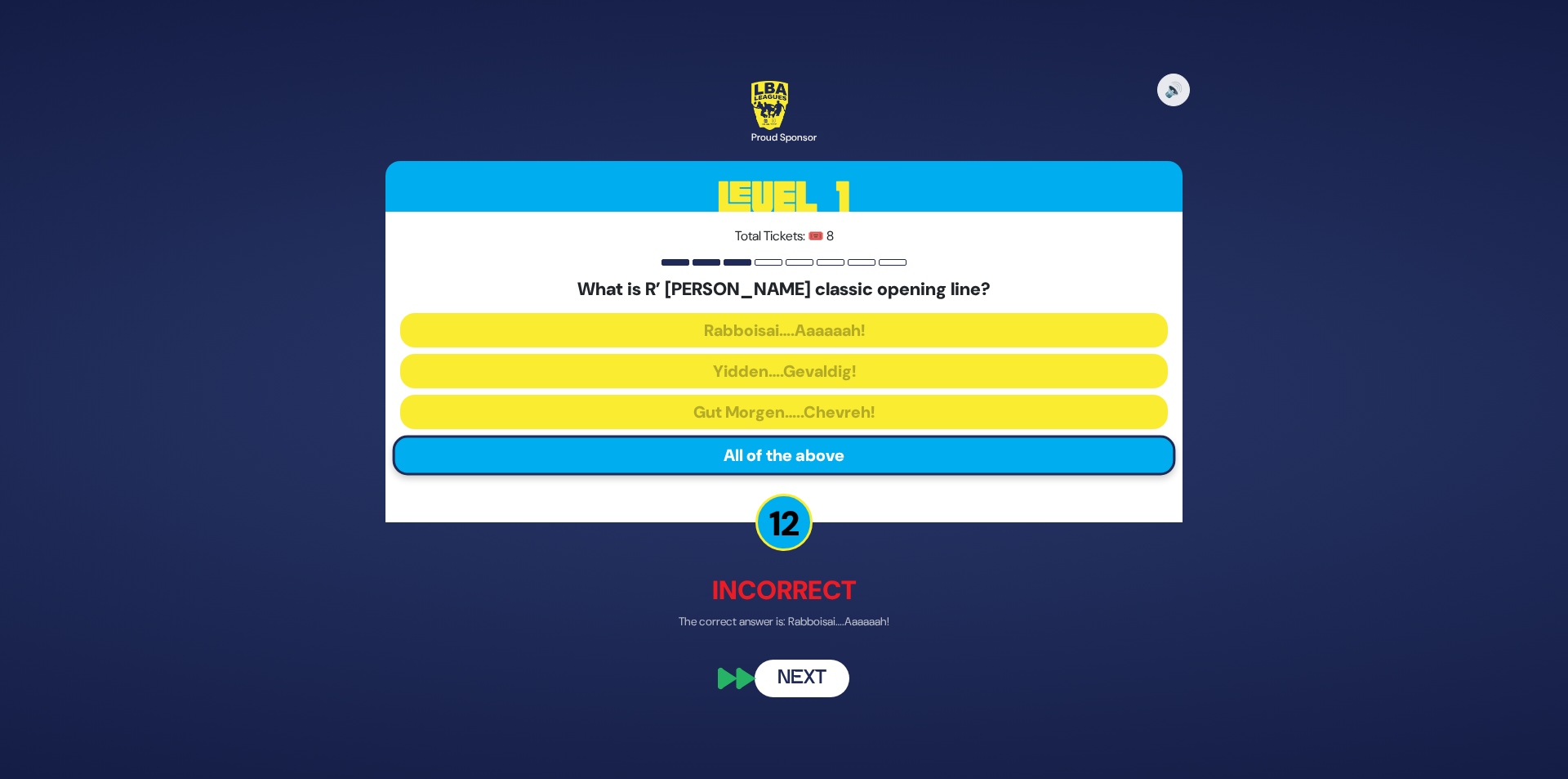
click at [815, 680] on button "Next" at bounding box center [802, 679] width 95 height 37
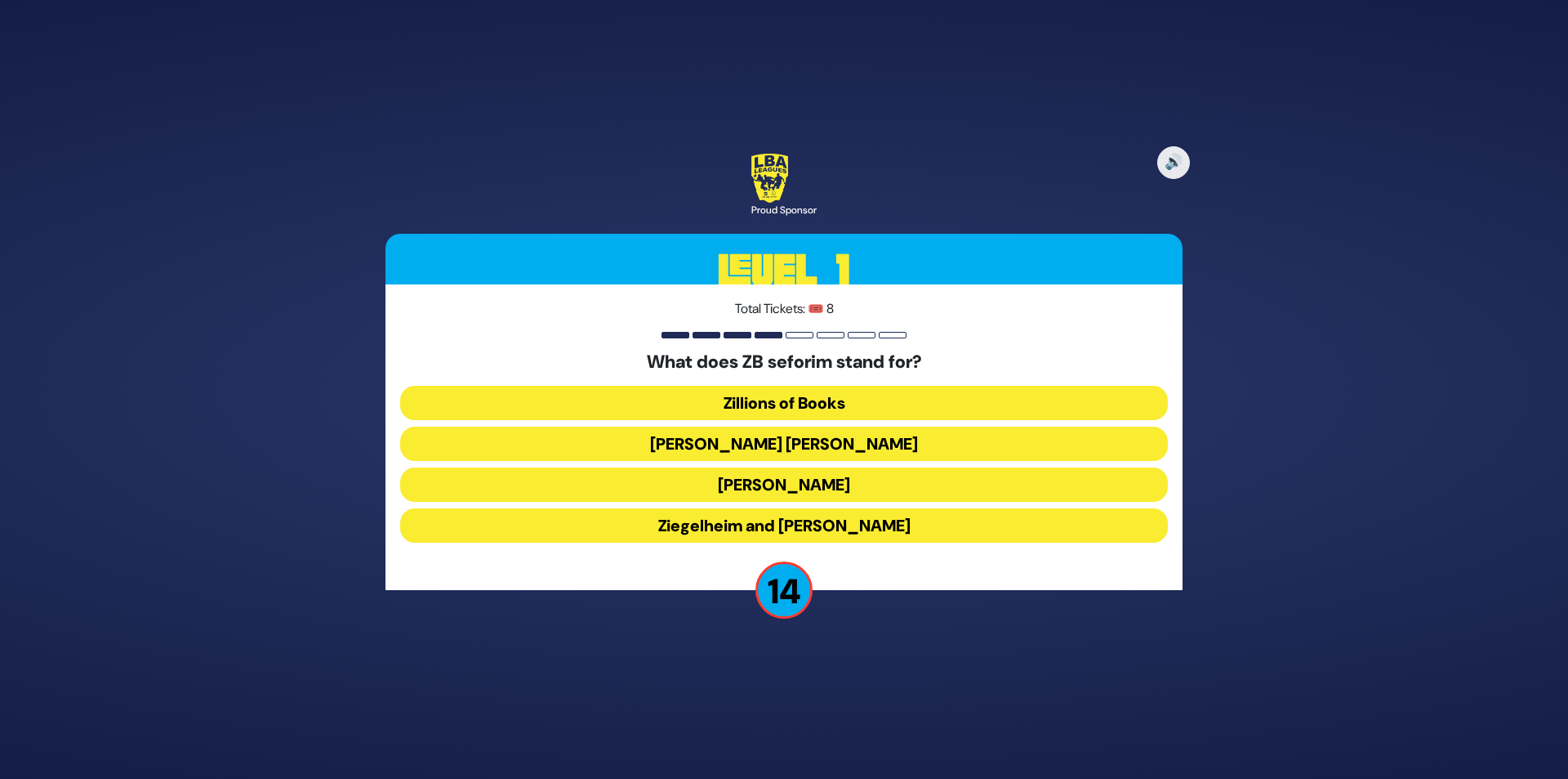
click at [855, 447] on button "[PERSON_NAME] [PERSON_NAME]" at bounding box center [784, 443] width 768 height 34
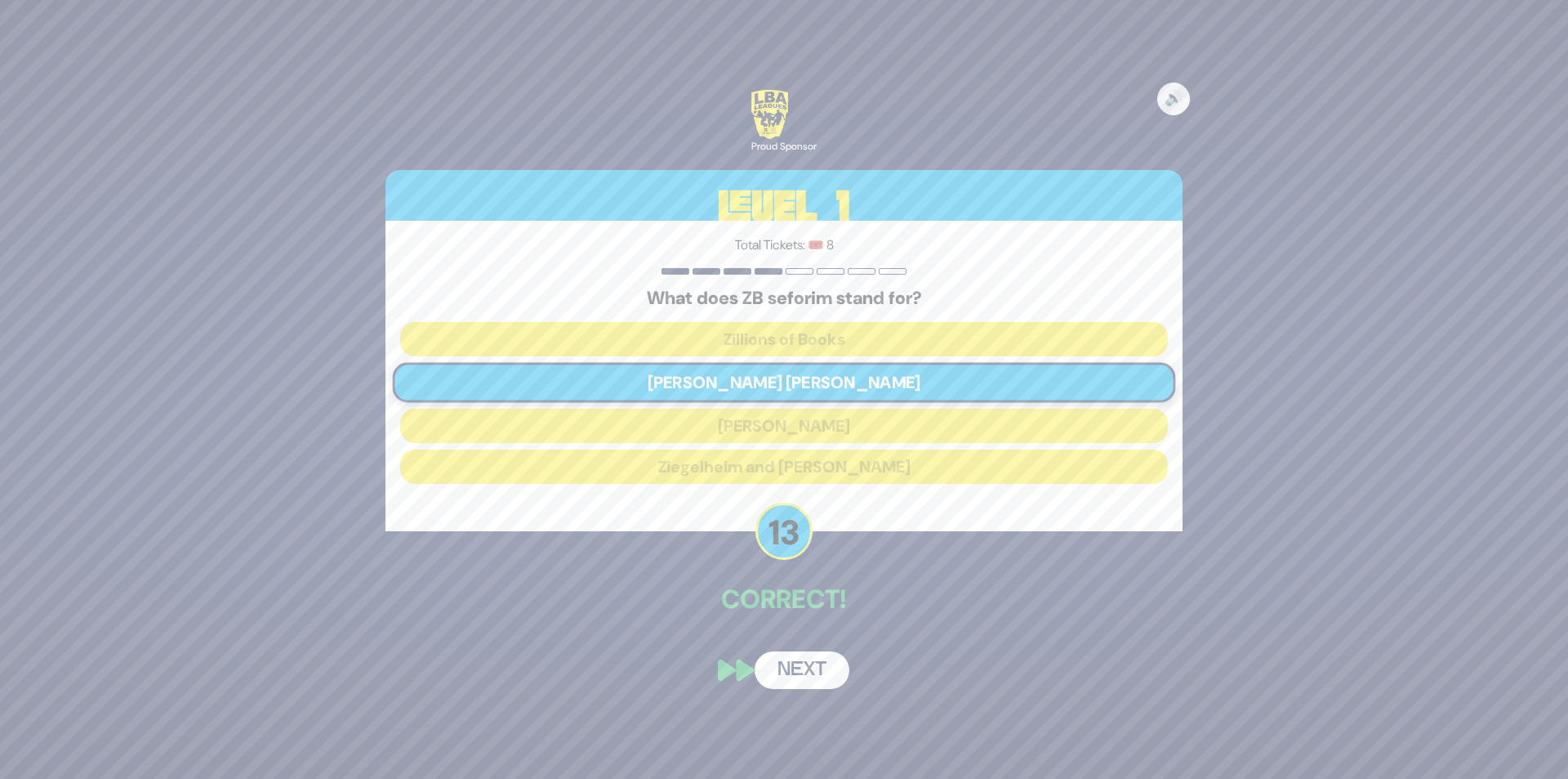
click at [815, 674] on button "Next" at bounding box center [802, 670] width 95 height 37
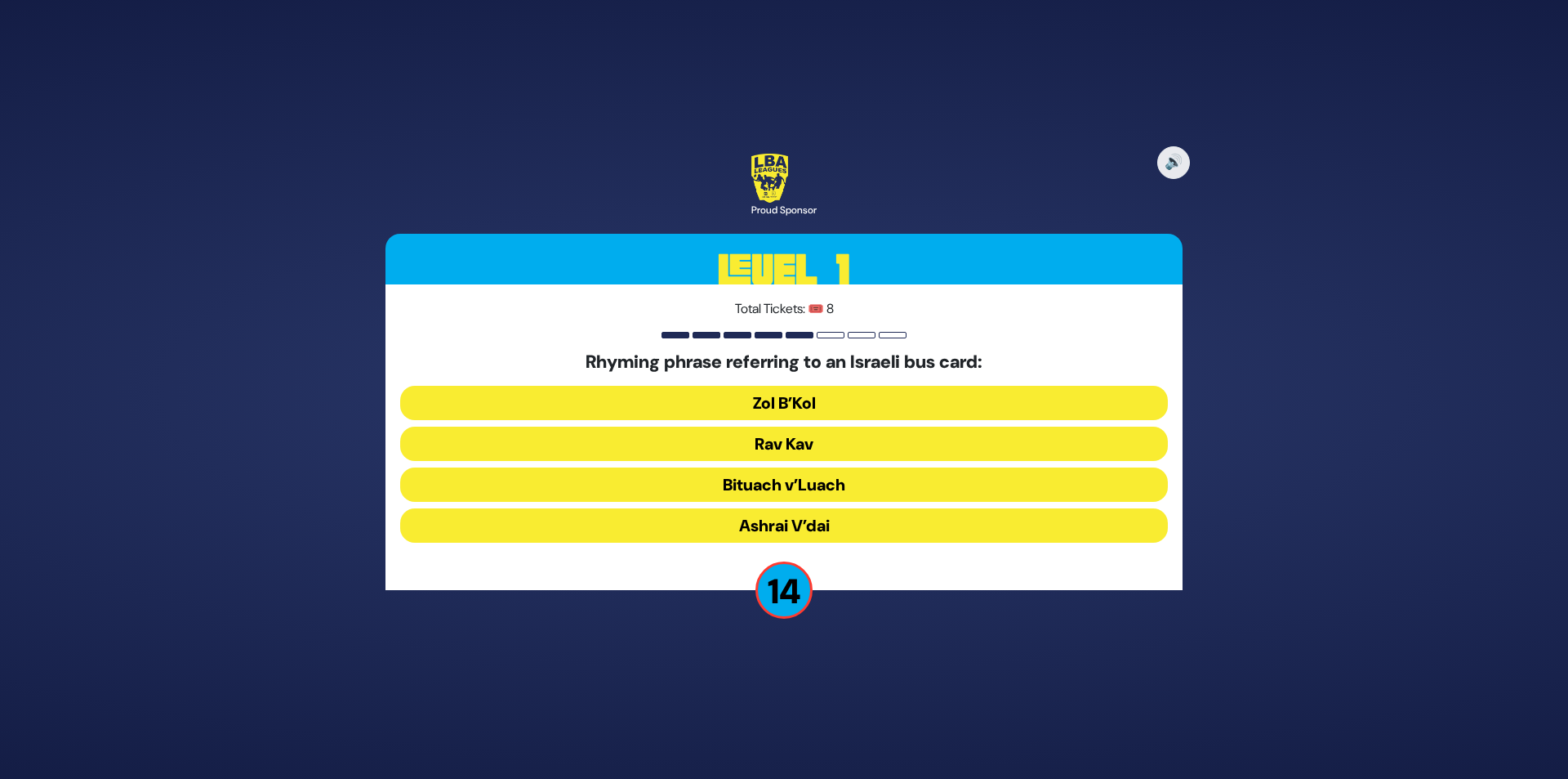
click at [829, 452] on button "Rav Kav" at bounding box center [784, 443] width 768 height 34
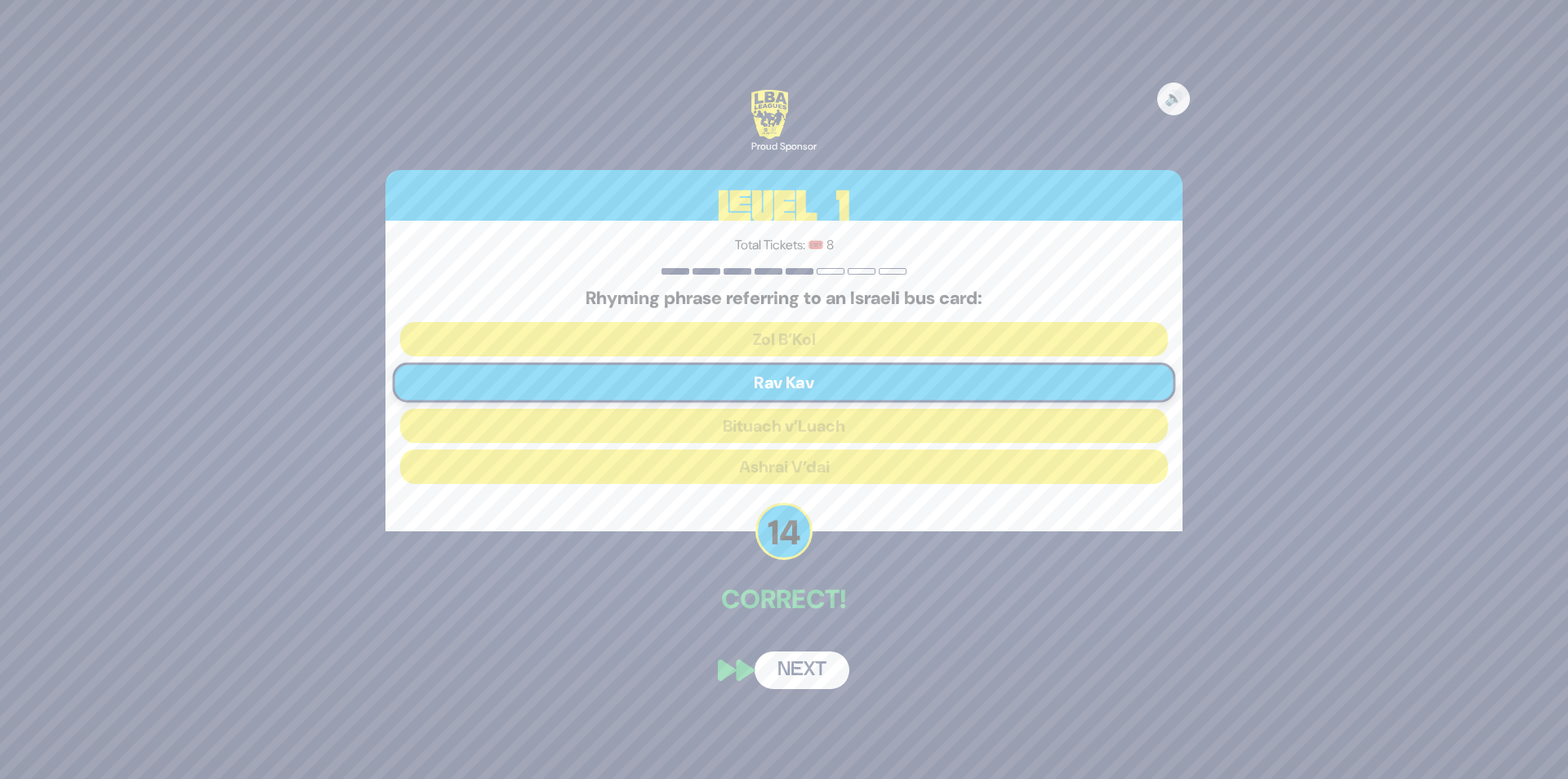
click at [804, 666] on button "Next" at bounding box center [802, 670] width 95 height 37
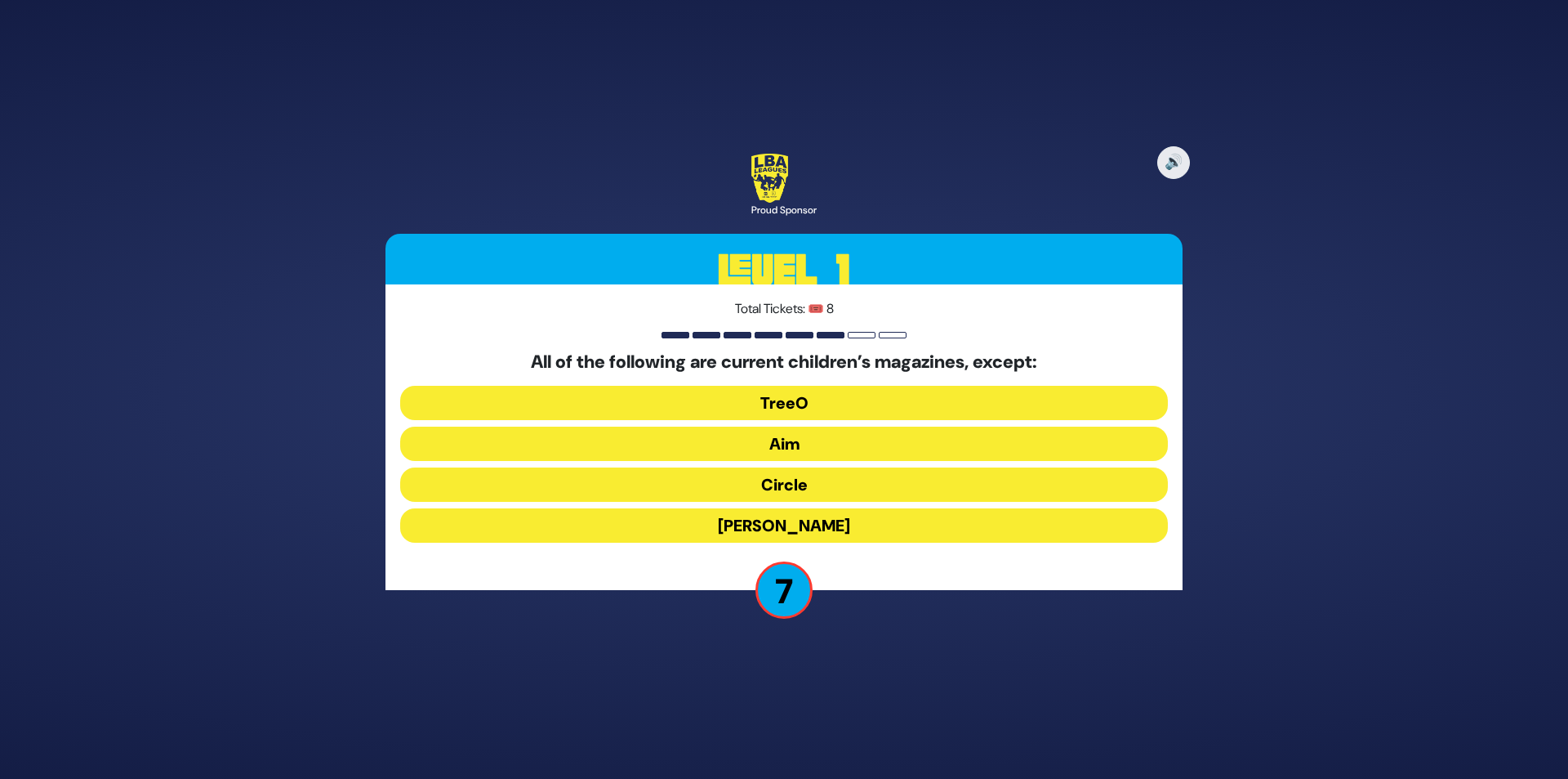
click at [841, 524] on button "[PERSON_NAME]" at bounding box center [784, 525] width 768 height 34
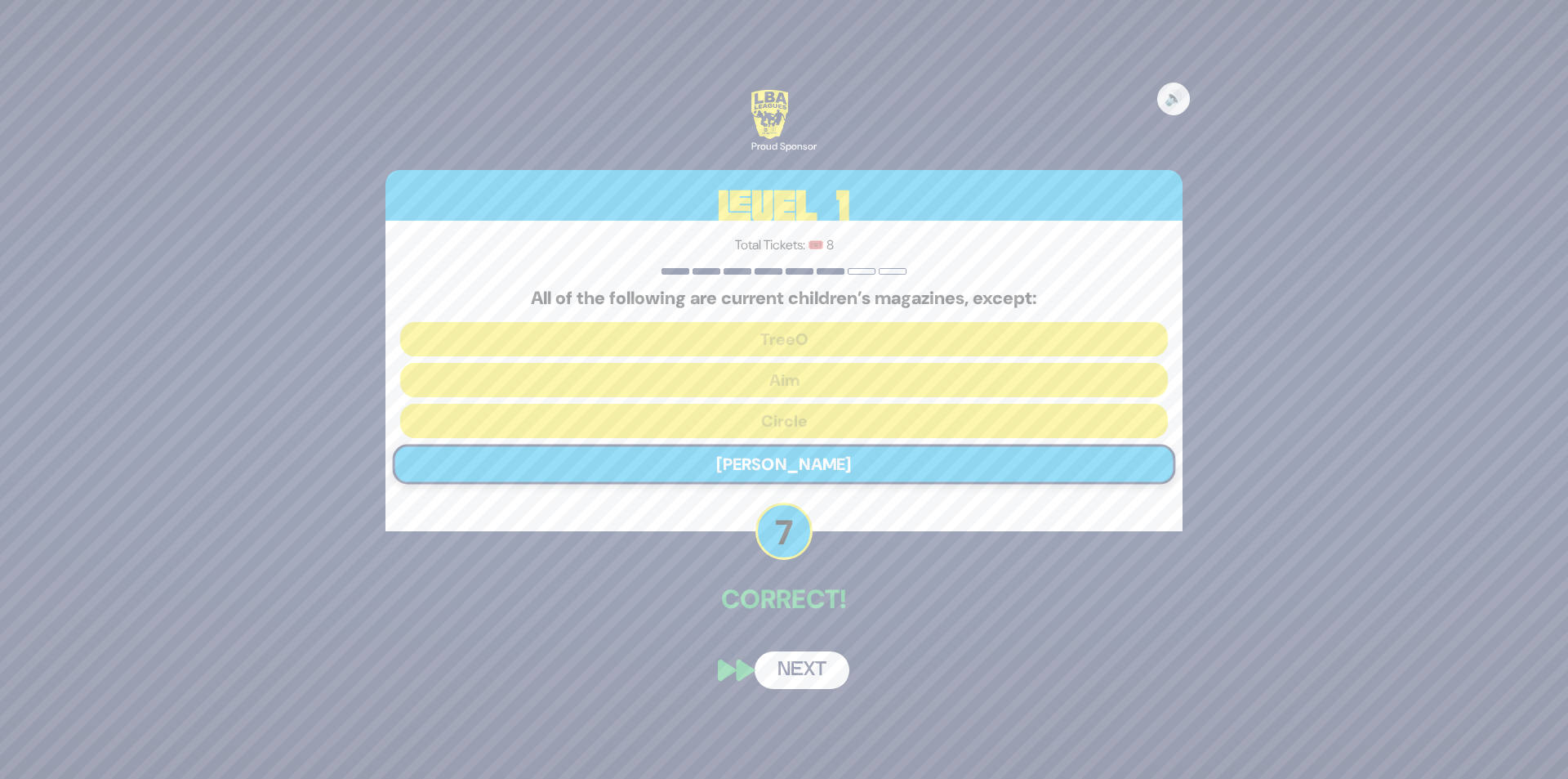
click at [817, 675] on button "Next" at bounding box center [802, 670] width 95 height 37
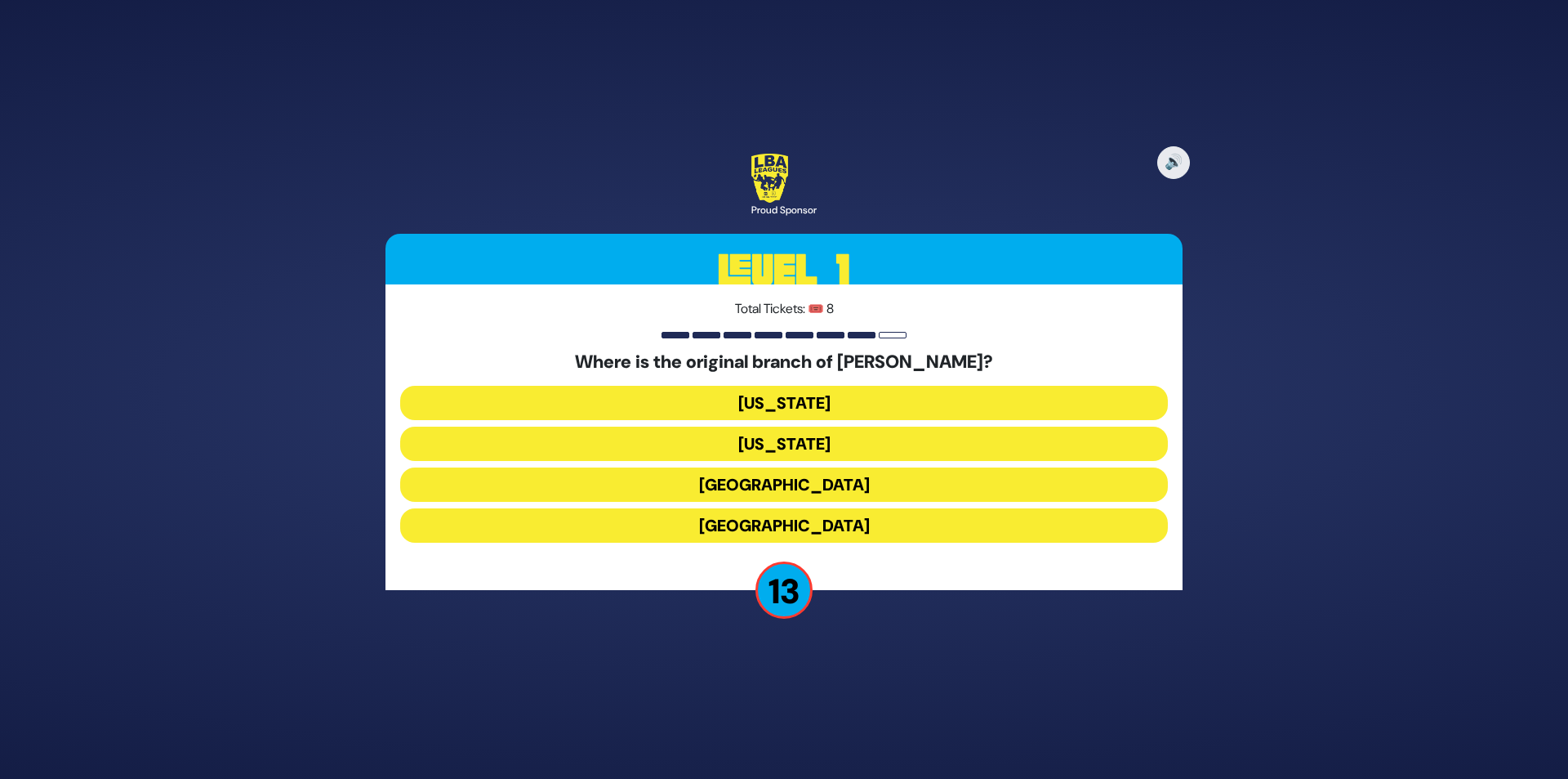
click at [815, 383] on div "Where is the original branch of [PERSON_NAME]? [US_STATE] [US_STATE] [GEOGRAPHI…" at bounding box center [784, 451] width 768 height 197
click at [815, 396] on button "[US_STATE]" at bounding box center [784, 403] width 768 height 34
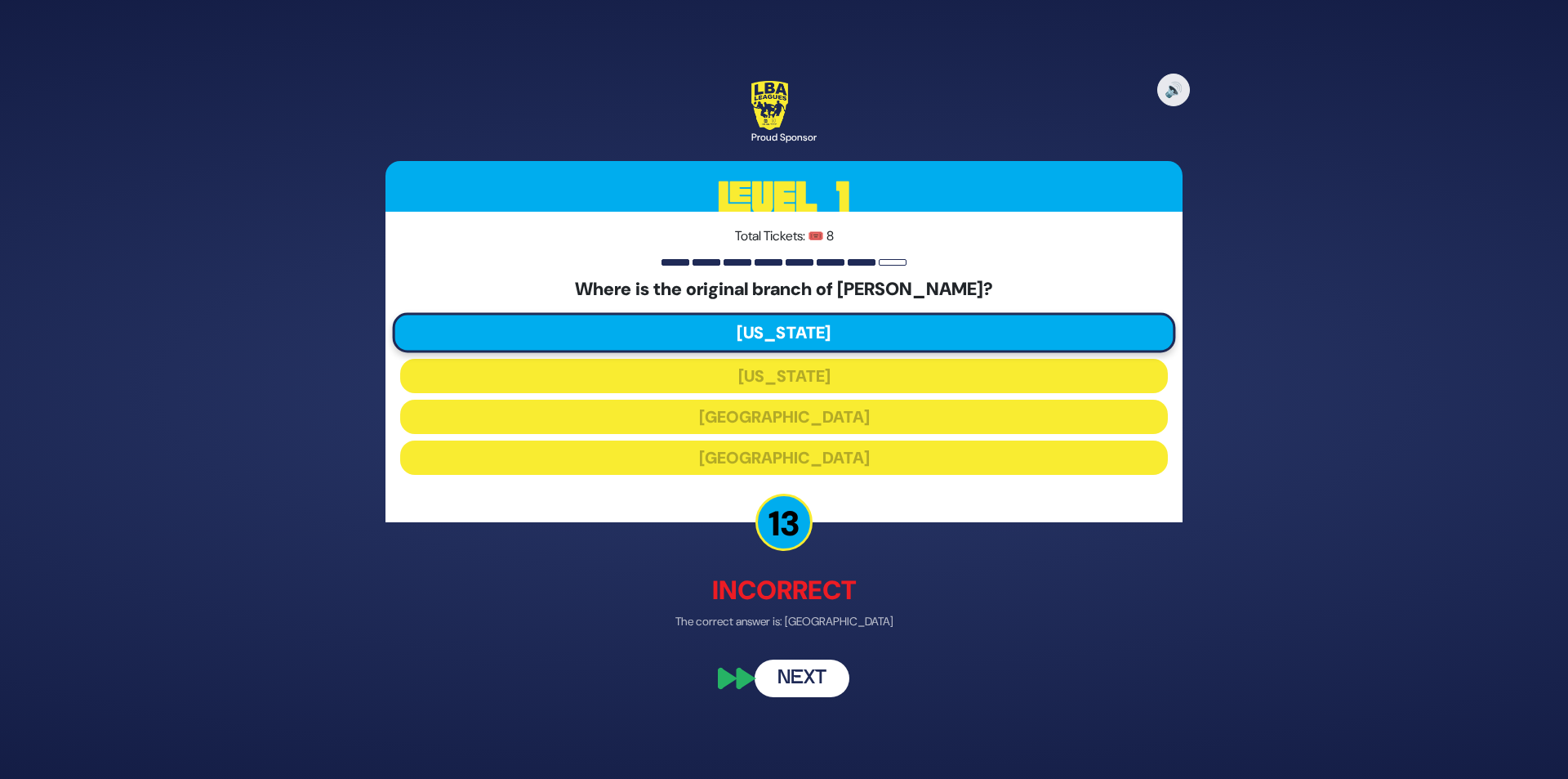
click at [812, 677] on button "Next" at bounding box center [802, 679] width 95 height 37
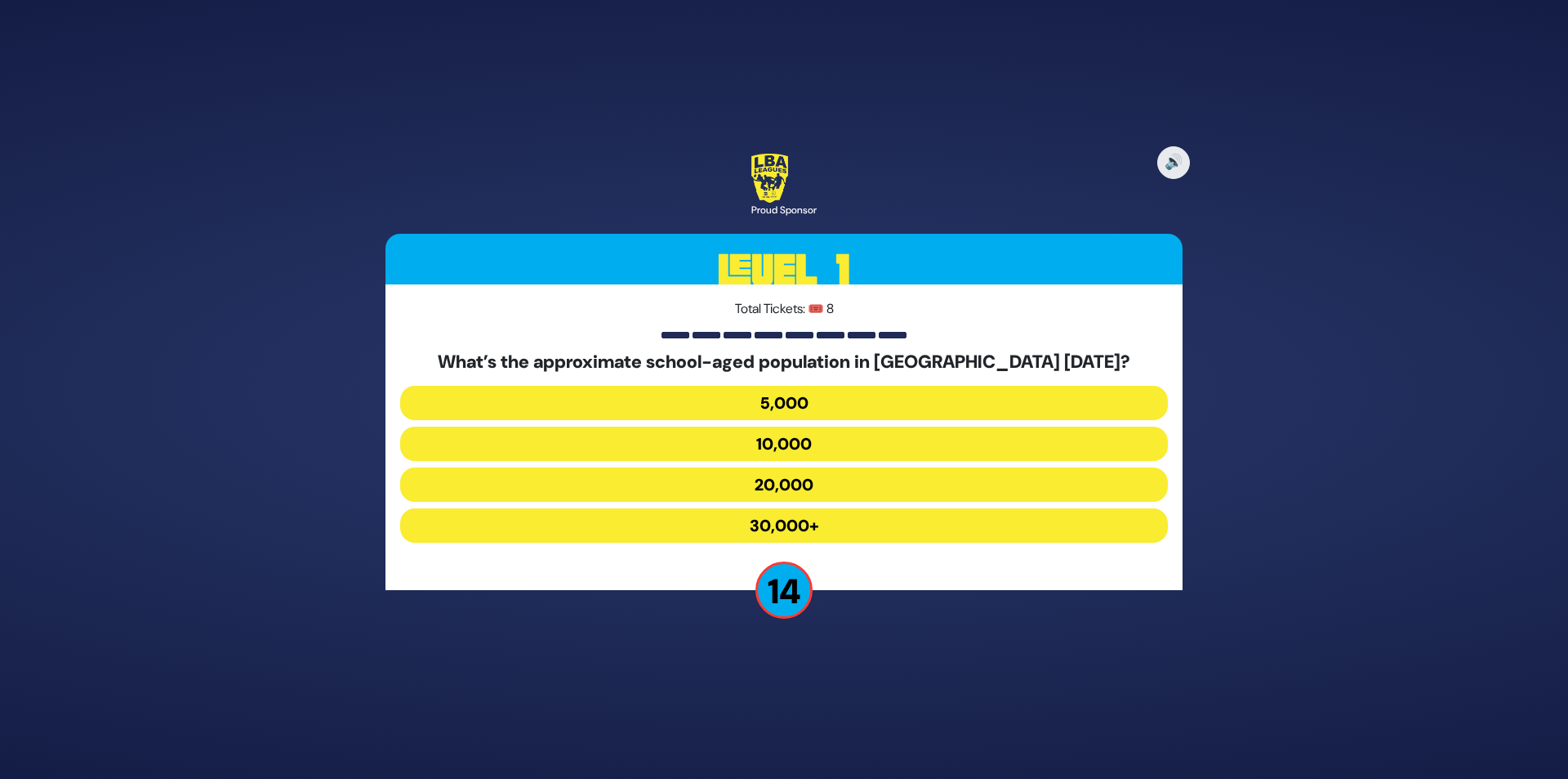
click at [829, 455] on button "10,000" at bounding box center [784, 443] width 768 height 34
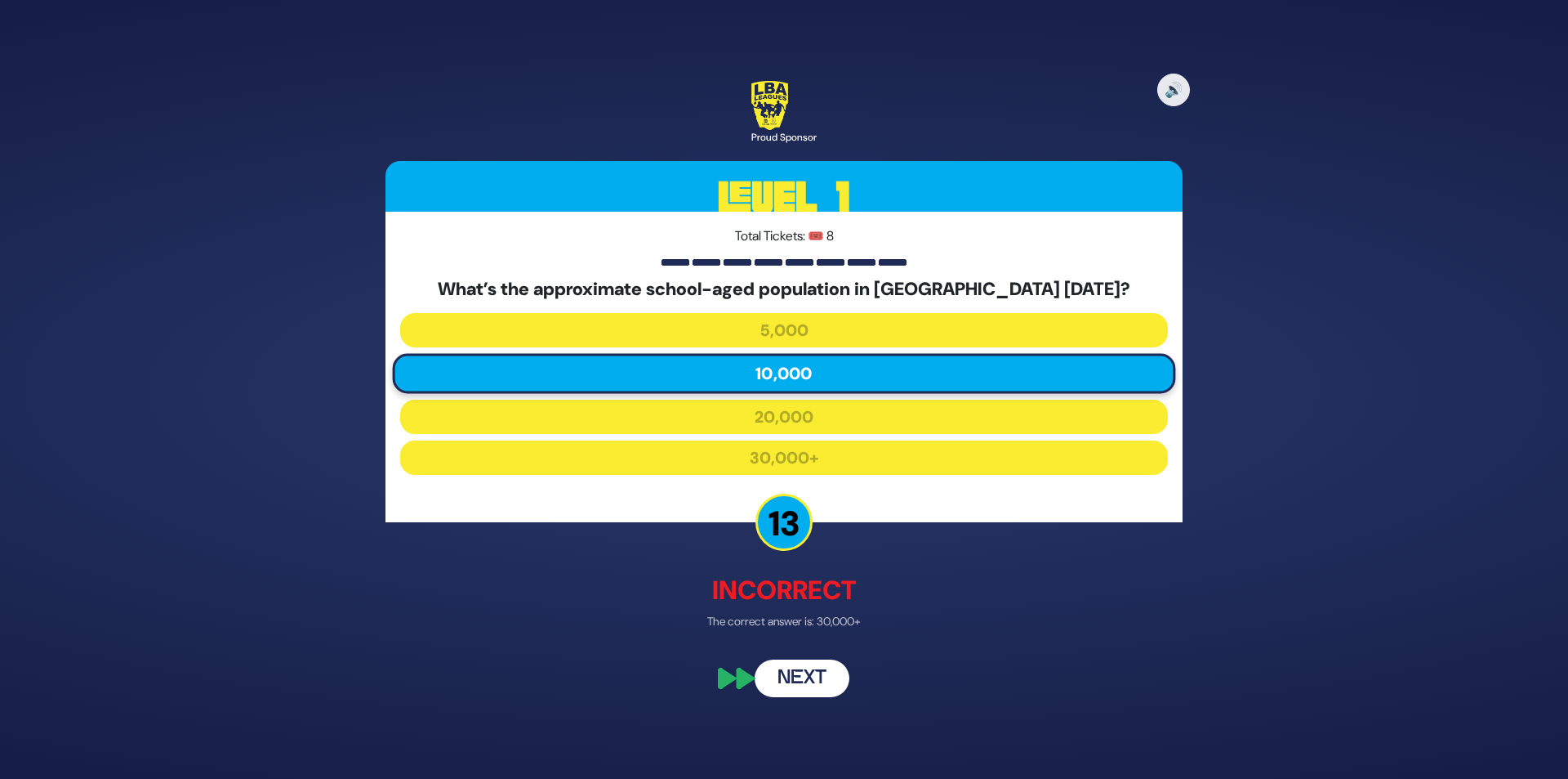
click at [815, 640] on div "🔊 Proud Sponsor Level 1 Total Tickets: 🎟️ 8 What’s the approximate school-aged …" at bounding box center [784, 389] width 836 height 656
click at [819, 672] on button "Next" at bounding box center [802, 679] width 95 height 37
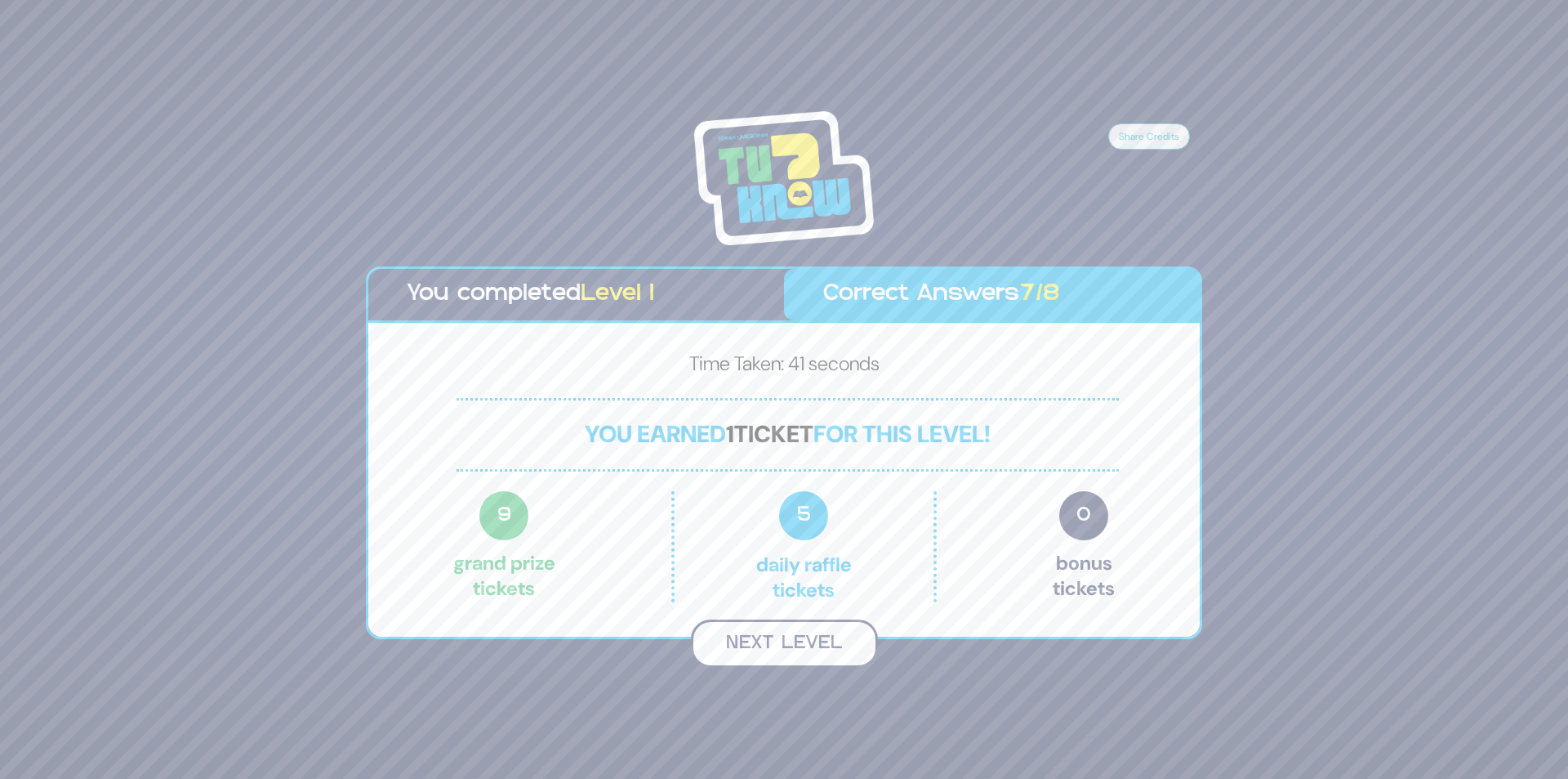
click at [819, 649] on button "Next Level" at bounding box center [784, 643] width 187 height 48
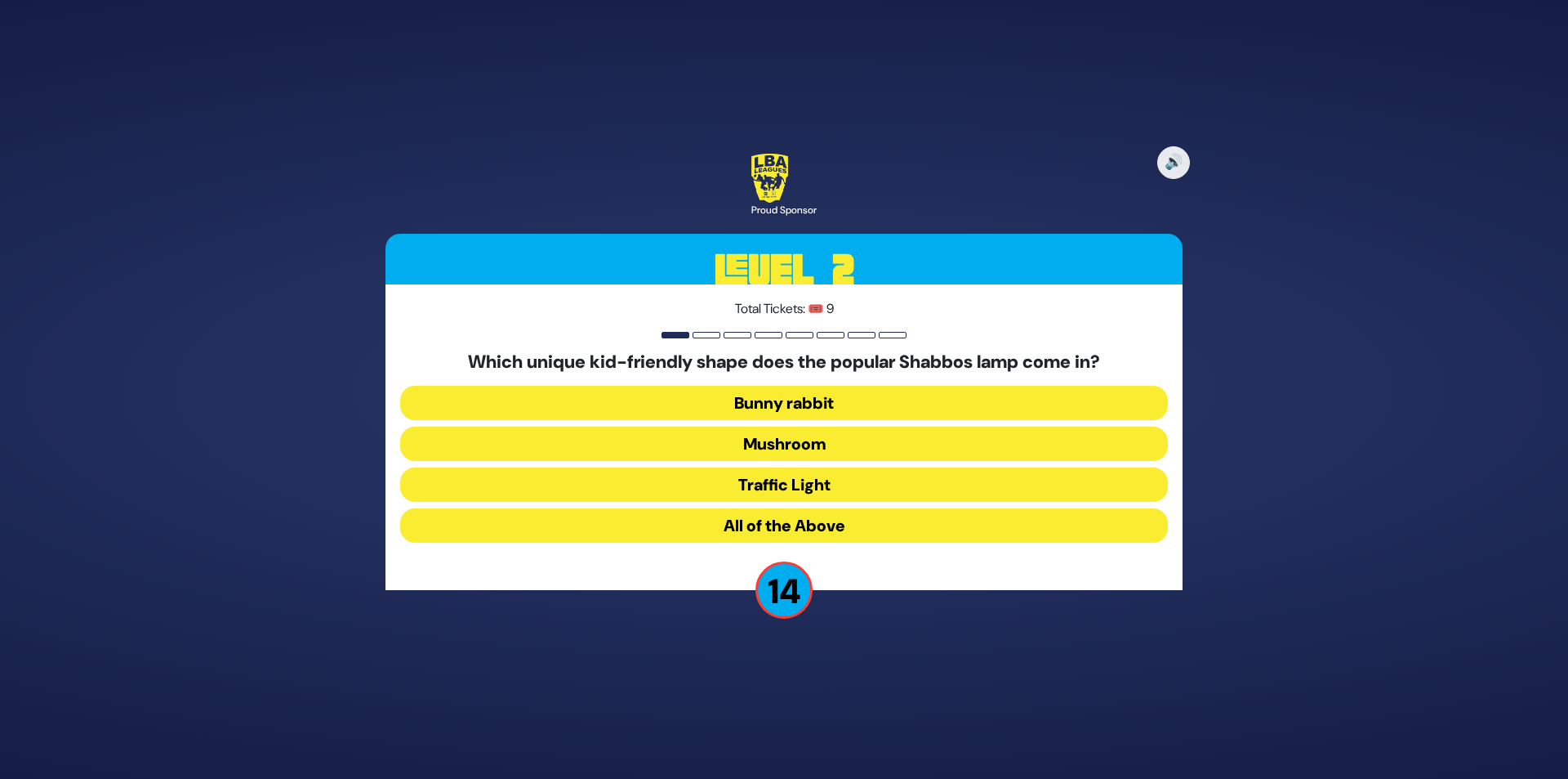
click at [829, 448] on button "Mushroom" at bounding box center [784, 443] width 768 height 34
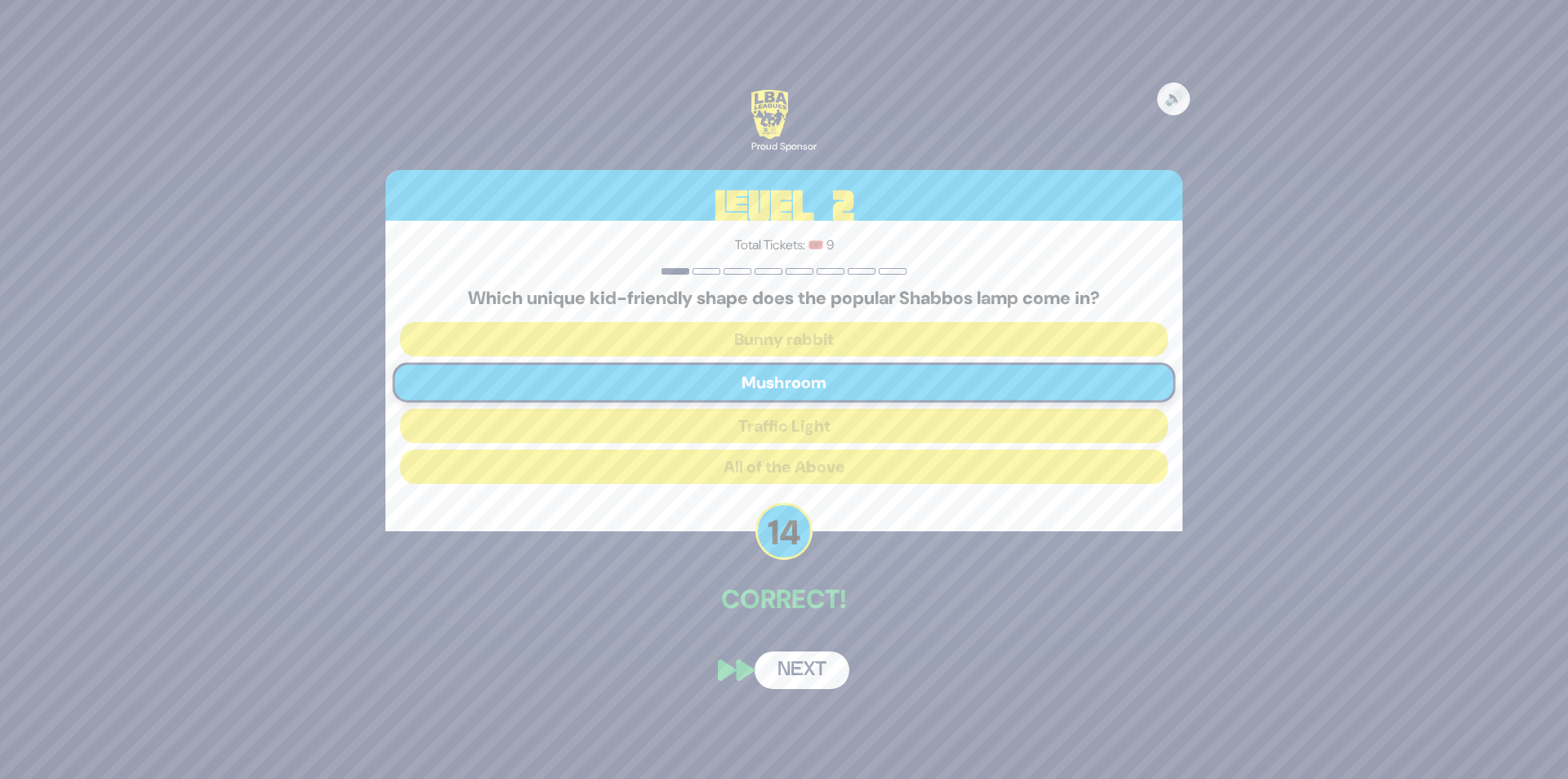
click at [779, 672] on button "Next" at bounding box center [802, 670] width 95 height 37
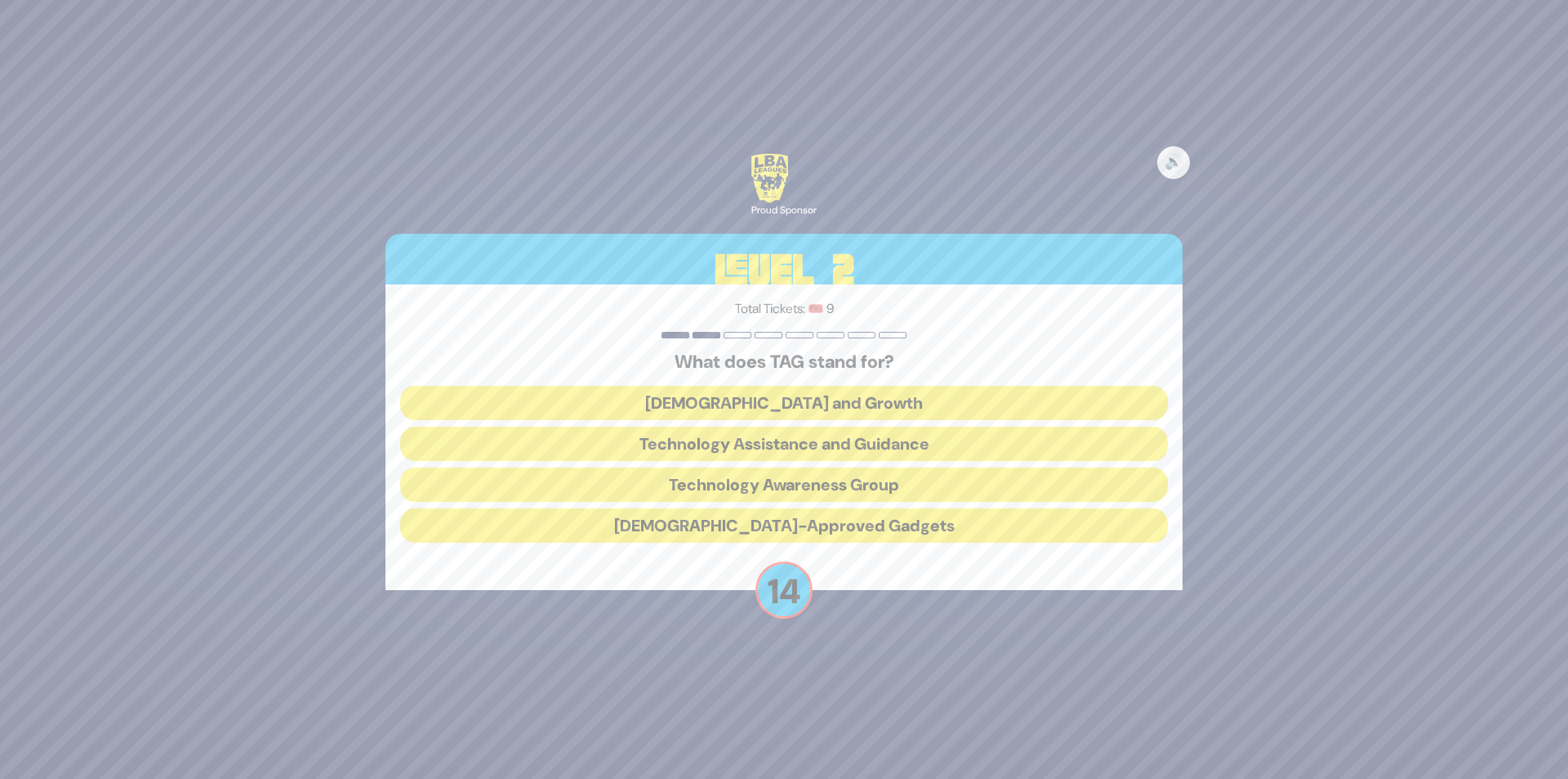
drag, startPoint x: 776, startPoint y: 485, endPoint x: 800, endPoint y: 578, distance: 96.0
click at [776, 486] on button "Technology Awareness Group" at bounding box center [784, 484] width 768 height 34
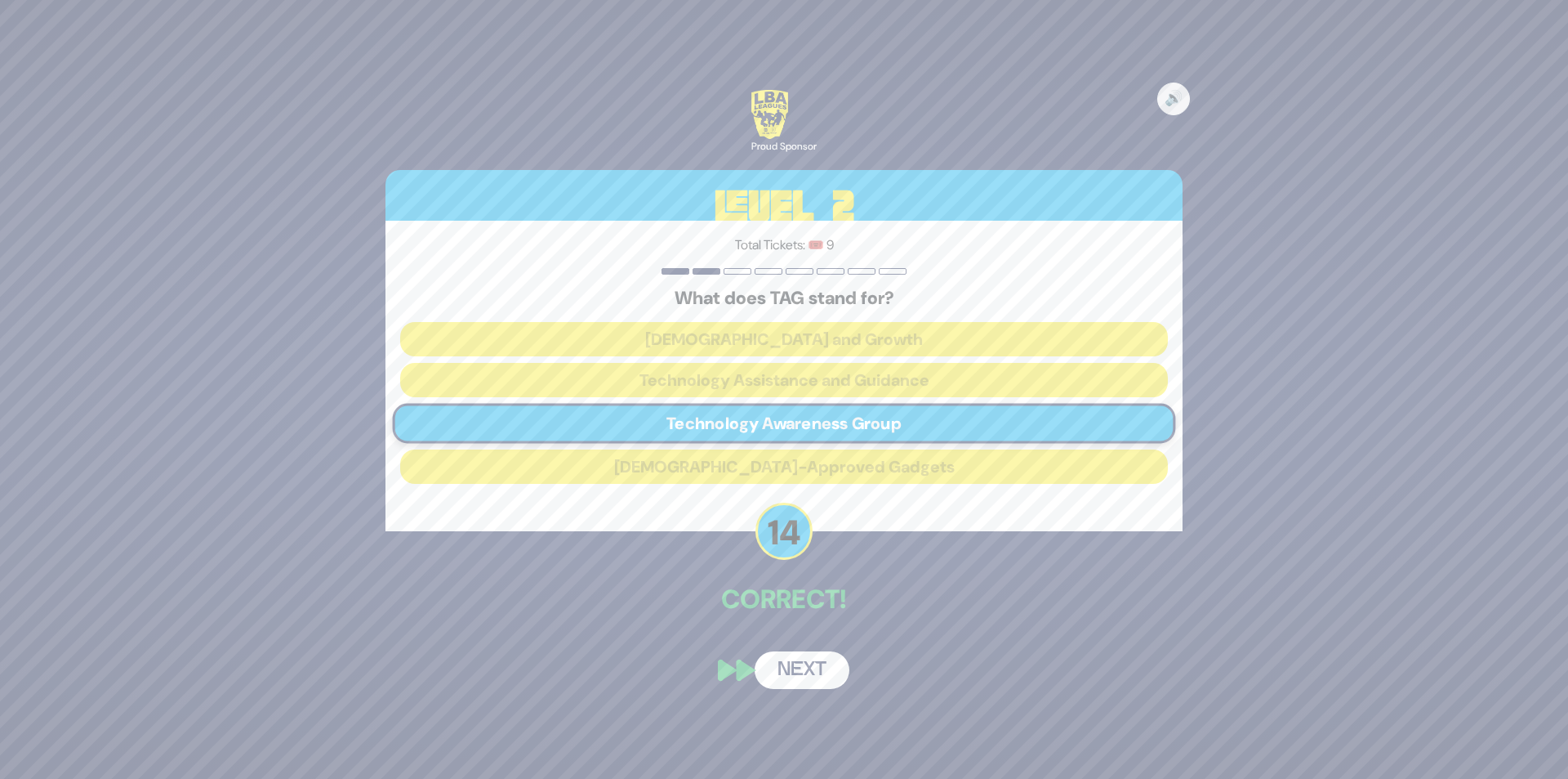
click at [798, 669] on button "Next" at bounding box center [802, 670] width 95 height 37
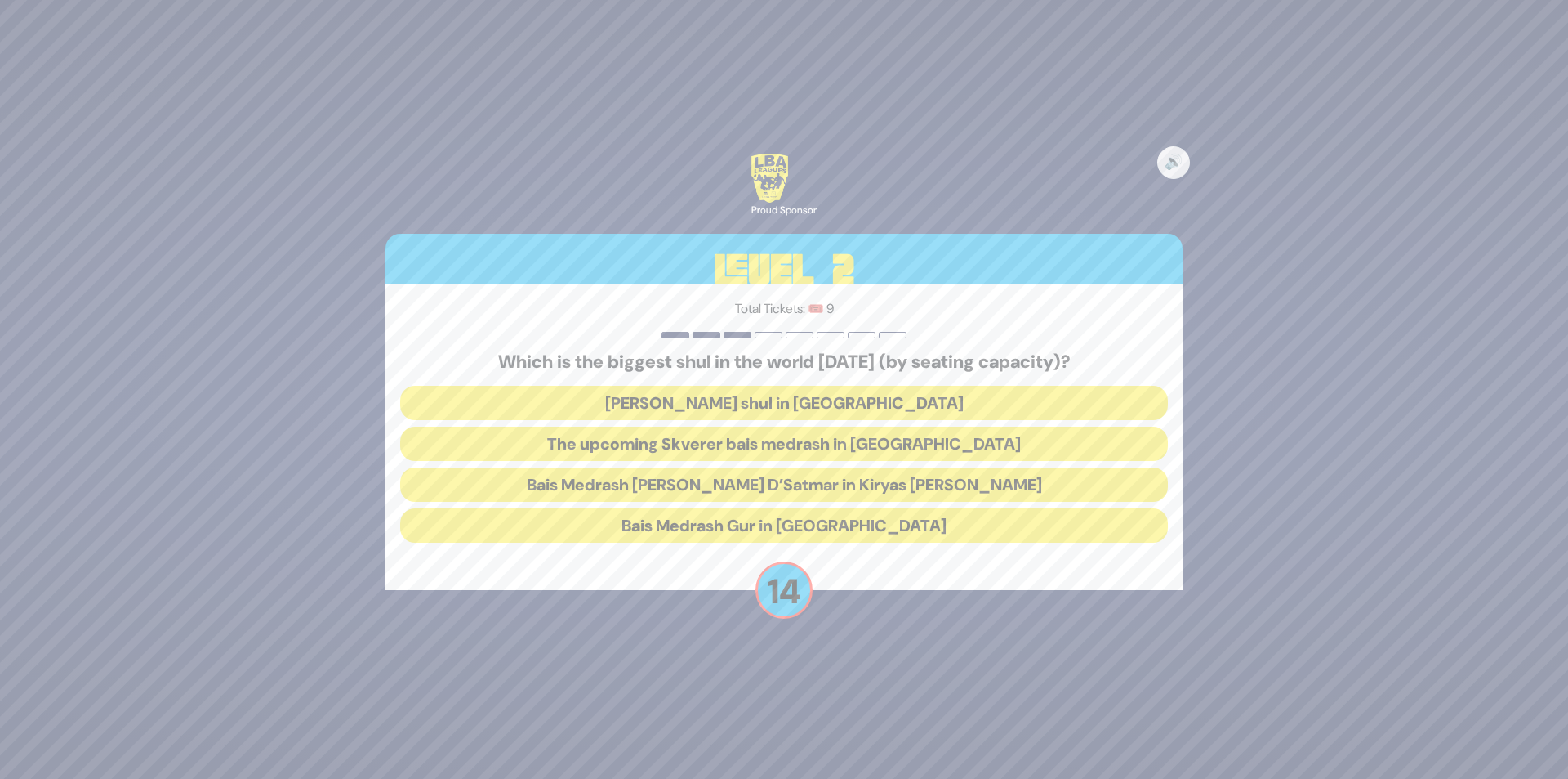
click at [795, 406] on button "[PERSON_NAME] shul in [GEOGRAPHIC_DATA]" at bounding box center [784, 403] width 768 height 34
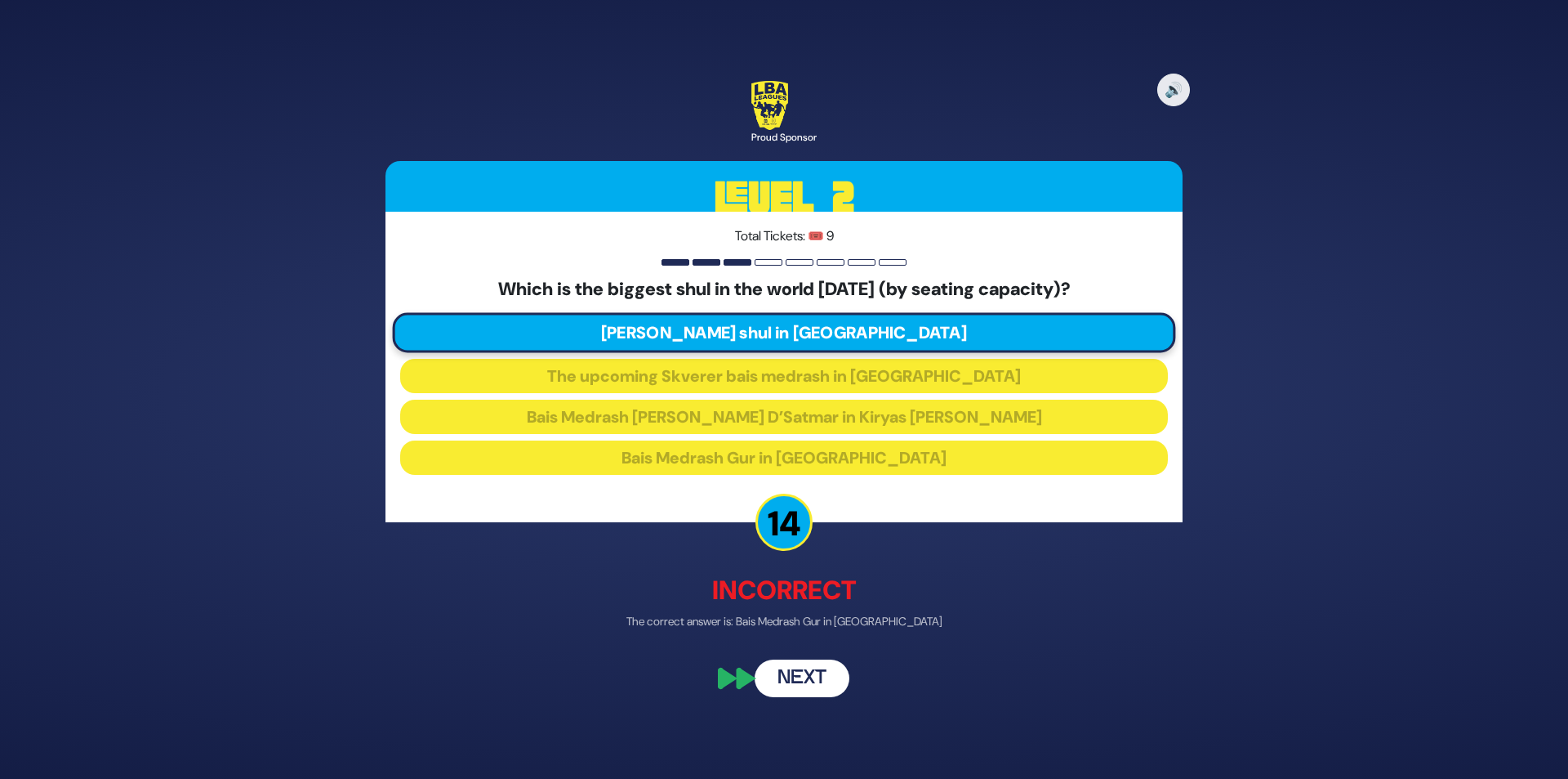
click at [809, 673] on button "Next" at bounding box center [802, 679] width 95 height 37
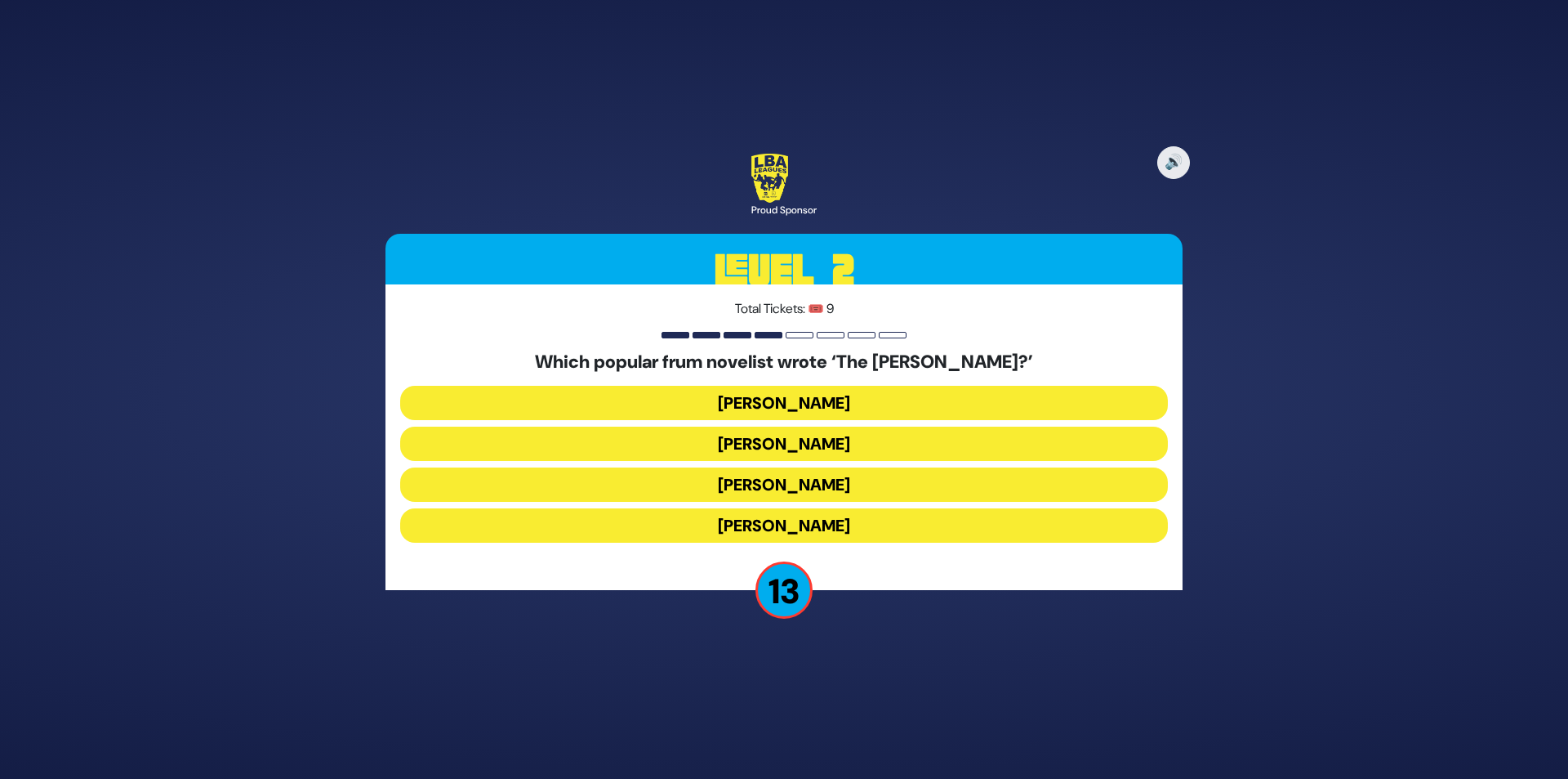
click at [794, 482] on button "[PERSON_NAME]" at bounding box center [784, 484] width 768 height 34
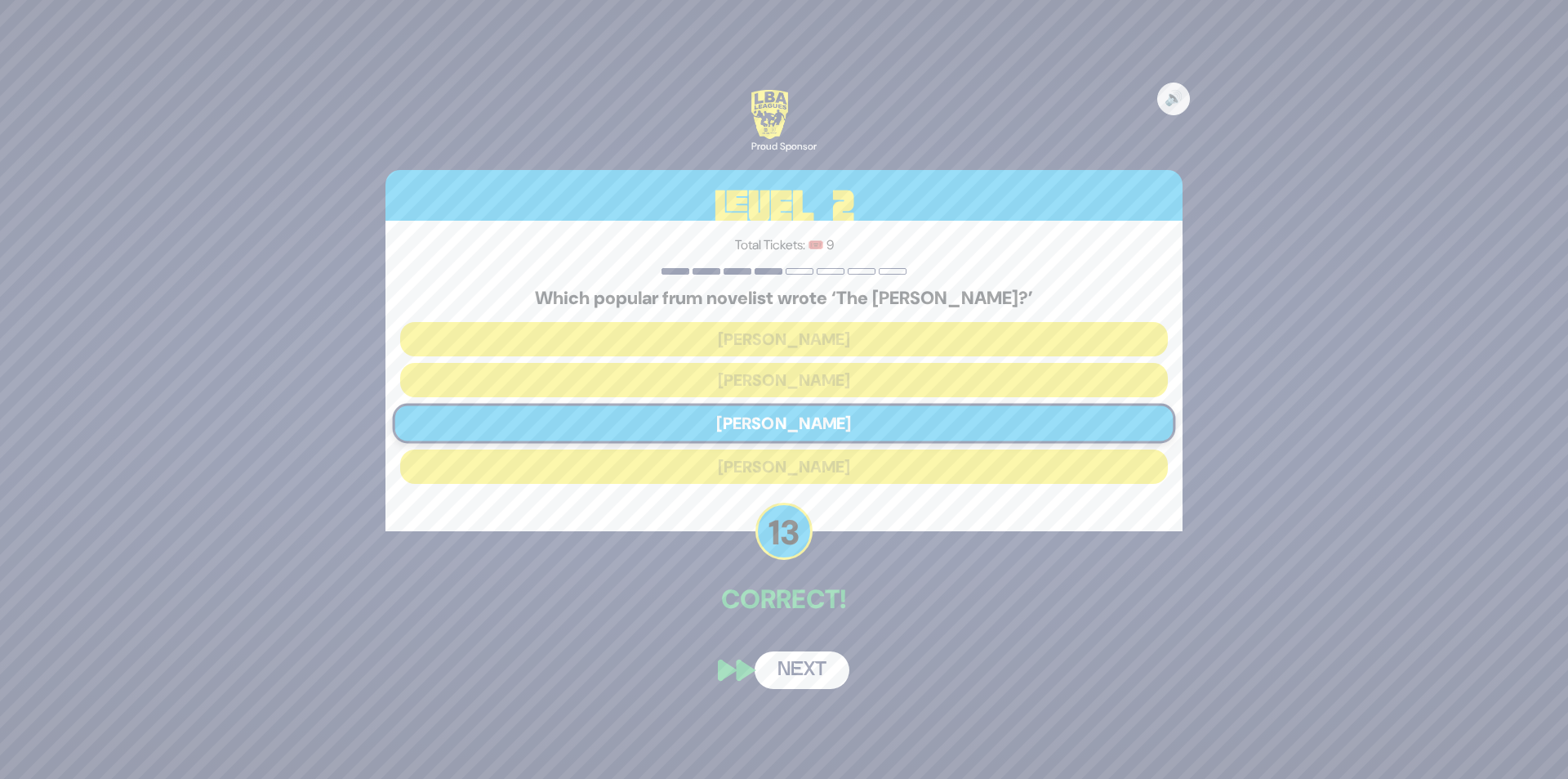
click at [808, 671] on button "Next" at bounding box center [802, 670] width 95 height 37
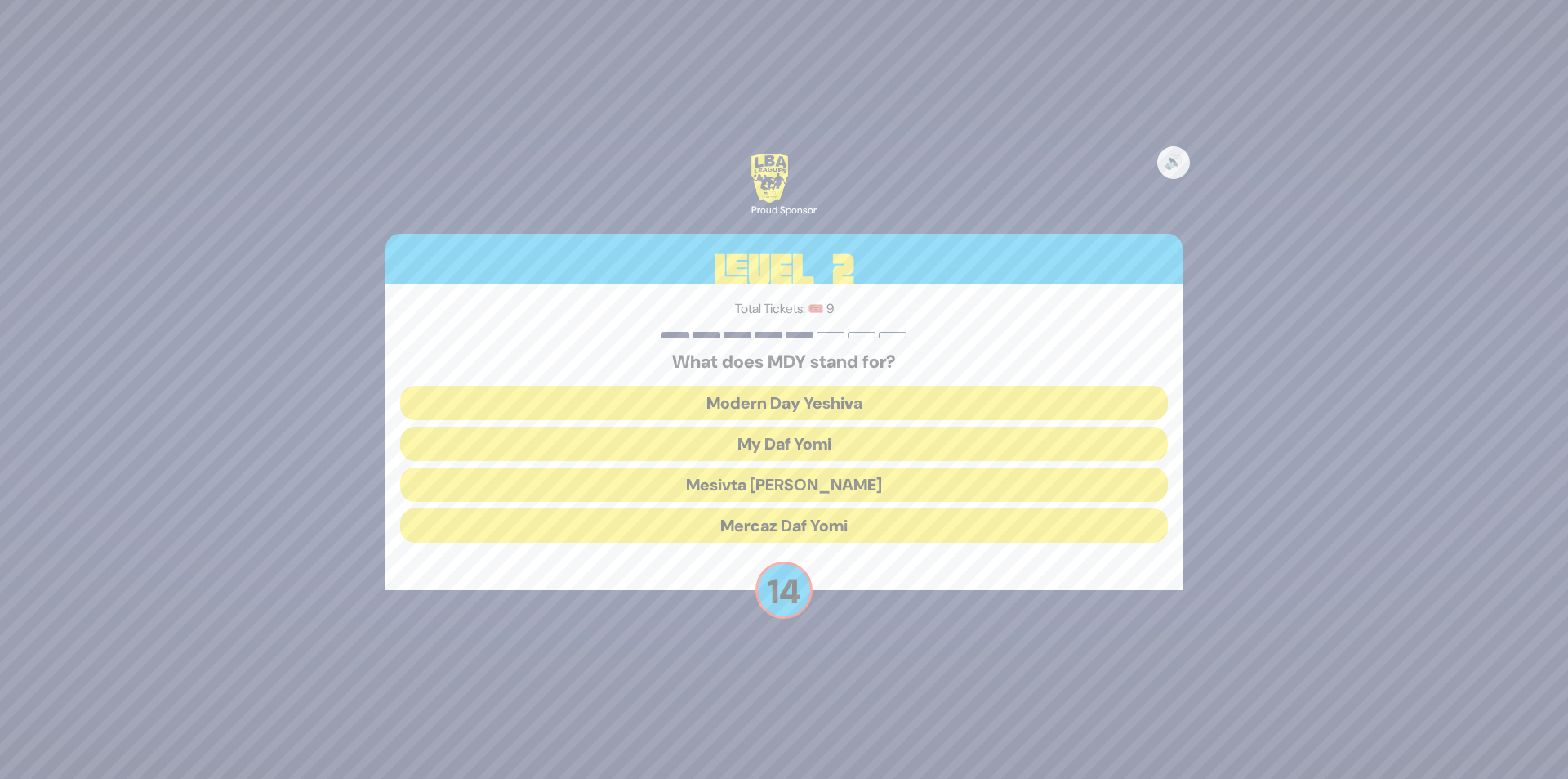
click at [820, 515] on button "Mercaz Daf Yomi" at bounding box center [784, 525] width 768 height 34
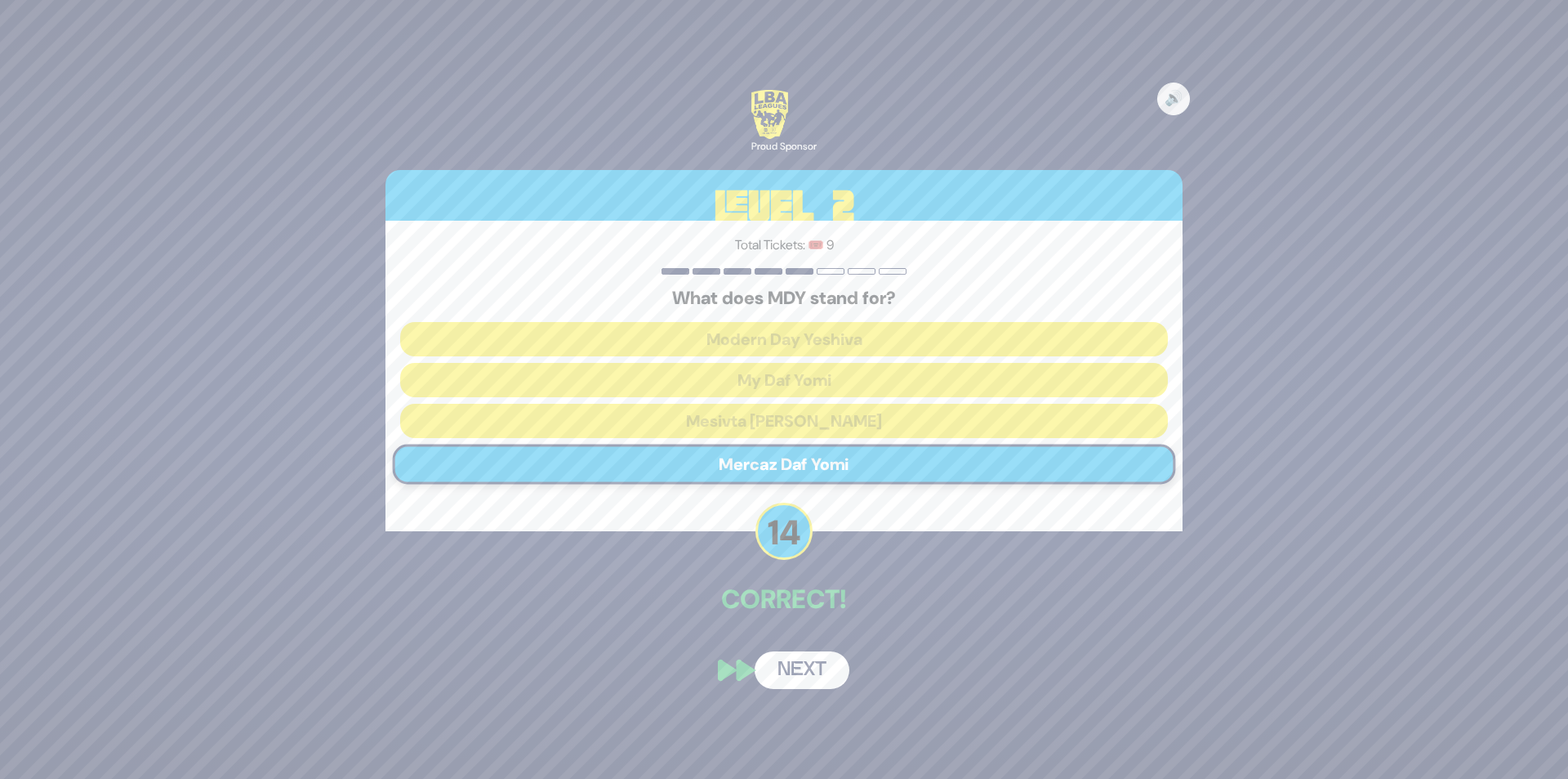
click at [793, 671] on button "Next" at bounding box center [802, 670] width 95 height 37
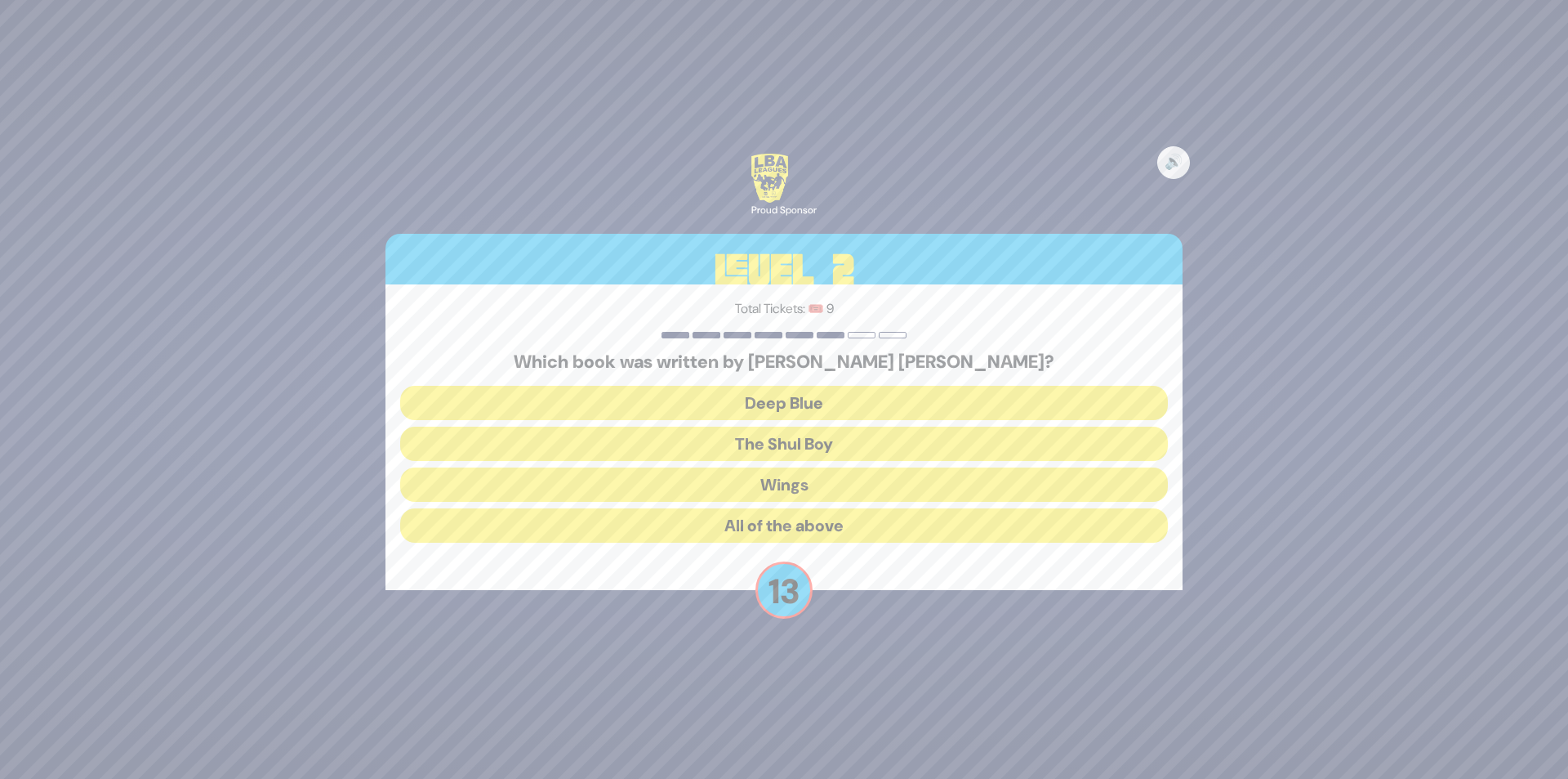
click at [810, 526] on button "All of the above" at bounding box center [784, 525] width 768 height 34
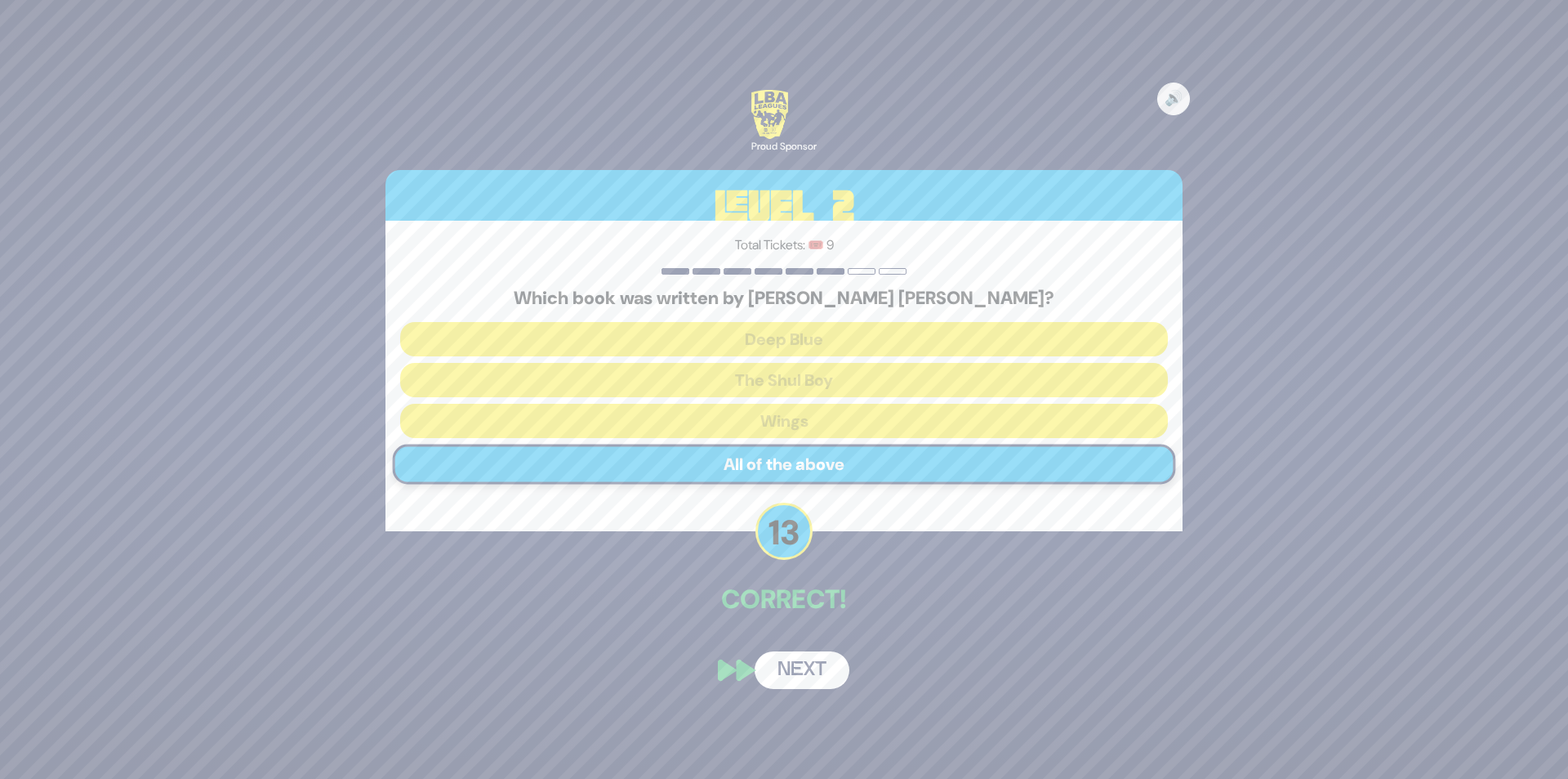
click at [806, 652] on button "Next" at bounding box center [802, 670] width 95 height 37
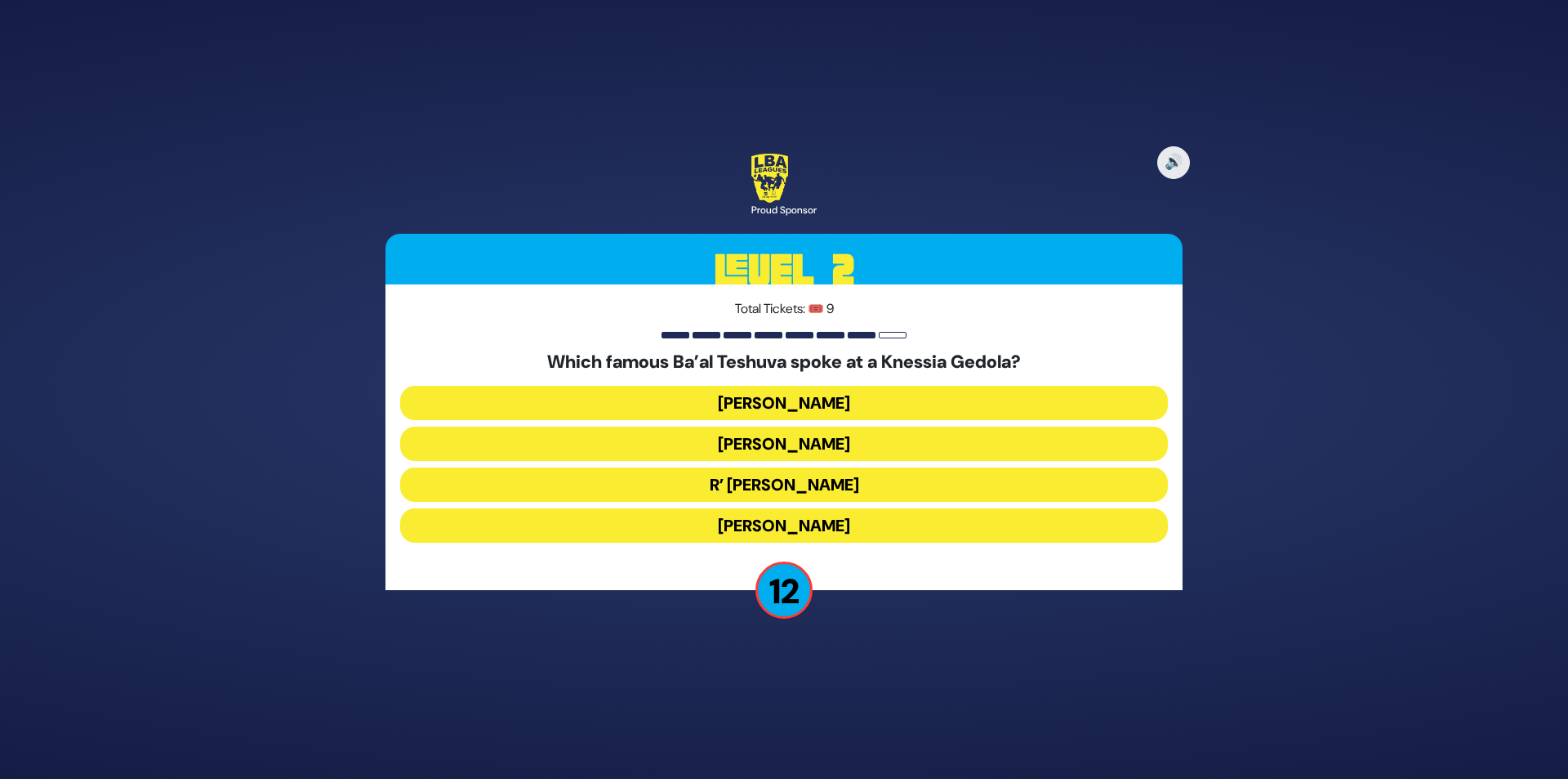
click at [837, 493] on button "R’ [PERSON_NAME]" at bounding box center [784, 484] width 768 height 34
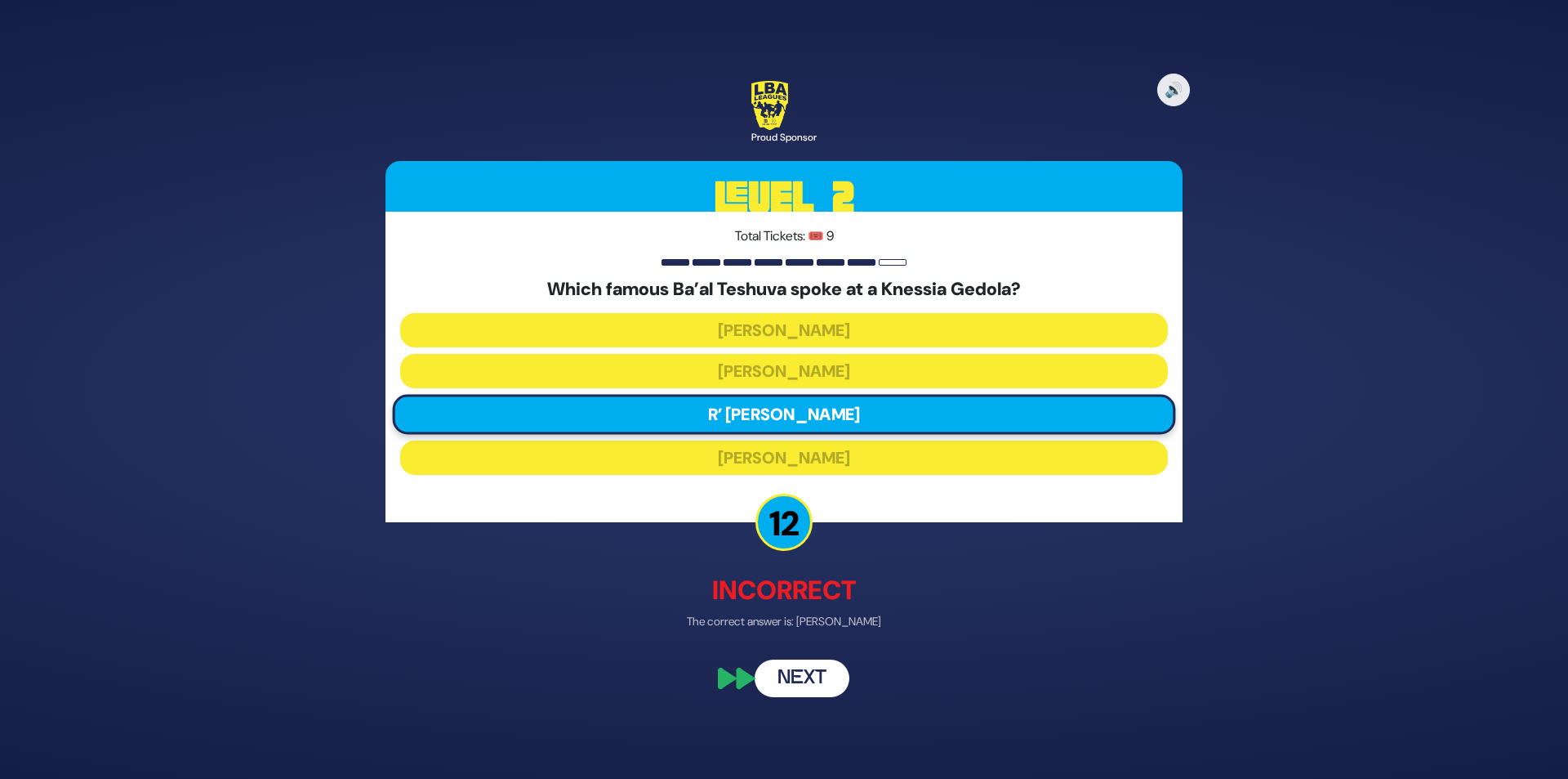
click at [794, 690] on button "Next" at bounding box center [802, 679] width 95 height 37
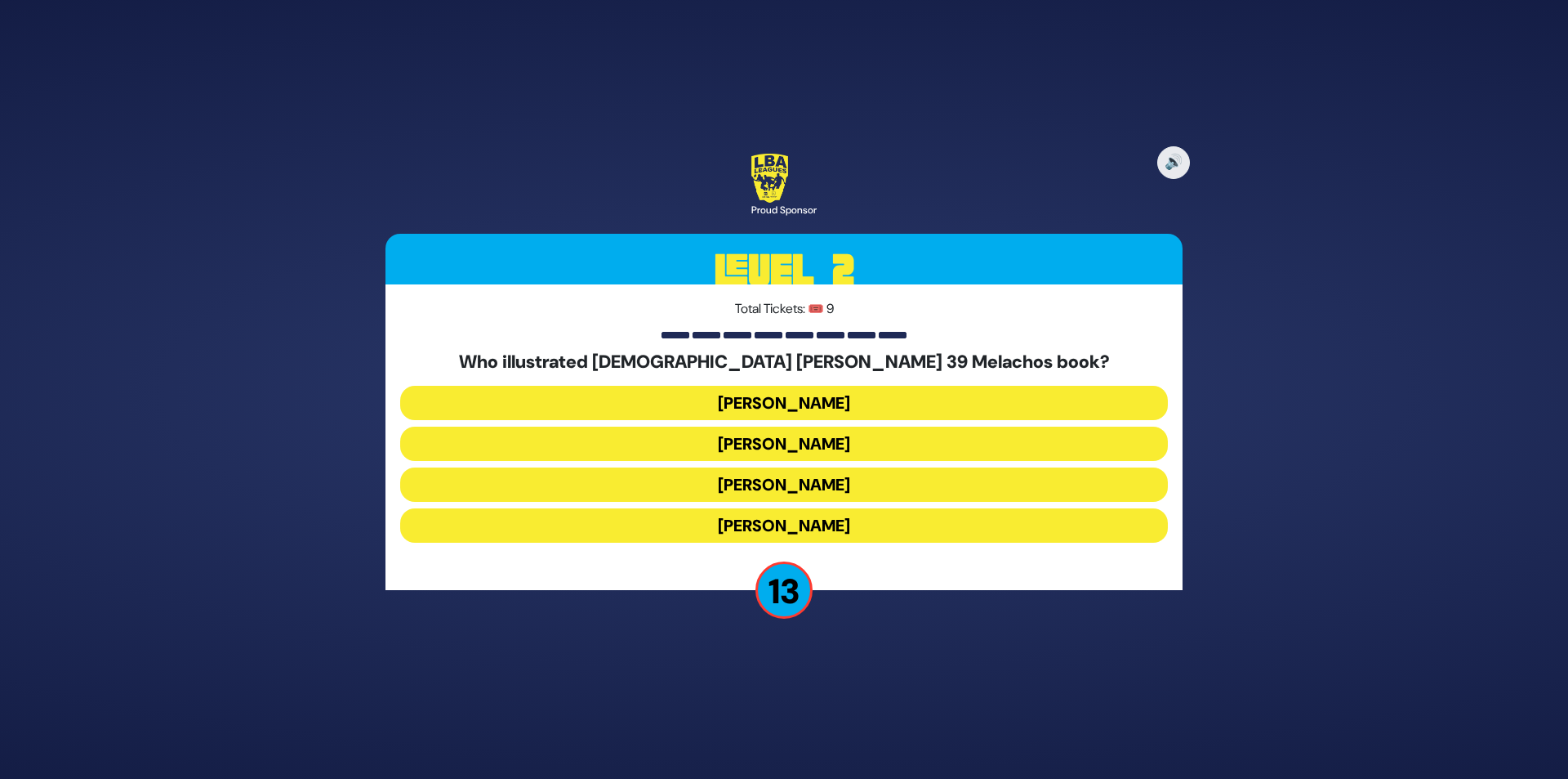
click at [804, 412] on button "[PERSON_NAME]" at bounding box center [784, 403] width 768 height 34
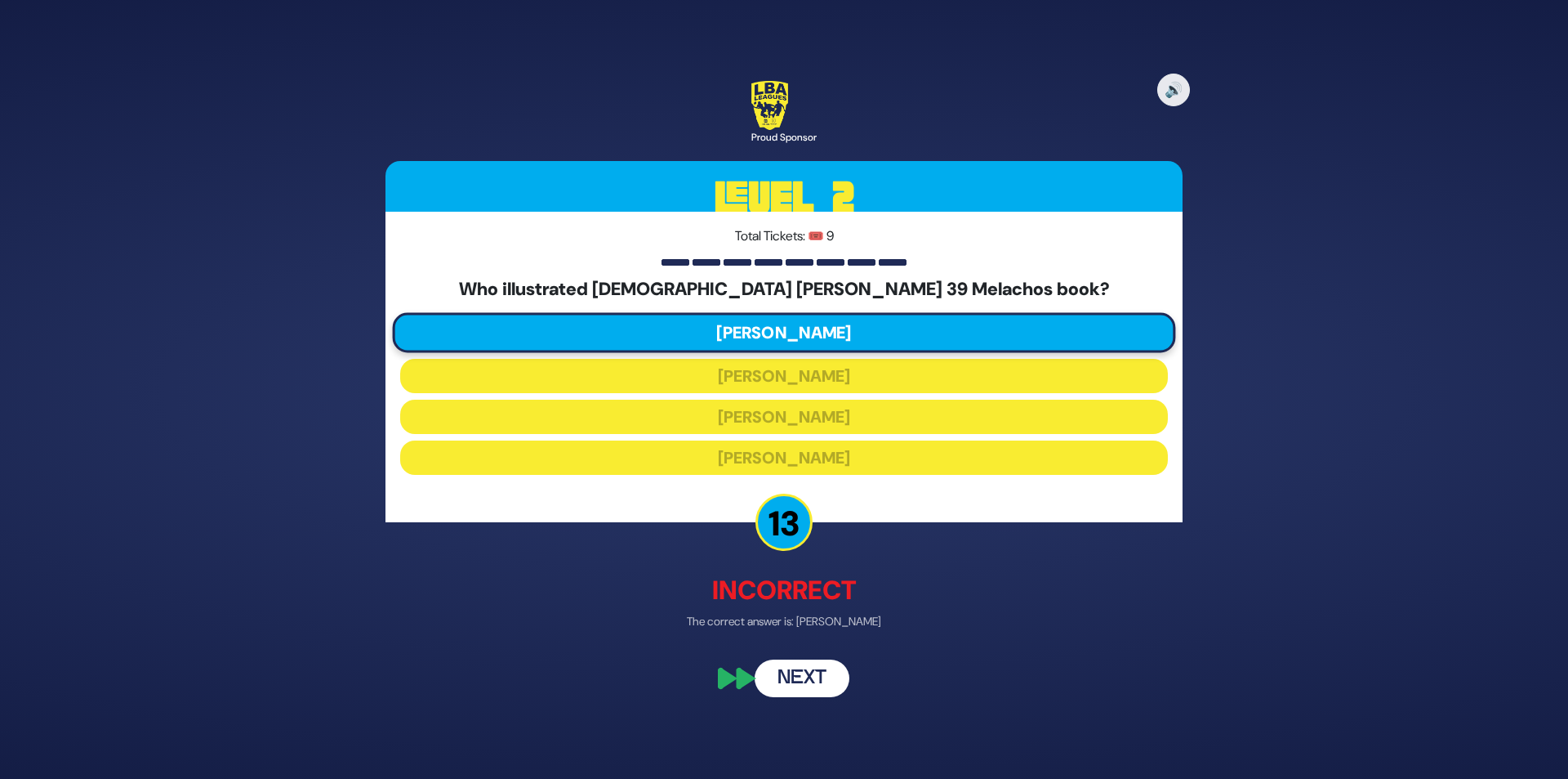
click at [784, 621] on p "The correct answer is: [PERSON_NAME]" at bounding box center [784, 623] width 797 height 18
click at [798, 666] on button "Next" at bounding box center [802, 679] width 95 height 37
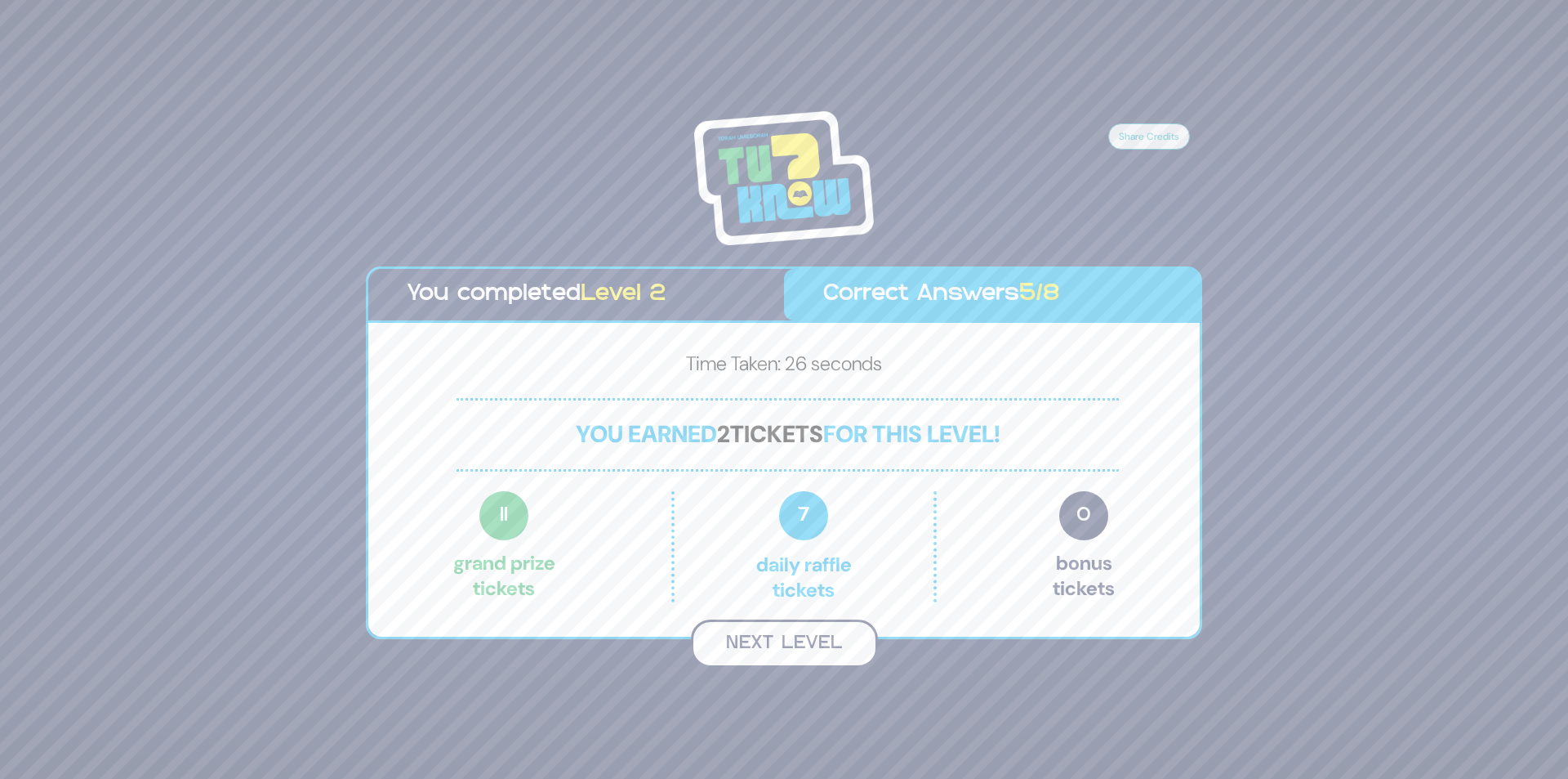
click at [799, 647] on button "Next Level" at bounding box center [784, 643] width 187 height 48
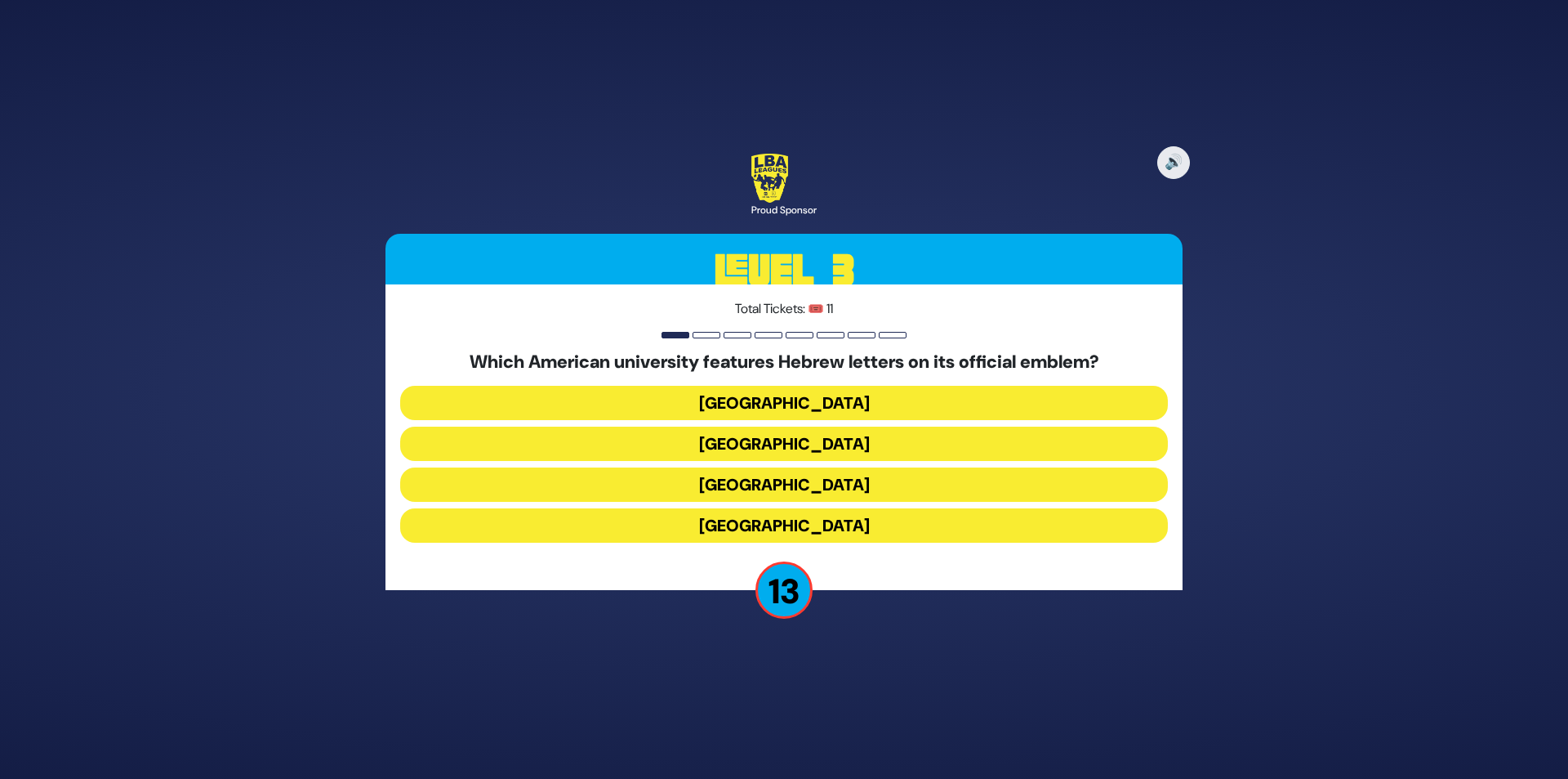
click at [816, 405] on button "[GEOGRAPHIC_DATA]" at bounding box center [784, 403] width 768 height 34
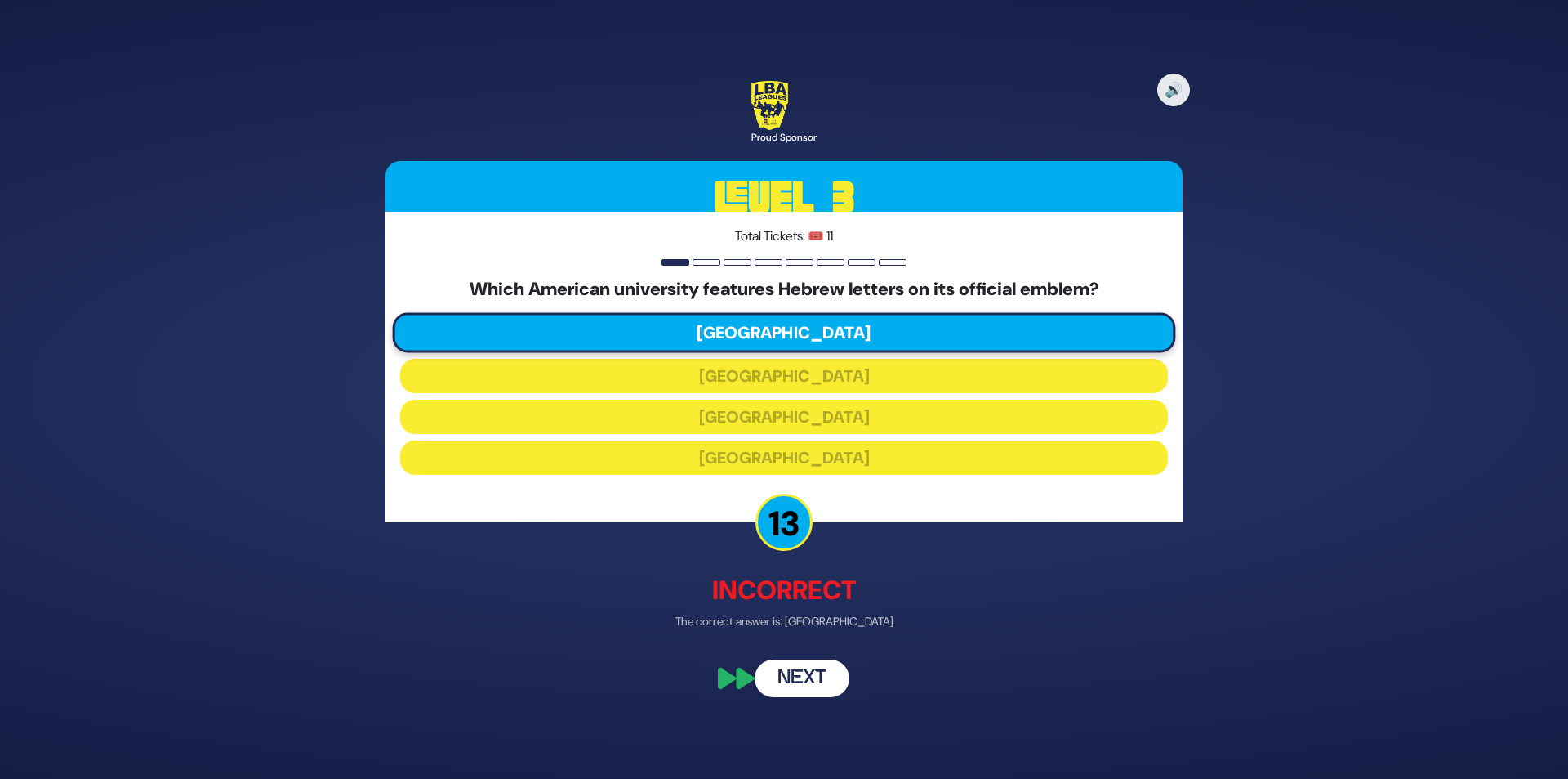
click at [808, 667] on button "Next" at bounding box center [802, 679] width 95 height 37
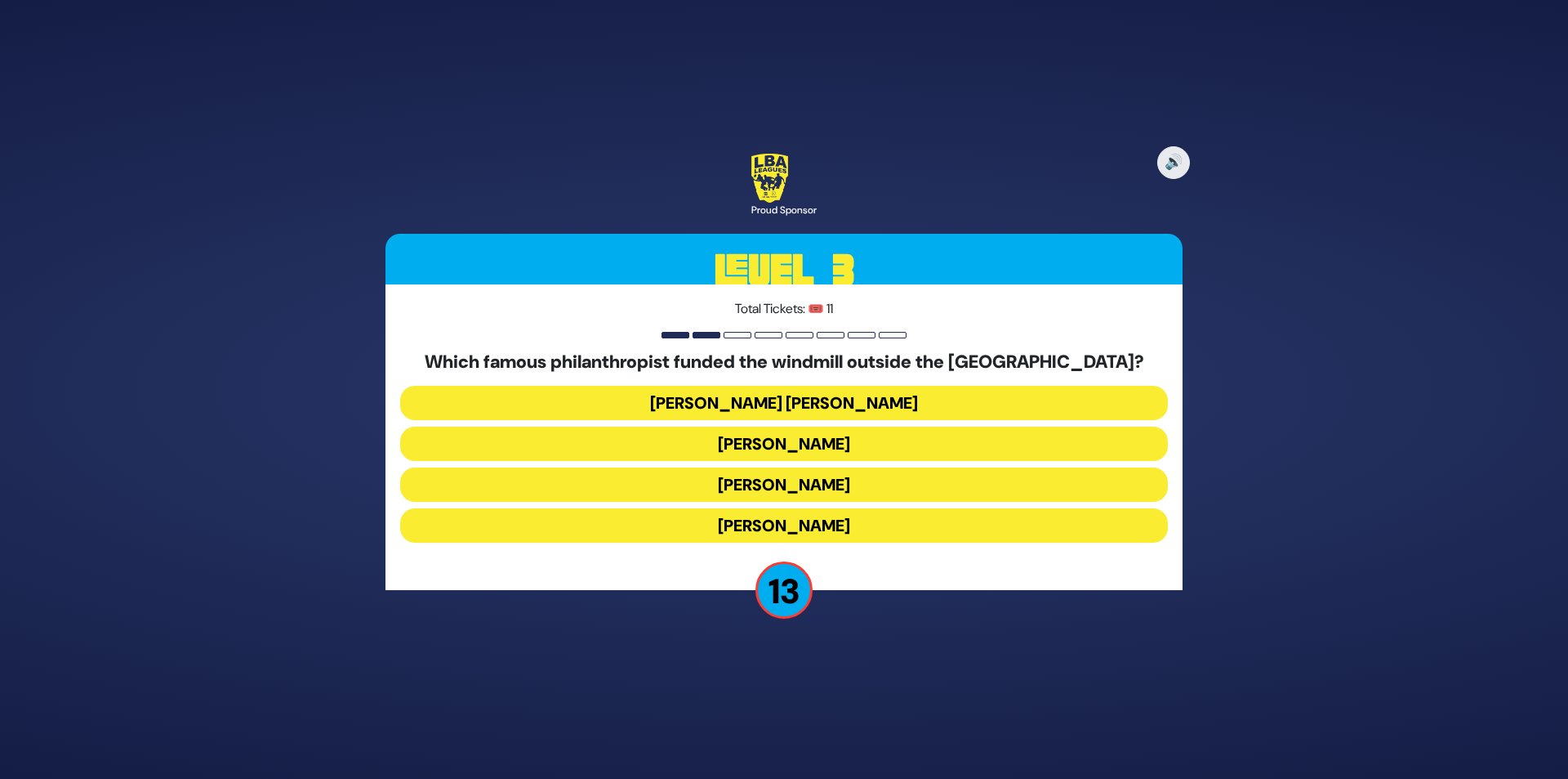
click at [829, 515] on button "[PERSON_NAME]" at bounding box center [784, 525] width 768 height 34
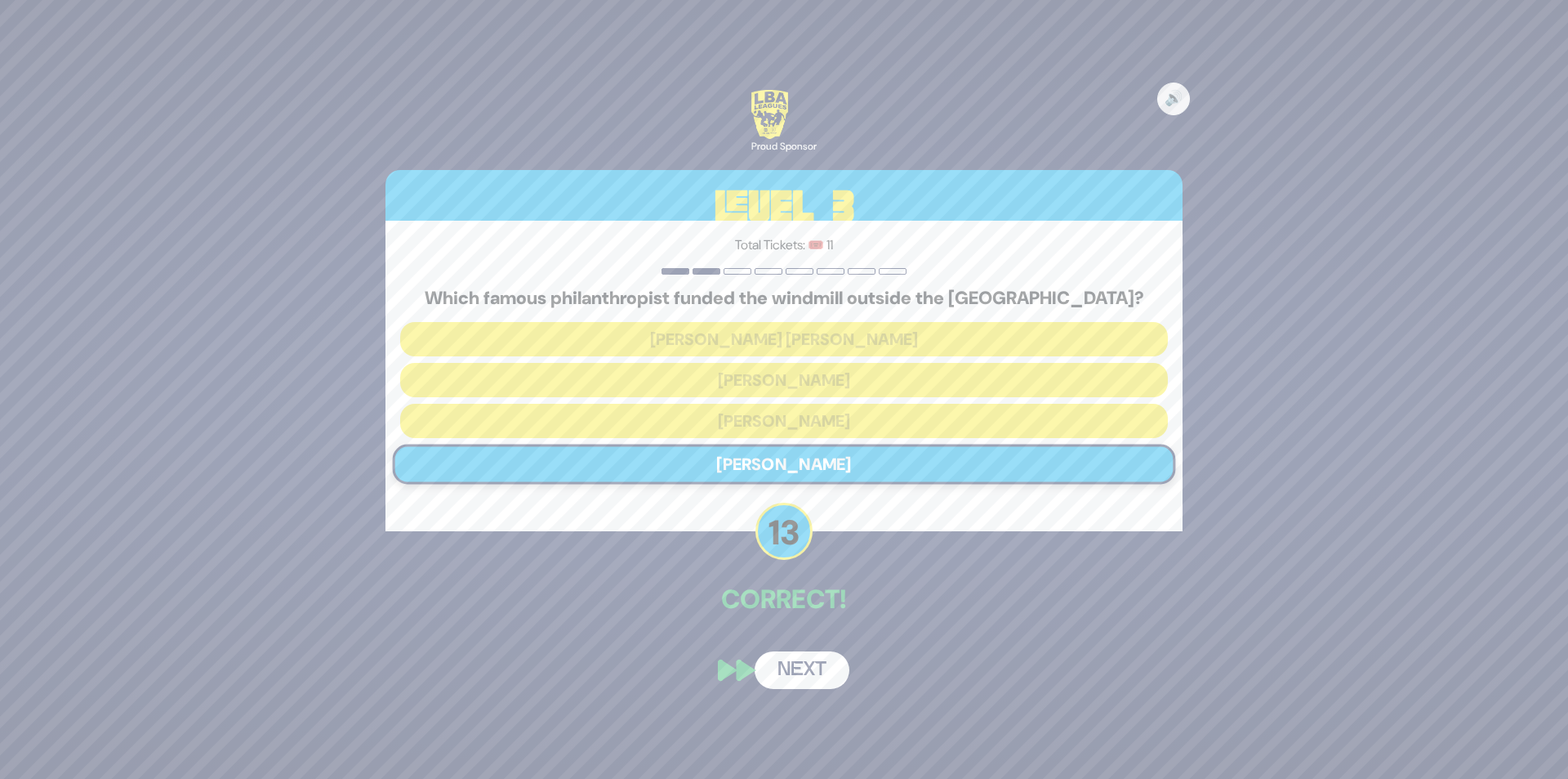
click at [795, 672] on button "Next" at bounding box center [802, 670] width 95 height 37
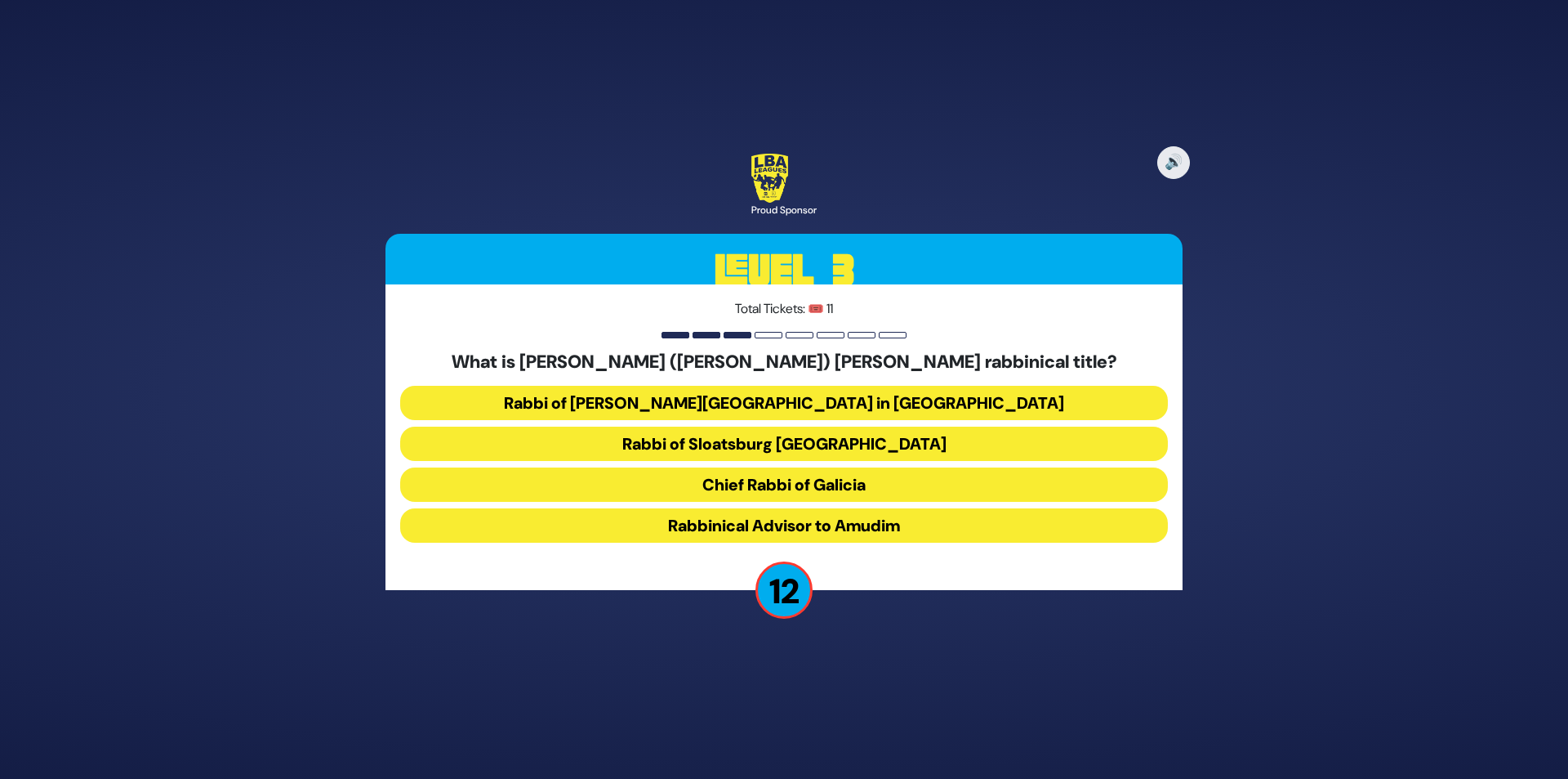
click at [779, 487] on button "Chief Rabbi of Galicia" at bounding box center [784, 484] width 768 height 34
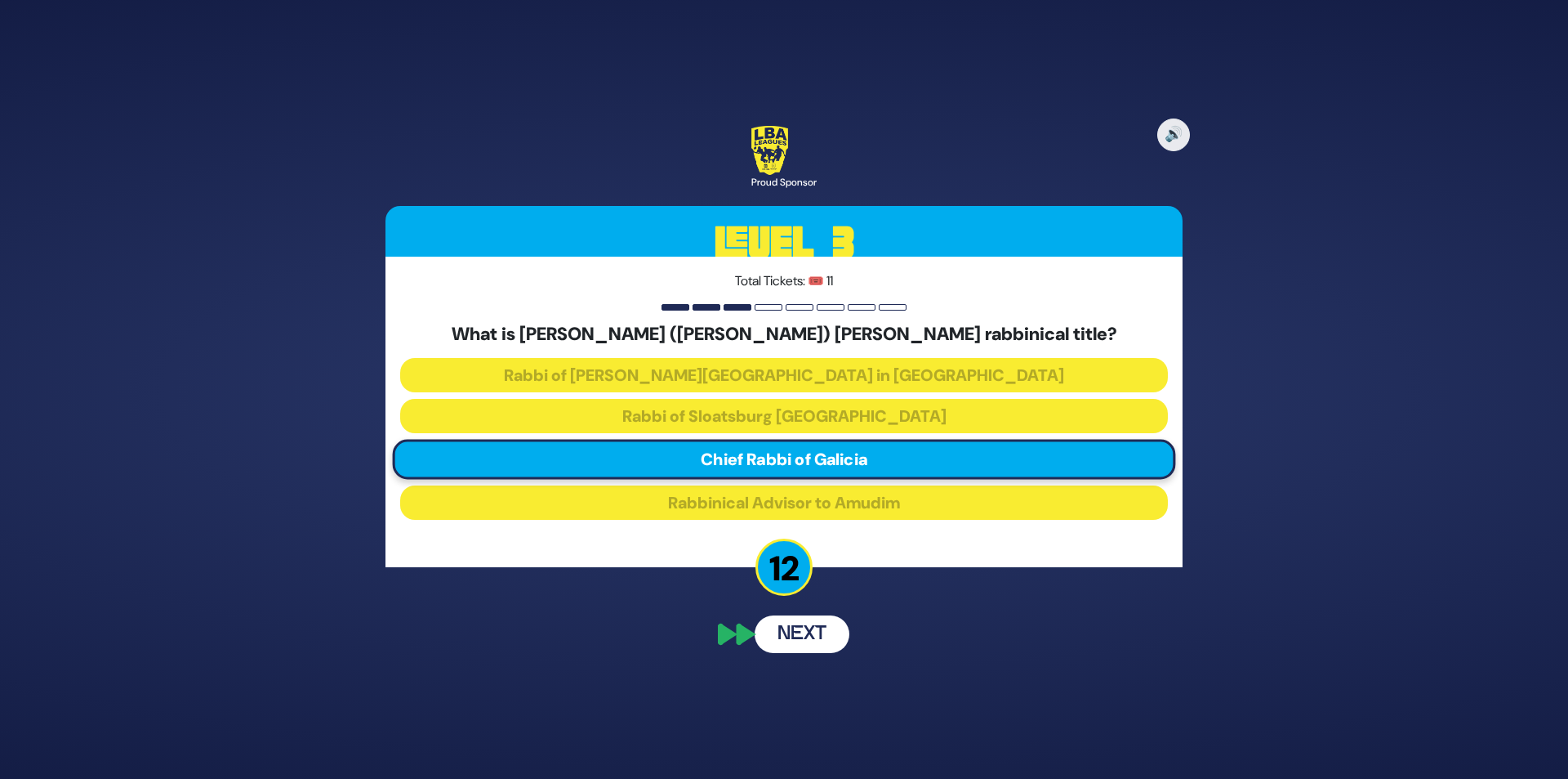
click at [819, 635] on button "Next" at bounding box center [802, 634] width 95 height 37
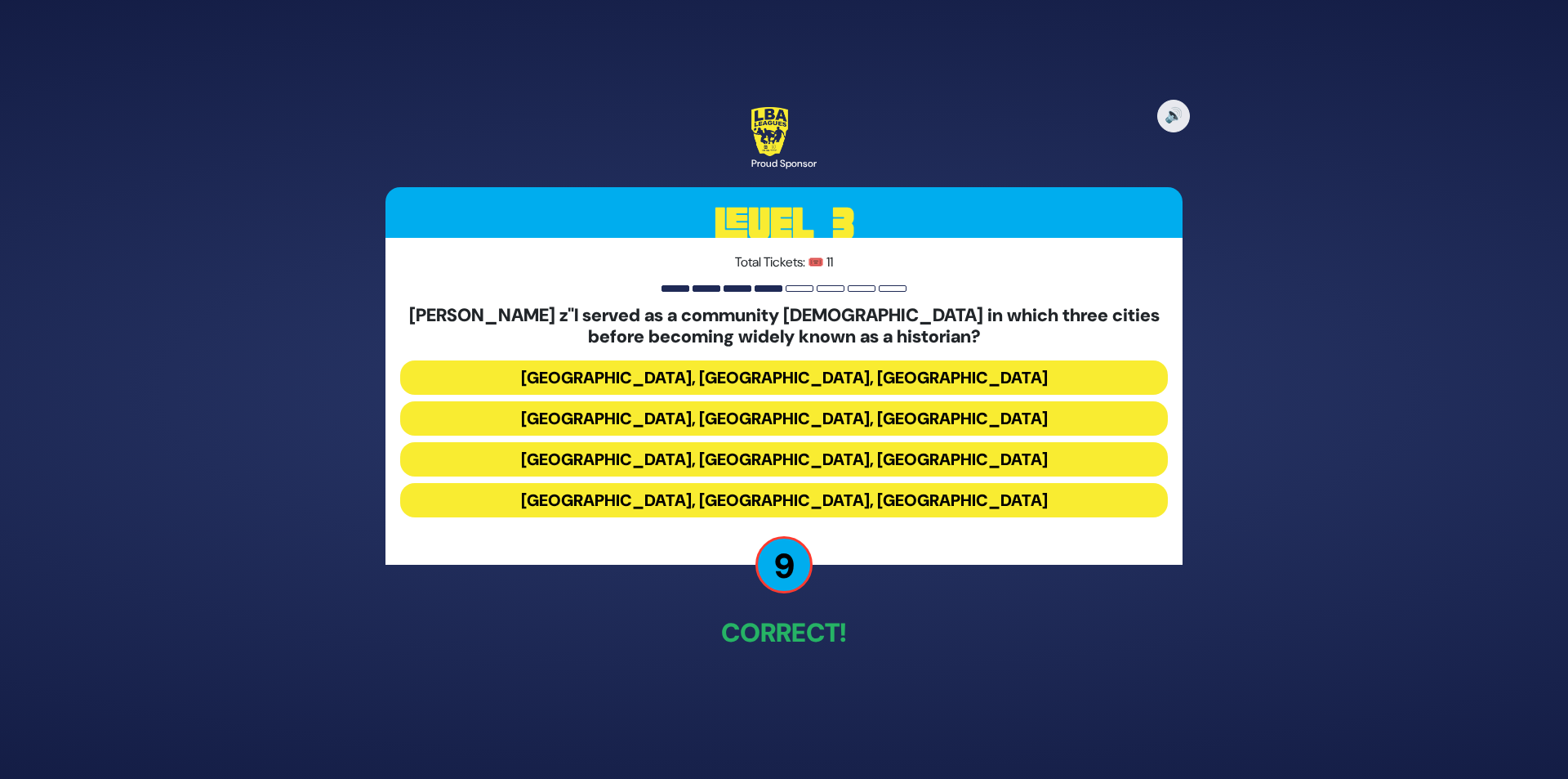
click at [817, 467] on button "[GEOGRAPHIC_DATA], [GEOGRAPHIC_DATA], [GEOGRAPHIC_DATA]" at bounding box center [784, 458] width 768 height 34
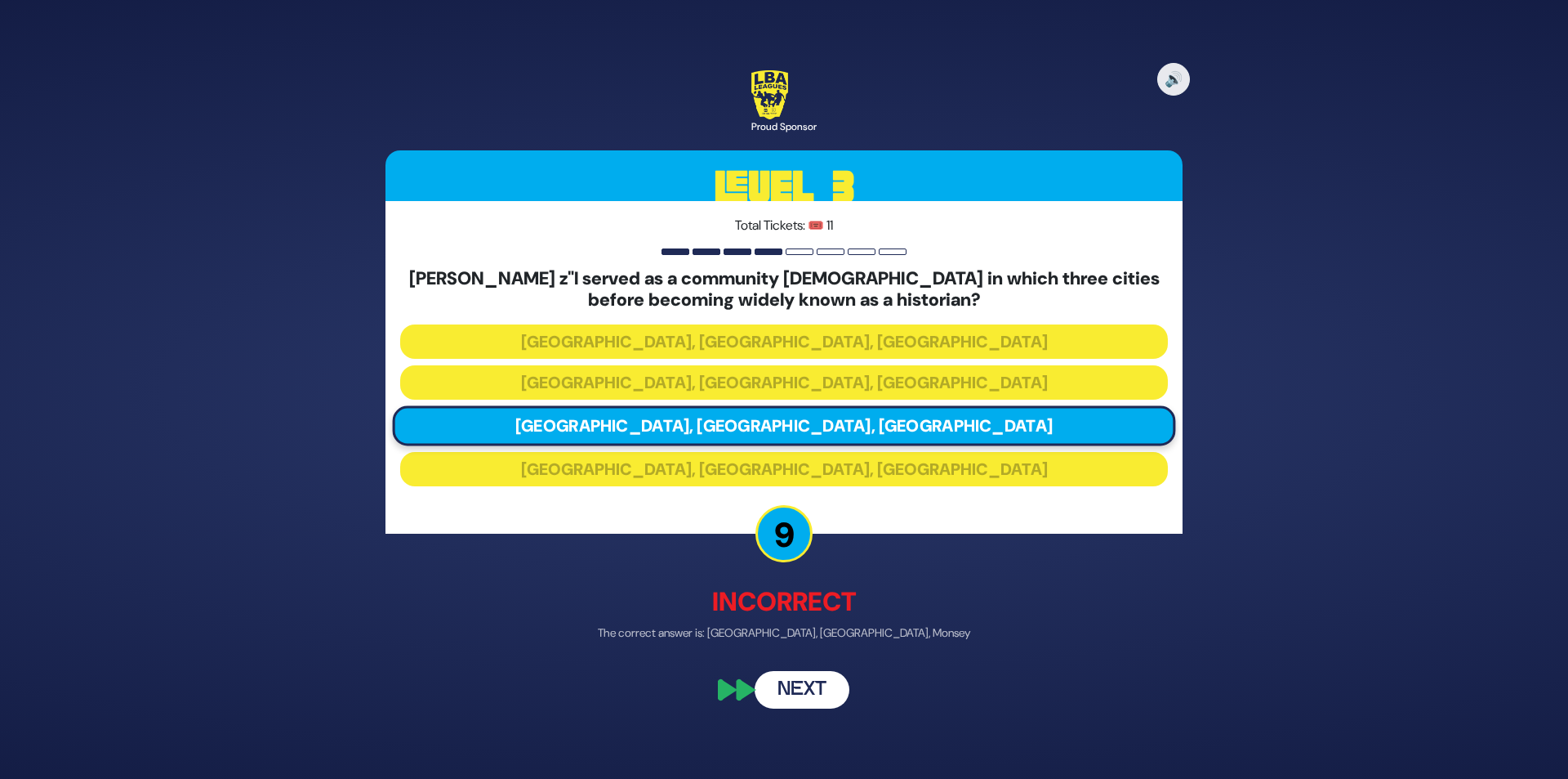
click at [798, 691] on button "Next" at bounding box center [802, 689] width 95 height 37
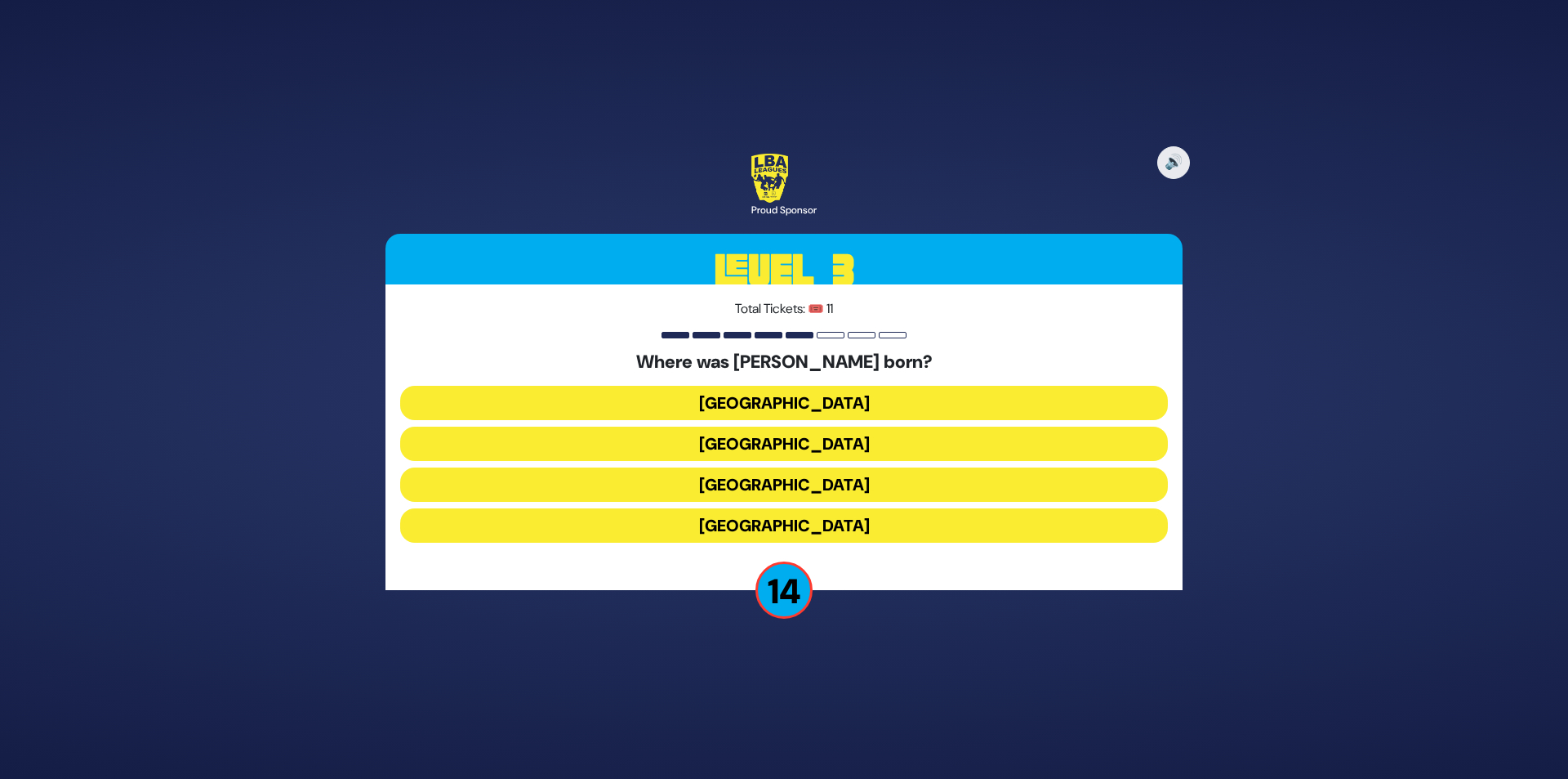
click at [788, 409] on button "[GEOGRAPHIC_DATA]" at bounding box center [784, 403] width 768 height 34
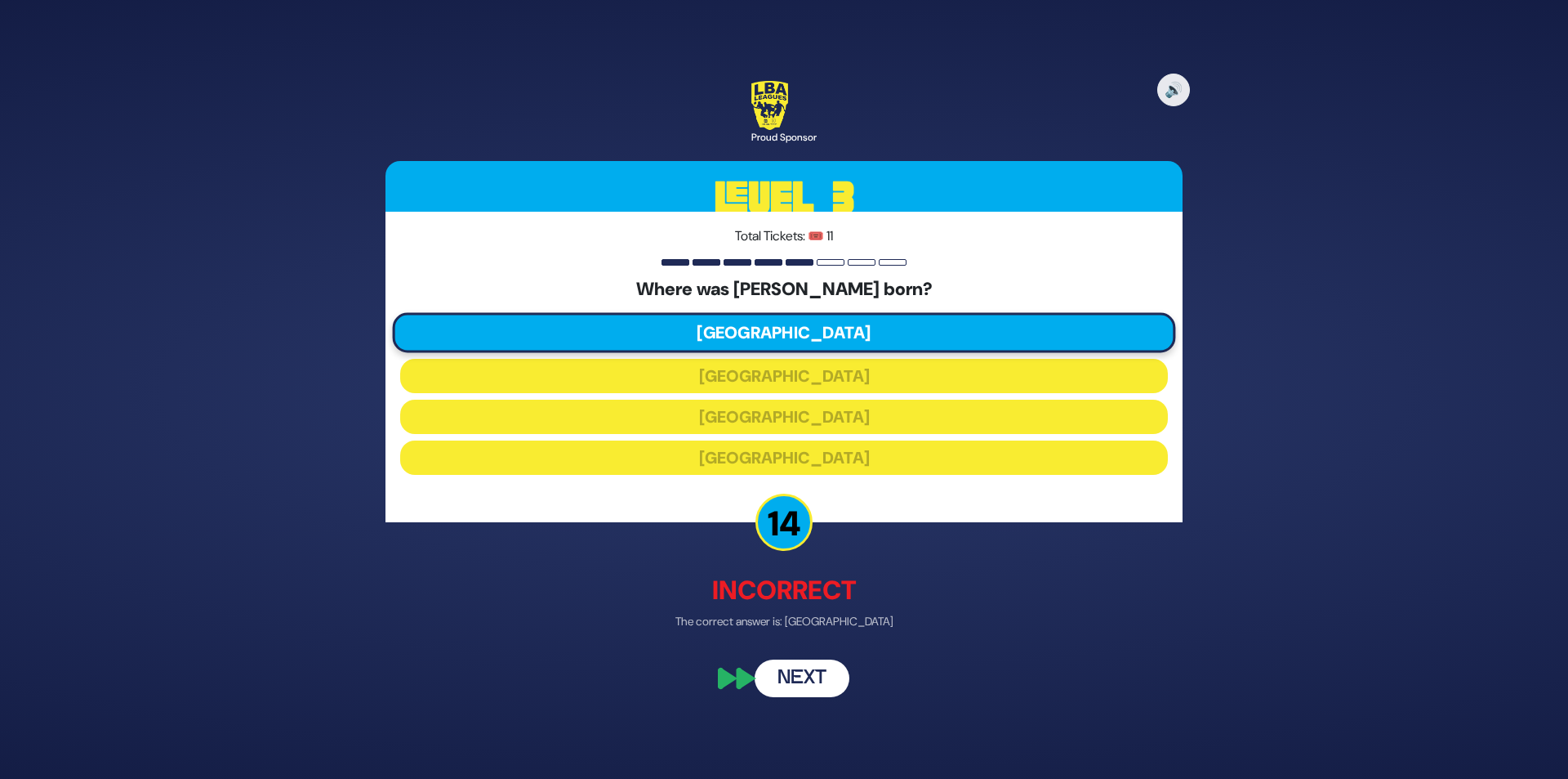
click at [819, 688] on button "Next" at bounding box center [802, 679] width 95 height 37
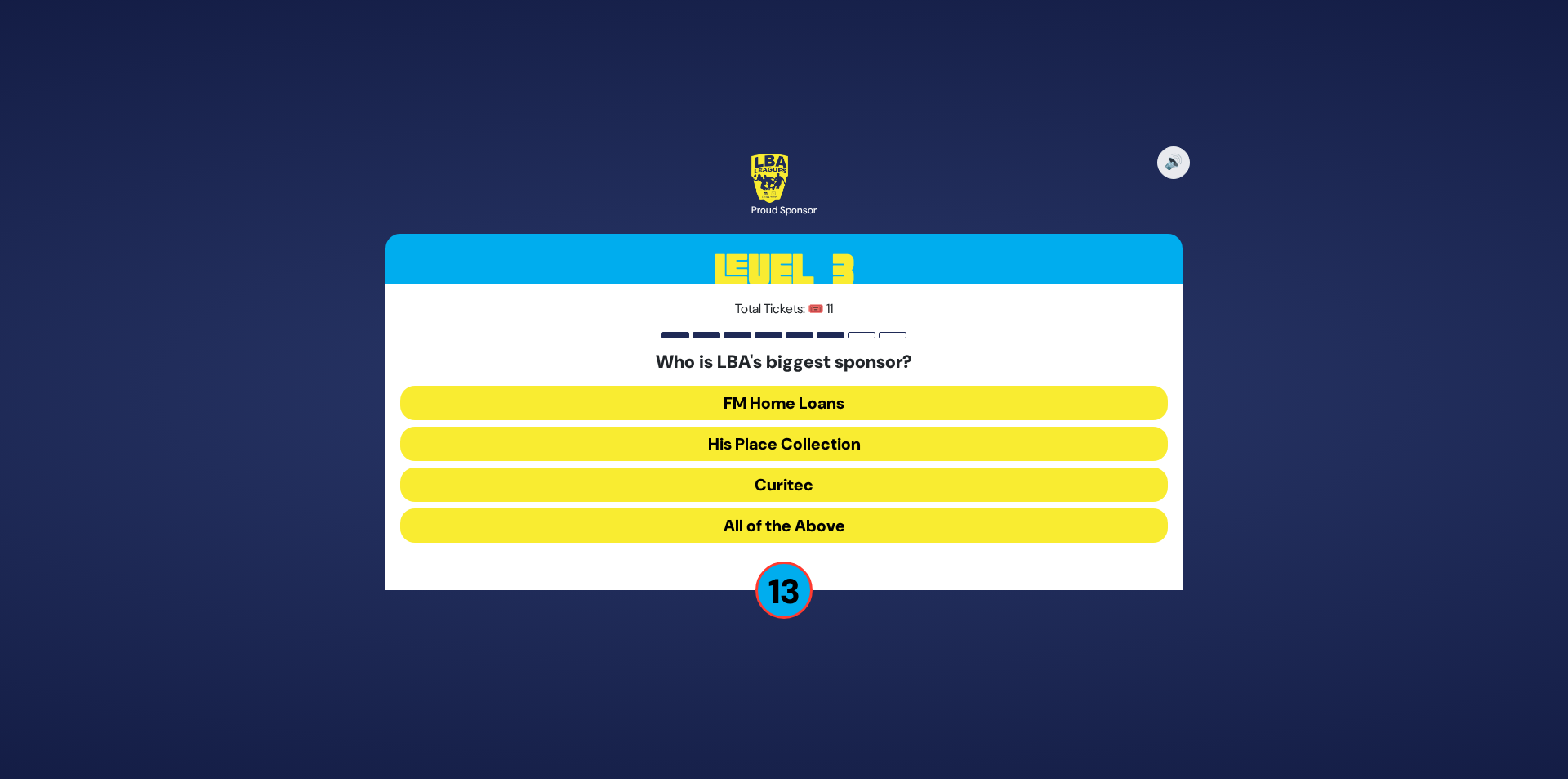
click at [802, 537] on button "All of the Above" at bounding box center [784, 525] width 768 height 34
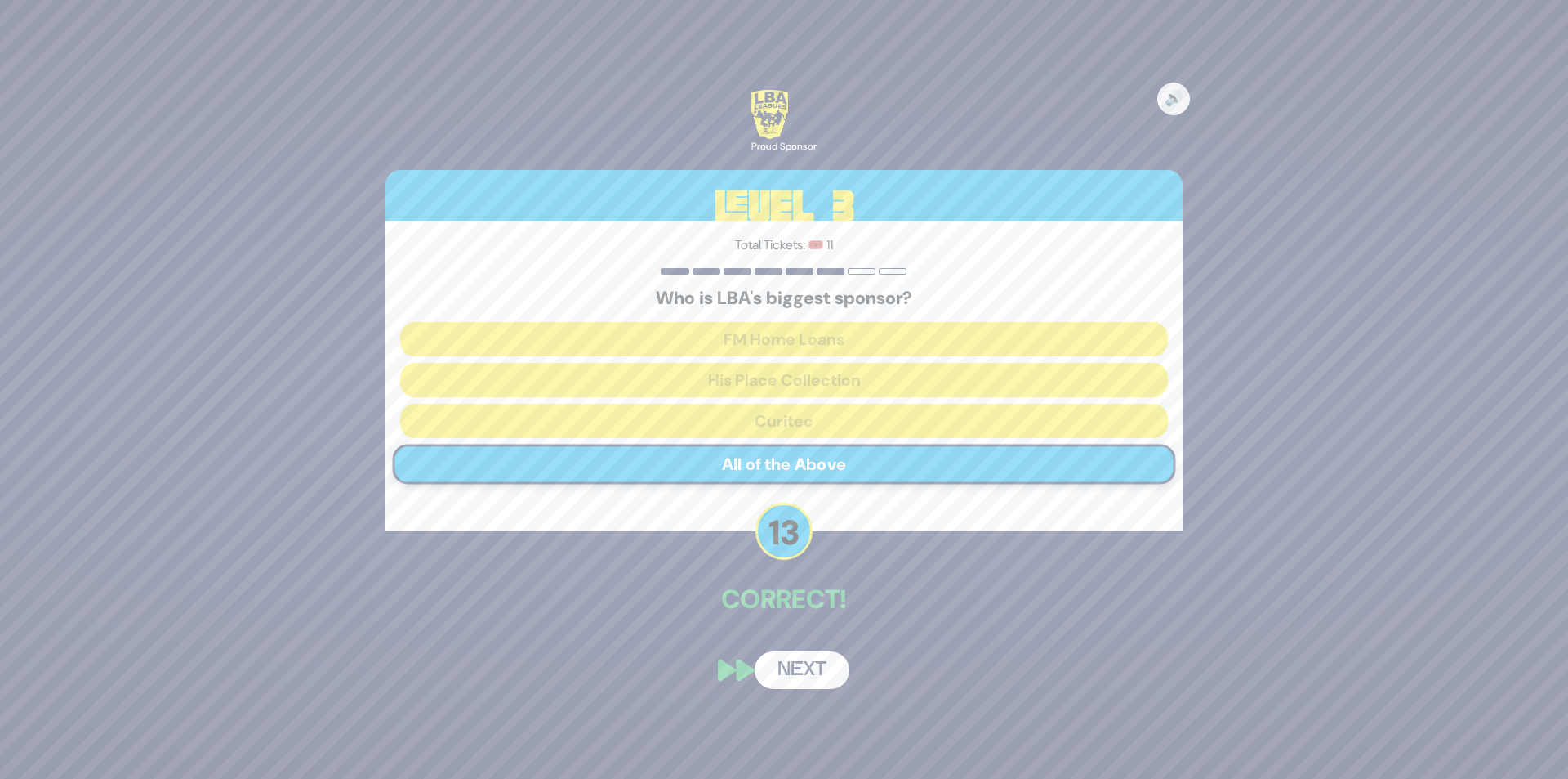
click at [814, 671] on button "Next" at bounding box center [802, 670] width 95 height 37
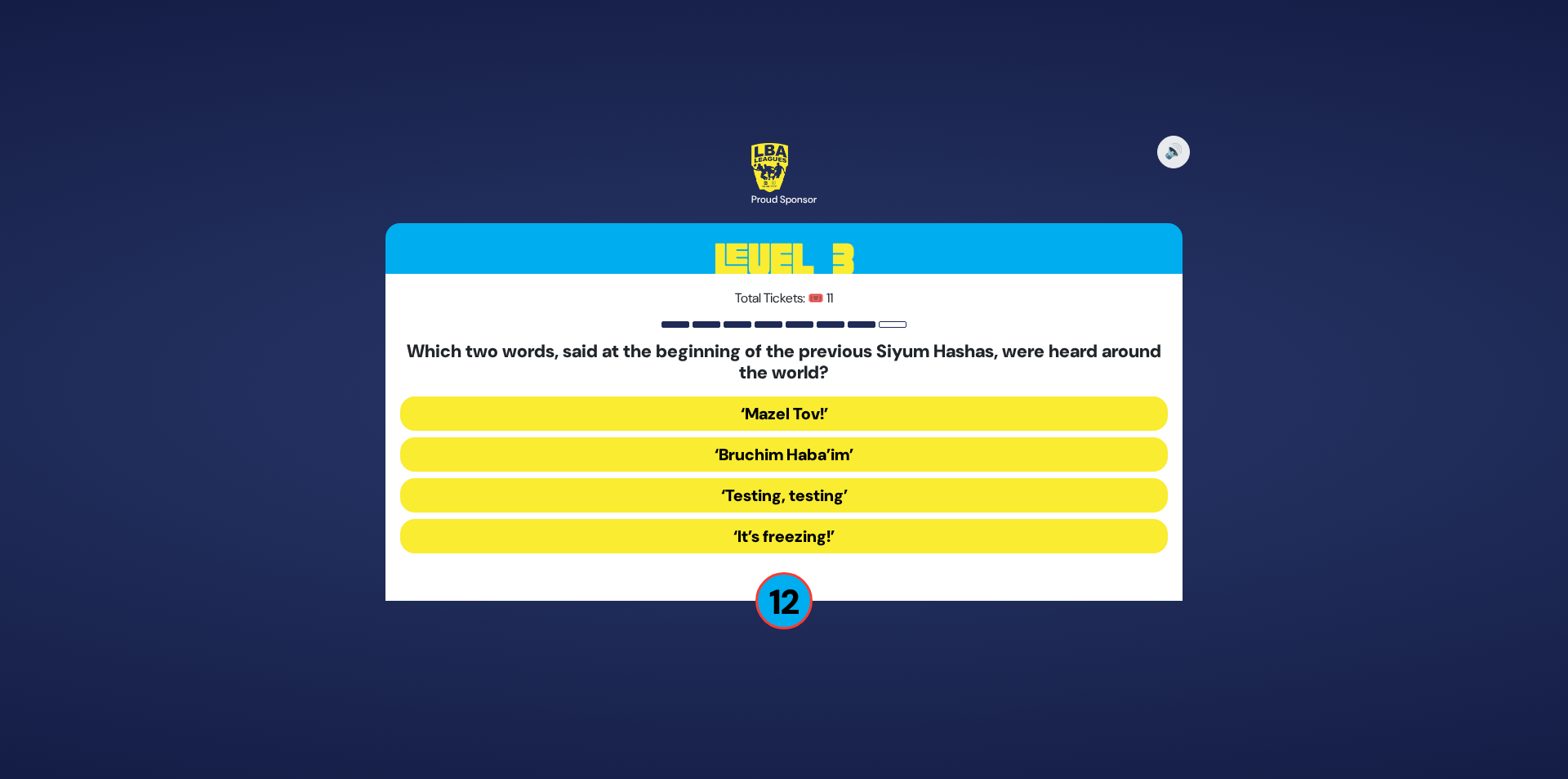
click at [844, 496] on button "‘Testing, testing’" at bounding box center [784, 495] width 768 height 34
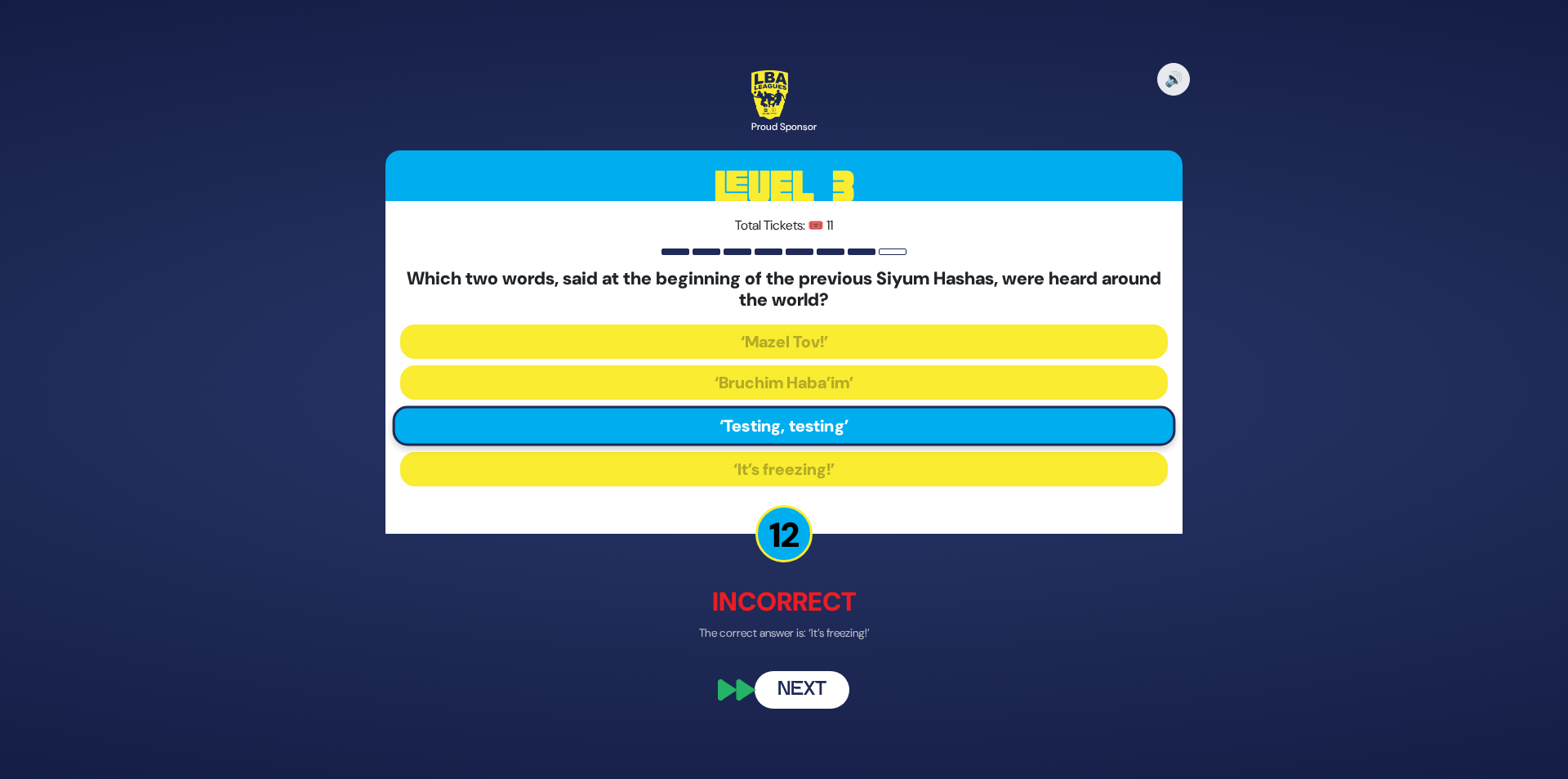
click at [818, 684] on button "Next" at bounding box center [802, 689] width 95 height 37
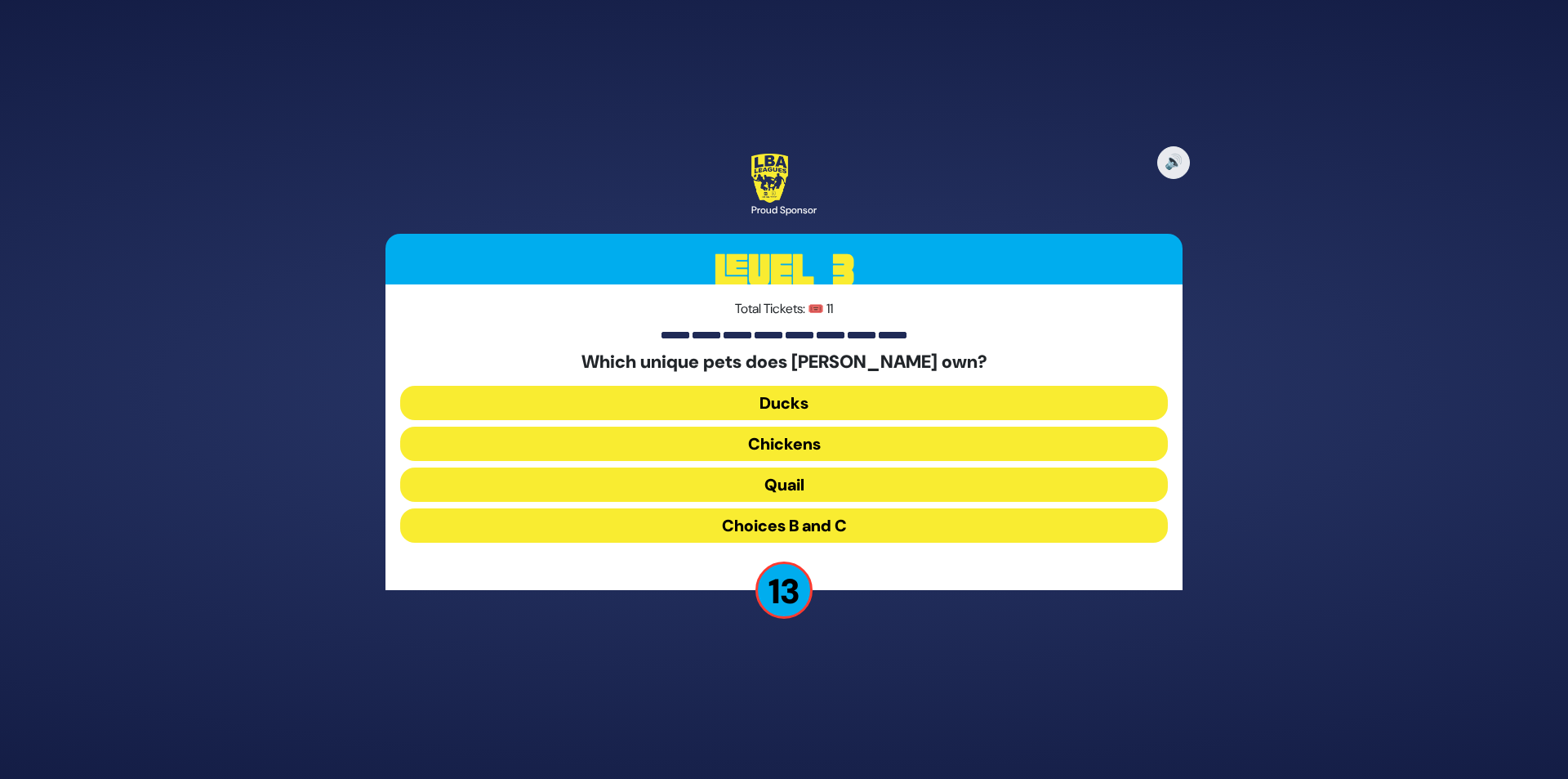
drag, startPoint x: 839, startPoint y: 524, endPoint x: 834, endPoint y: 536, distance: 13.0
click at [839, 525] on button "Choices B and C" at bounding box center [784, 525] width 768 height 34
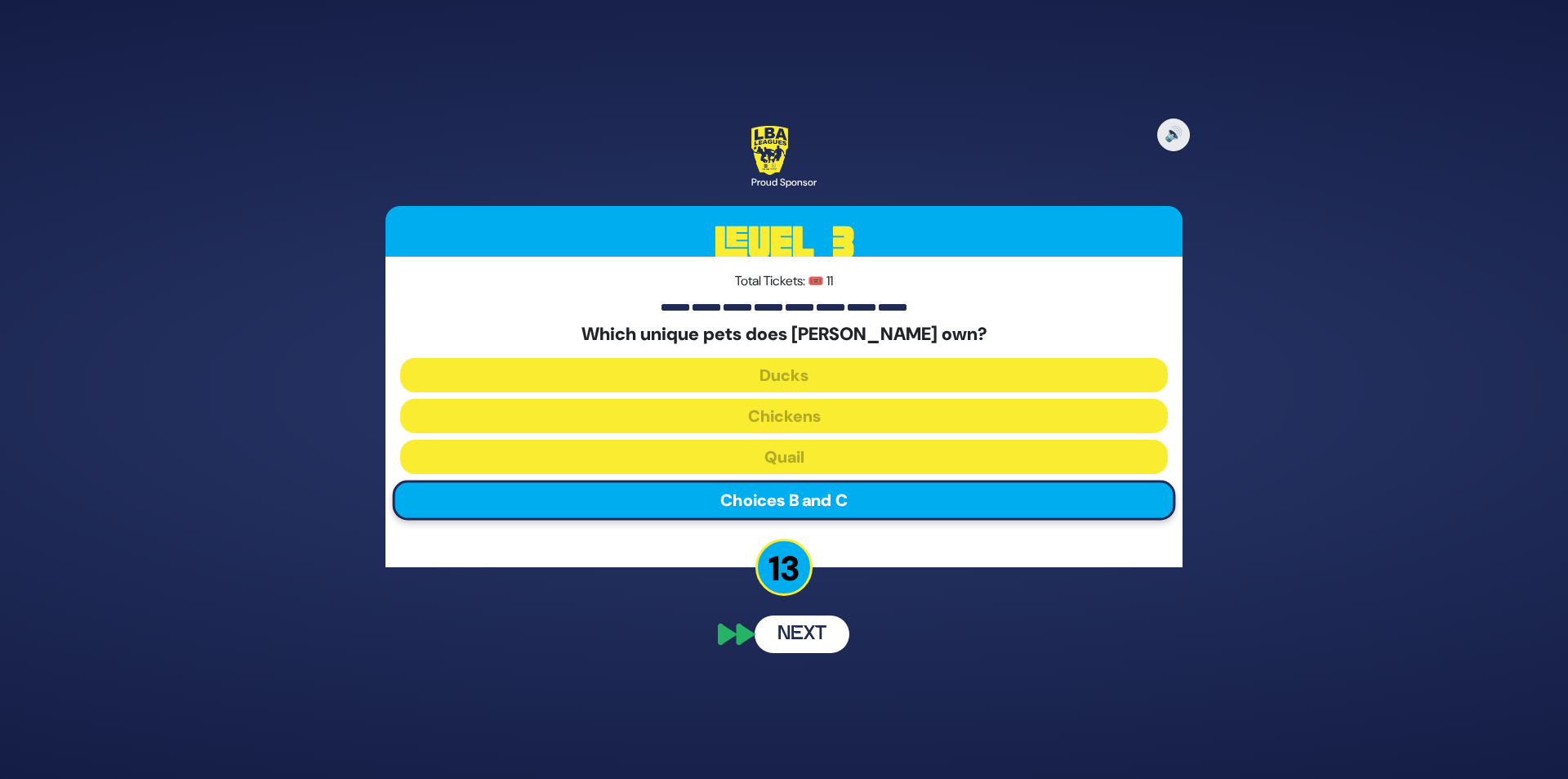
click at [800, 645] on div "🔊 Proud Sponsor Level 3 Total Tickets: 🎟️ 11 Which unique pets does [PERSON_NAM…" at bounding box center [784, 389] width 836 height 566
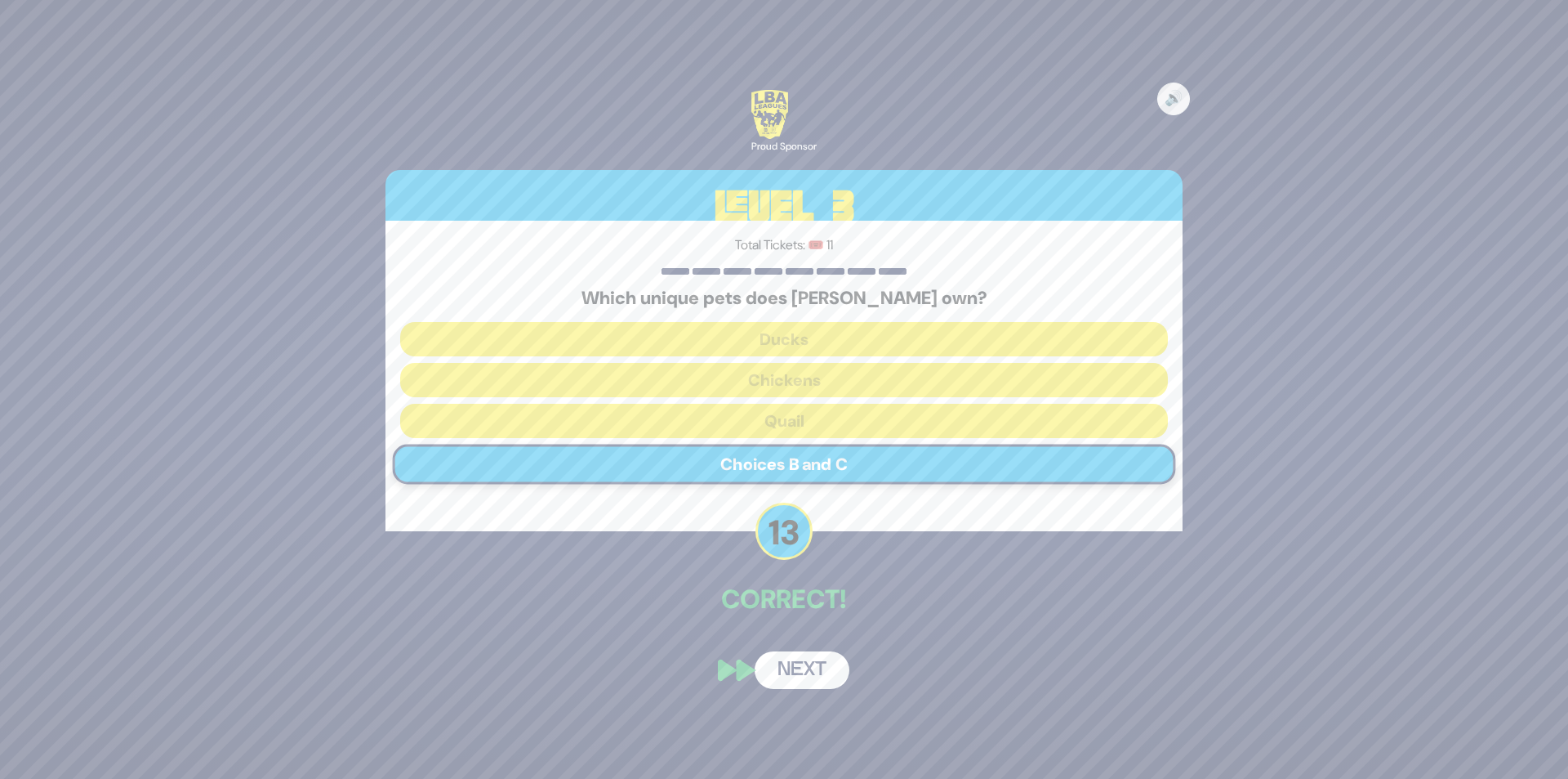
click at [816, 671] on button "Next" at bounding box center [802, 670] width 95 height 37
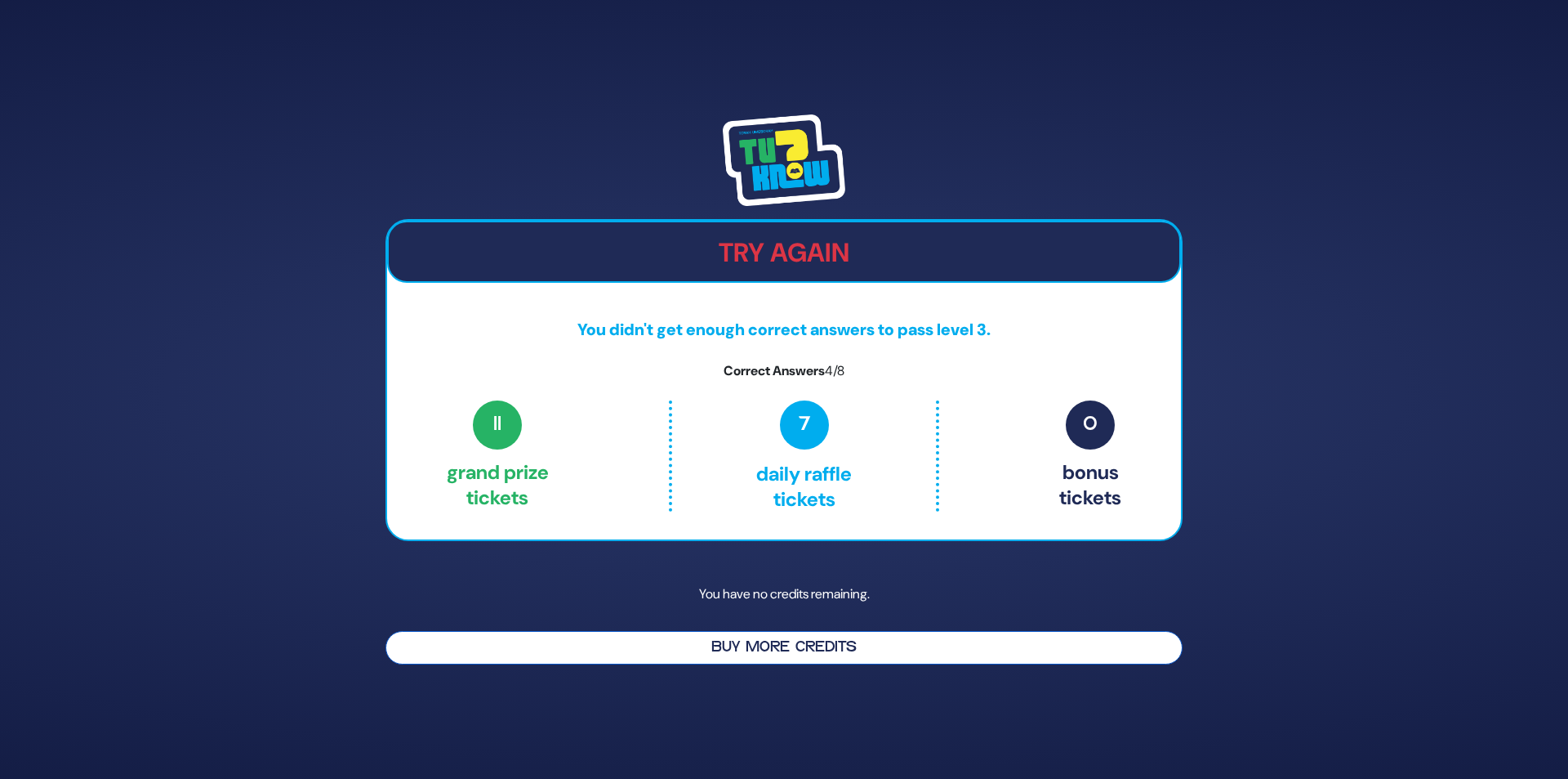
click at [882, 638] on button "Buy More Credits" at bounding box center [784, 647] width 797 height 33
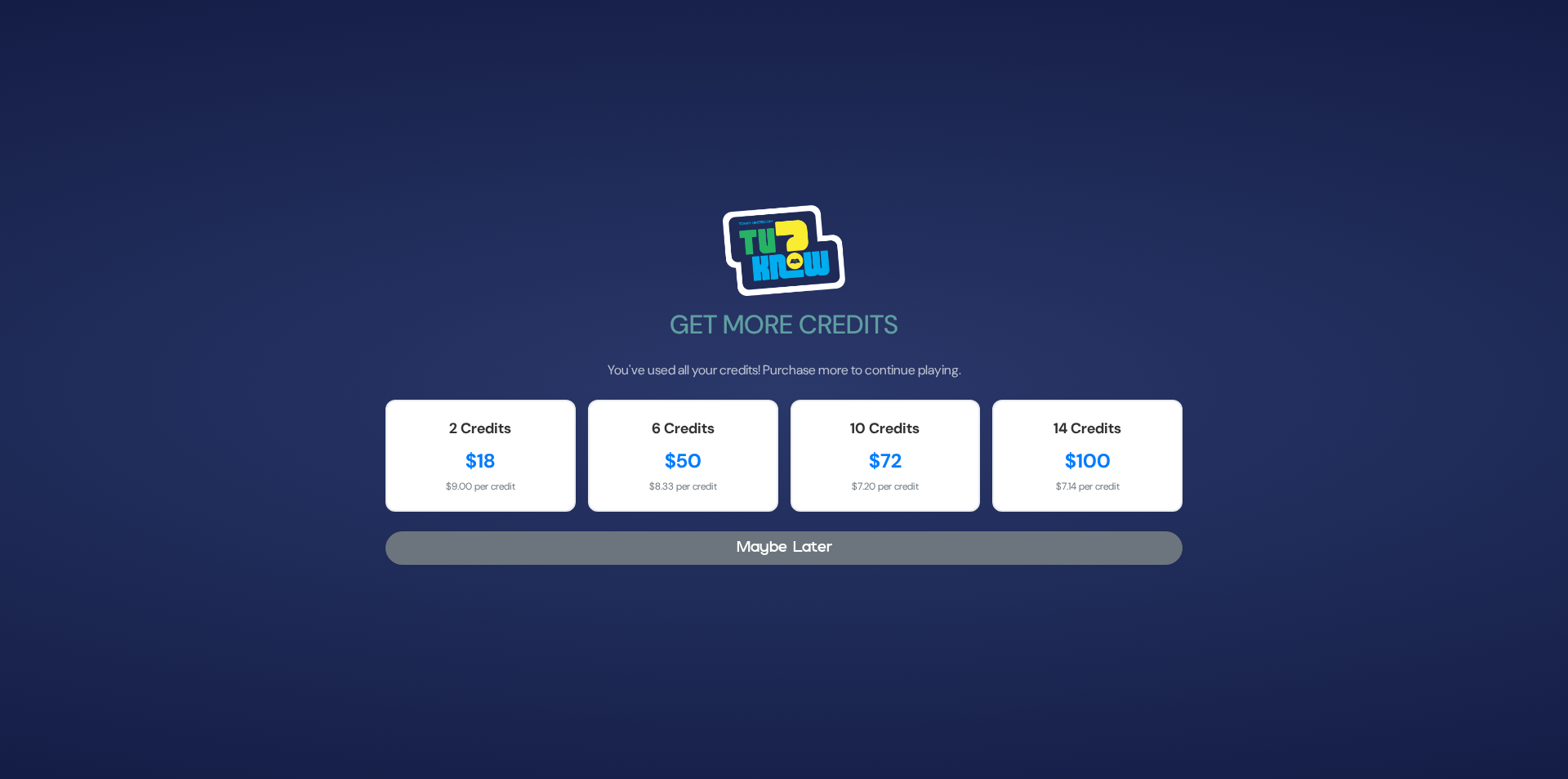
click at [786, 551] on button "Maybe Later" at bounding box center [784, 547] width 797 height 33
